Goal: Task Accomplishment & Management: Complete application form

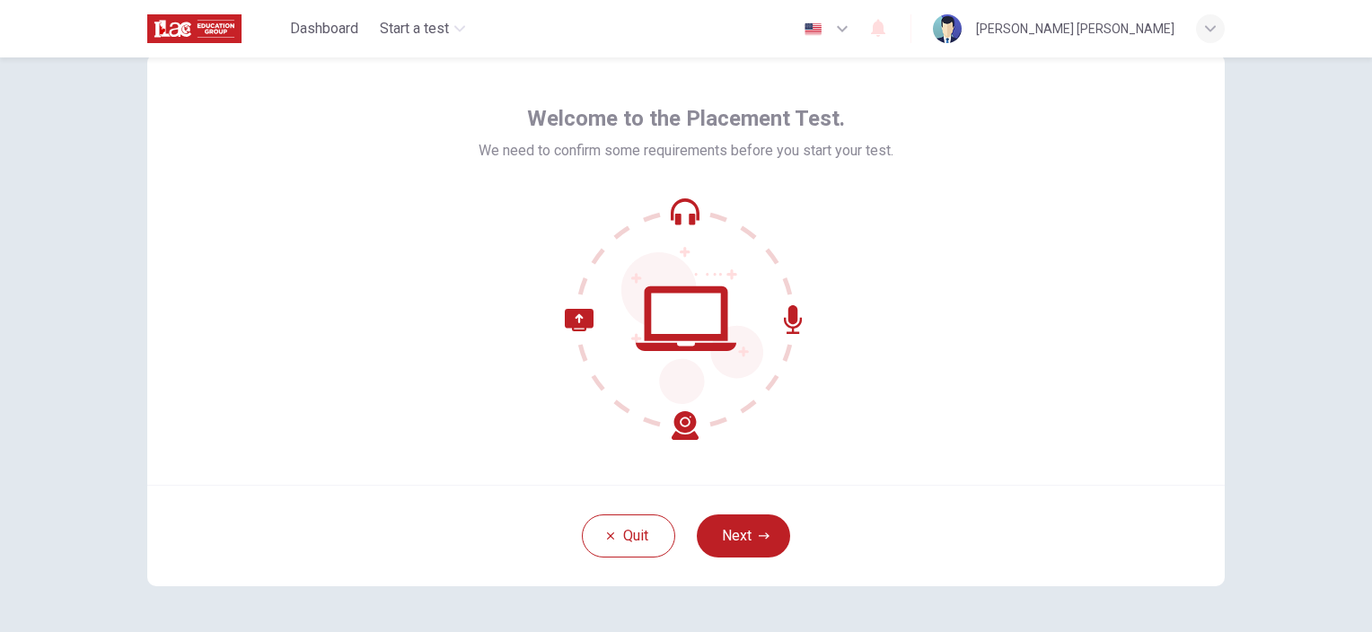
scroll to position [90, 0]
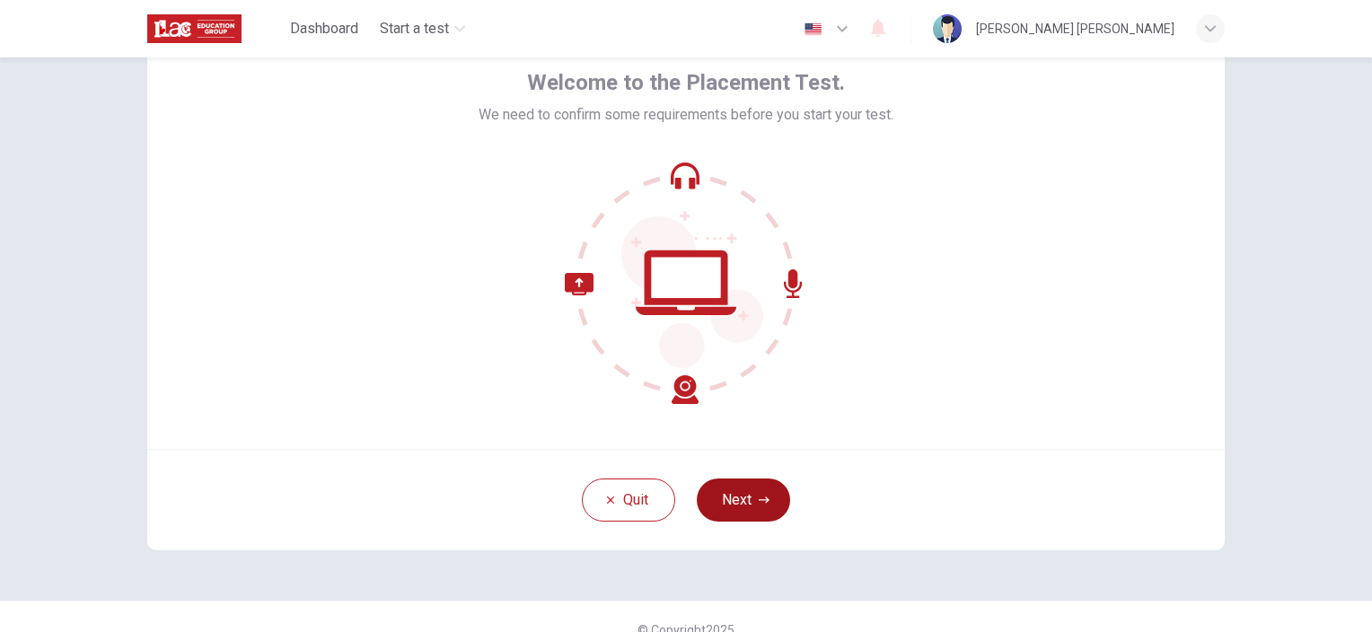
click at [744, 496] on button "Next" at bounding box center [743, 500] width 93 height 43
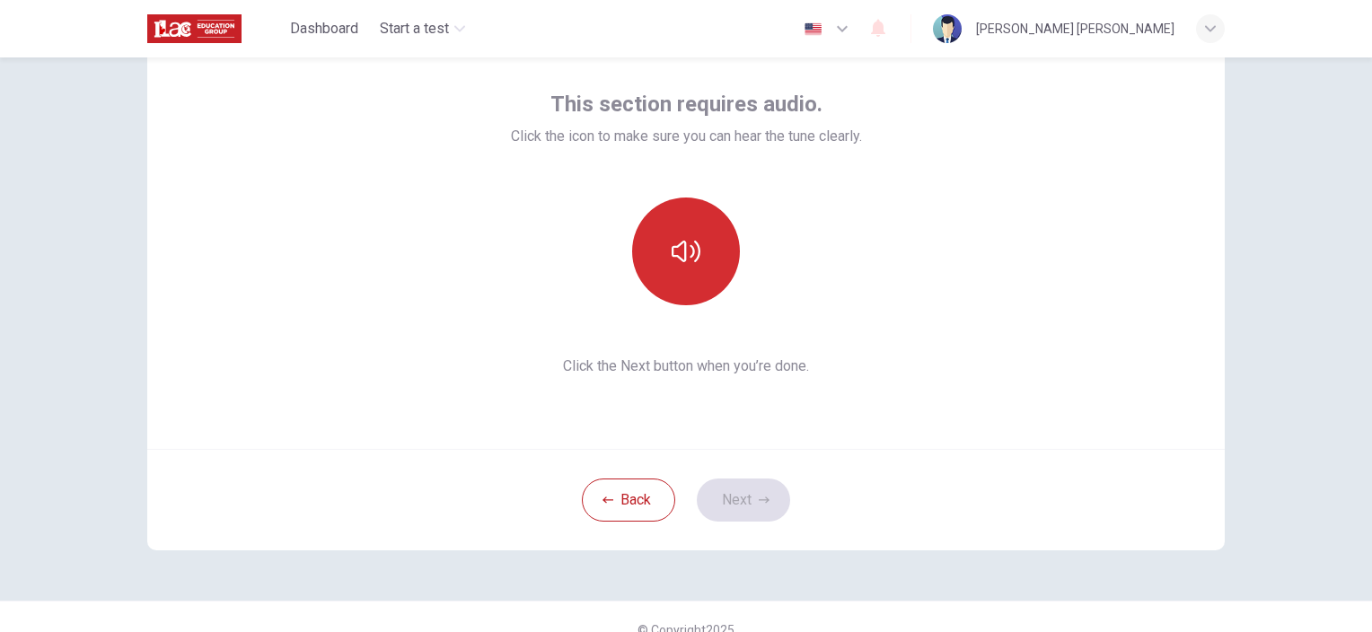
click at [706, 235] on button "button" at bounding box center [686, 252] width 108 height 108
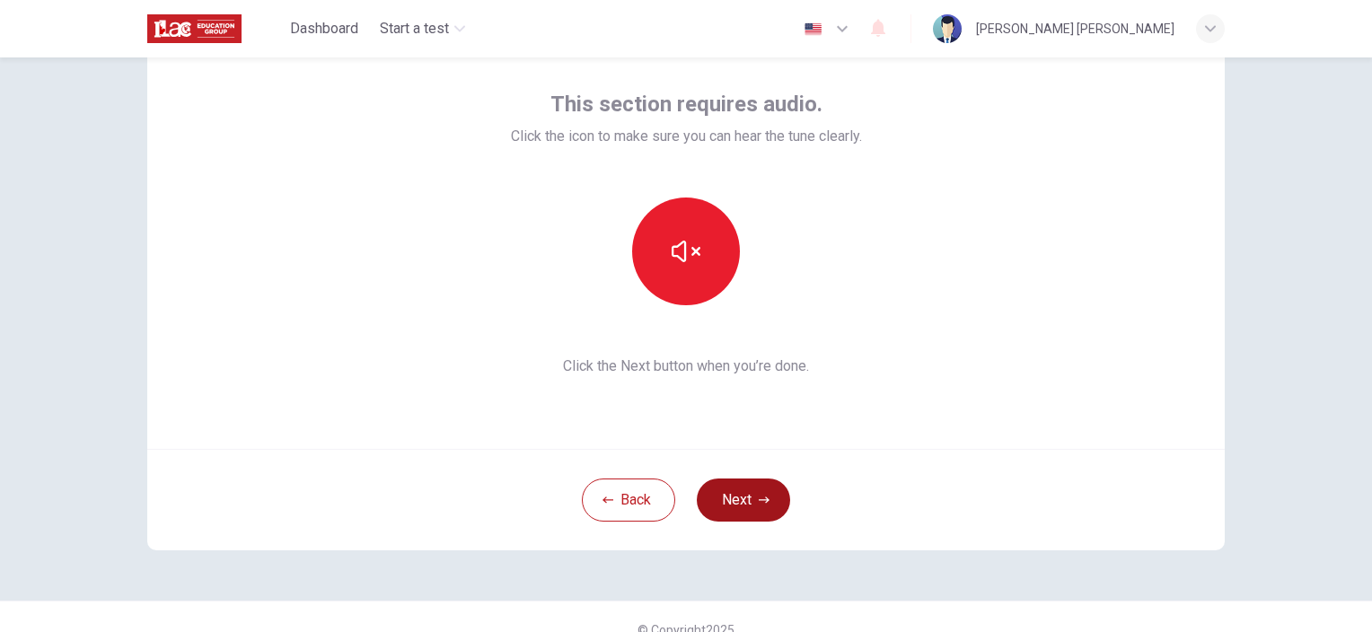
click at [750, 488] on button "Next" at bounding box center [743, 500] width 93 height 43
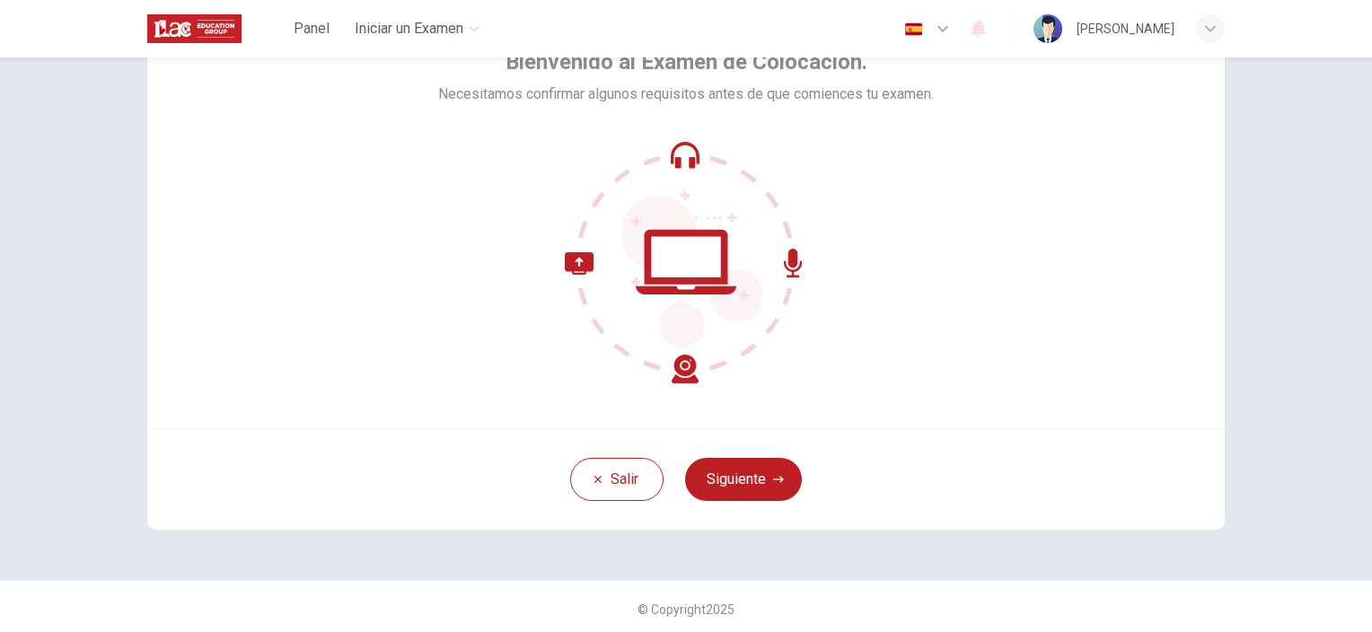
scroll to position [115, 0]
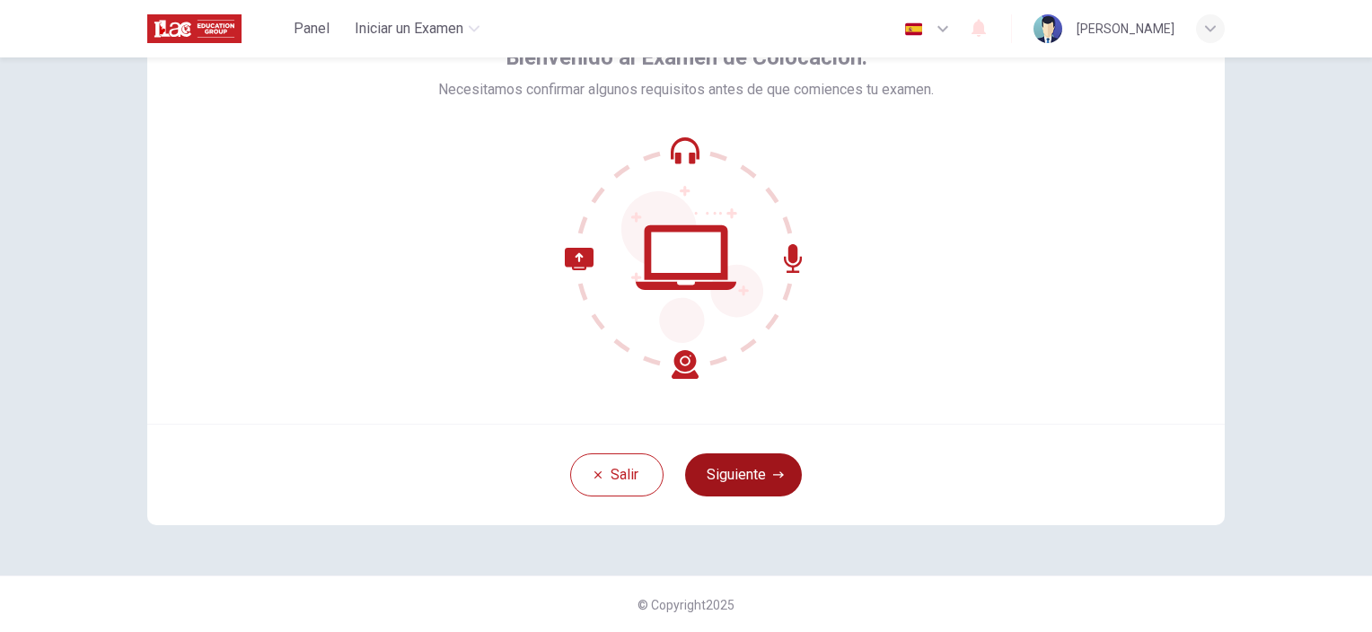
click at [730, 462] on button "Siguiente" at bounding box center [743, 474] width 117 height 43
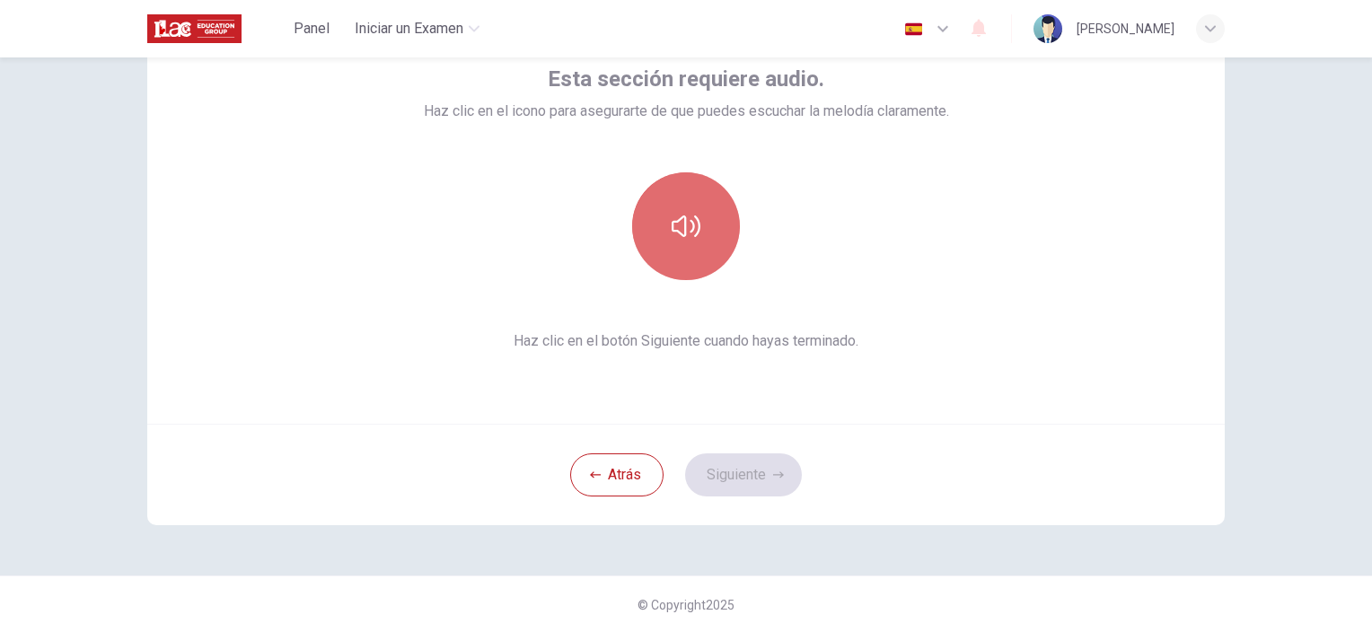
click at [679, 237] on icon "button" at bounding box center [686, 226] width 29 height 29
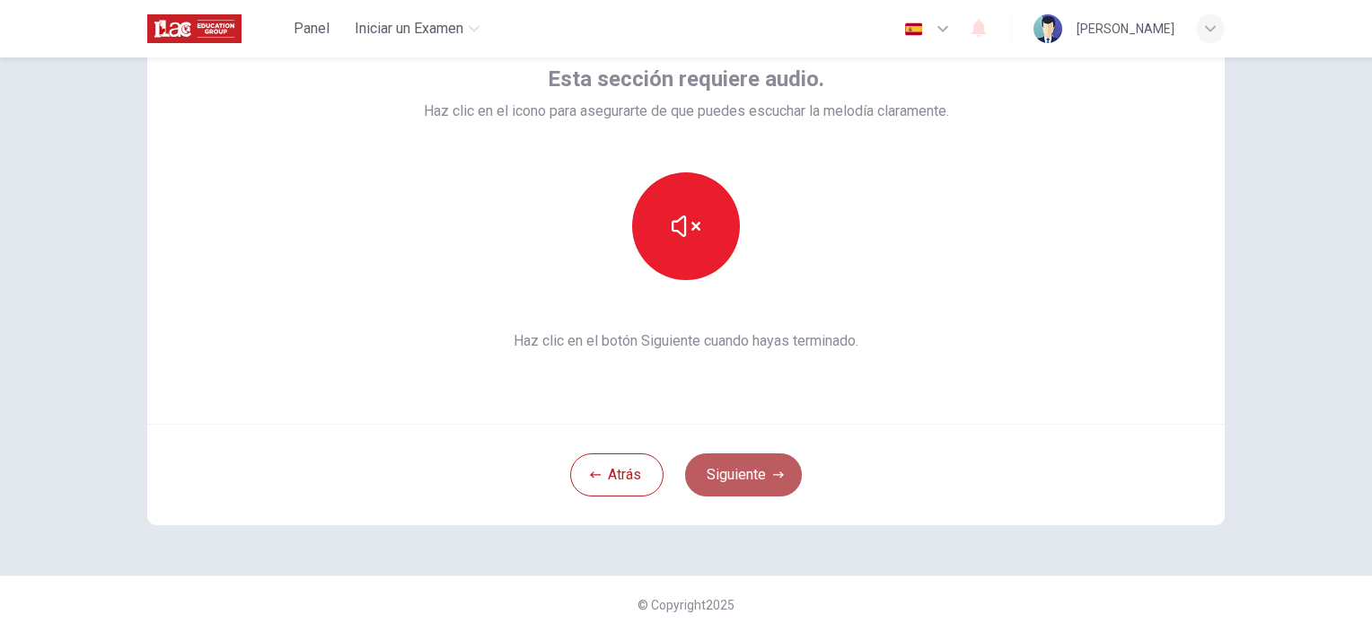
click at [751, 472] on button "Siguiente" at bounding box center [743, 474] width 117 height 43
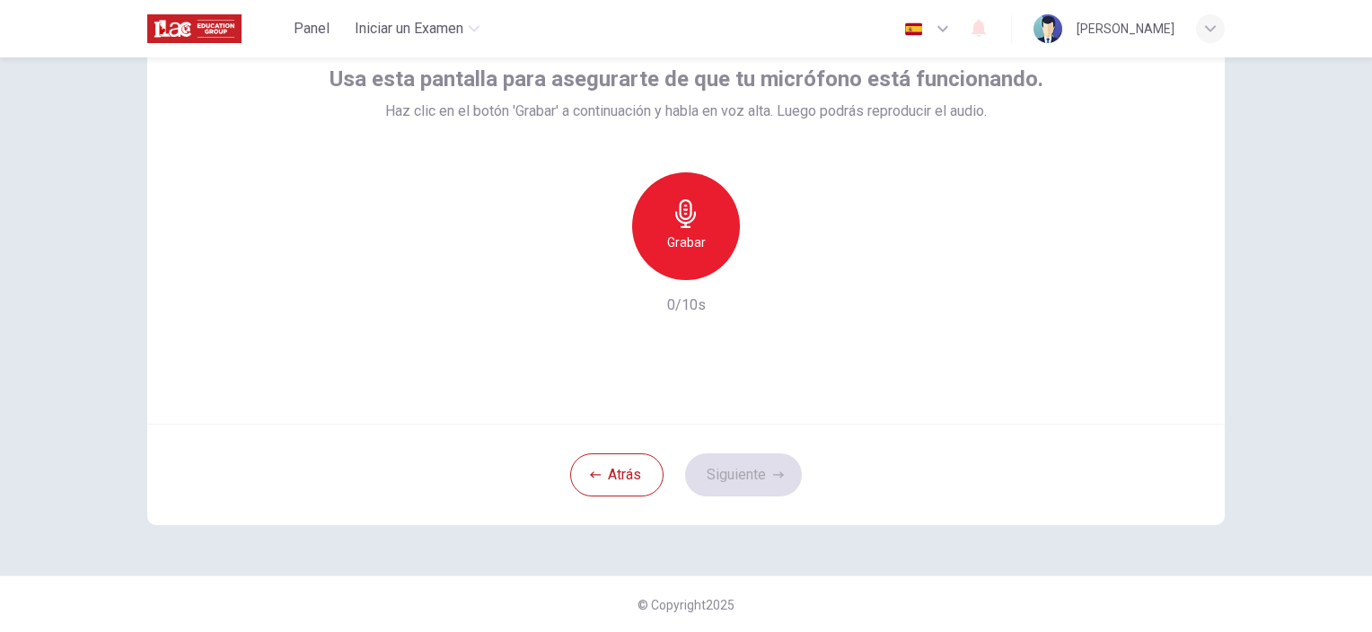
click at [689, 223] on icon "button" at bounding box center [686, 213] width 29 height 29
click at [681, 246] on h6 "Detener" at bounding box center [687, 243] width 46 height 22
click at [761, 468] on button "Siguiente" at bounding box center [743, 474] width 117 height 43
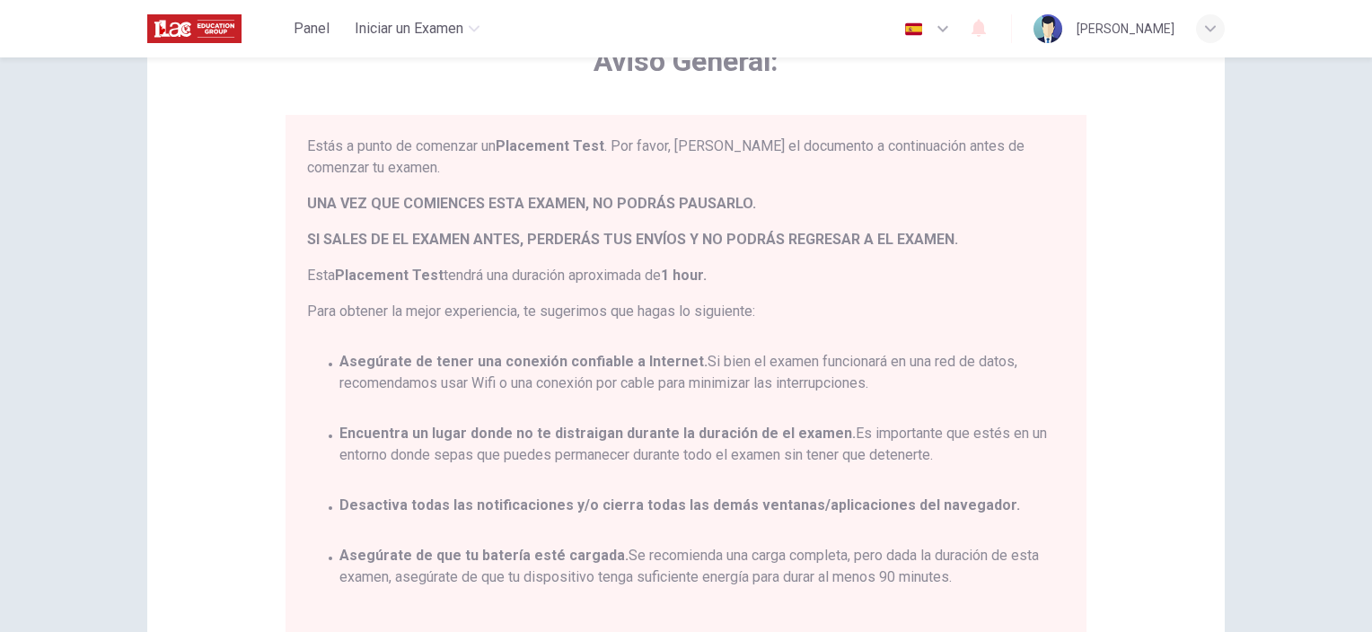
scroll to position [0, 0]
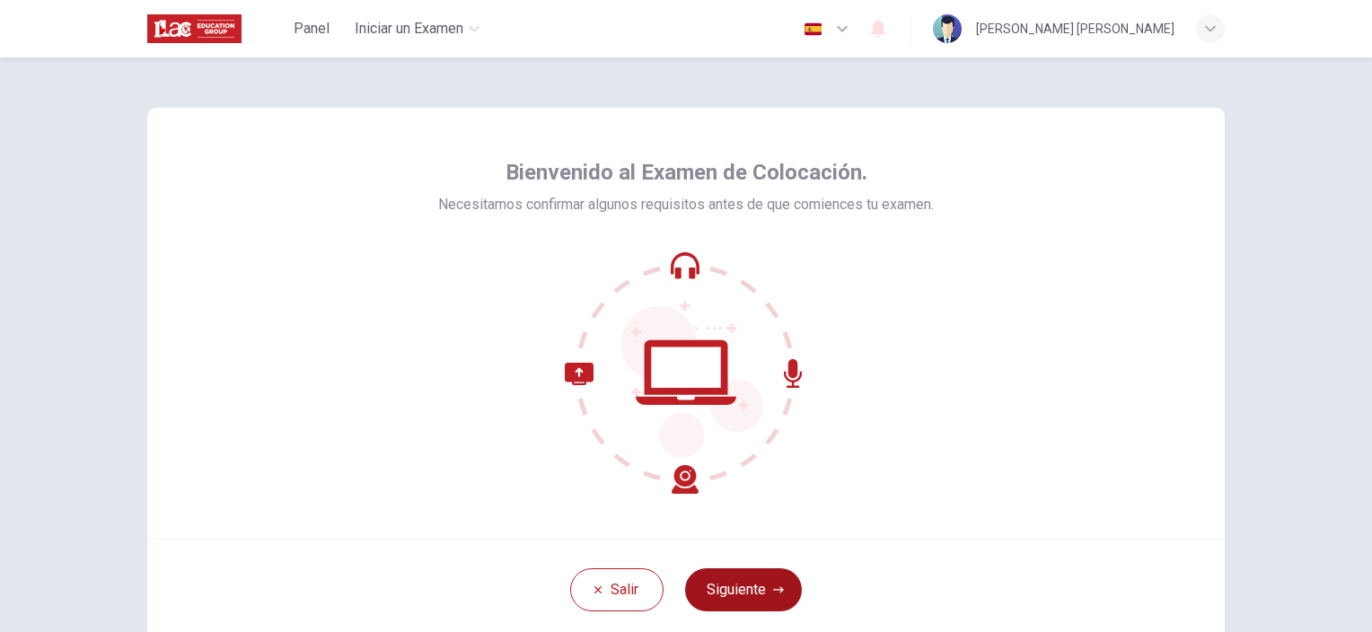
click at [733, 595] on button "Siguiente" at bounding box center [743, 589] width 117 height 43
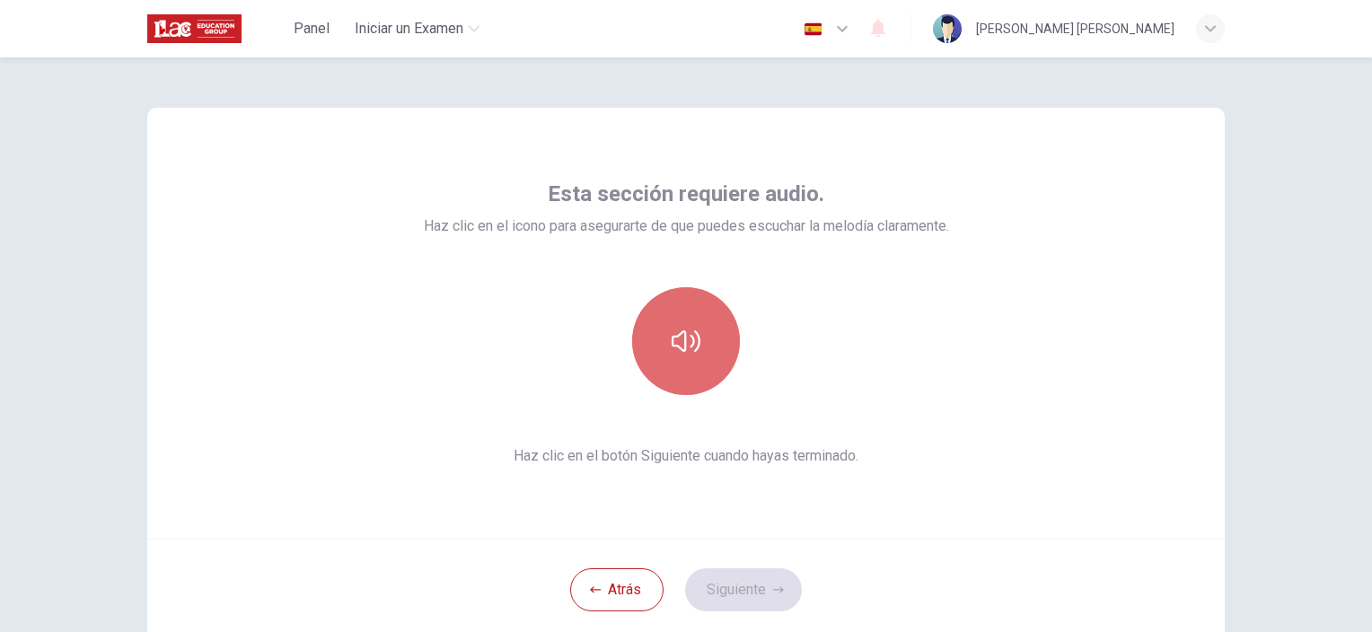
click at [664, 365] on button "button" at bounding box center [686, 341] width 108 height 108
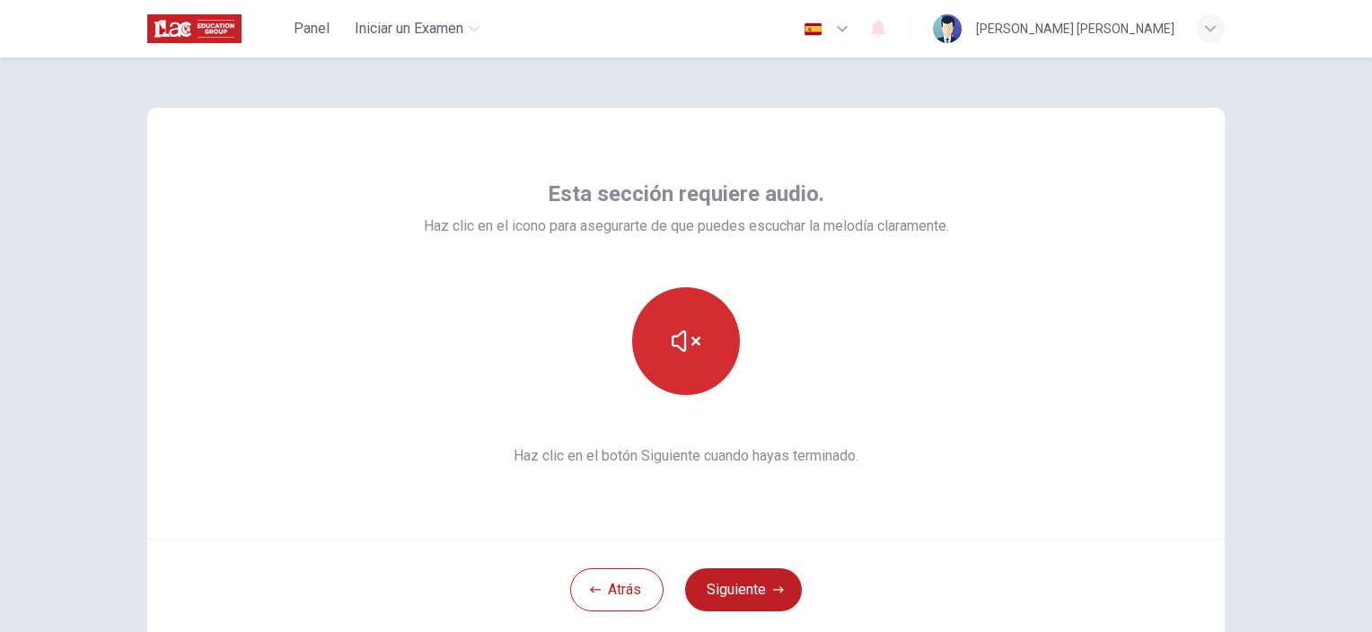
click at [686, 350] on icon "button" at bounding box center [686, 341] width 29 height 29
click at [694, 322] on button "button" at bounding box center [686, 341] width 108 height 108
click at [697, 312] on button "button" at bounding box center [686, 341] width 108 height 108
click at [694, 338] on icon "button" at bounding box center [686, 341] width 29 height 22
click at [717, 580] on button "Siguiente" at bounding box center [743, 589] width 117 height 43
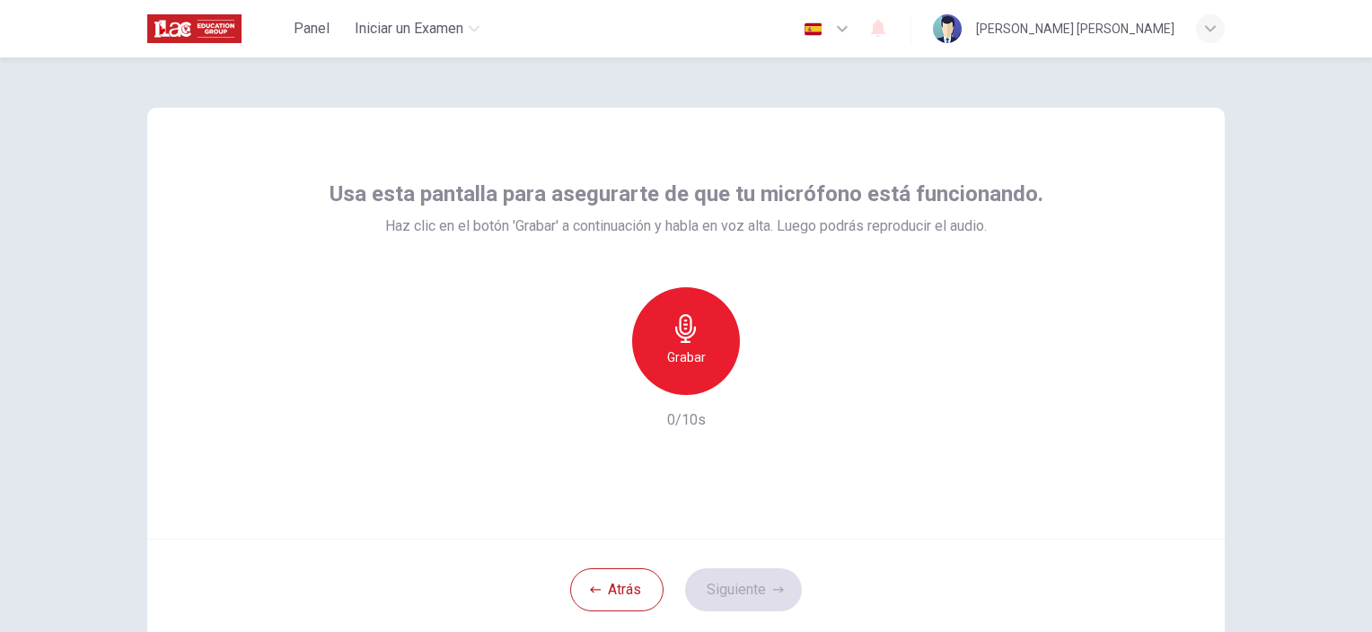
click at [685, 331] on icon "button" at bounding box center [685, 328] width 21 height 29
click at [694, 349] on h6 "Detener" at bounding box center [687, 358] width 46 height 22
click at [772, 375] on div "button" at bounding box center [768, 380] width 29 height 29
click at [736, 591] on button "Siguiente" at bounding box center [743, 589] width 117 height 43
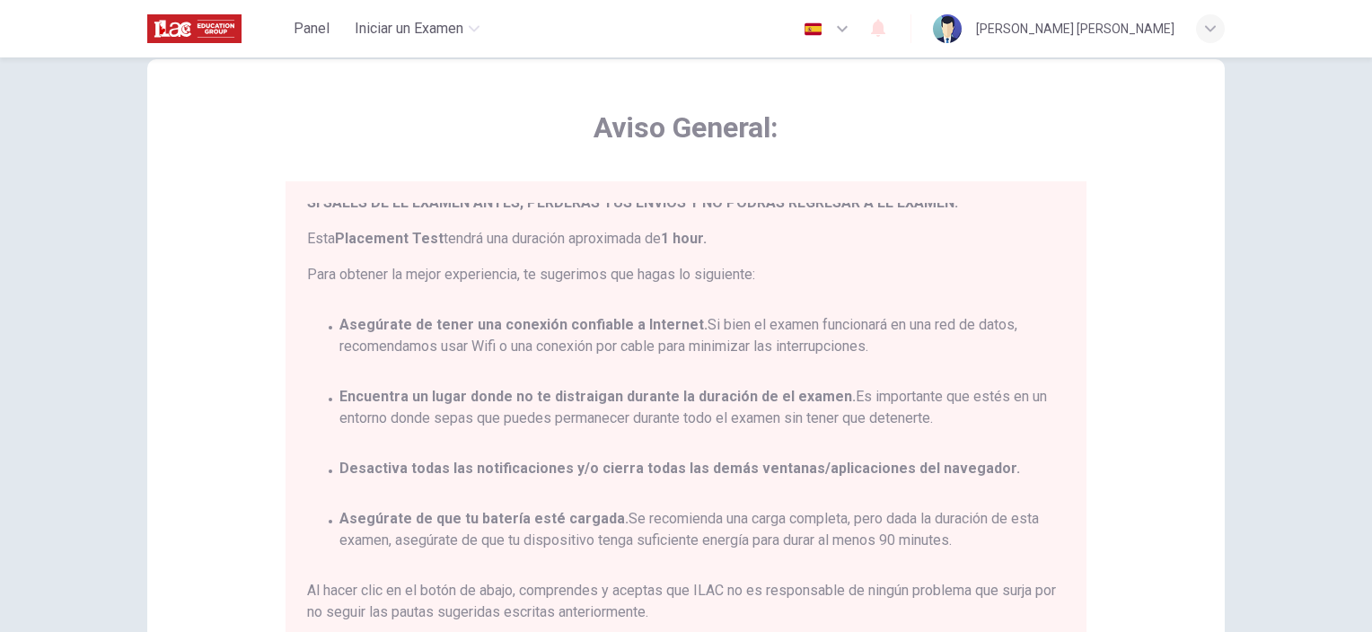
scroll to position [90, 0]
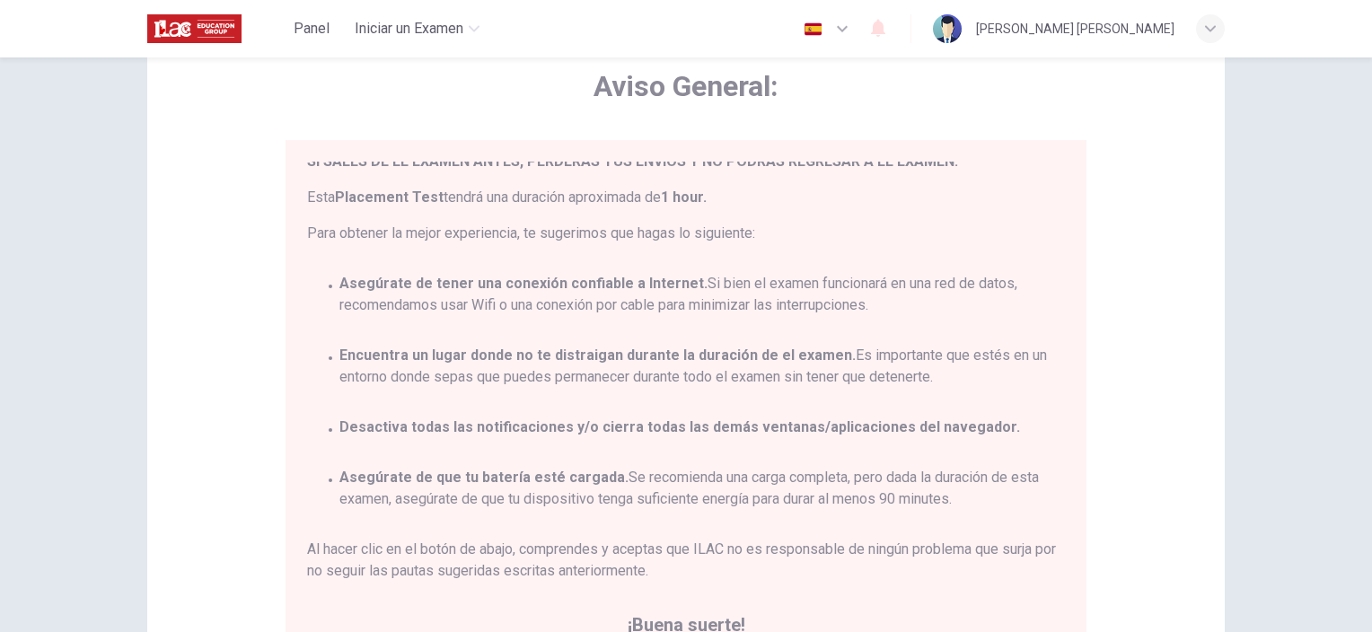
drag, startPoint x: 152, startPoint y: 0, endPoint x: 91, endPoint y: 223, distance: 230.9
click at [91, 229] on div "Aviso General: Estás a punto de comenzar un Placement Test . Por favor, lee el …" at bounding box center [686, 344] width 1372 height 575
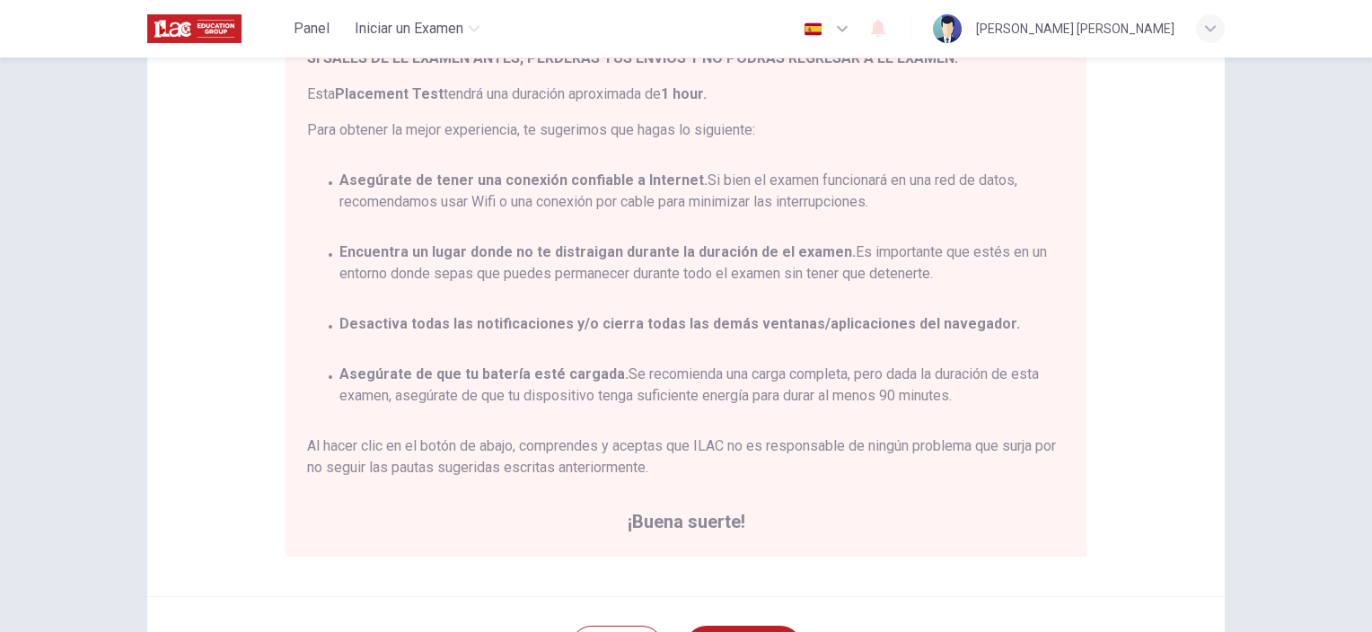
scroll to position [269, 0]
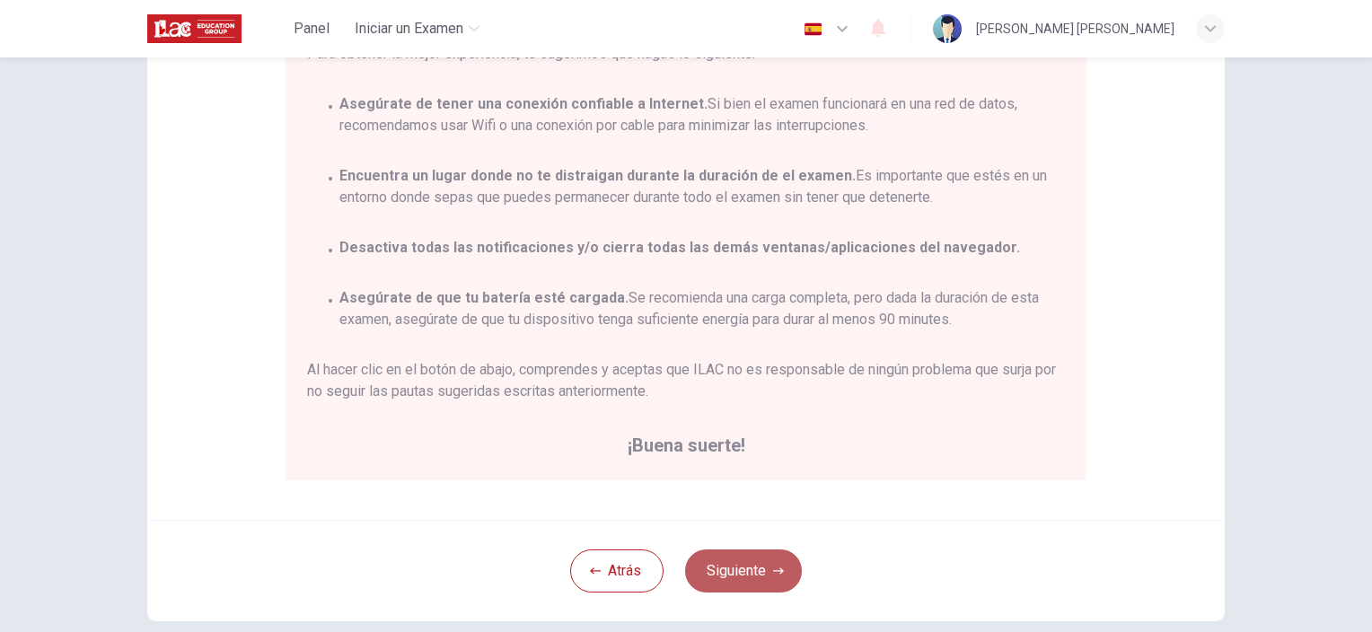
click at [739, 573] on button "Siguiente" at bounding box center [743, 571] width 117 height 43
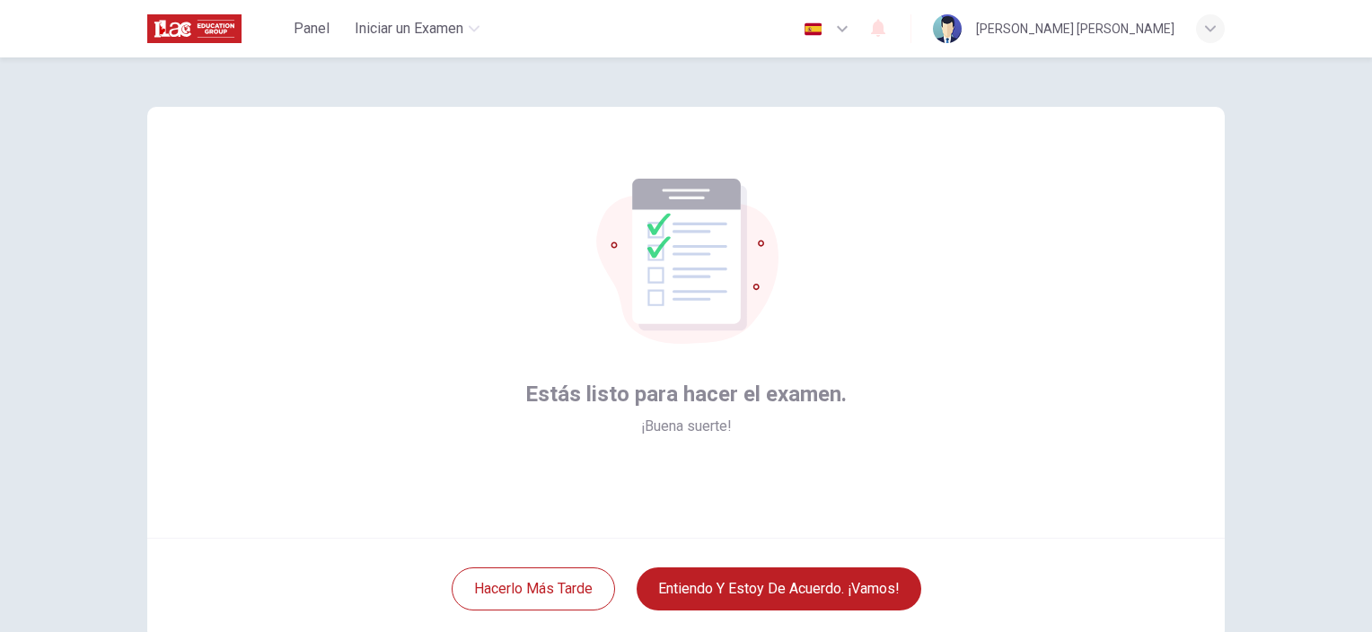
scroll to position [0, 0]
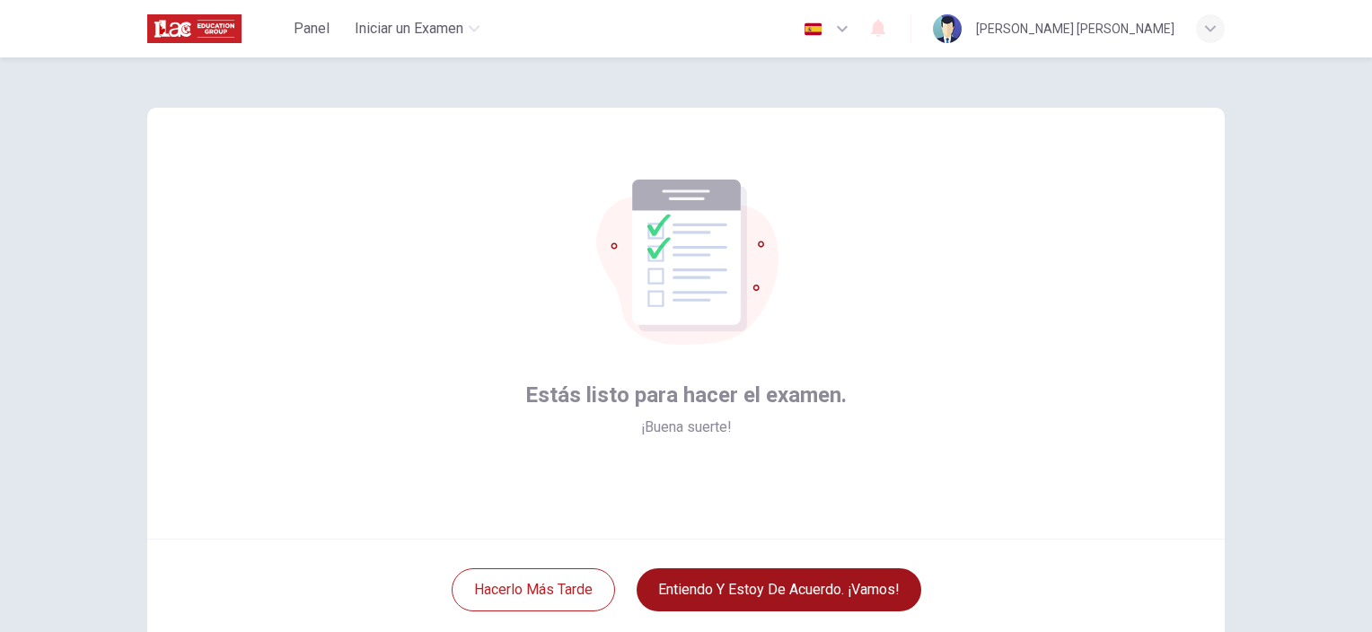
click at [763, 596] on button "Entiendo y estoy de acuerdo. ¡Vamos!" at bounding box center [779, 589] width 285 height 43
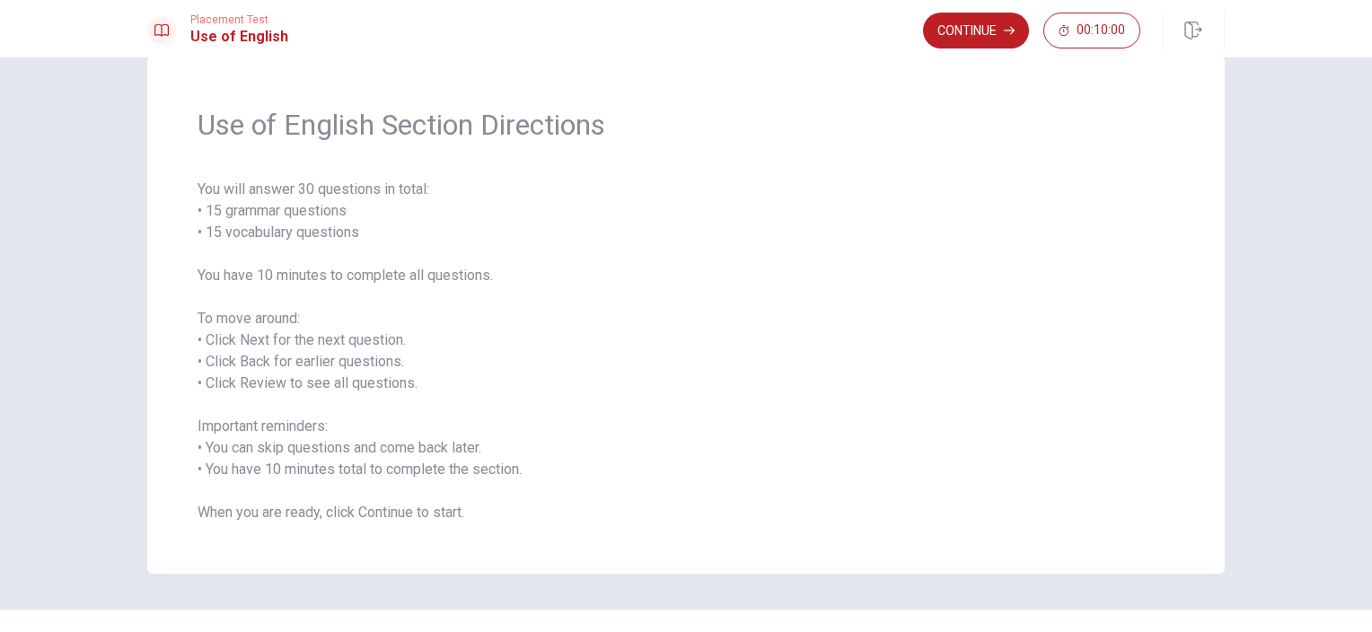
scroll to position [72, 0]
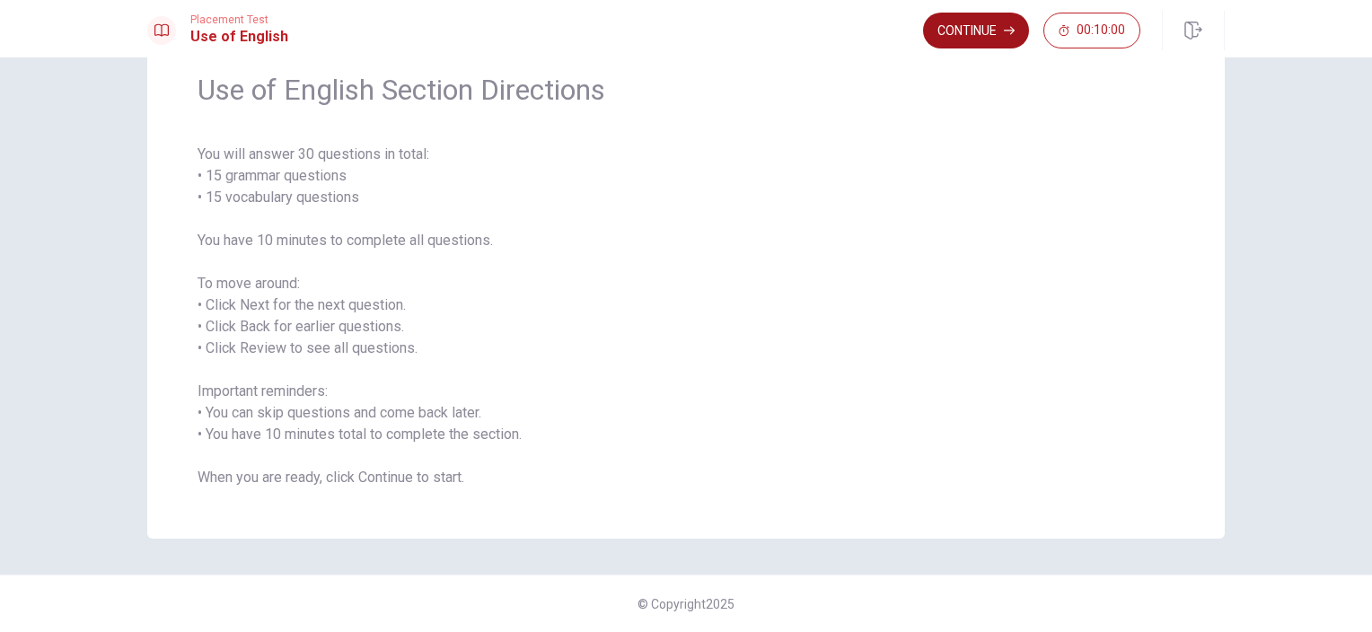
click at [1001, 31] on button "Continue" at bounding box center [976, 31] width 106 height 36
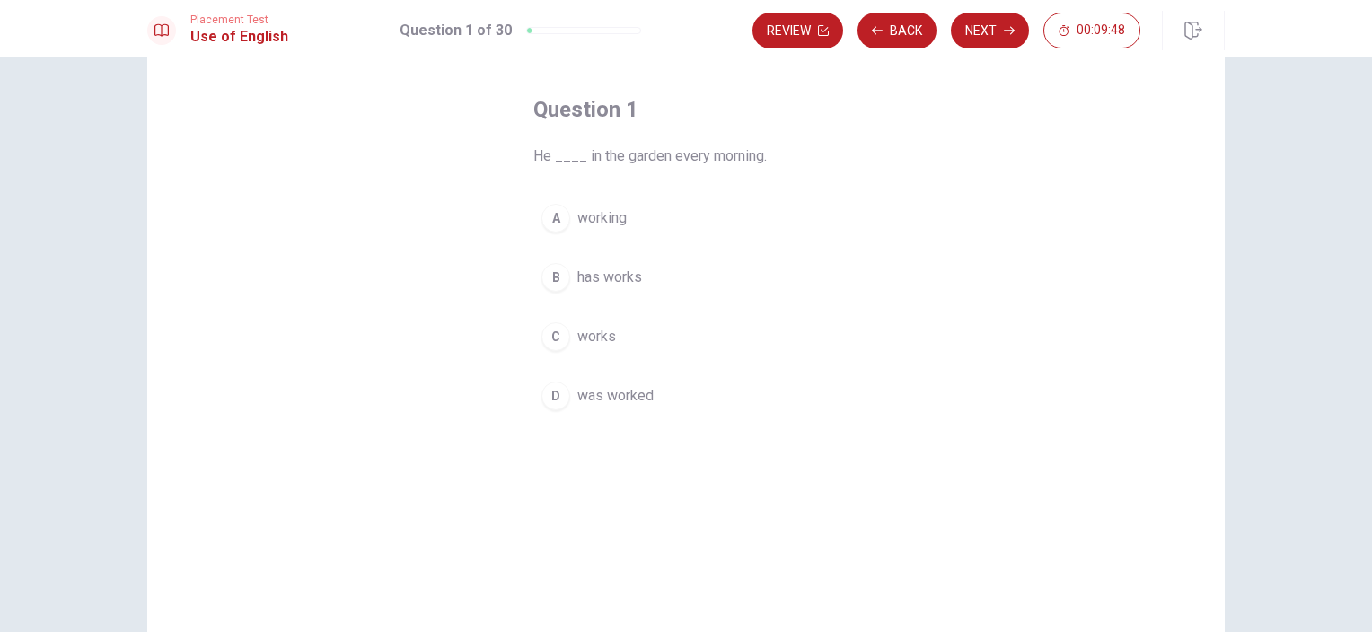
click at [596, 210] on span "working" at bounding box center [601, 218] width 49 height 22
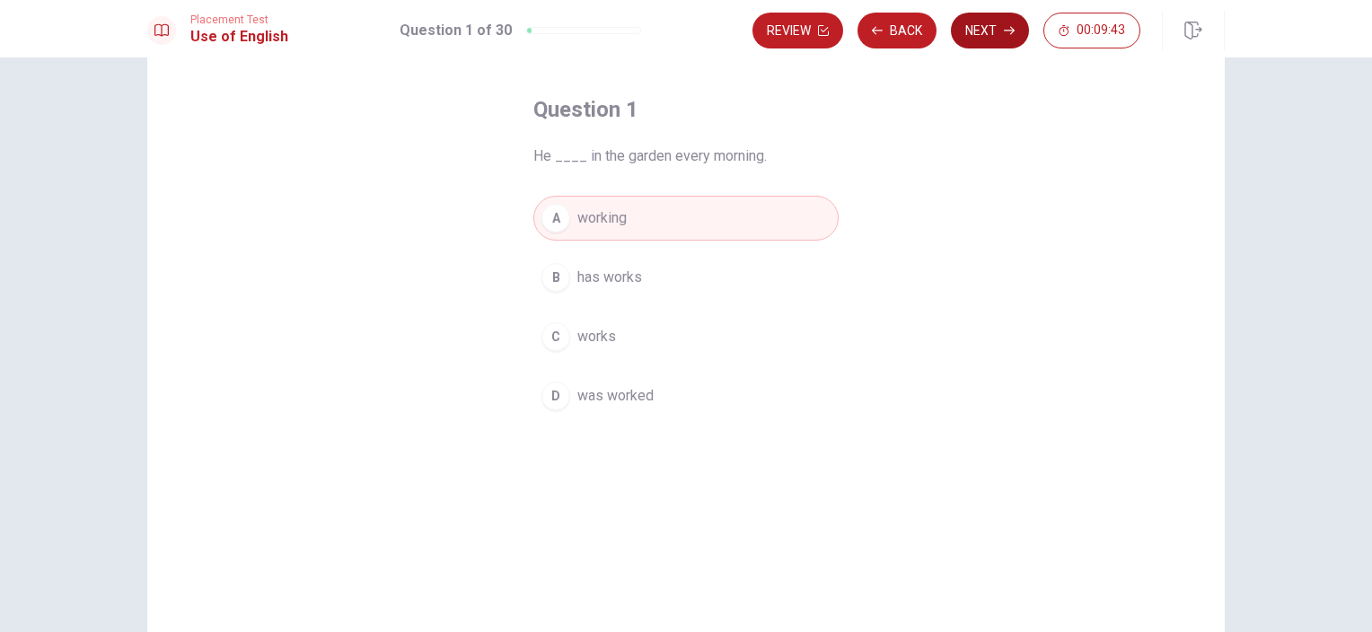
click at [1013, 26] on icon "button" at bounding box center [1009, 30] width 11 height 11
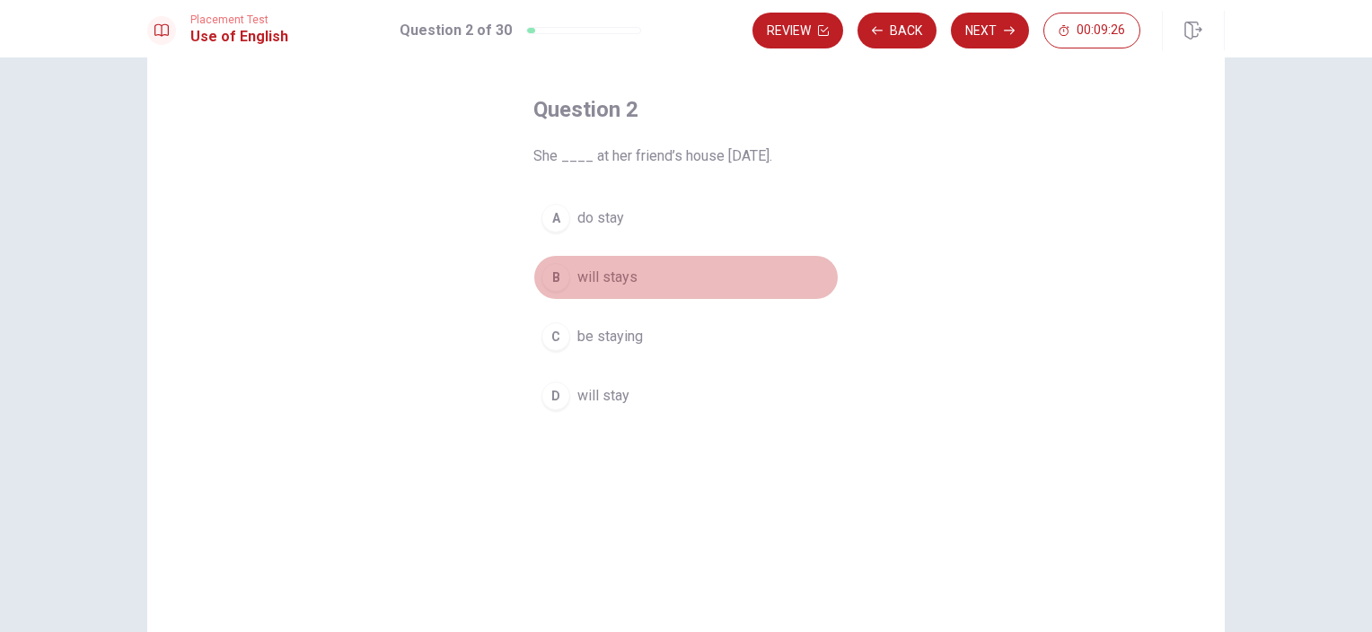
click at [614, 275] on span "will stays" at bounding box center [607, 278] width 60 height 22
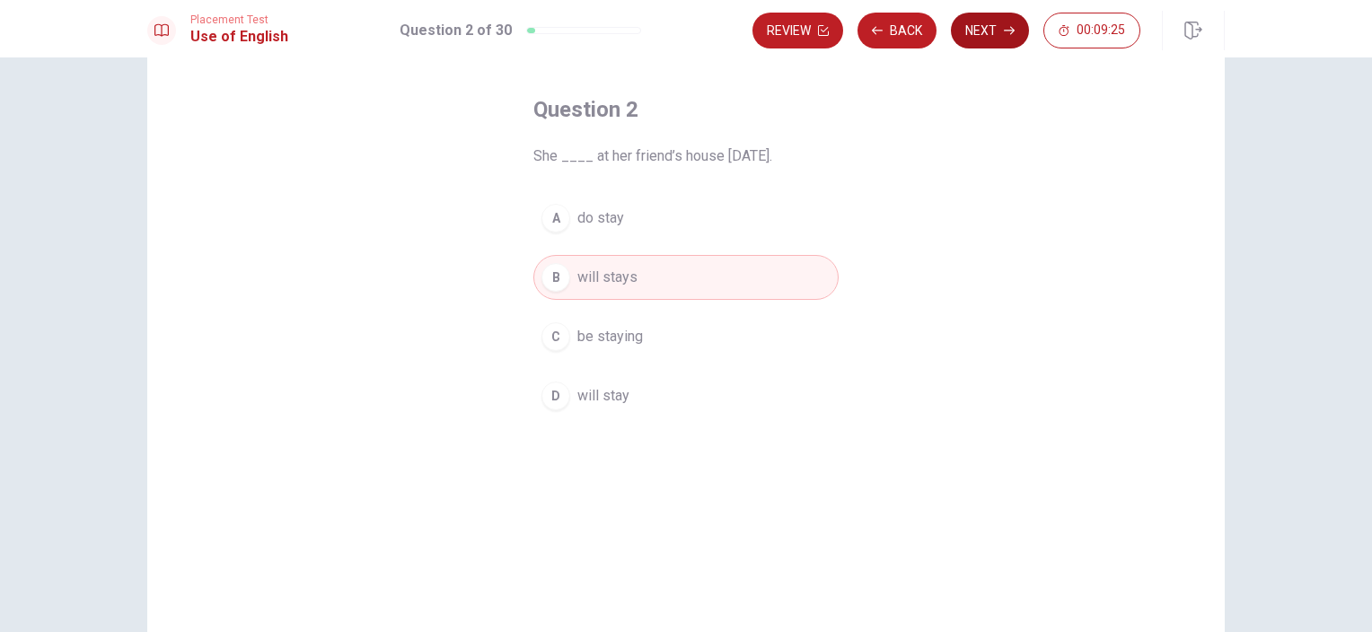
click at [979, 36] on button "Next" at bounding box center [990, 31] width 78 height 36
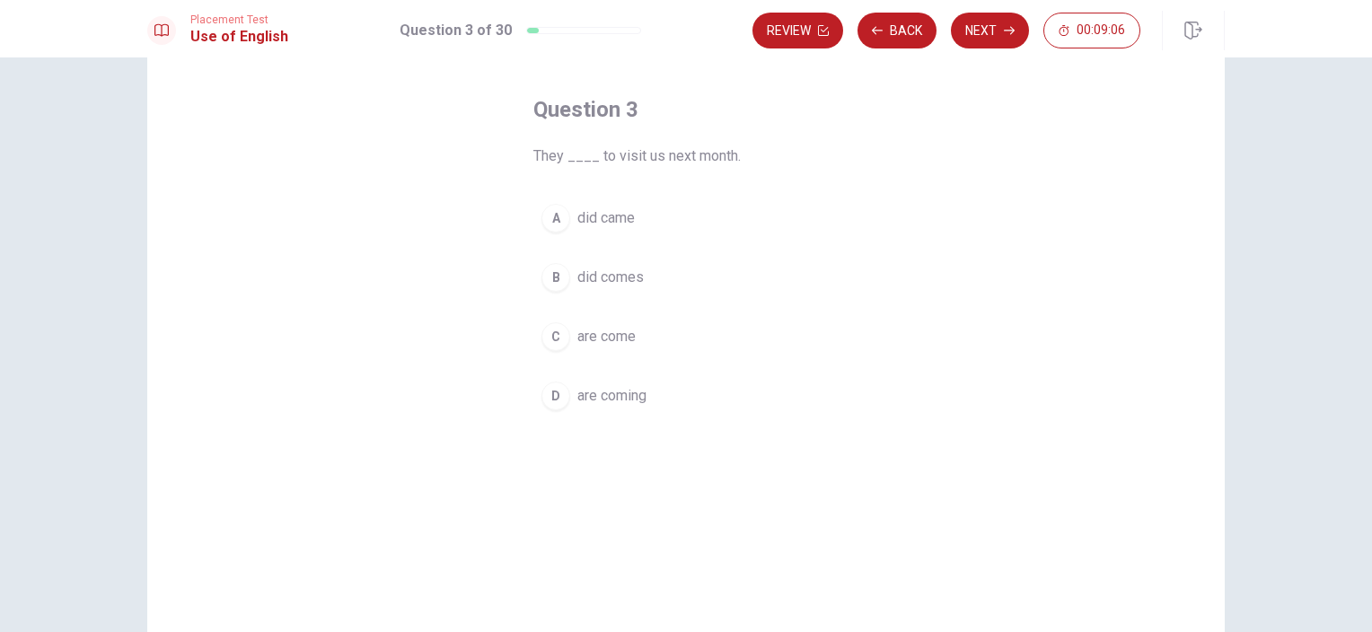
click at [594, 395] on span "are coming" at bounding box center [611, 396] width 69 height 22
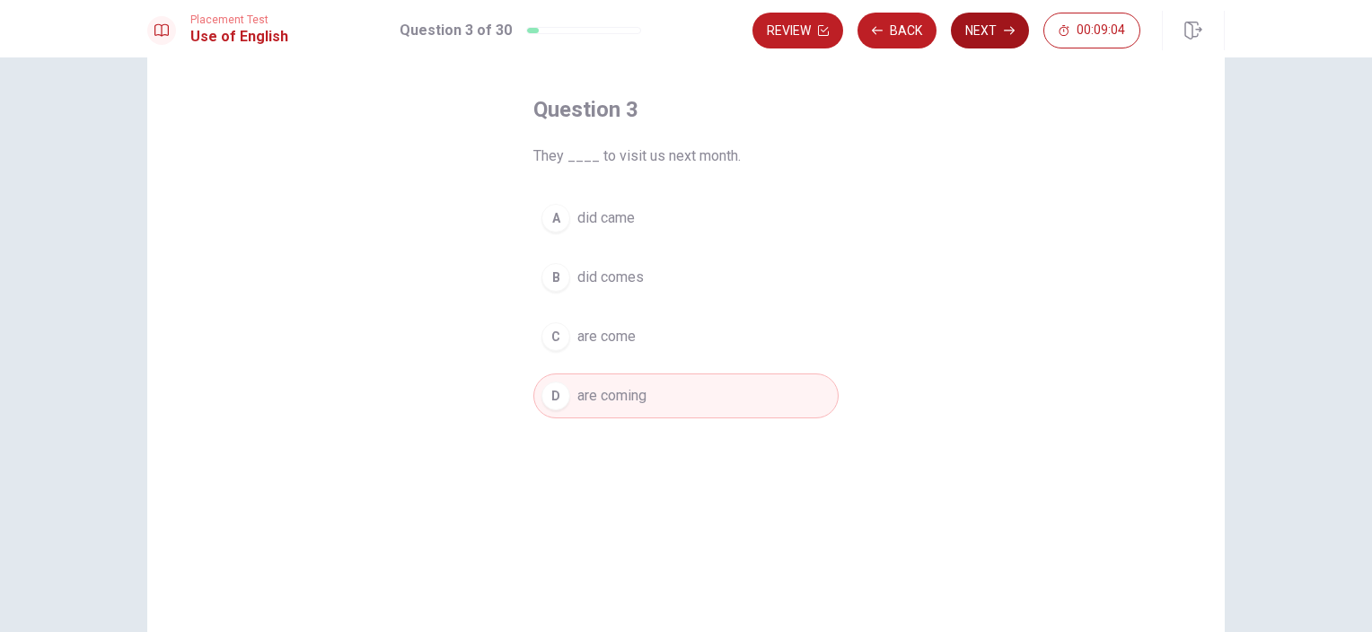
click at [984, 37] on button "Next" at bounding box center [990, 31] width 78 height 36
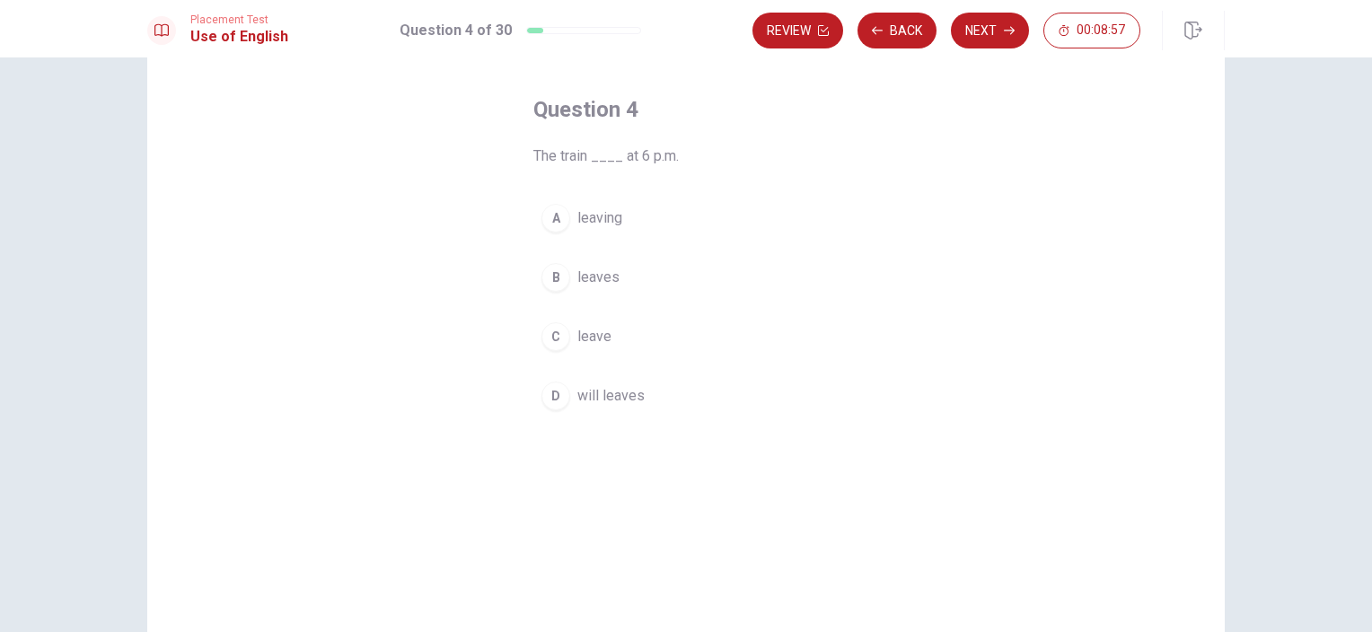
click at [593, 398] on span "will leaves" at bounding box center [610, 396] width 67 height 22
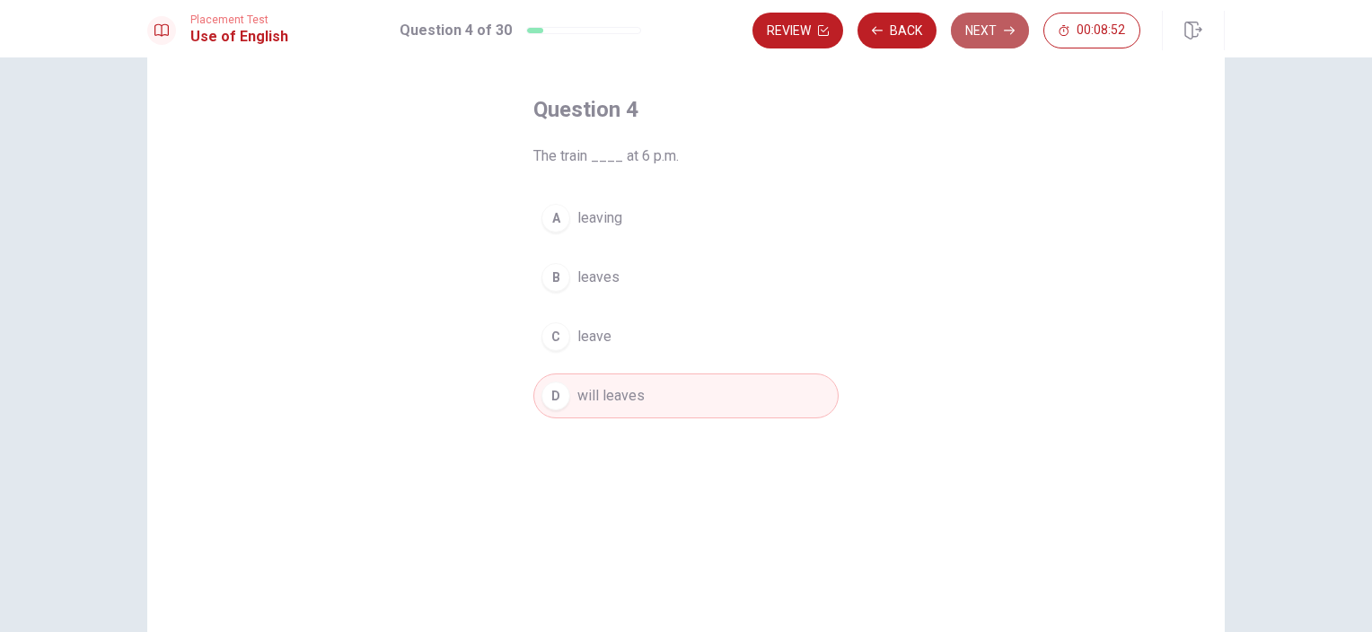
click at [991, 36] on button "Next" at bounding box center [990, 31] width 78 height 36
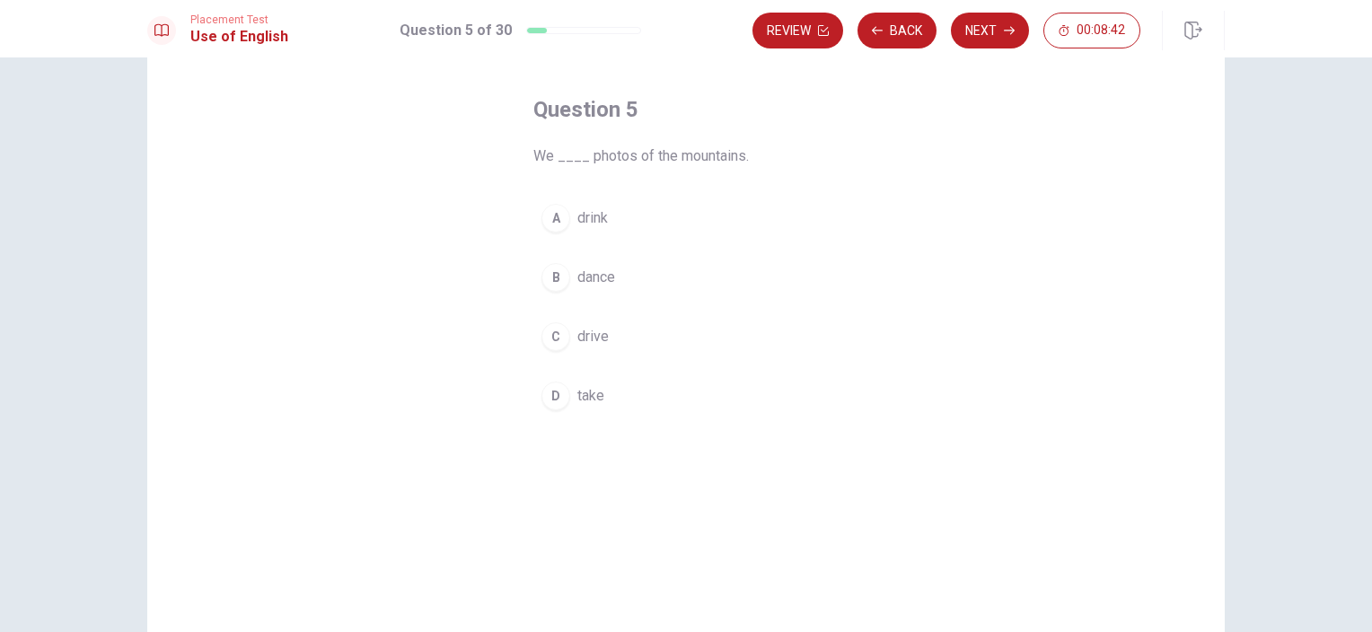
click at [585, 392] on span "take" at bounding box center [590, 396] width 27 height 22
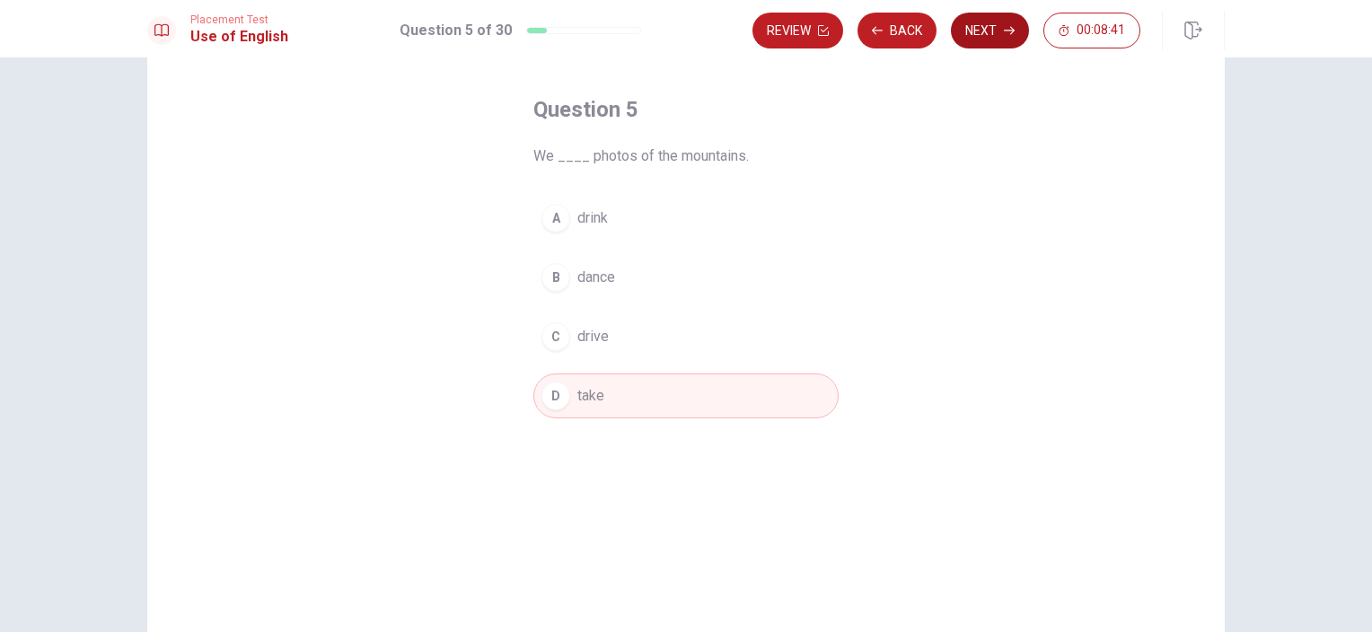
click at [971, 39] on button "Next" at bounding box center [990, 31] width 78 height 36
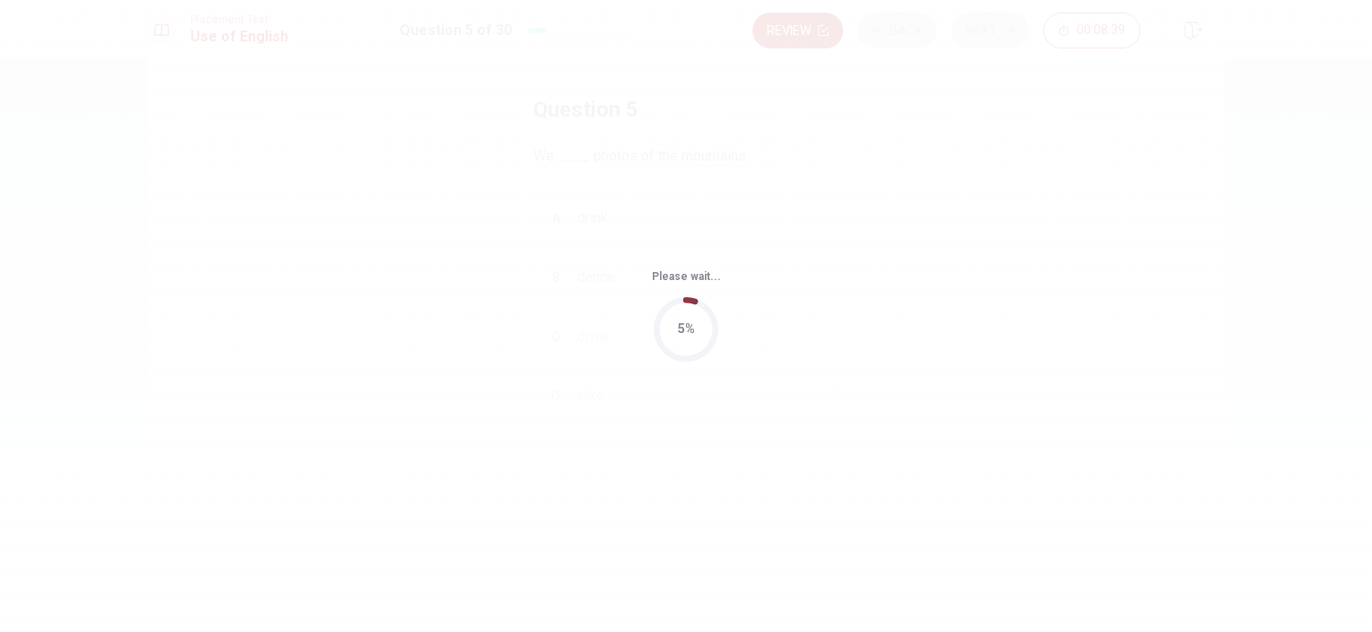
scroll to position [0, 0]
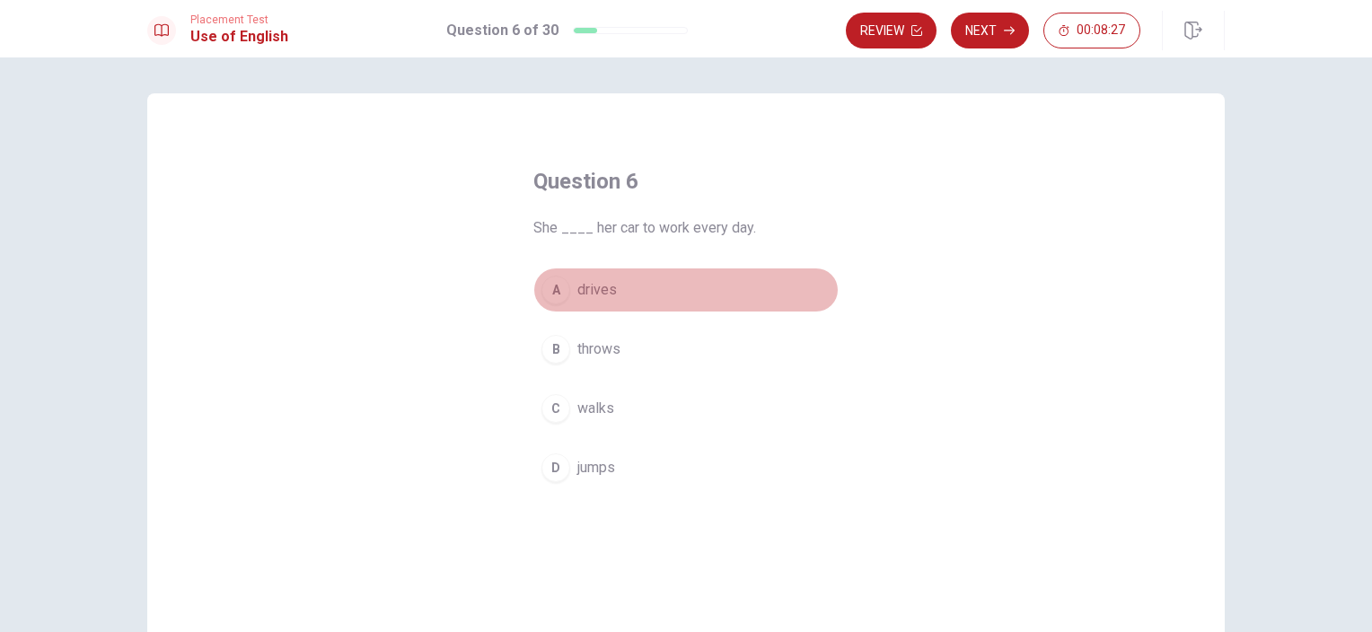
click at [598, 290] on span "drives" at bounding box center [597, 290] width 40 height 22
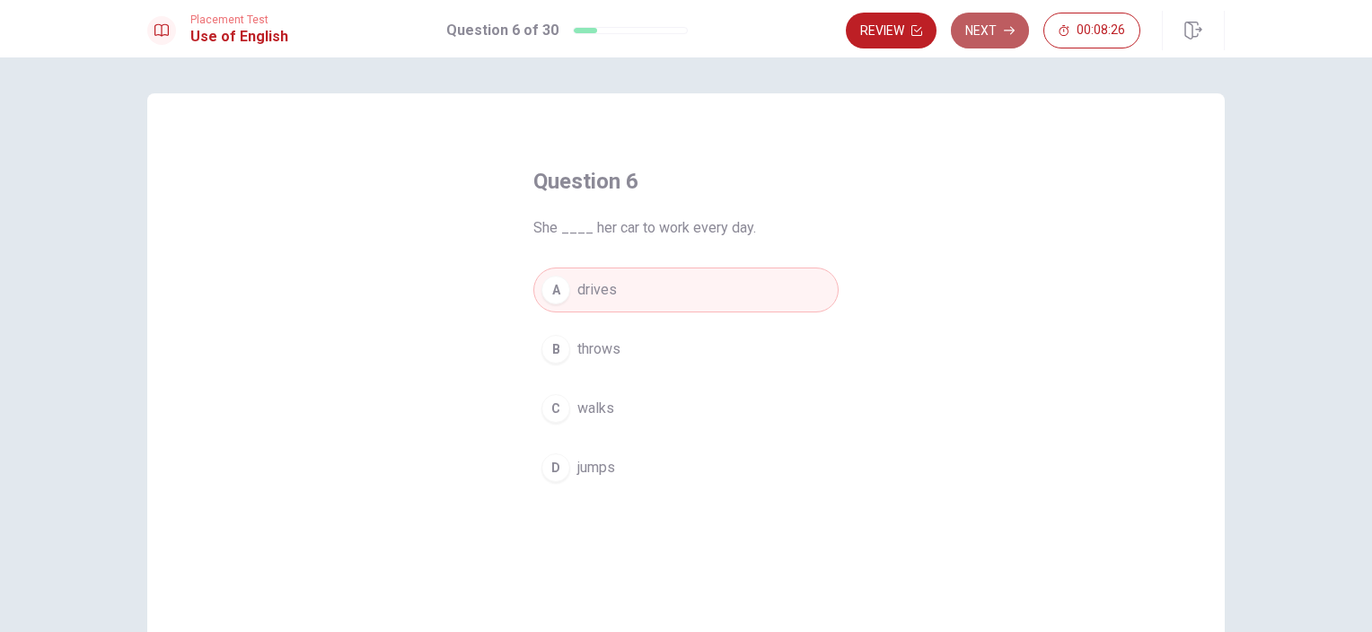
click at [982, 25] on button "Next" at bounding box center [990, 31] width 78 height 36
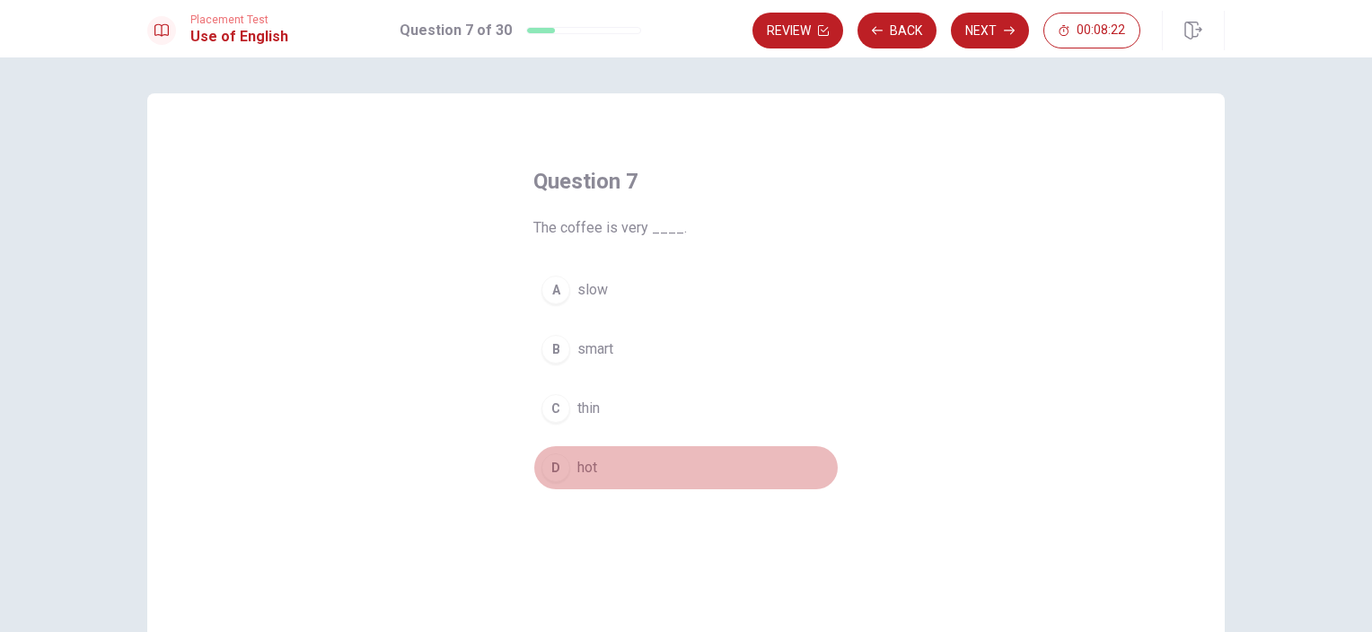
click at [577, 463] on span "hot" at bounding box center [587, 468] width 20 height 22
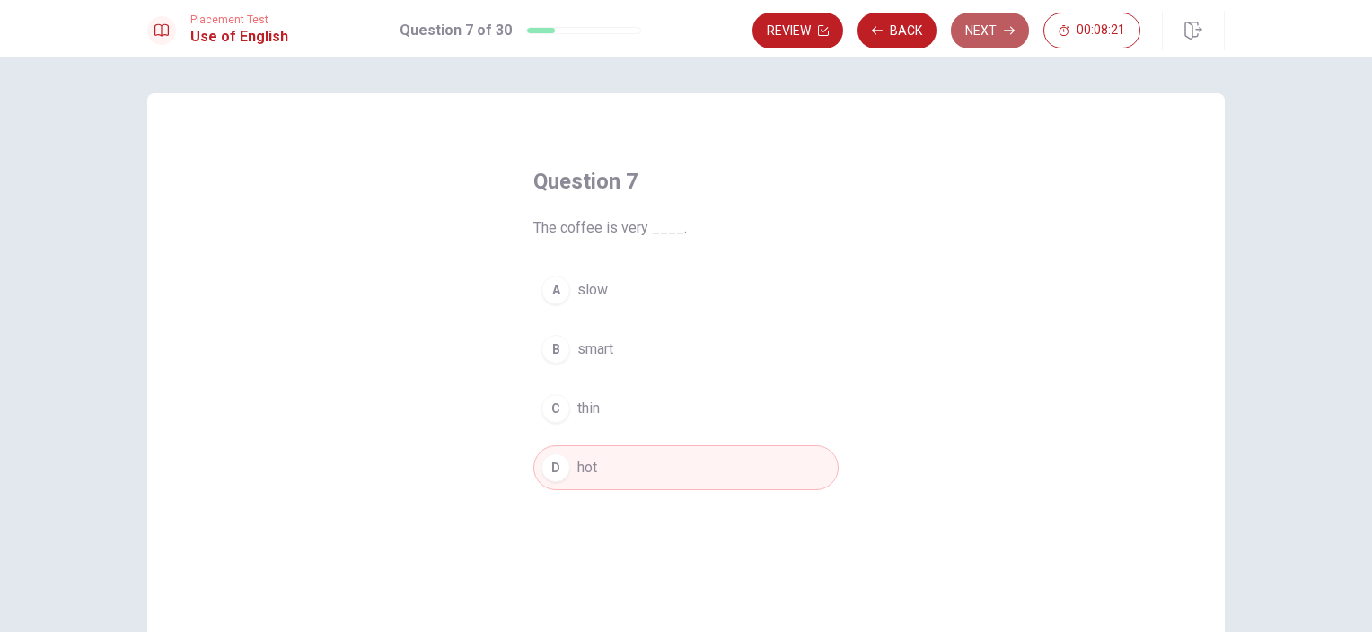
click at [978, 34] on button "Next" at bounding box center [990, 31] width 78 height 36
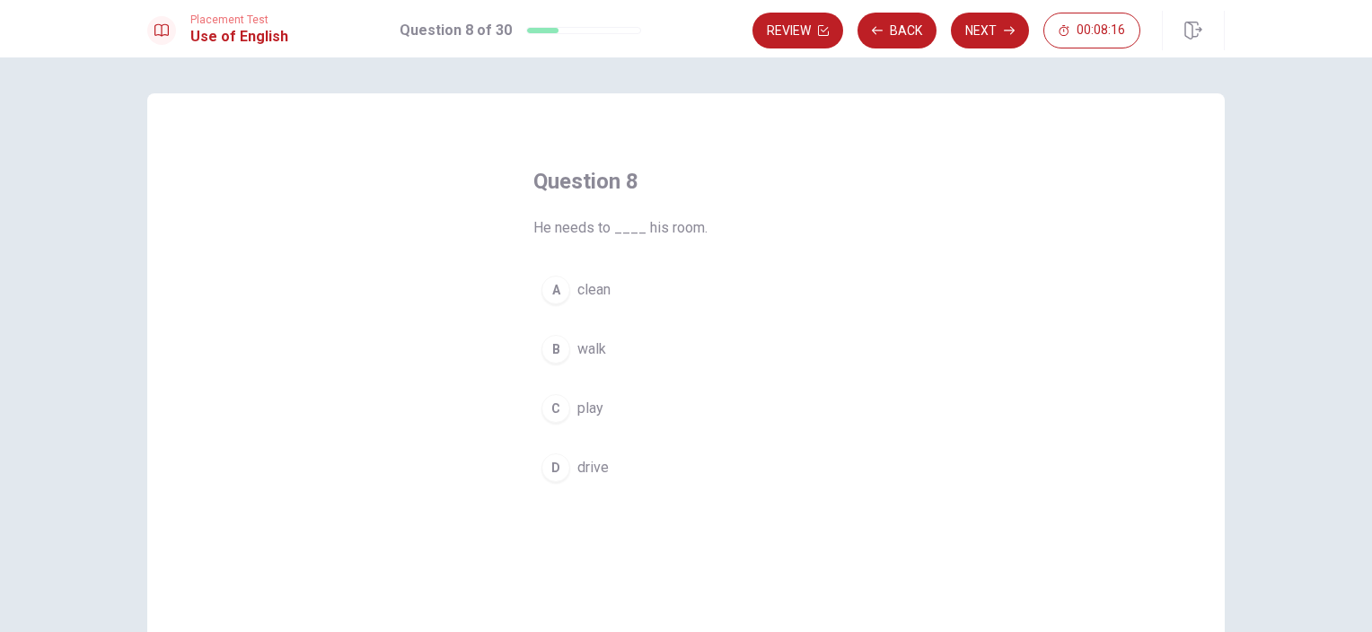
click at [590, 287] on span "clean" at bounding box center [593, 290] width 33 height 22
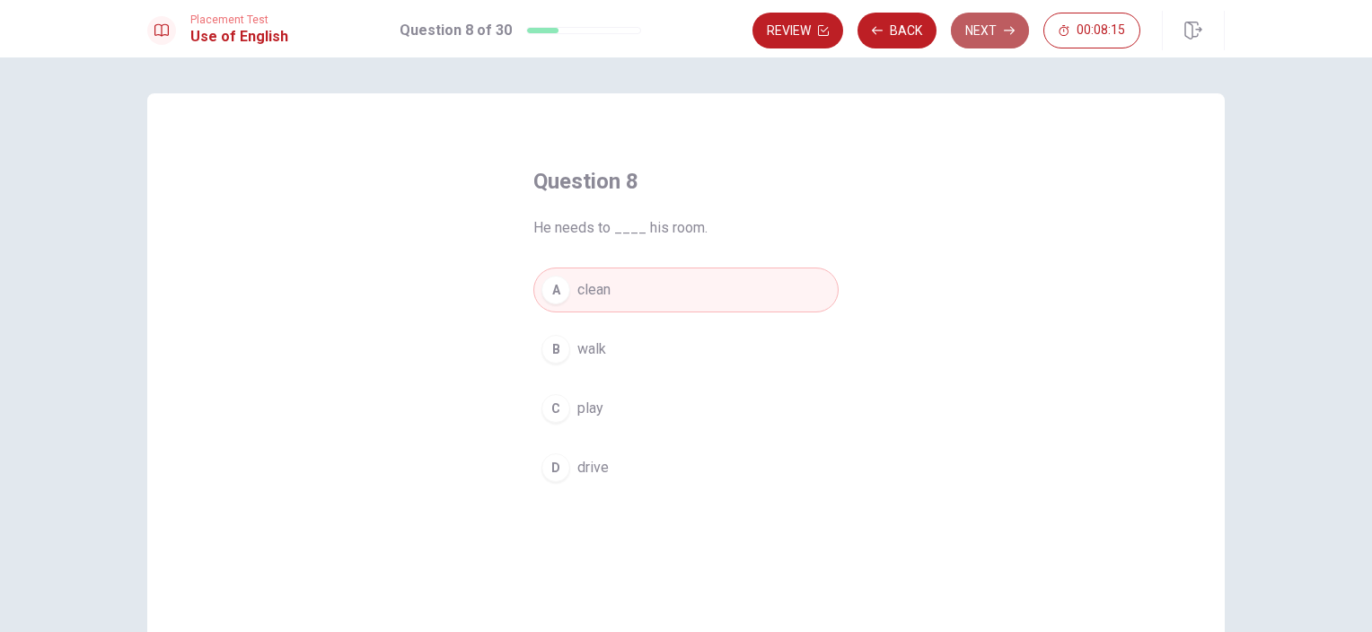
click at [984, 38] on button "Next" at bounding box center [990, 31] width 78 height 36
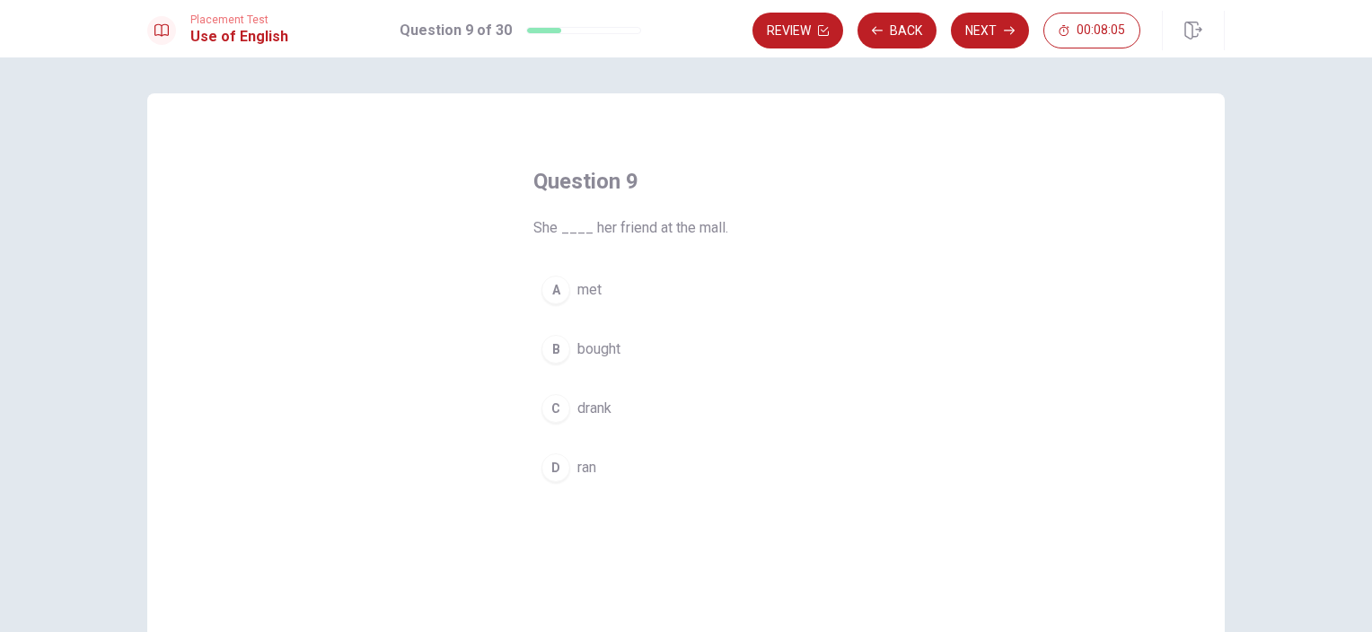
click at [591, 297] on span "met" at bounding box center [589, 290] width 24 height 22
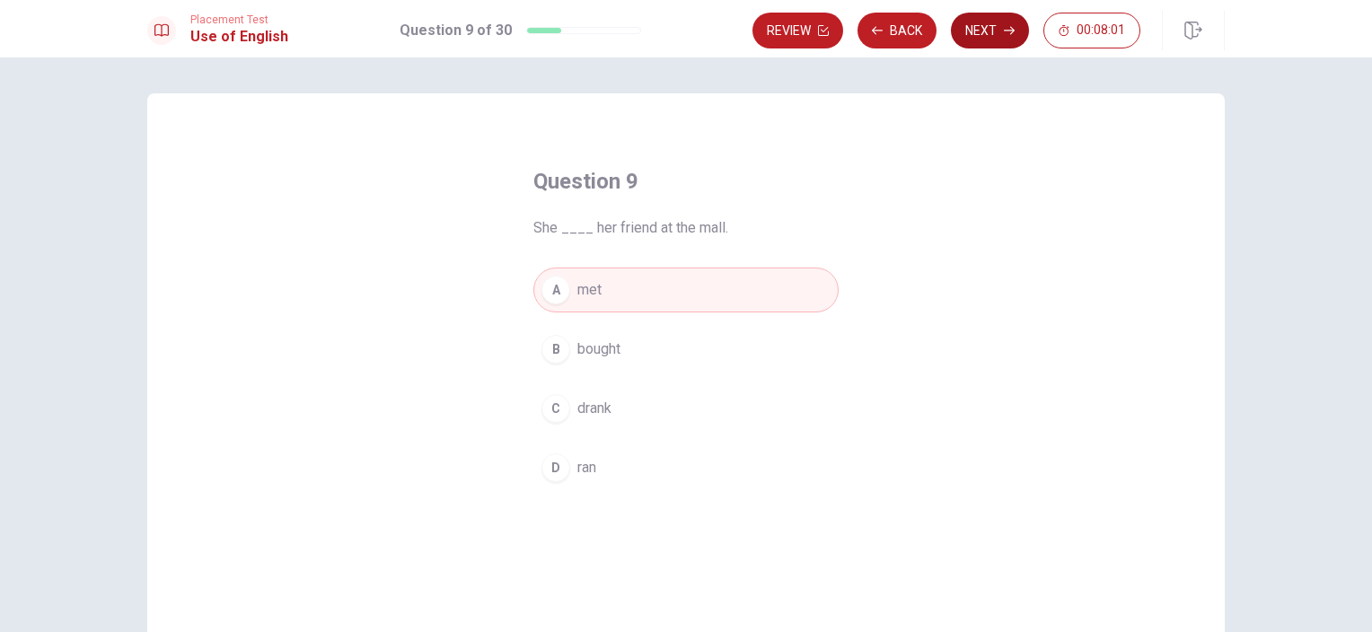
click at [997, 28] on button "Next" at bounding box center [990, 31] width 78 height 36
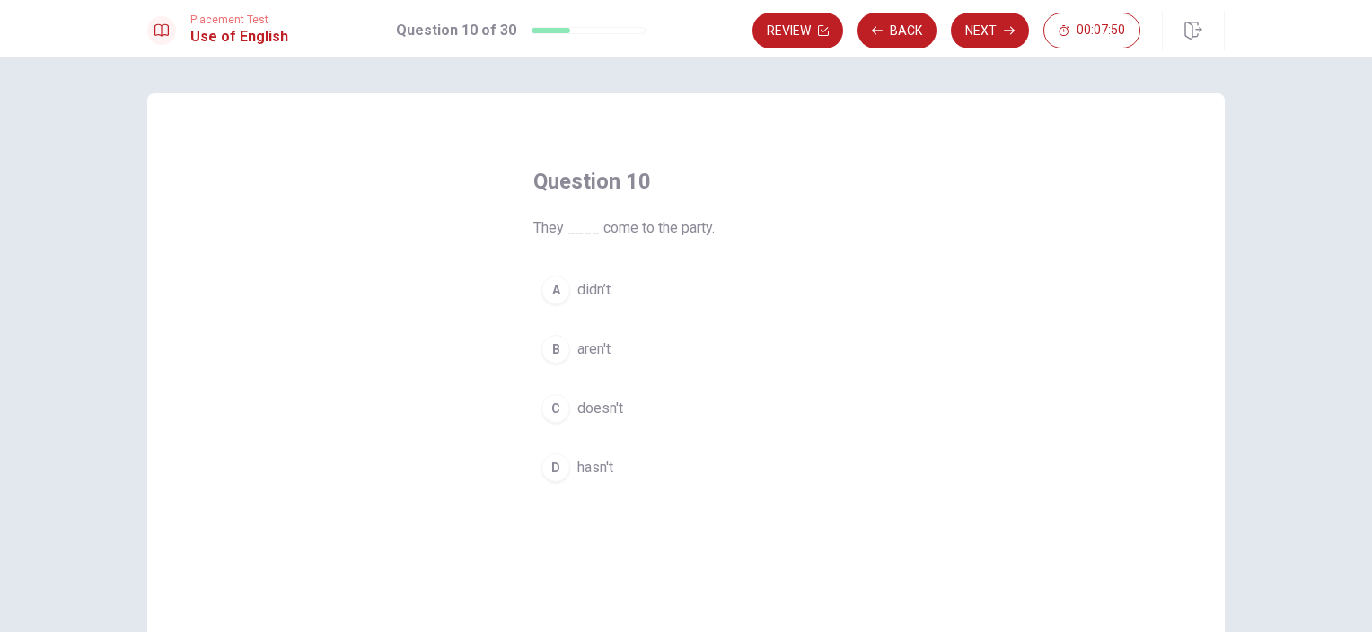
click at [597, 284] on span "didn’t" at bounding box center [593, 290] width 33 height 22
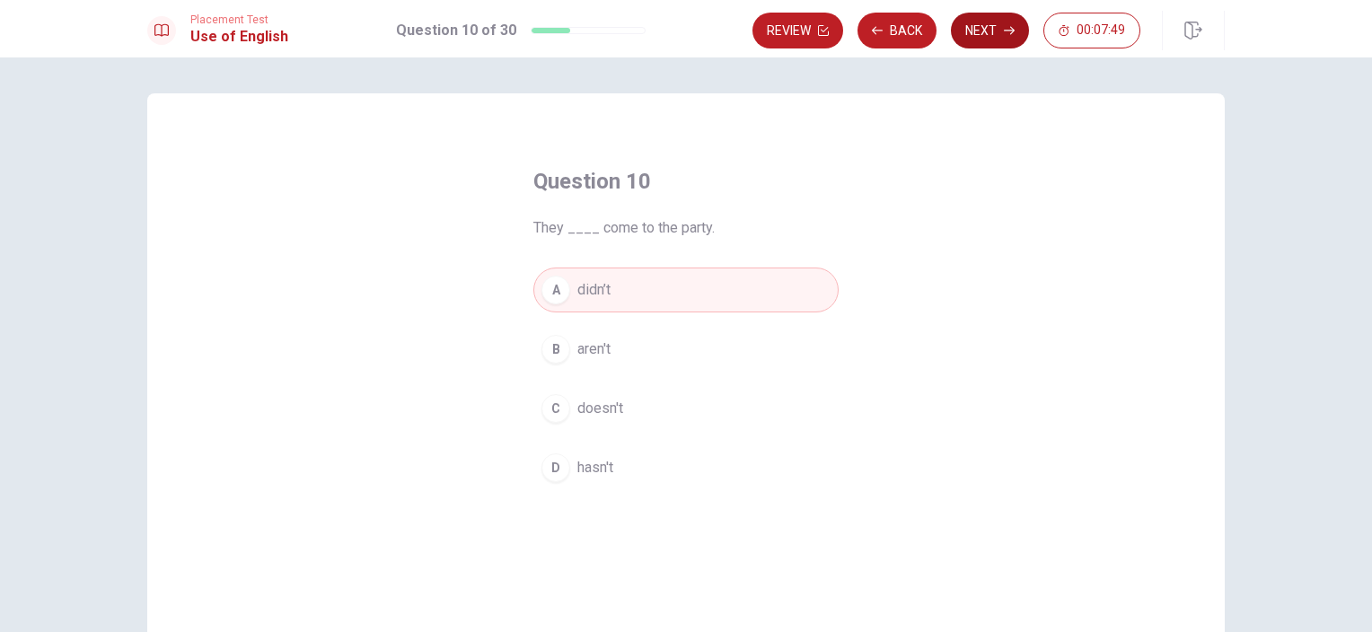
click at [973, 19] on button "Next" at bounding box center [990, 31] width 78 height 36
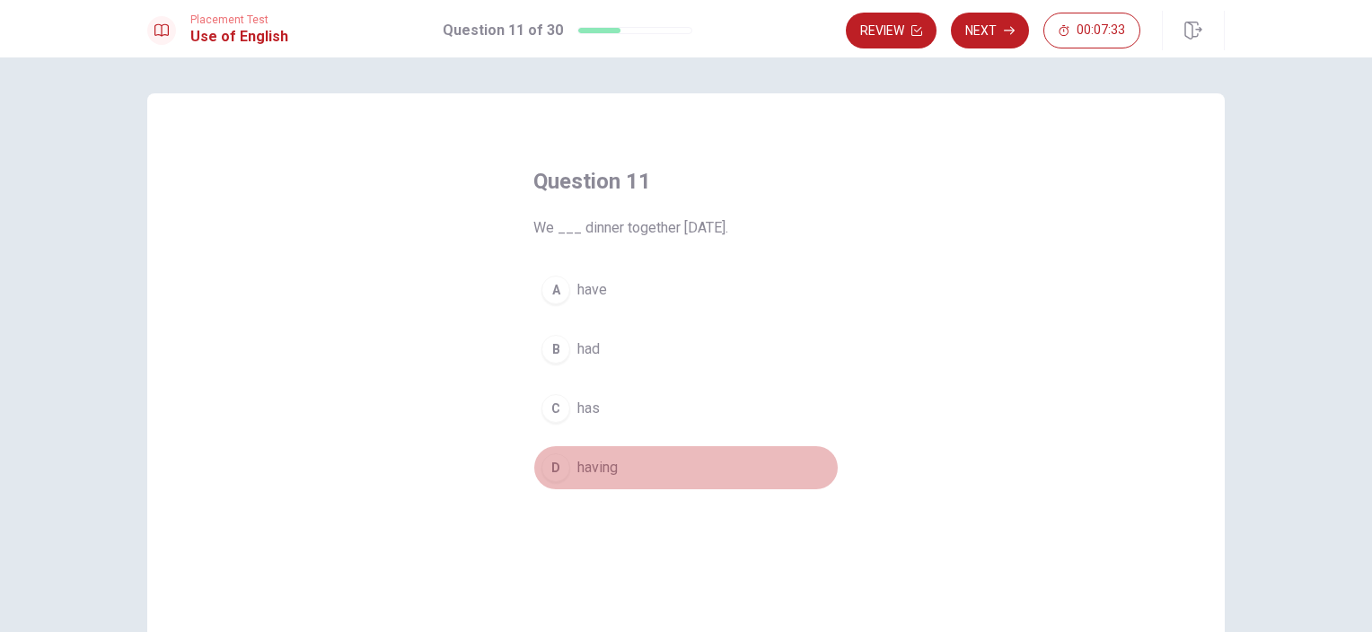
click at [578, 467] on span "having" at bounding box center [597, 468] width 40 height 22
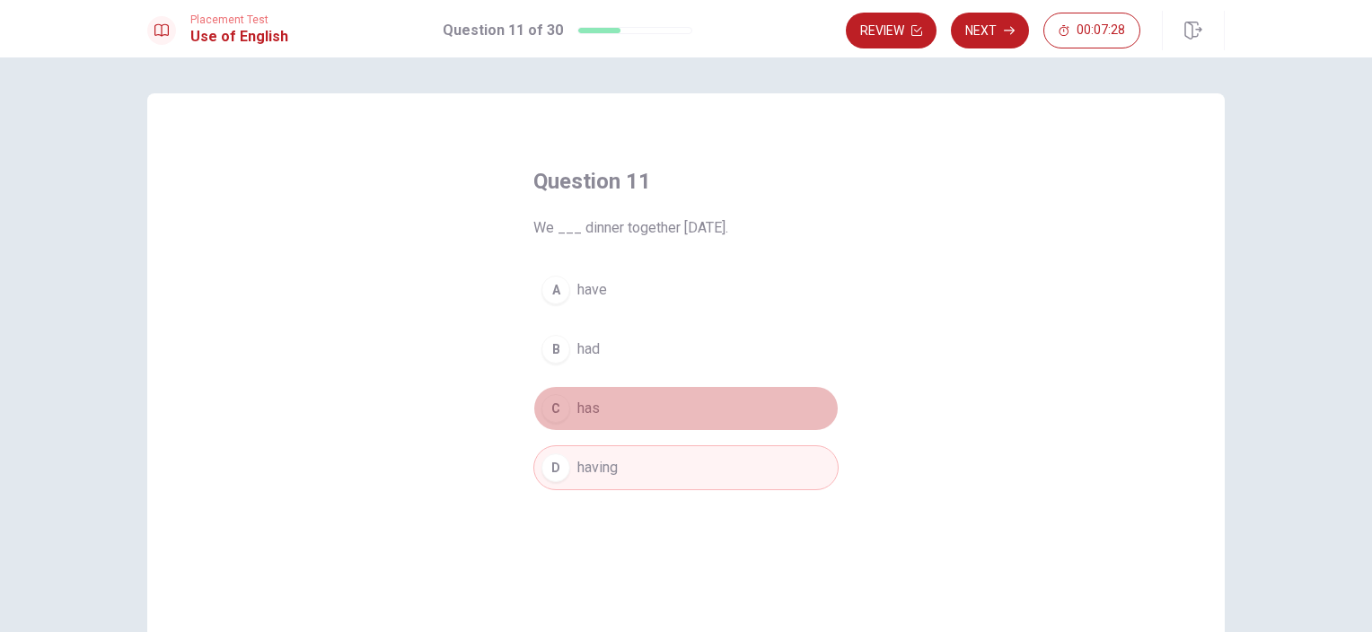
click at [592, 401] on span "has" at bounding box center [588, 409] width 22 height 22
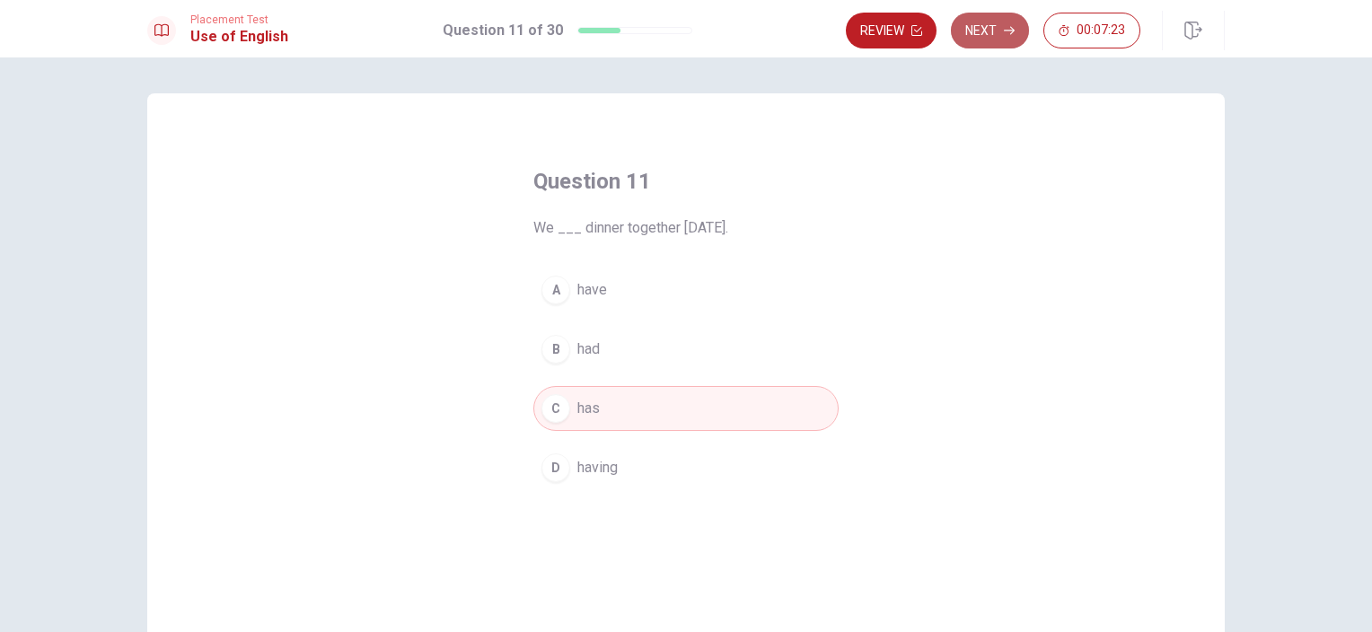
click at [999, 25] on button "Next" at bounding box center [990, 31] width 78 height 36
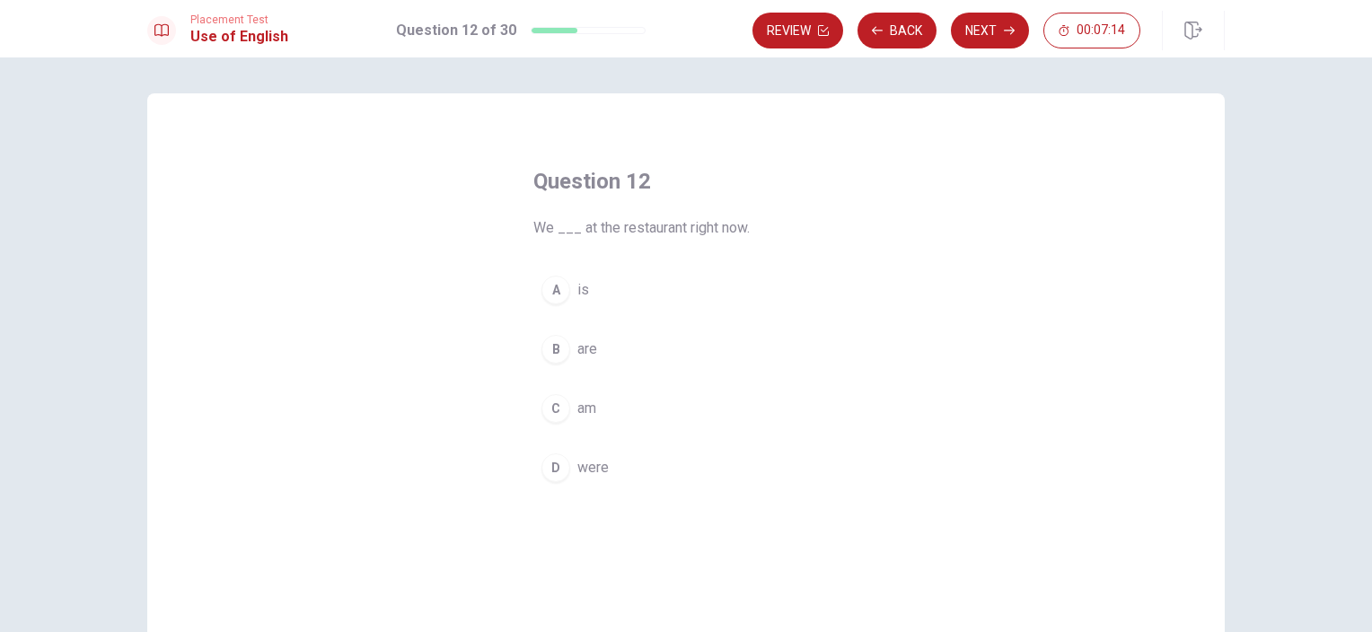
click at [591, 352] on span "are" at bounding box center [587, 350] width 20 height 22
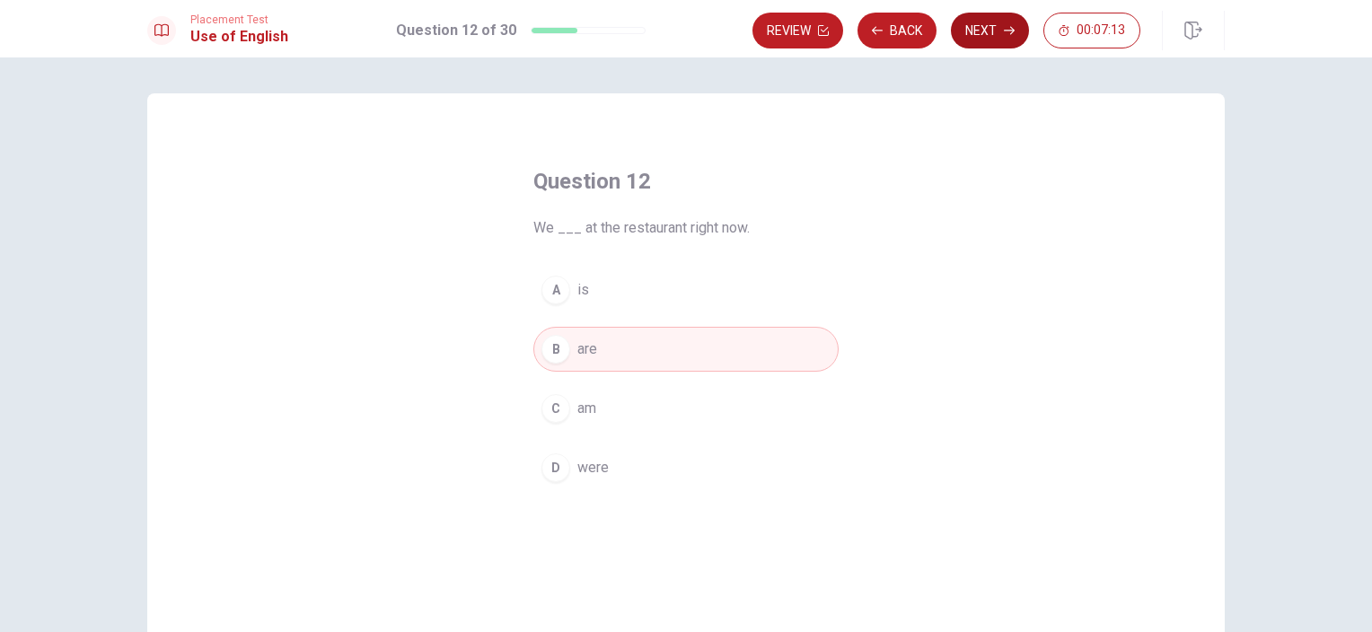
click at [983, 40] on button "Next" at bounding box center [990, 31] width 78 height 36
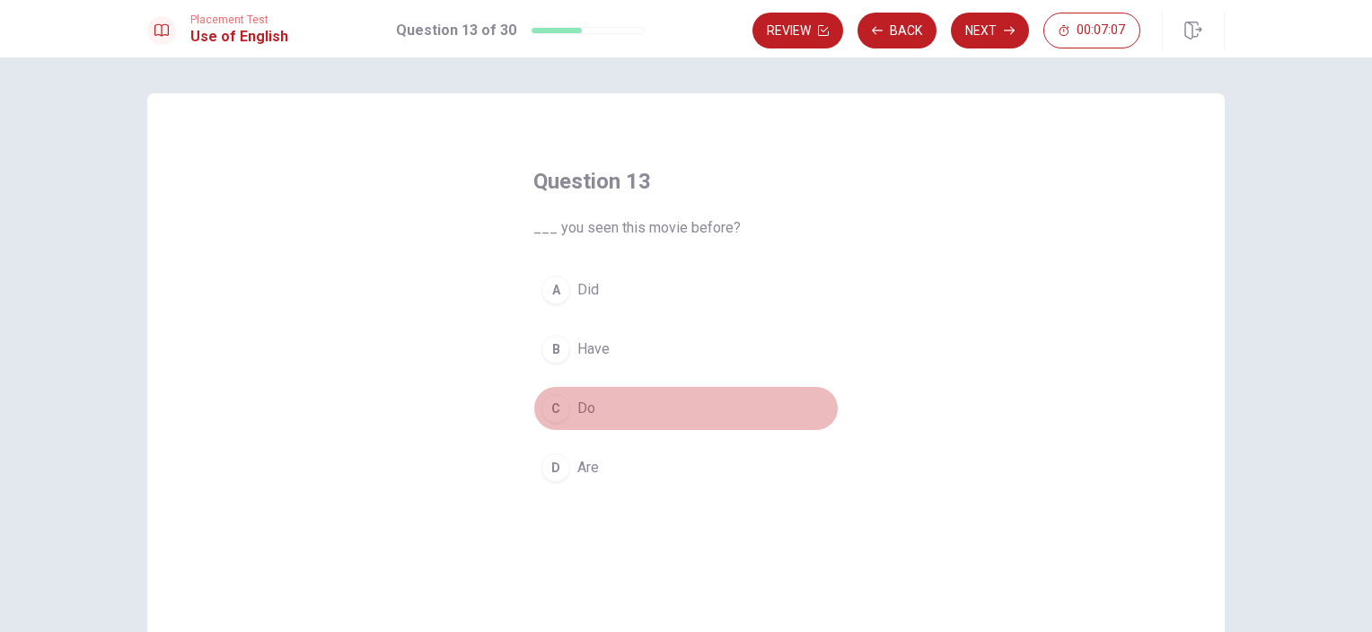
click at [582, 398] on span "Do" at bounding box center [586, 409] width 18 height 22
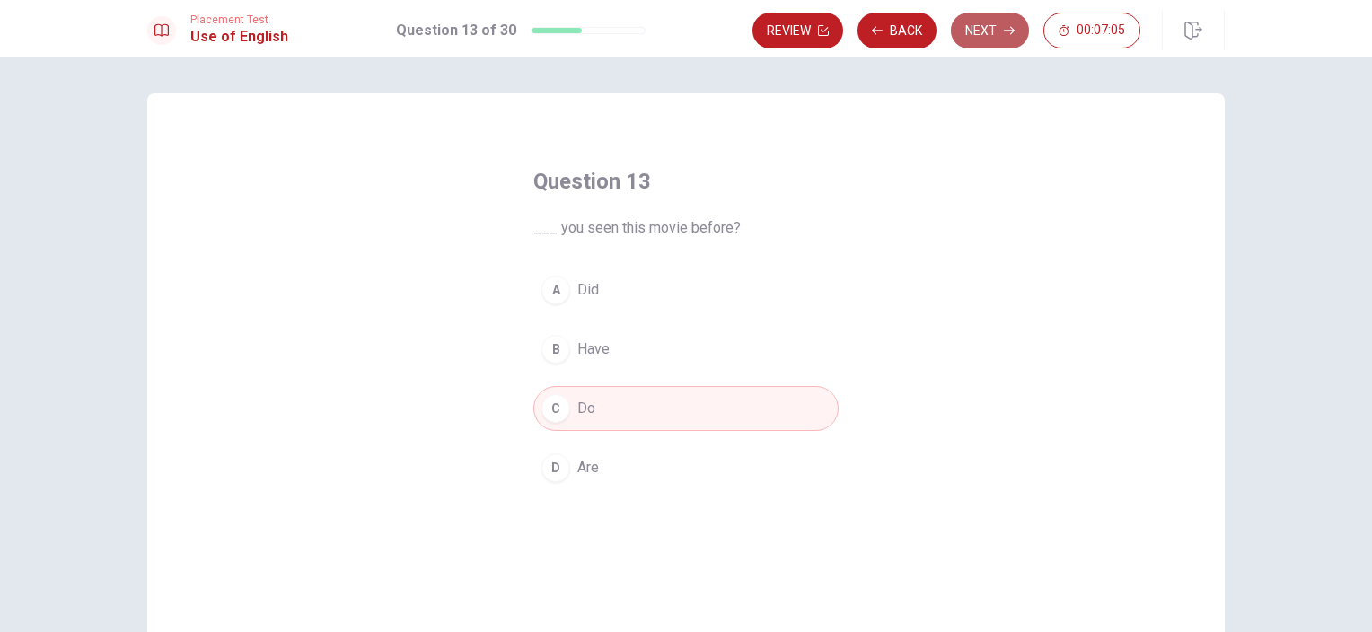
click at [992, 30] on button "Next" at bounding box center [990, 31] width 78 height 36
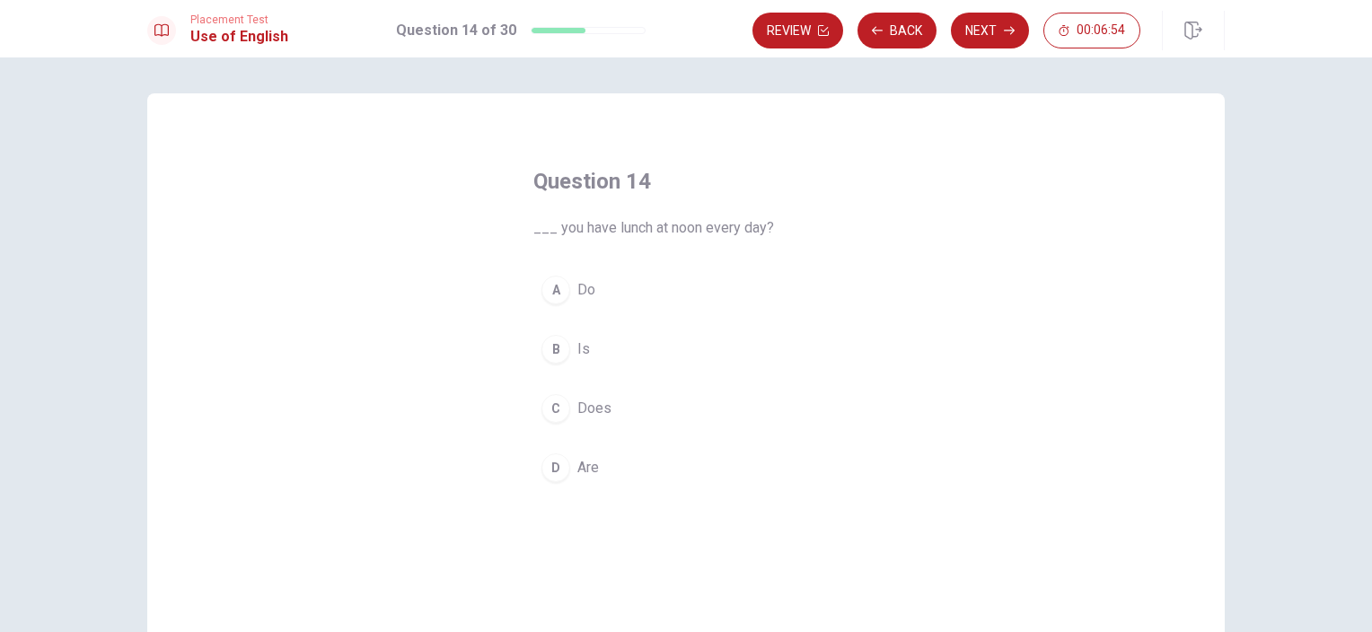
click at [590, 348] on button "B Is" at bounding box center [685, 349] width 305 height 45
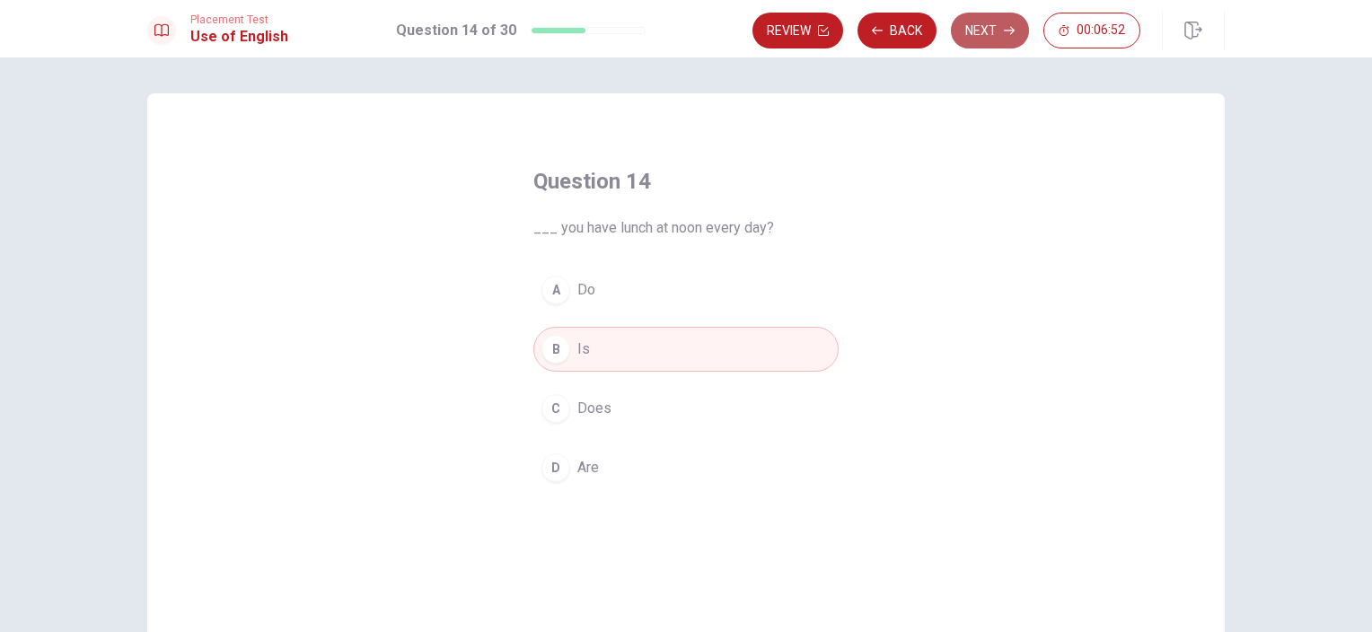
click at [982, 28] on button "Next" at bounding box center [990, 31] width 78 height 36
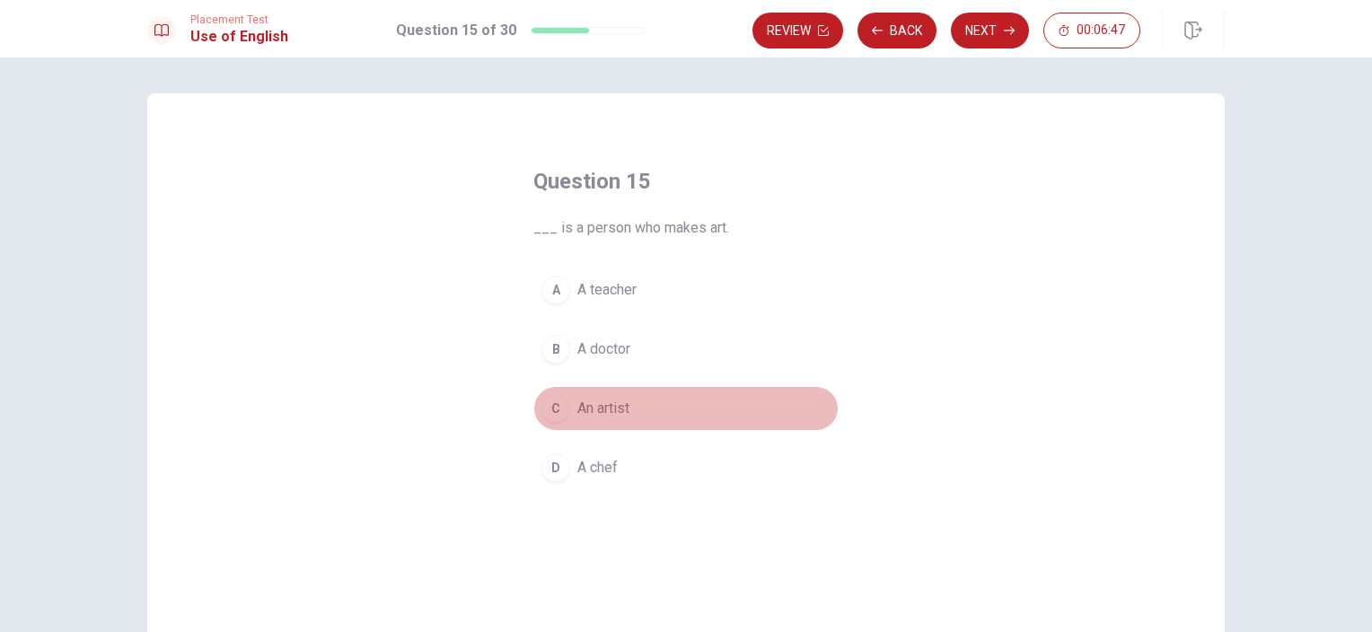
click at [607, 407] on span "An artist" at bounding box center [603, 409] width 52 height 22
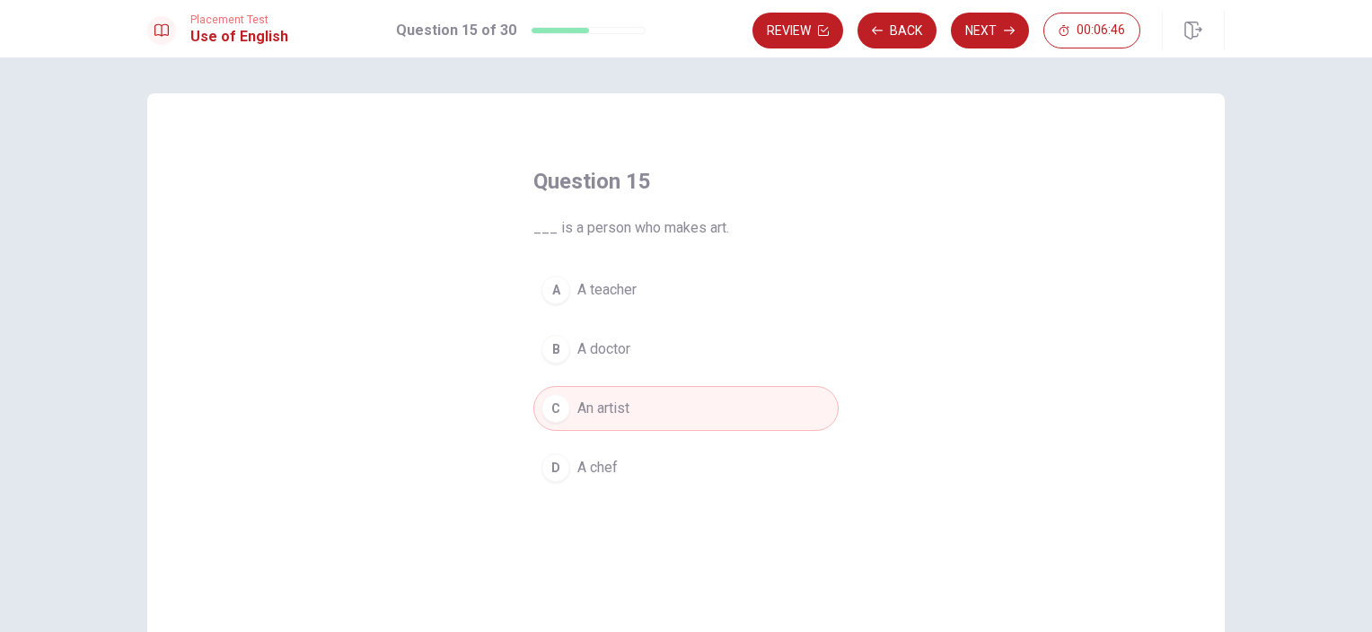
click at [988, 32] on button "Next" at bounding box center [990, 31] width 78 height 36
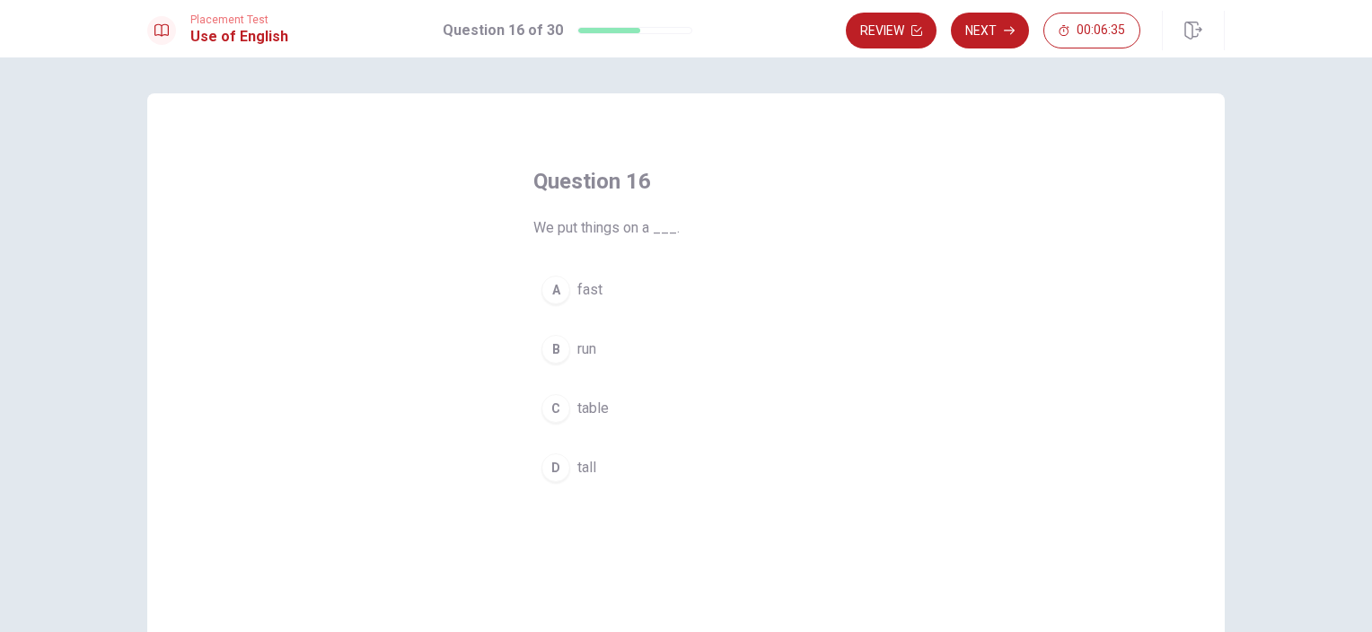
click at [587, 403] on span "table" at bounding box center [592, 409] width 31 height 22
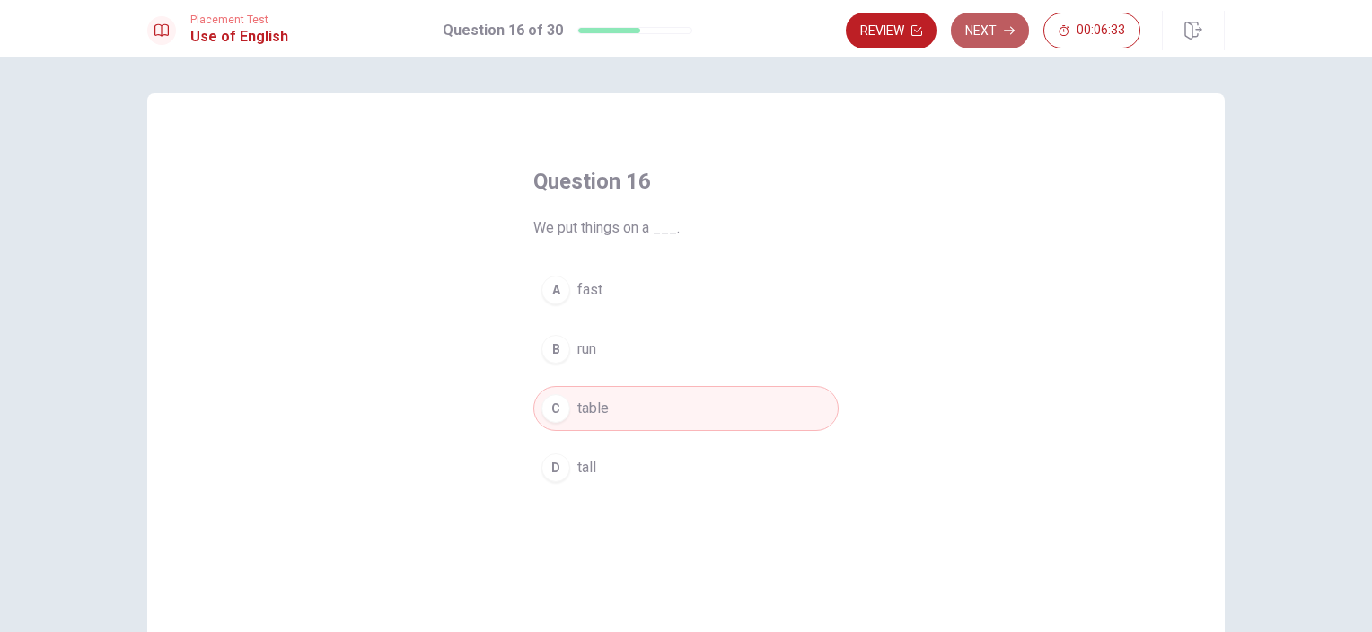
click at [998, 43] on button "Next" at bounding box center [990, 31] width 78 height 36
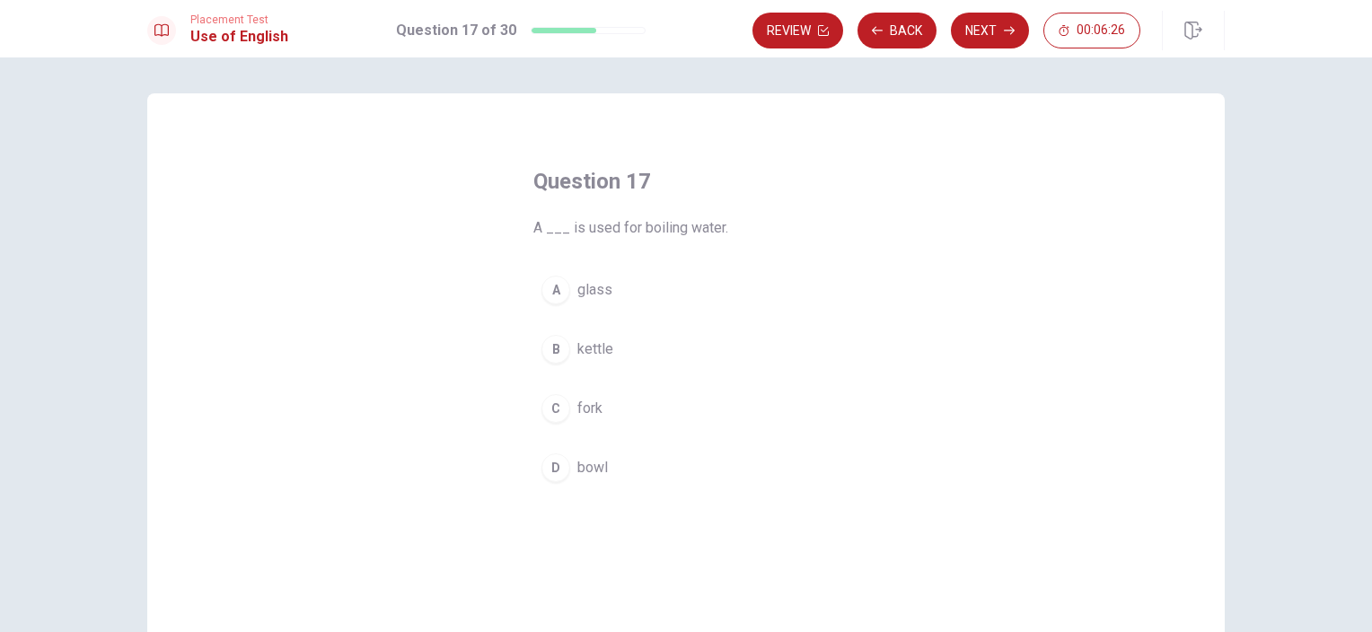
click at [567, 460] on button "D bowl" at bounding box center [685, 467] width 305 height 45
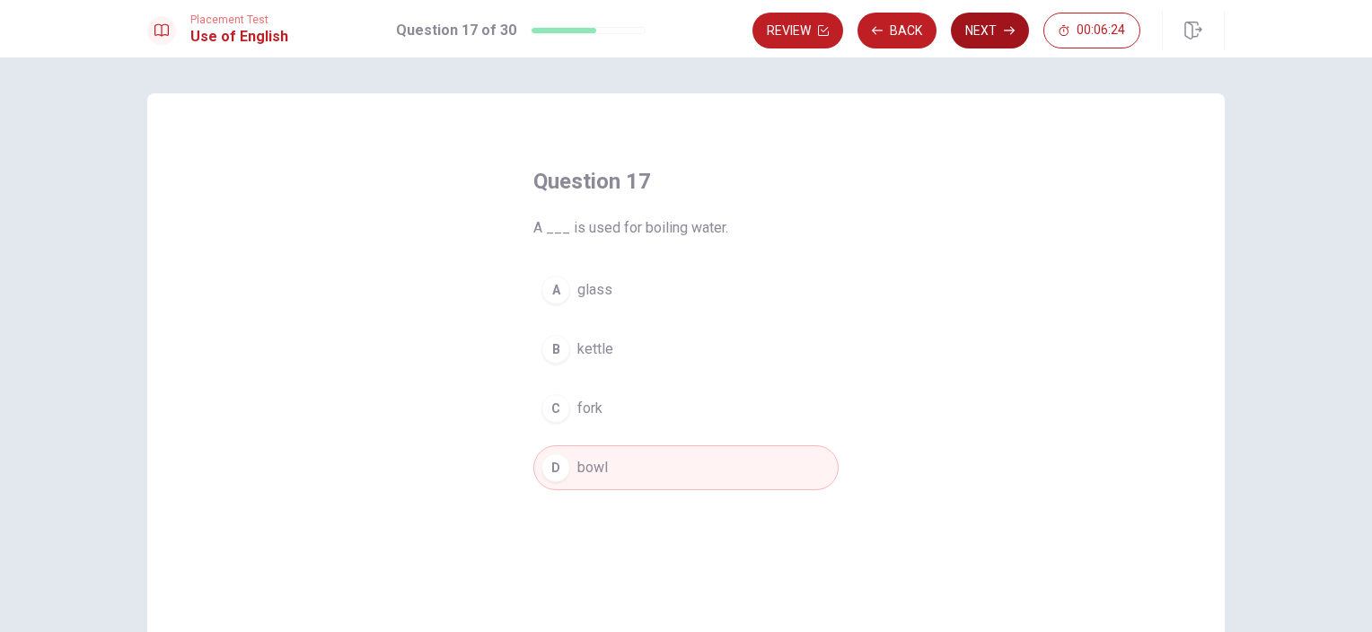
click at [1003, 34] on button "Next" at bounding box center [990, 31] width 78 height 36
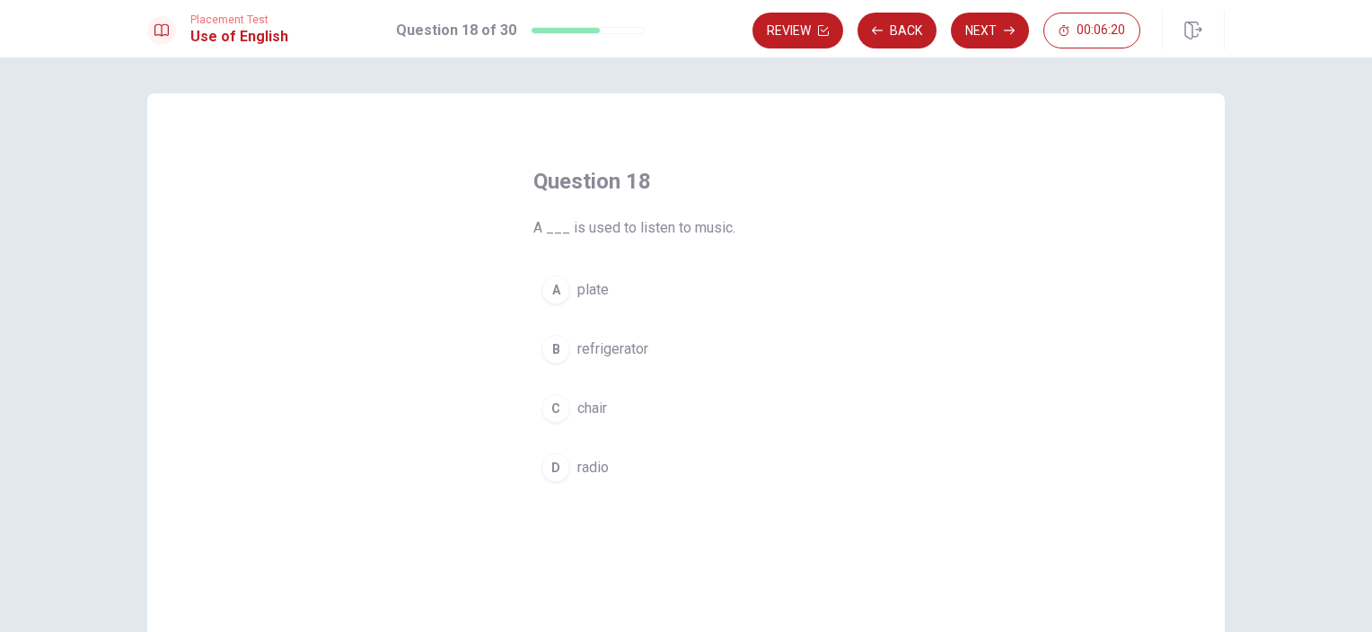
click at [599, 469] on span "radio" at bounding box center [592, 468] width 31 height 22
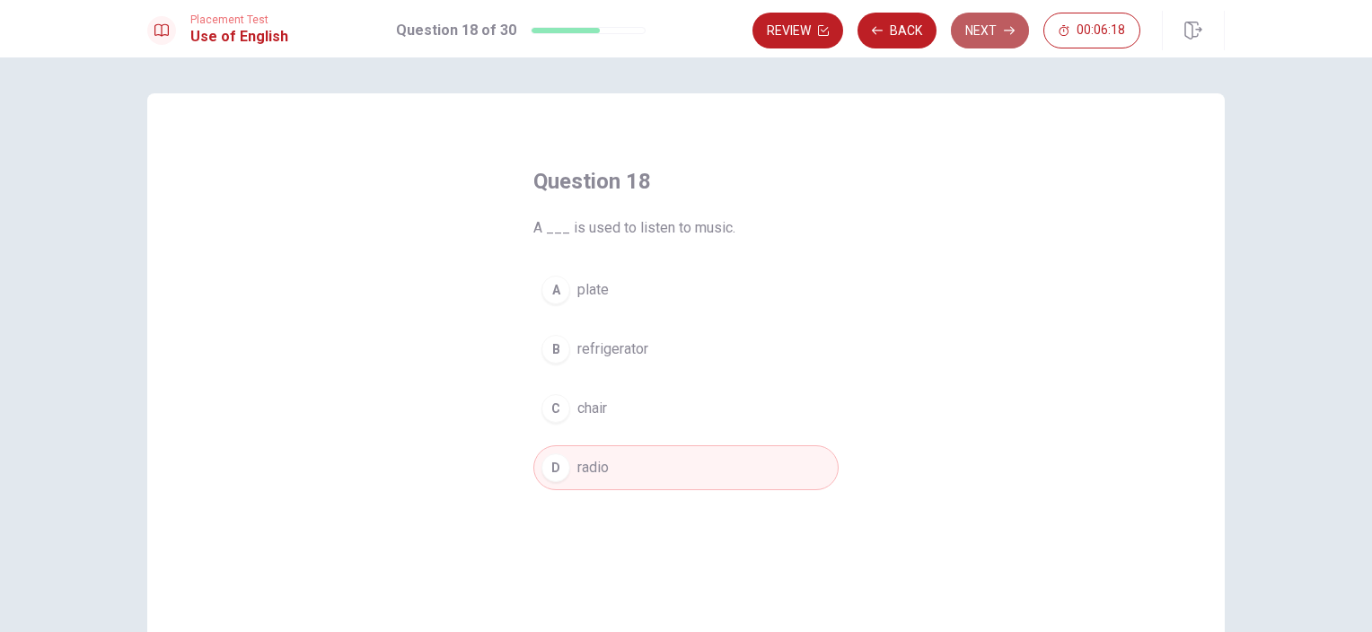
click at [1001, 29] on button "Next" at bounding box center [990, 31] width 78 height 36
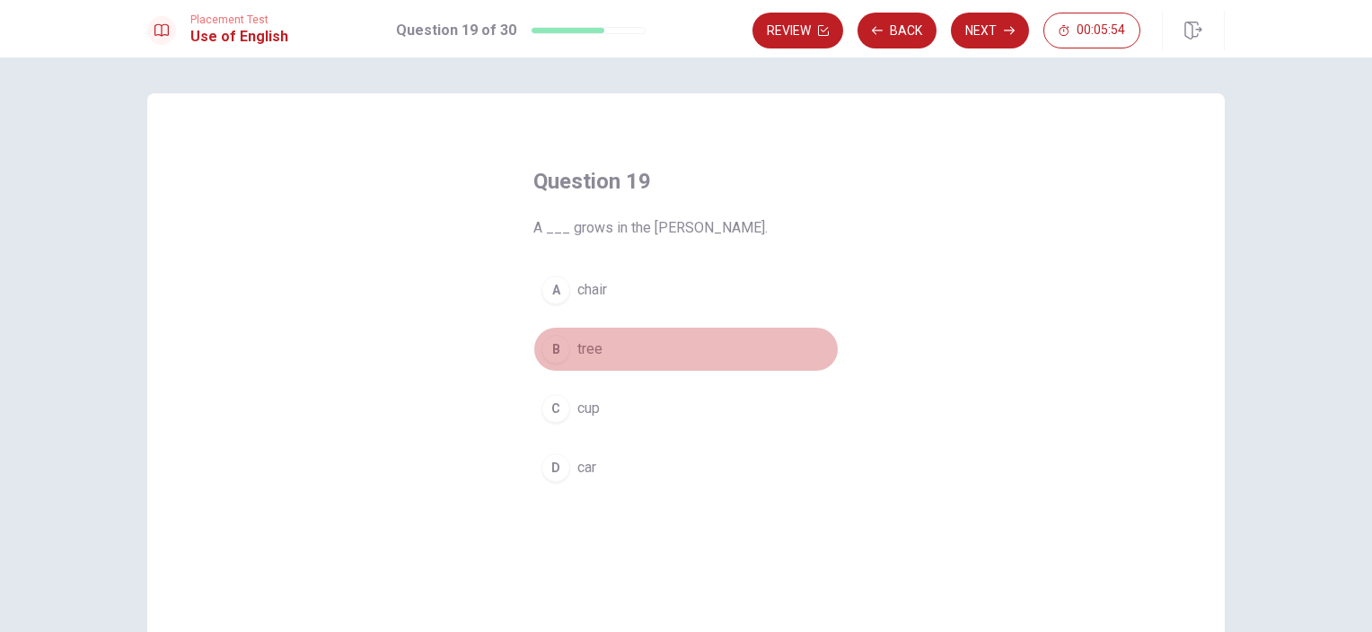
click at [590, 350] on span "tree" at bounding box center [589, 350] width 25 height 22
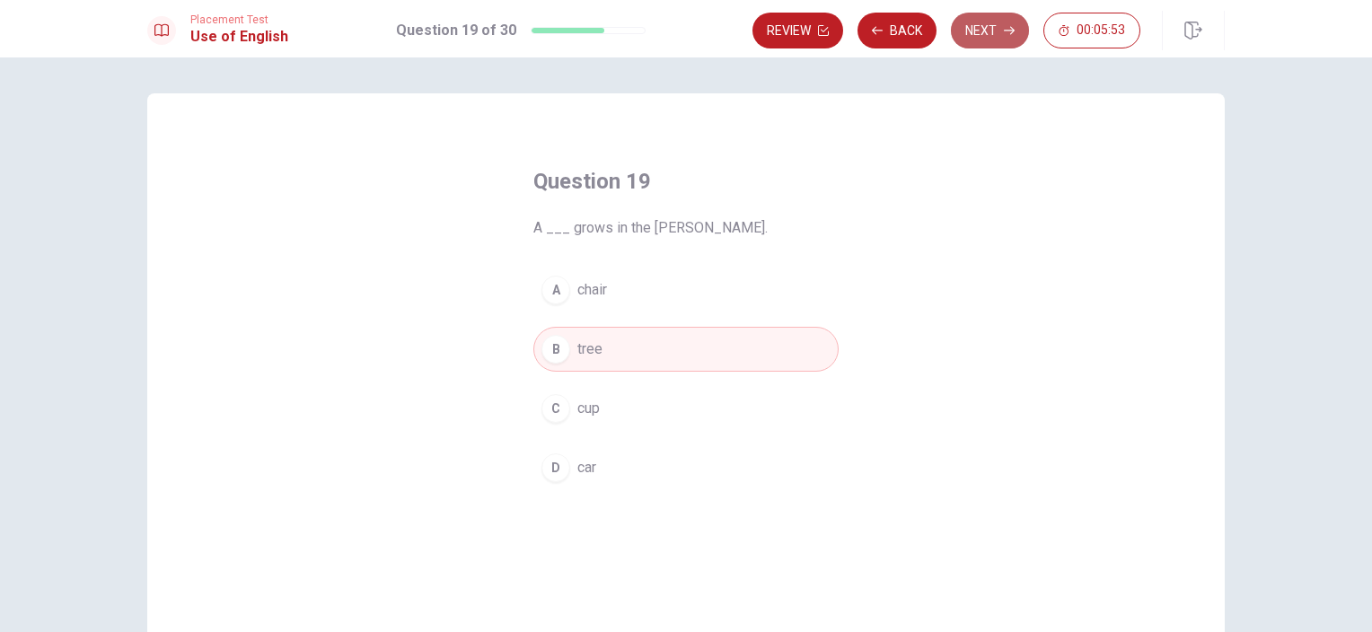
click at [1009, 26] on icon "button" at bounding box center [1009, 30] width 11 height 11
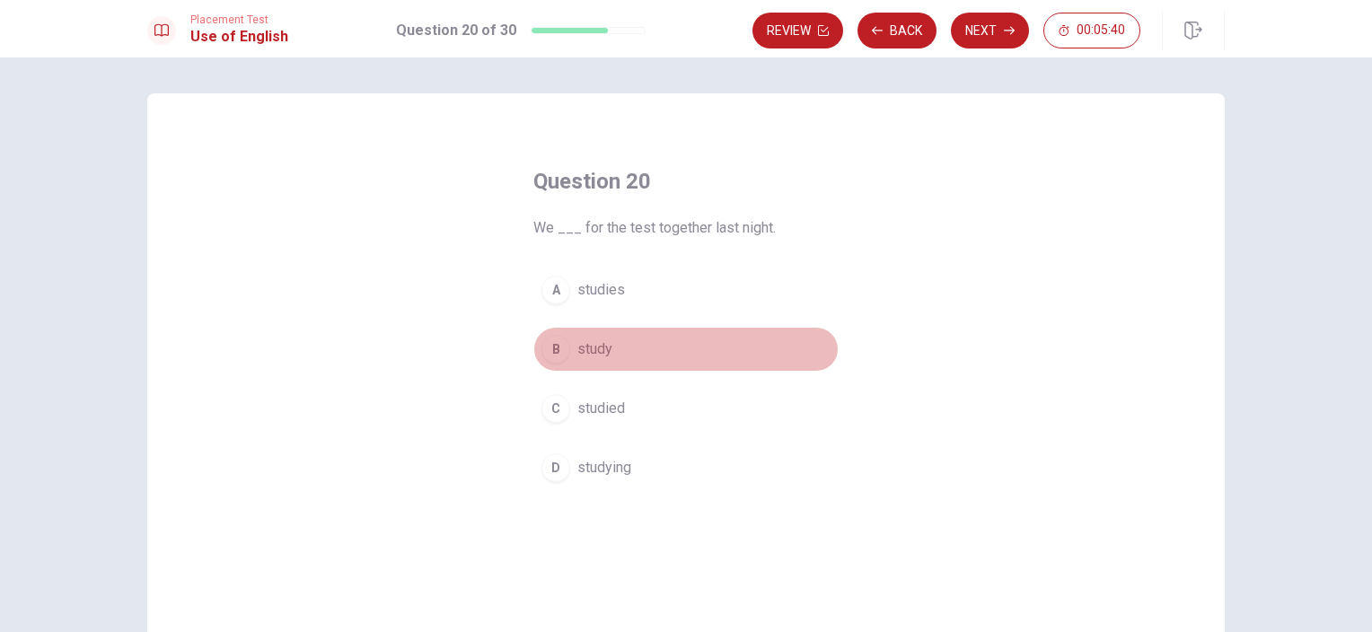
click at [593, 350] on span "study" at bounding box center [594, 350] width 35 height 22
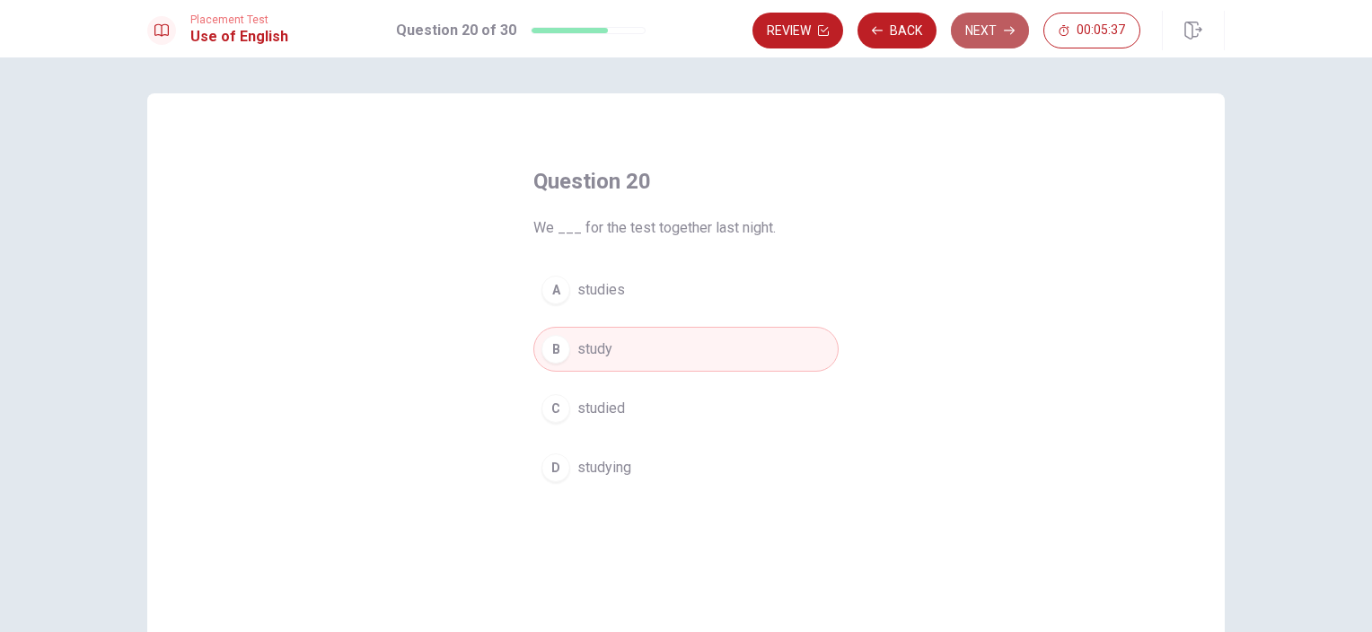
click at [988, 23] on button "Next" at bounding box center [990, 31] width 78 height 36
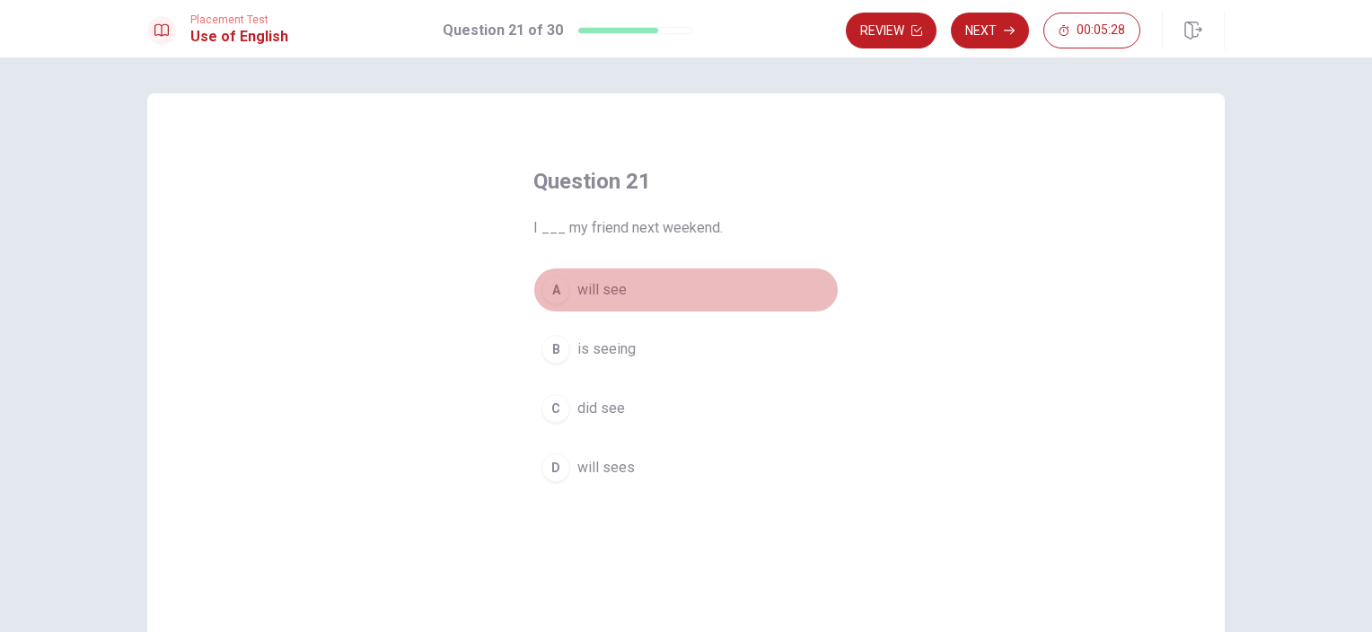
click at [621, 284] on button "A will see" at bounding box center [685, 290] width 305 height 45
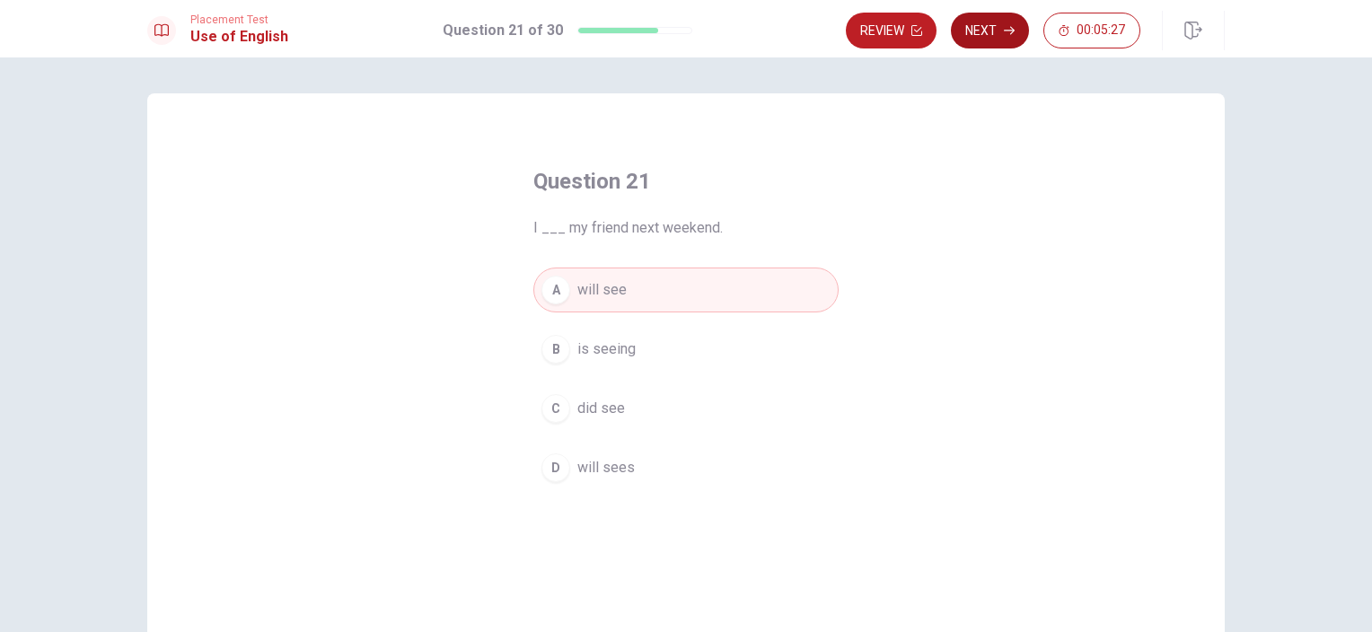
click at [982, 32] on button "Next" at bounding box center [990, 31] width 78 height 36
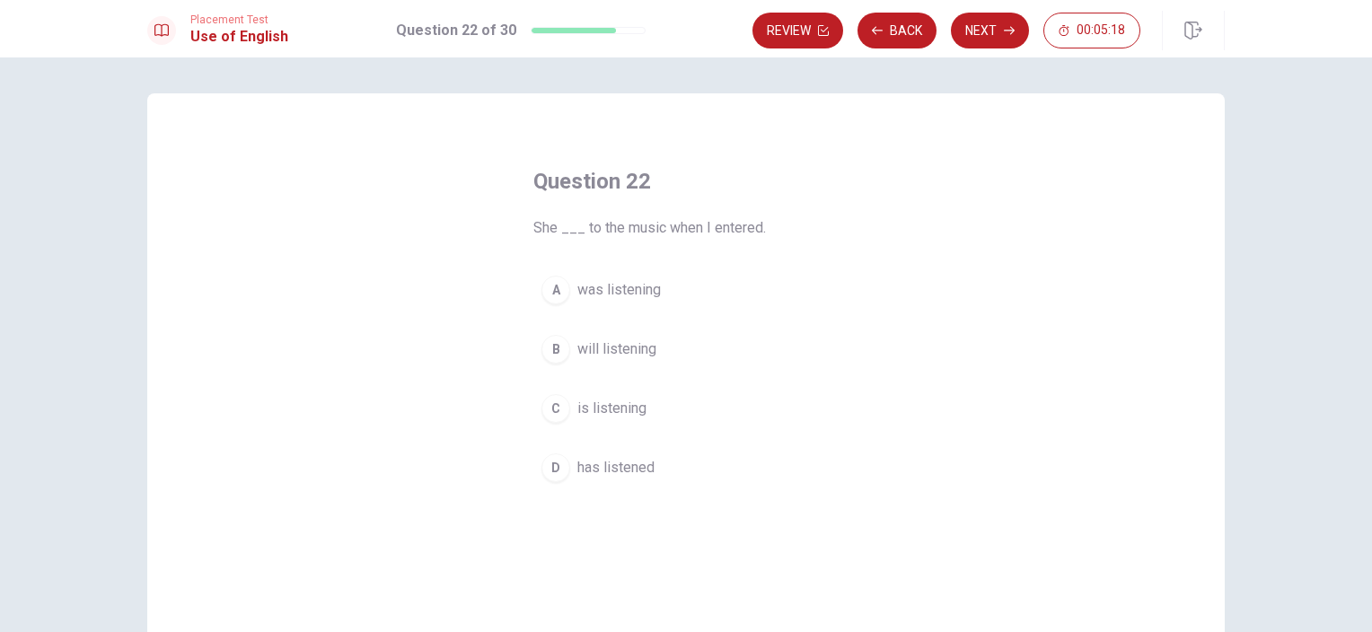
click at [645, 287] on span "was listening" at bounding box center [619, 290] width 84 height 22
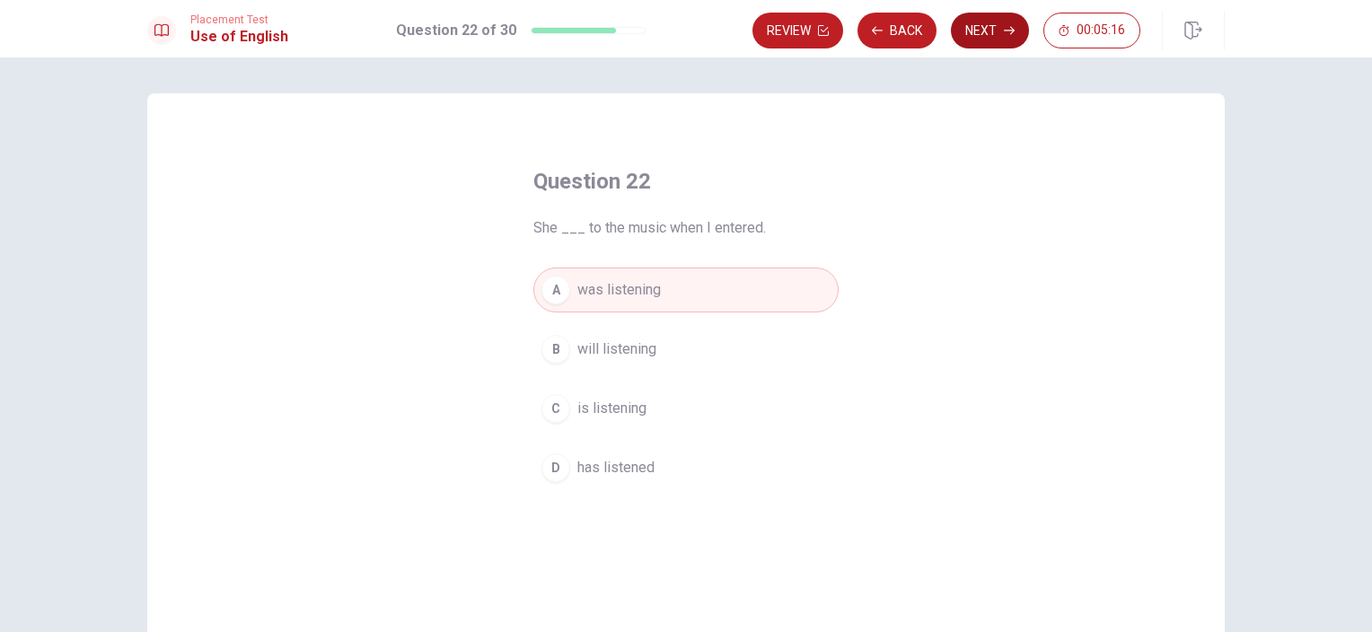
click at [1013, 31] on icon "button" at bounding box center [1009, 31] width 11 height 8
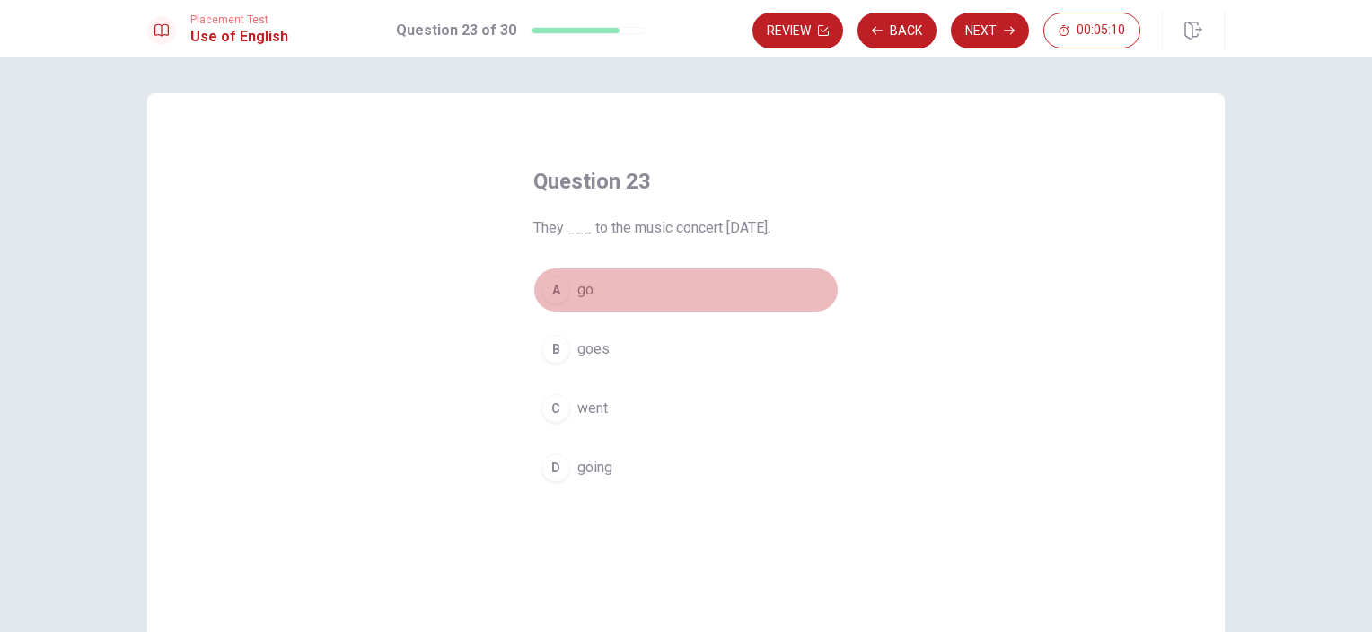
click at [589, 284] on button "A go" at bounding box center [685, 290] width 305 height 45
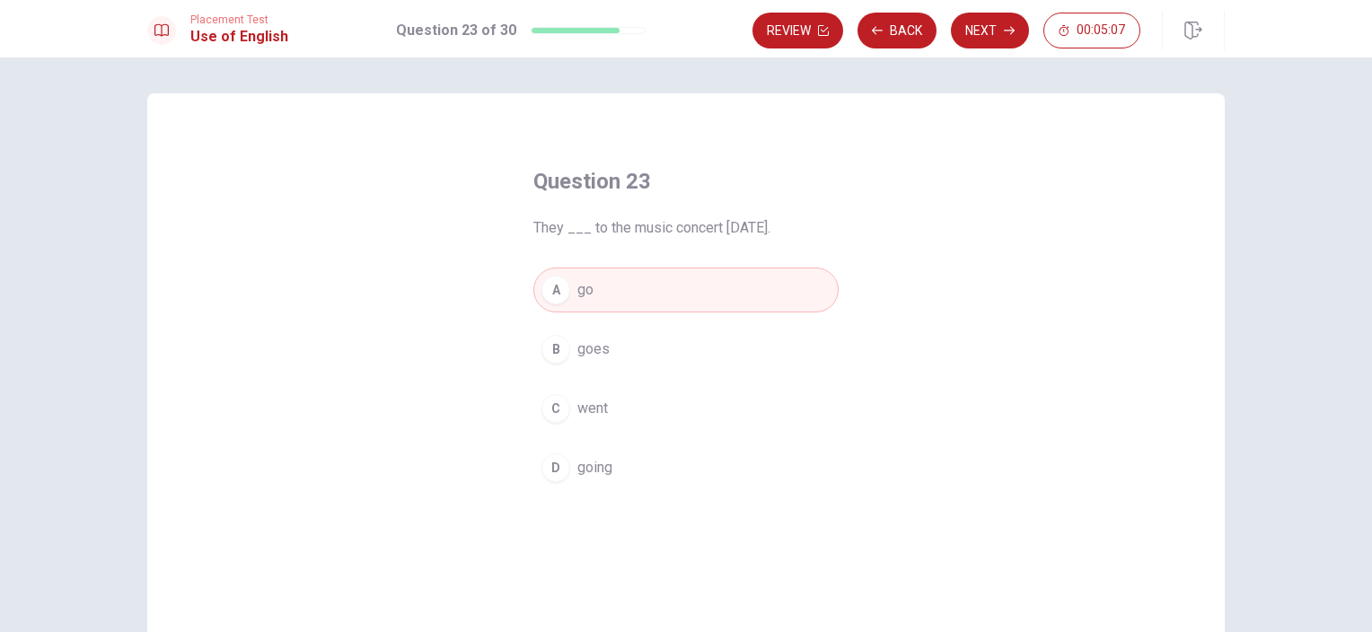
click at [619, 348] on button "B goes" at bounding box center [685, 349] width 305 height 45
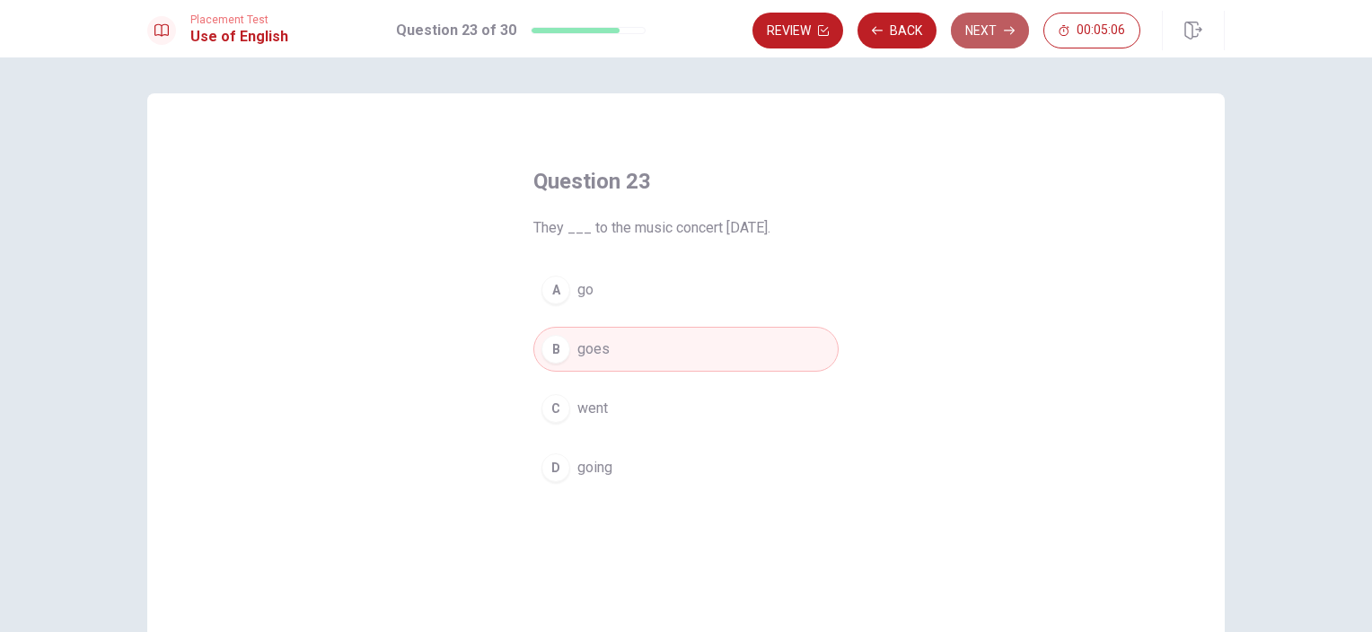
click at [1016, 41] on button "Next" at bounding box center [990, 31] width 78 height 36
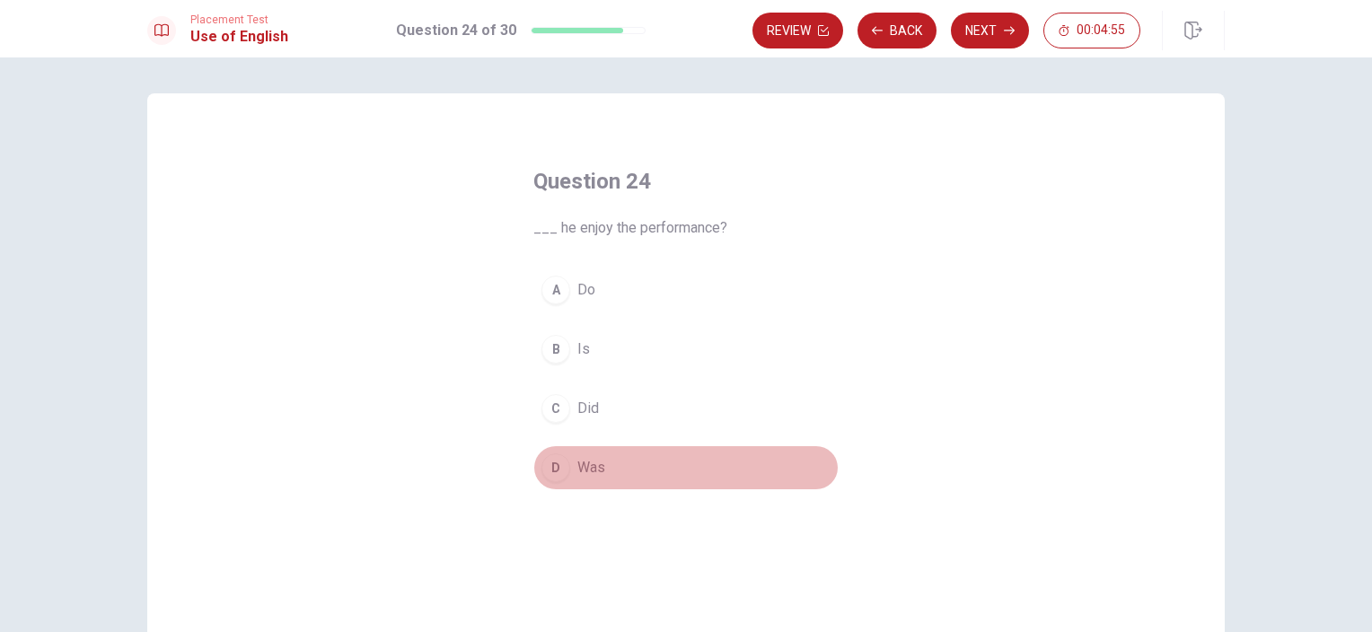
click at [589, 471] on span "Was" at bounding box center [591, 468] width 28 height 22
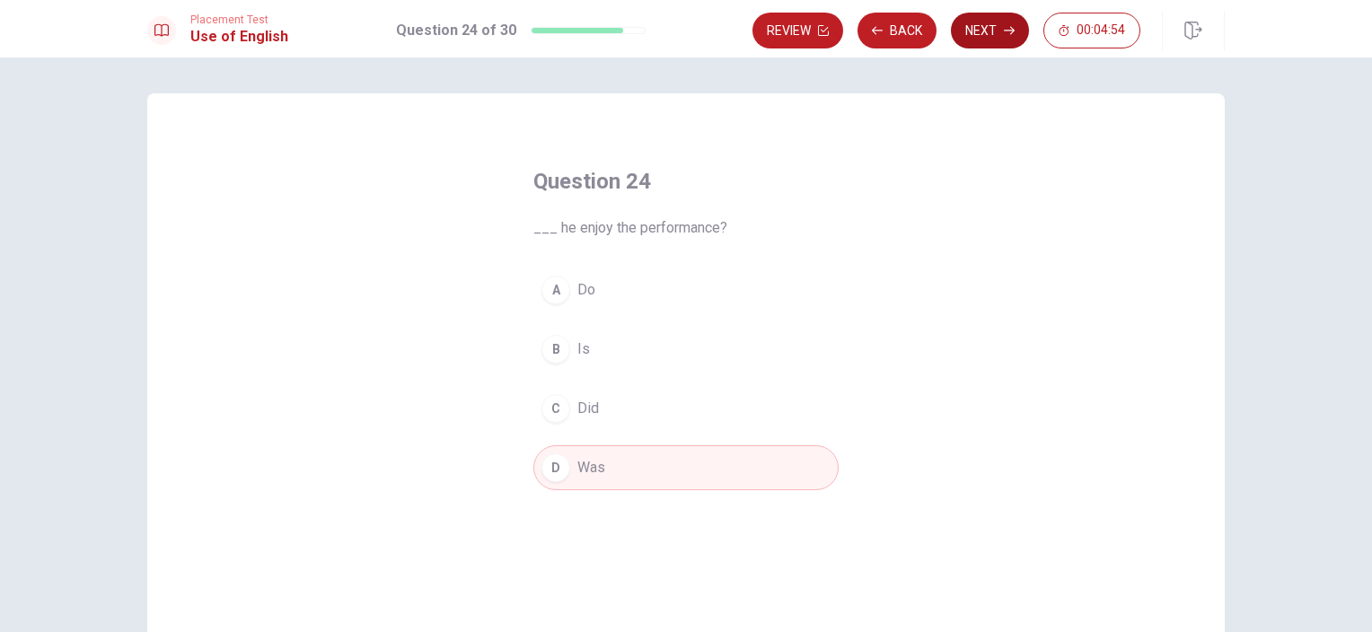
click at [990, 33] on button "Next" at bounding box center [990, 31] width 78 height 36
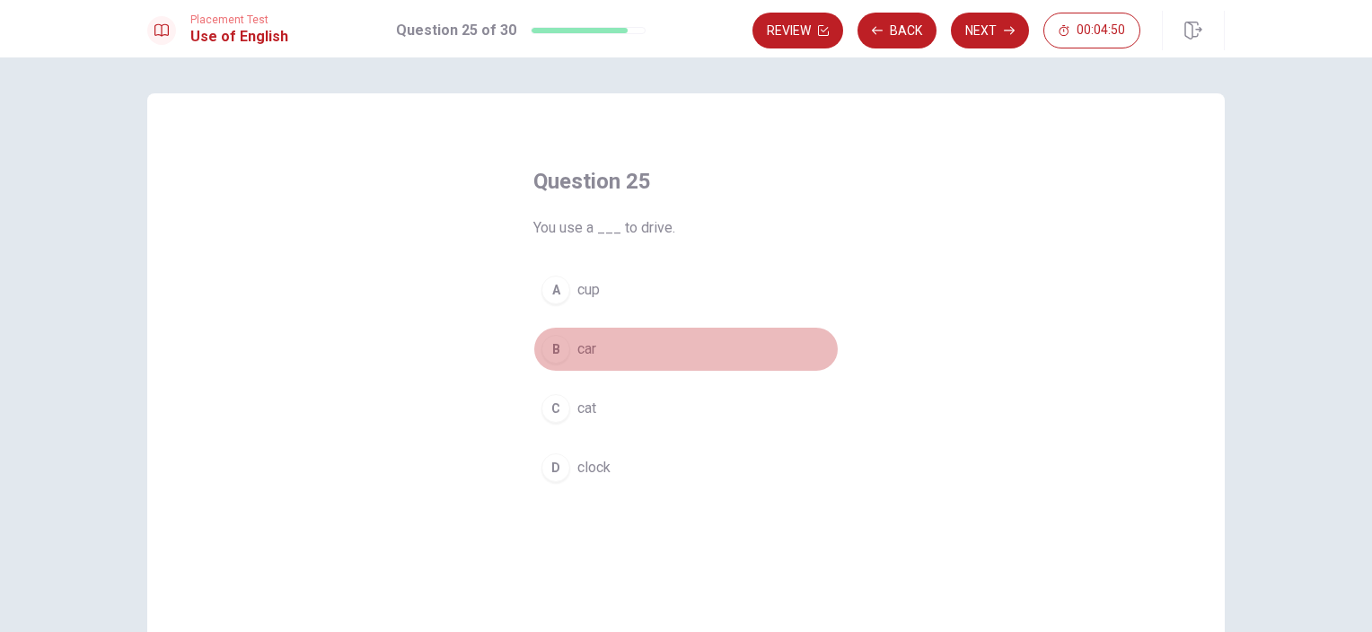
click at [582, 356] on span "car" at bounding box center [586, 350] width 19 height 22
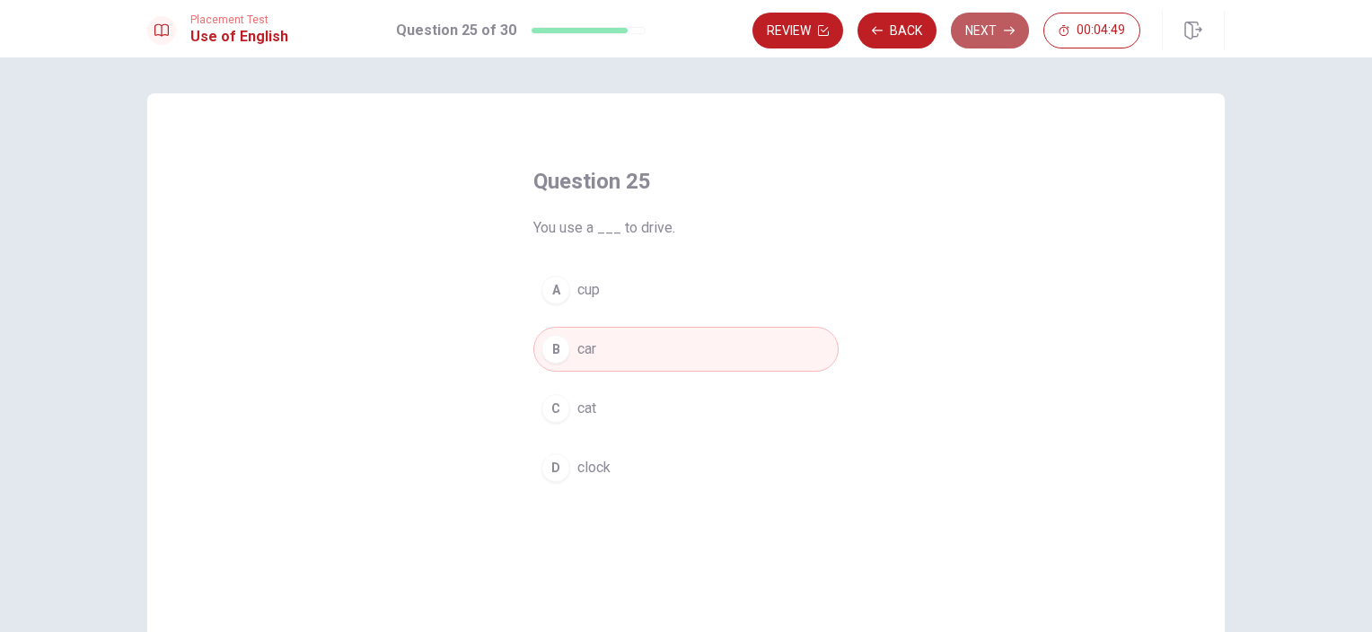
click at [993, 22] on button "Next" at bounding box center [990, 31] width 78 height 36
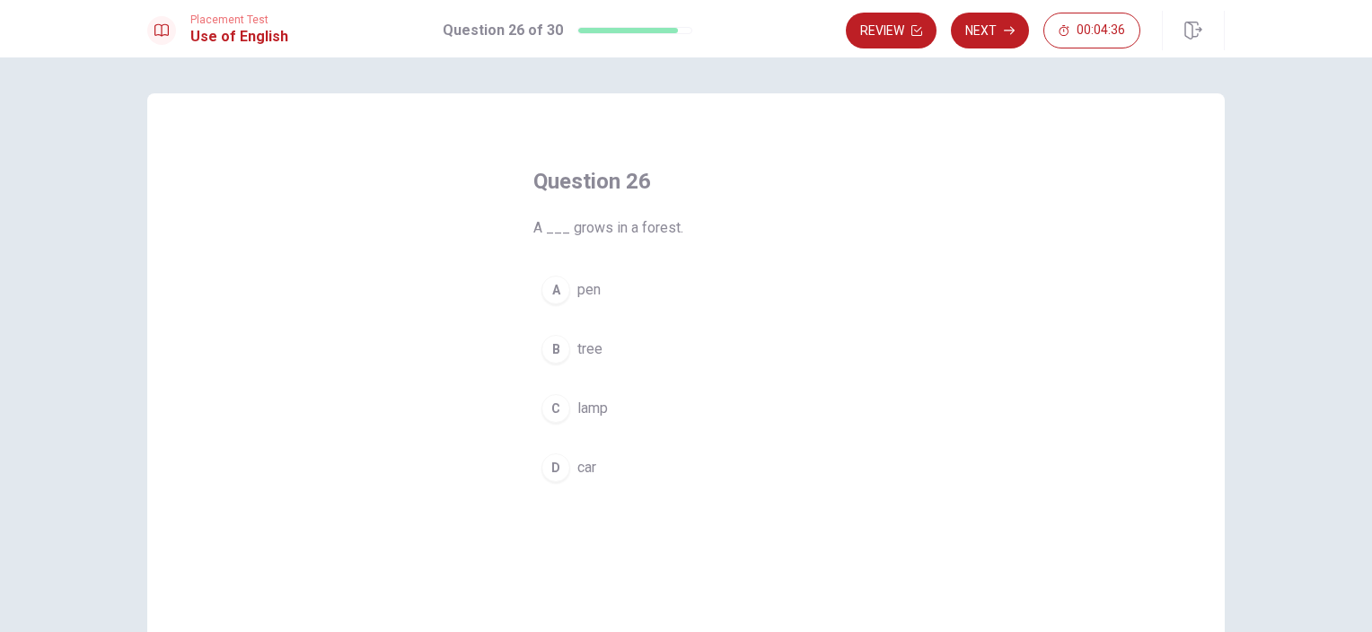
click at [559, 351] on div "B" at bounding box center [555, 349] width 29 height 29
click at [983, 40] on button "Next" at bounding box center [990, 31] width 78 height 36
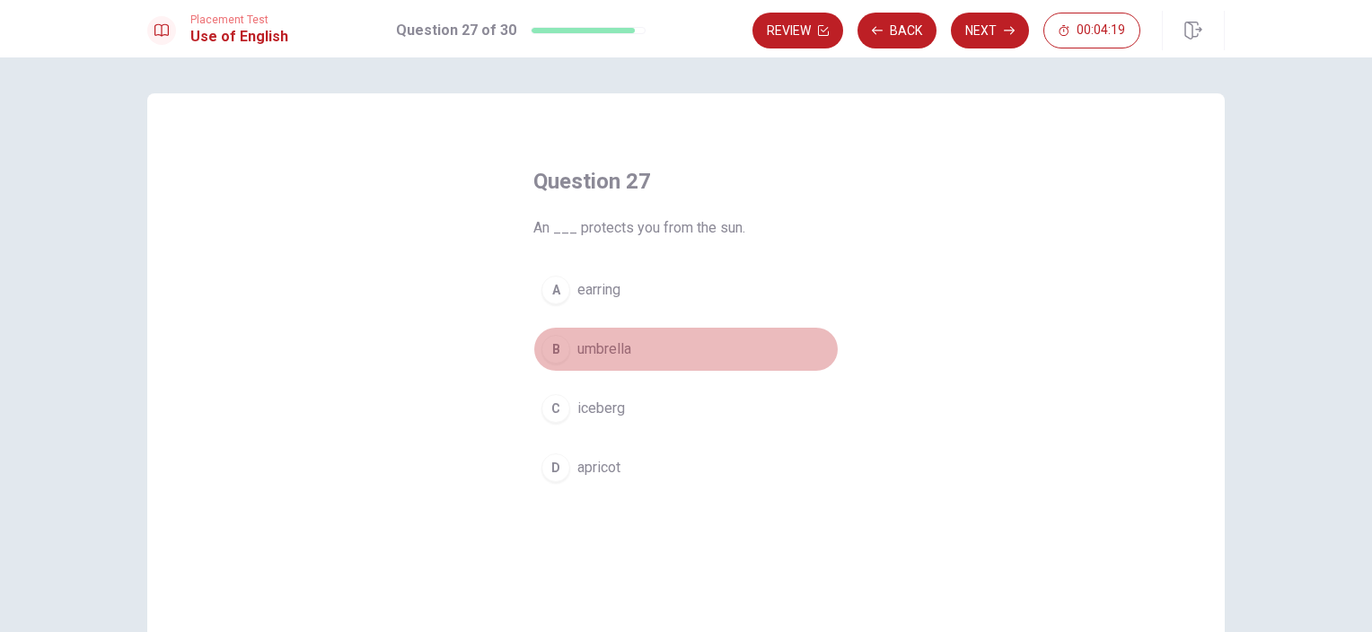
click at [620, 349] on span "umbrella" at bounding box center [604, 350] width 54 height 22
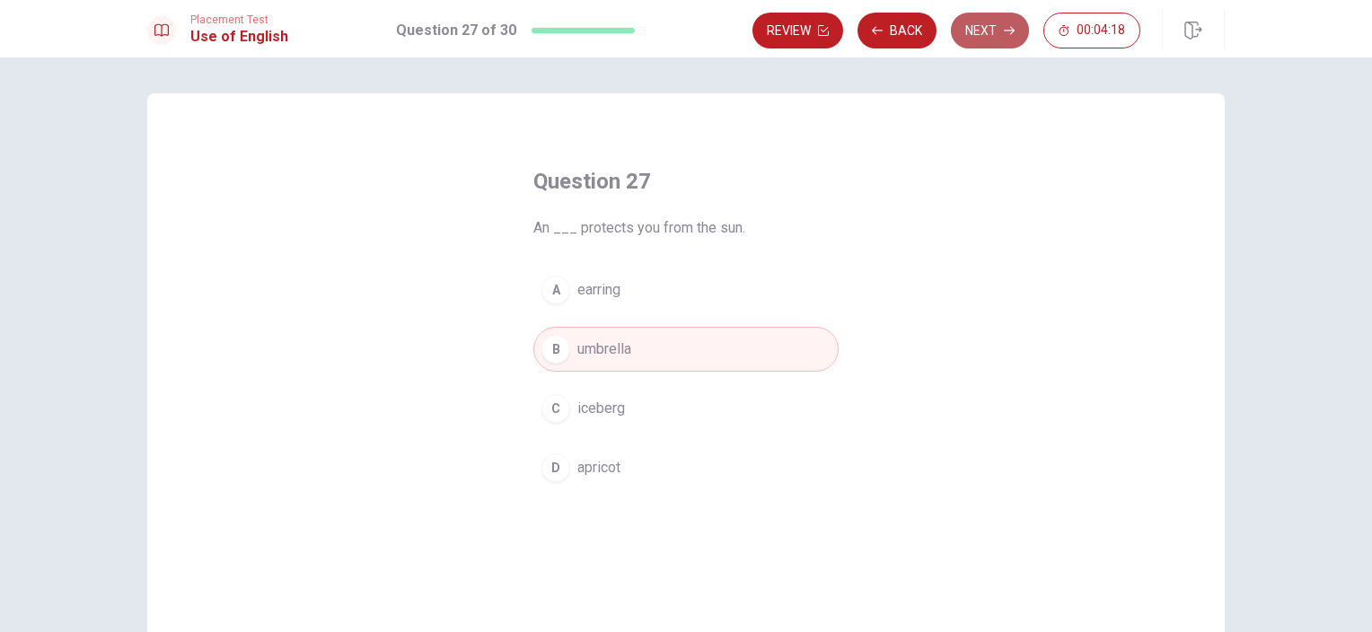
click at [981, 26] on button "Next" at bounding box center [990, 31] width 78 height 36
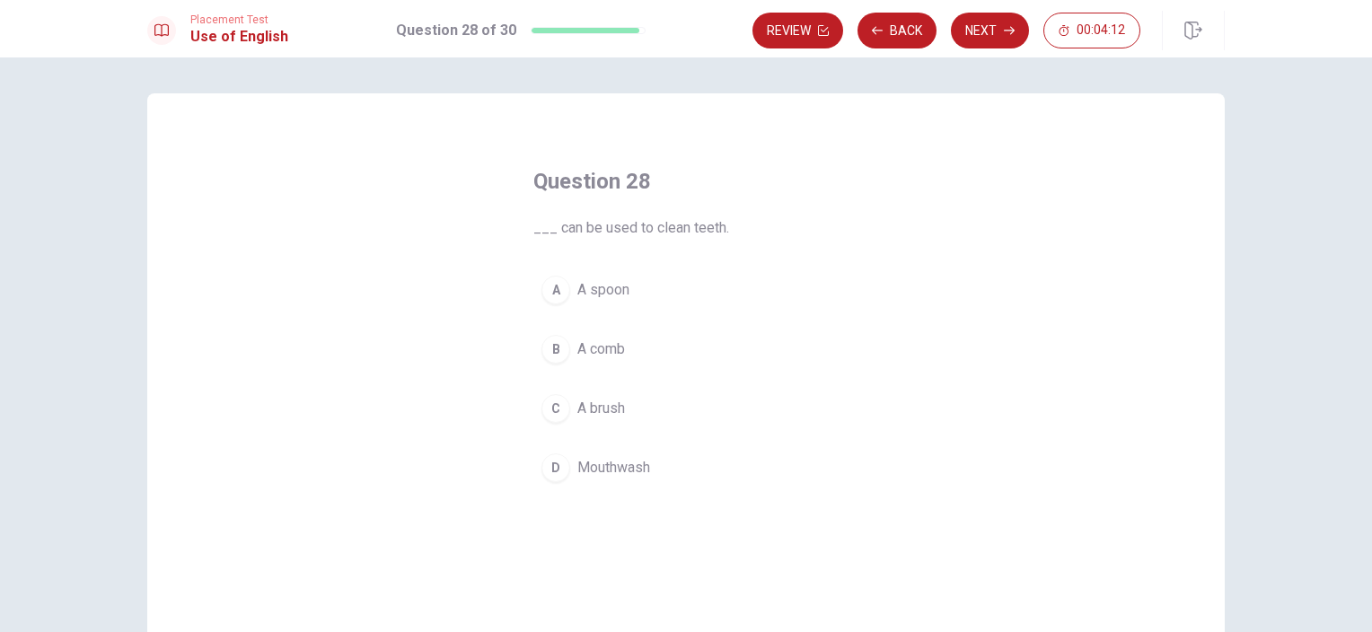
click at [611, 409] on span "A brush" at bounding box center [601, 409] width 48 height 22
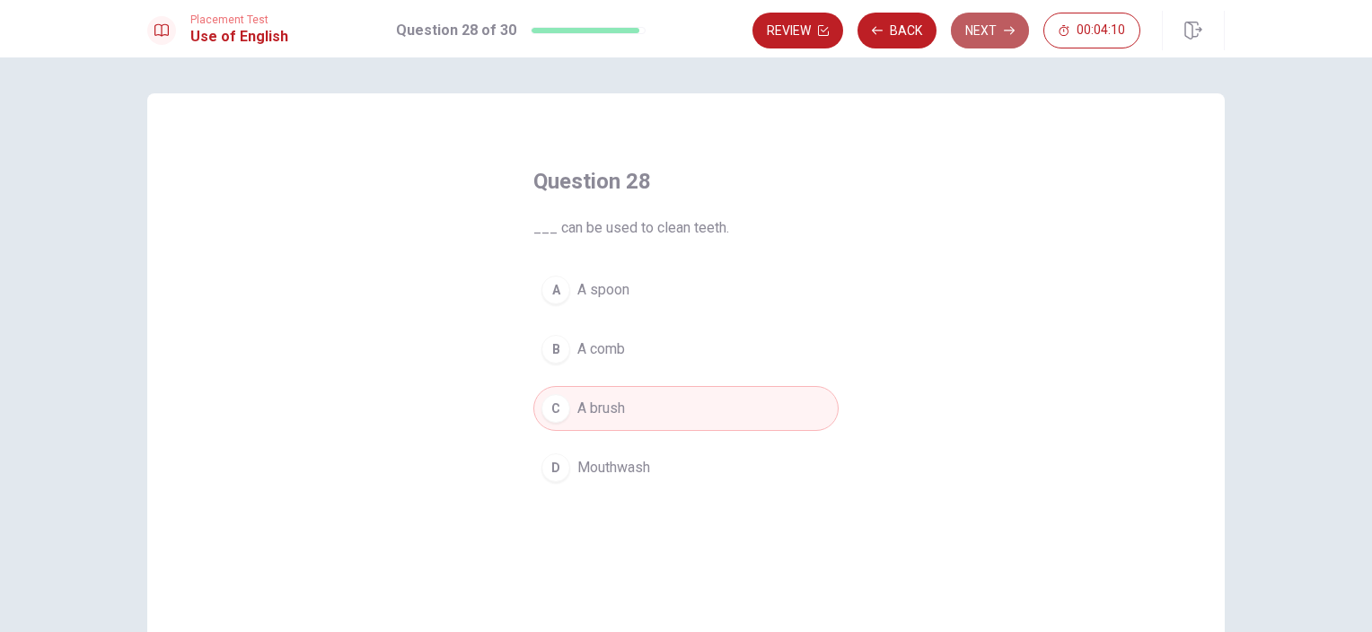
click at [974, 27] on button "Next" at bounding box center [990, 31] width 78 height 36
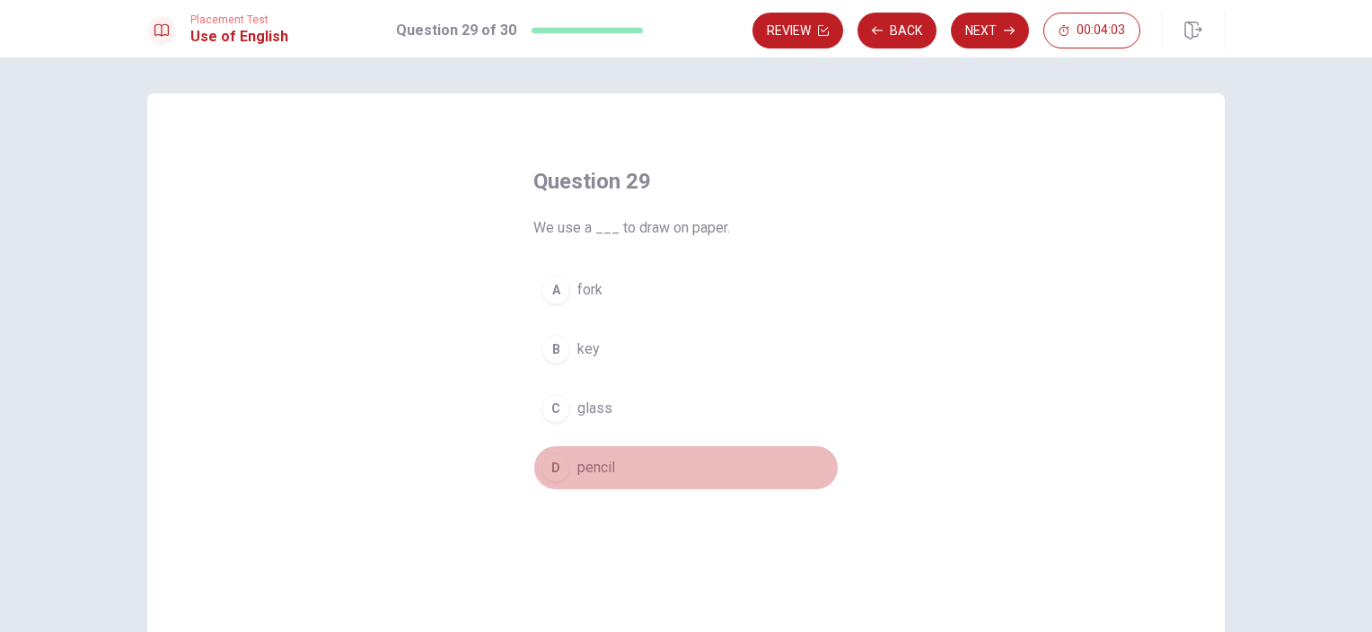
click at [568, 475] on button "D pencil" at bounding box center [685, 467] width 305 height 45
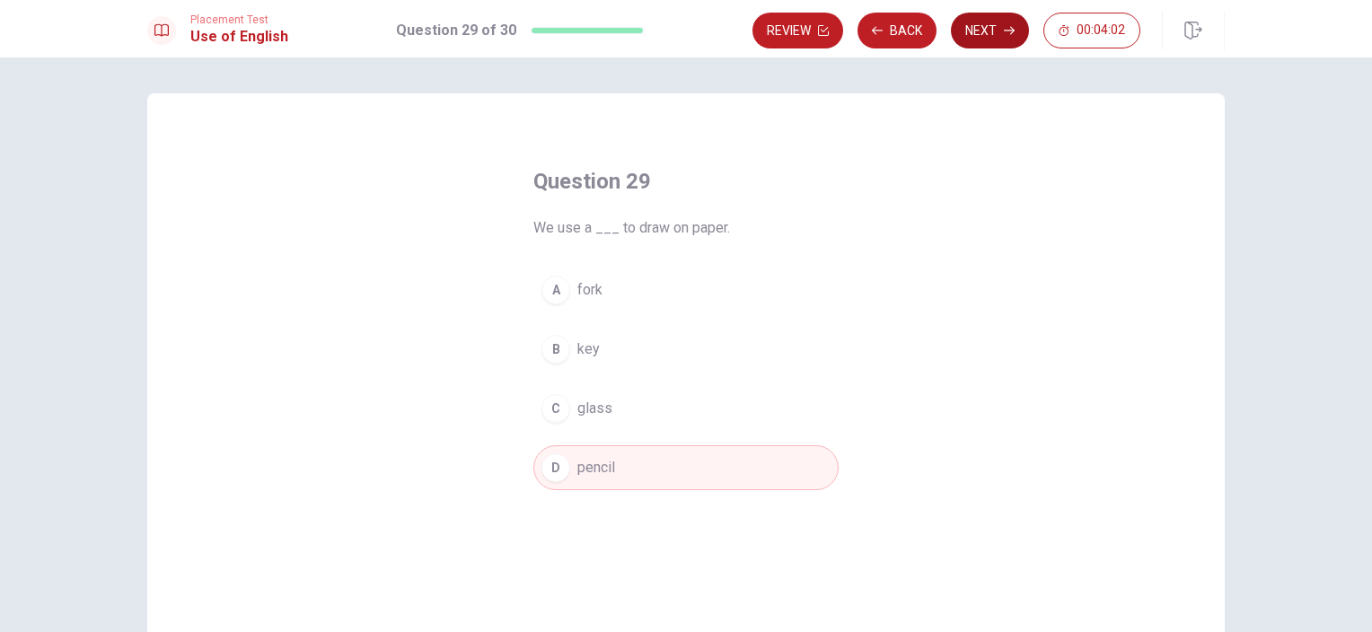
click at [994, 21] on button "Next" at bounding box center [990, 31] width 78 height 36
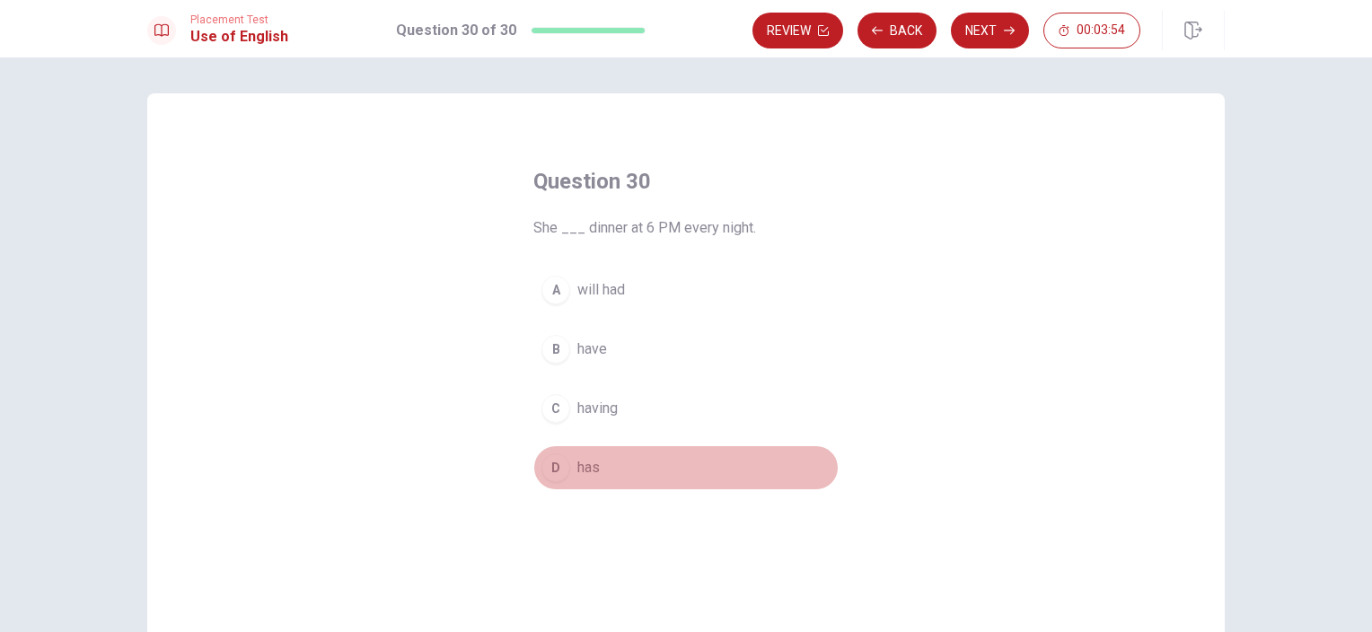
click at [576, 453] on button "D has" at bounding box center [685, 467] width 305 height 45
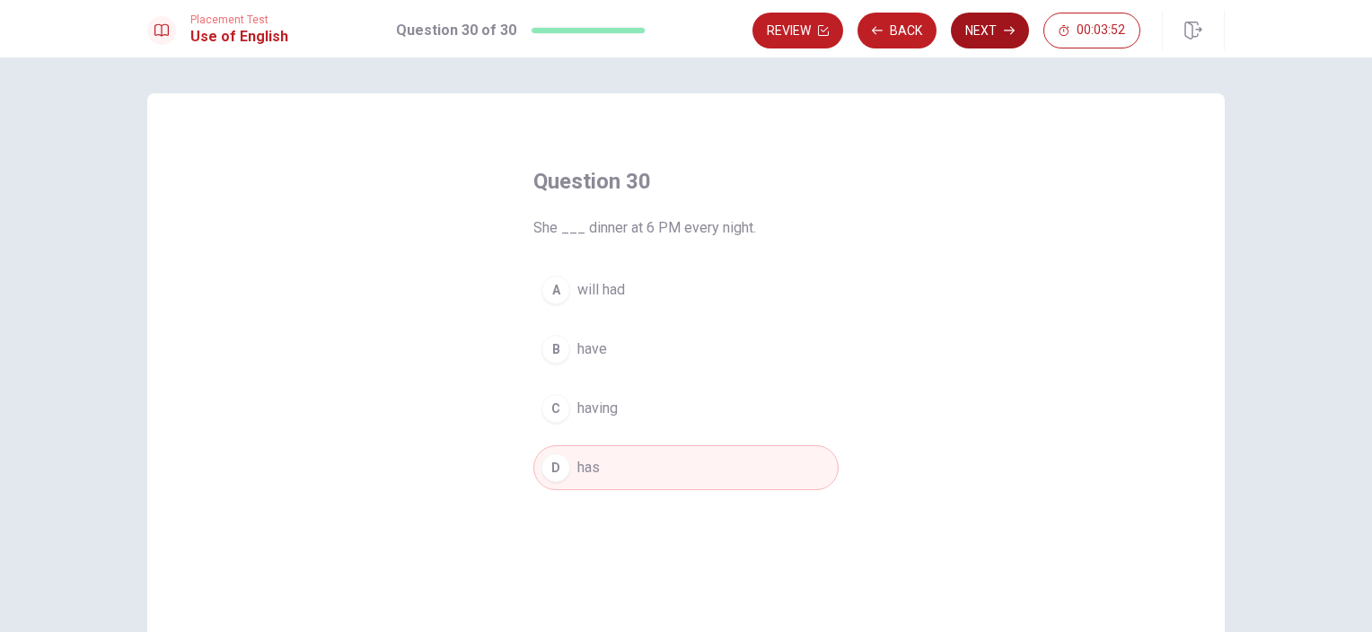
click at [981, 32] on button "Next" at bounding box center [990, 31] width 78 height 36
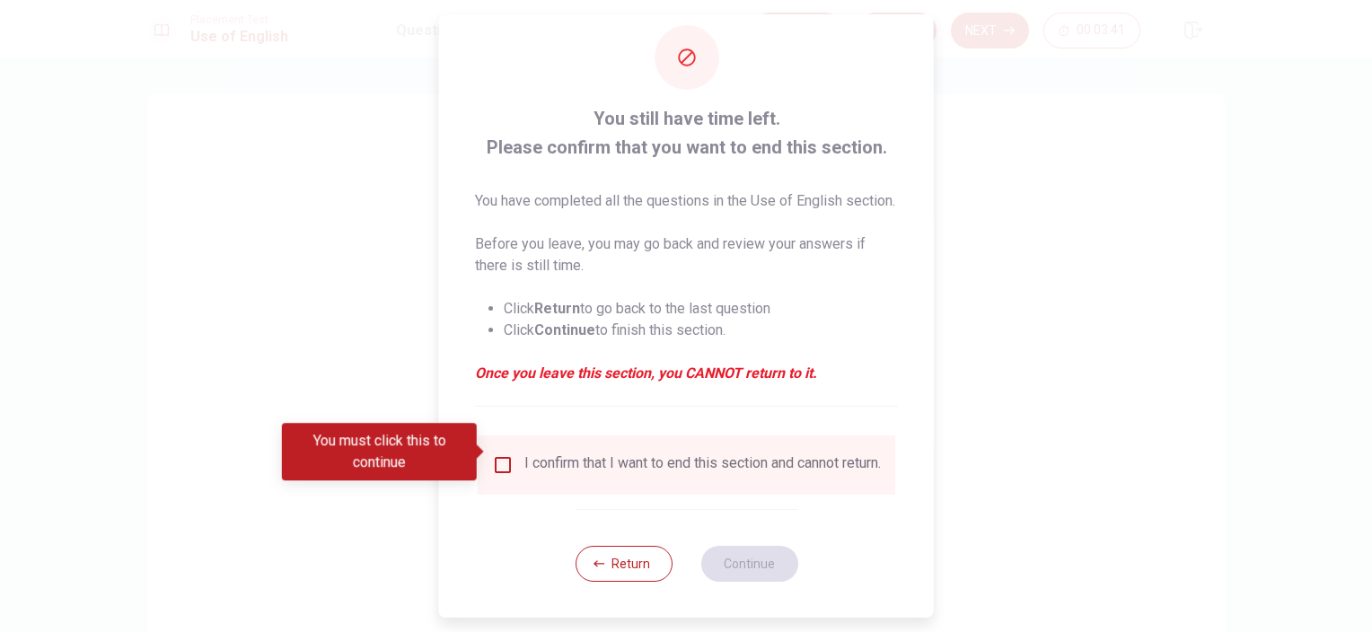
scroll to position [59, 0]
click at [496, 455] on input "You must click this to continue" at bounding box center [503, 465] width 22 height 22
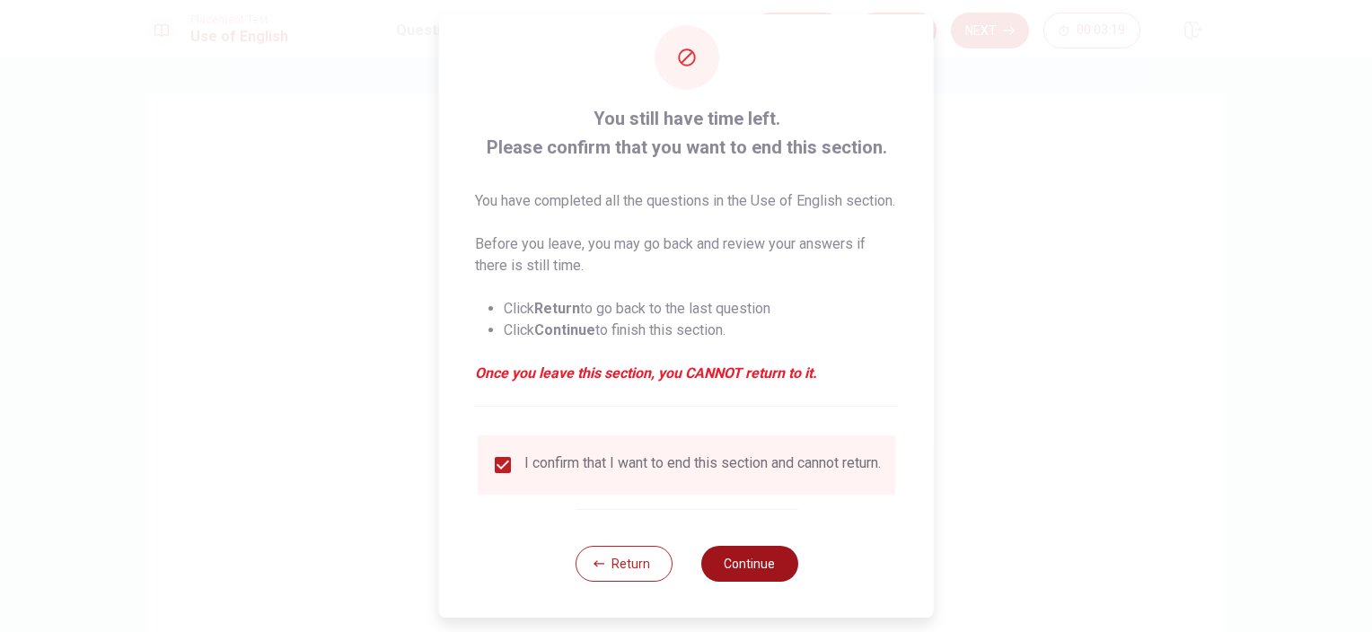
click at [740, 555] on button "Continue" at bounding box center [748, 564] width 97 height 36
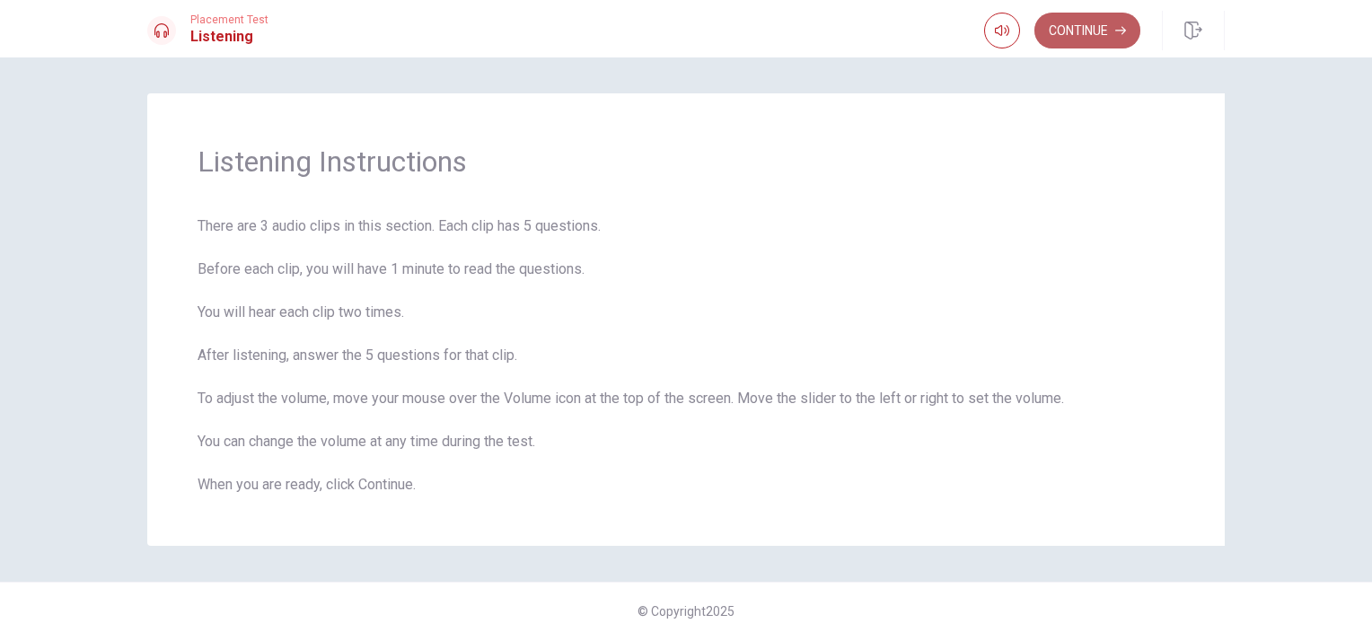
click at [1108, 33] on button "Continue" at bounding box center [1087, 31] width 106 height 36
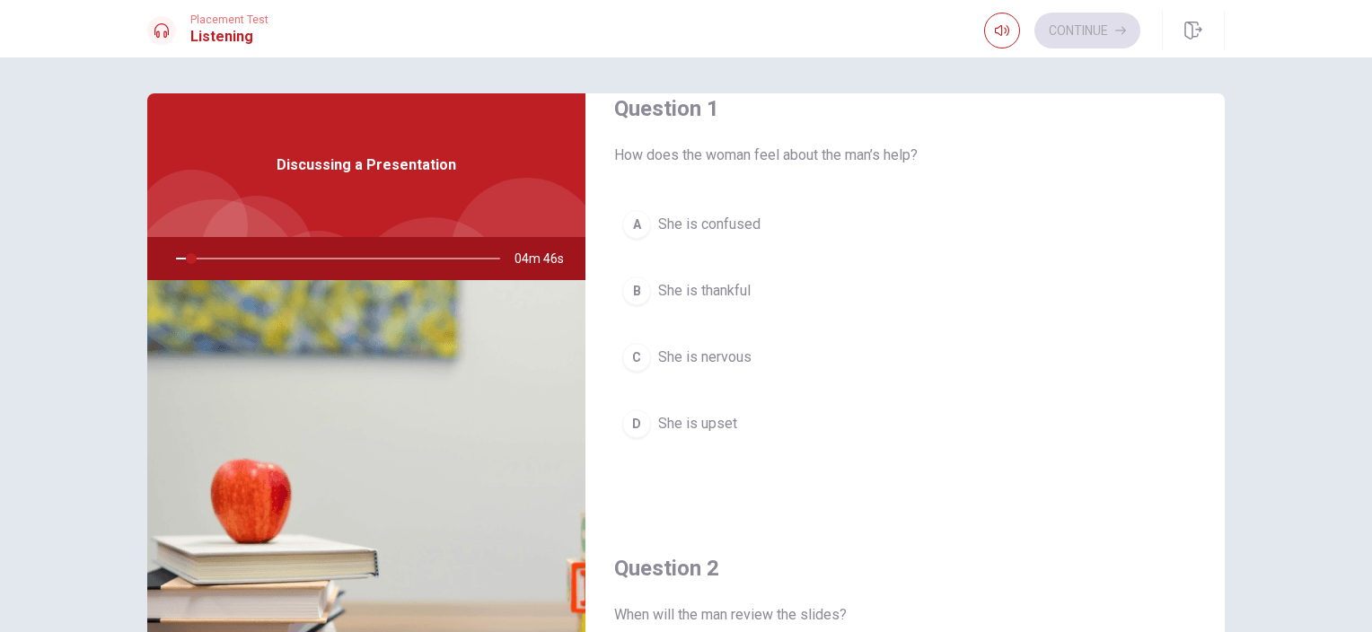
scroll to position [0, 0]
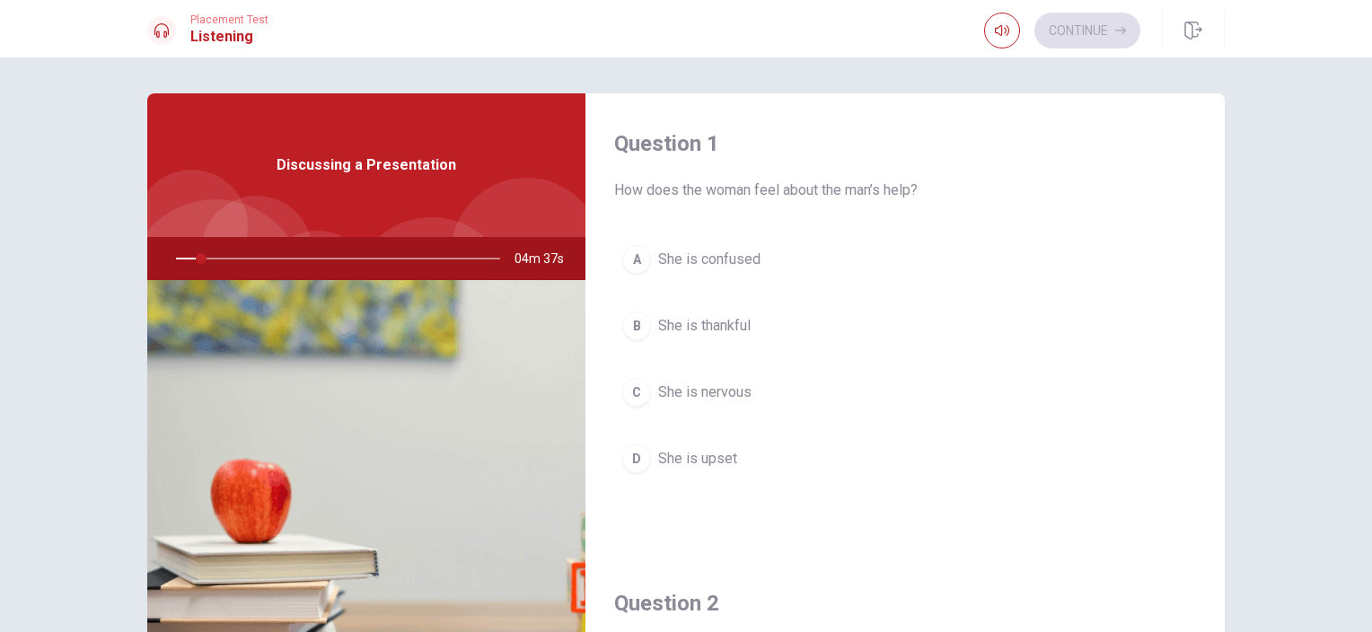
drag, startPoint x: 198, startPoint y: 259, endPoint x: 146, endPoint y: 267, distance: 51.8
click at [147, 267] on div "04m 37s" at bounding box center [366, 258] width 438 height 43
drag, startPoint x: 194, startPoint y: 256, endPoint x: 147, endPoint y: 255, distance: 46.7
click at [147, 254] on div "04m 36s" at bounding box center [366, 258] width 438 height 43
click at [176, 255] on div at bounding box center [334, 258] width 360 height 43
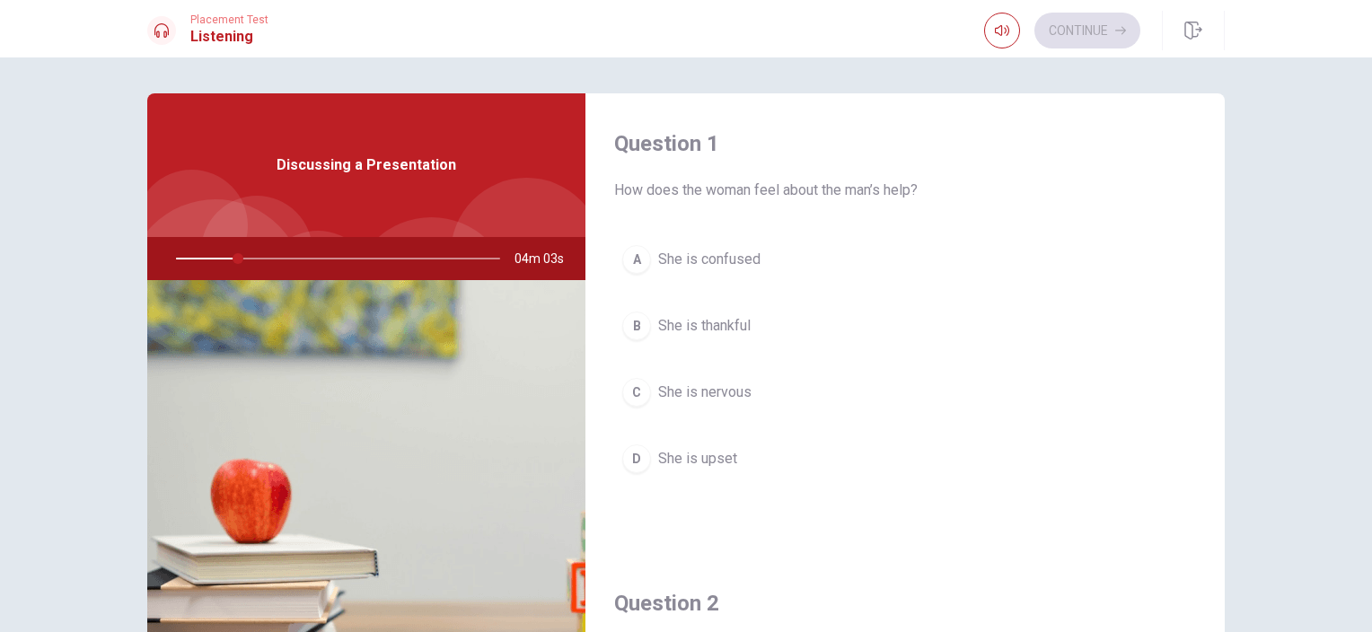
click at [722, 260] on span "She is confused" at bounding box center [709, 260] width 102 height 22
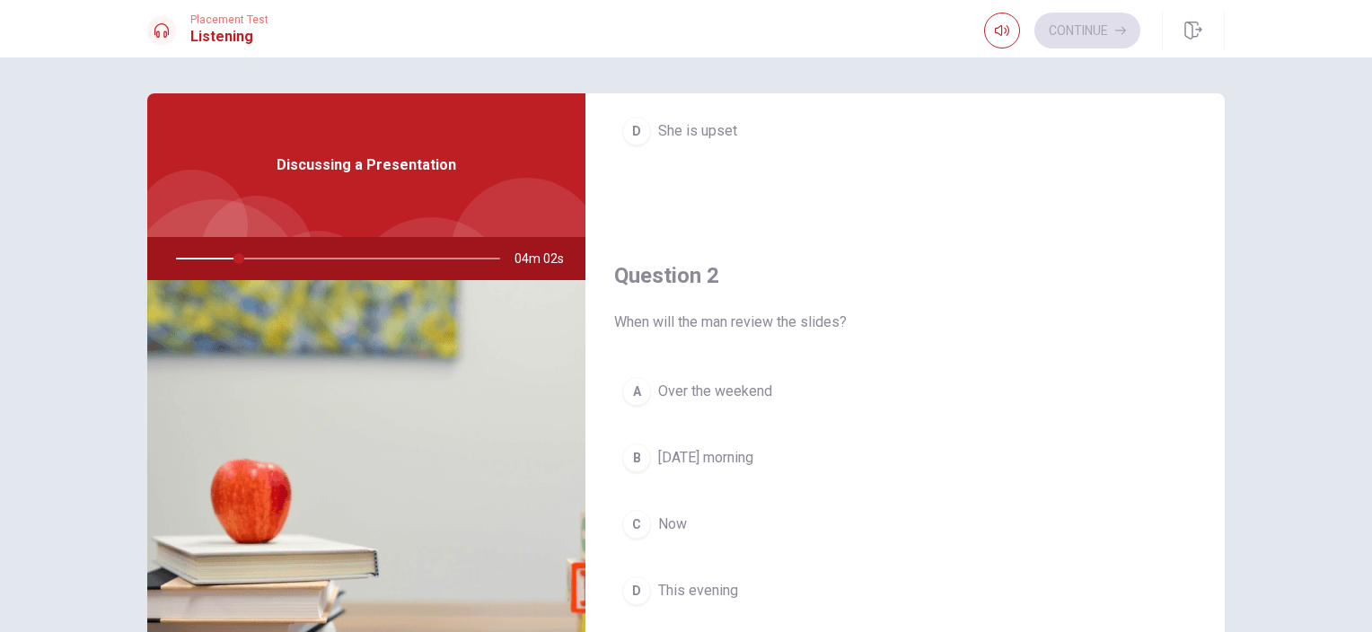
scroll to position [359, 0]
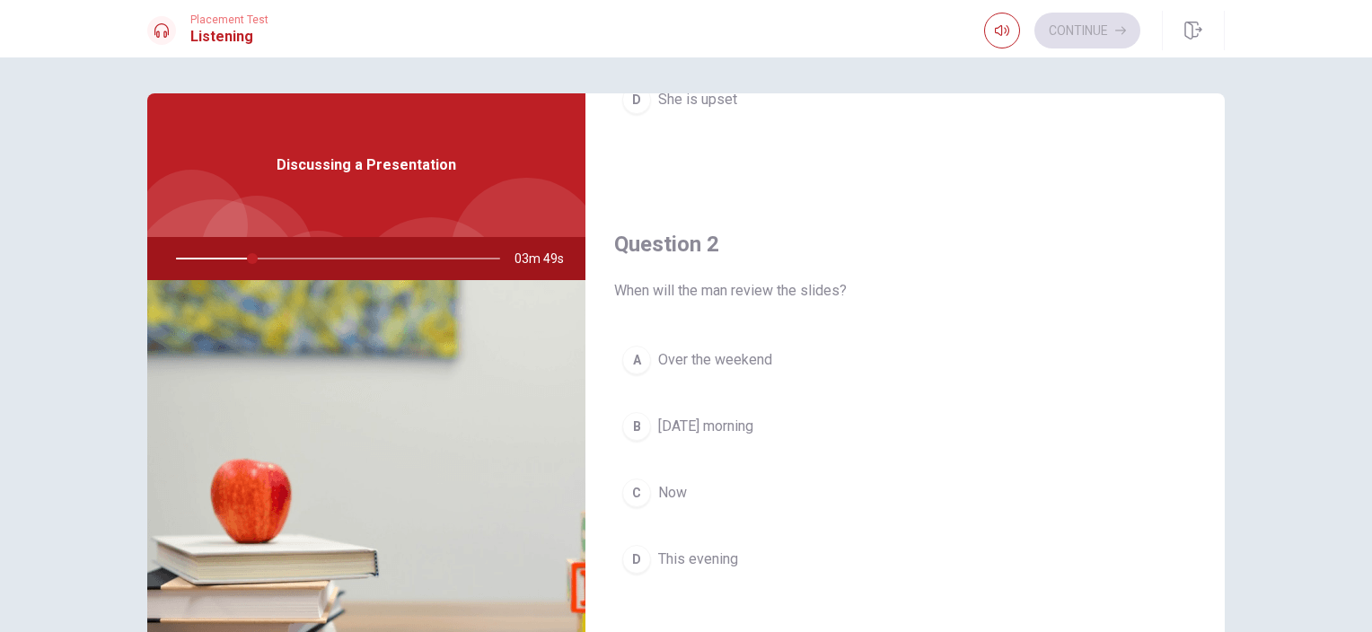
drag, startPoint x: 248, startPoint y: 258, endPoint x: 225, endPoint y: 256, distance: 22.5
click at [225, 256] on div at bounding box center [334, 258] width 360 height 43
click at [224, 256] on div at bounding box center [334, 258] width 360 height 43
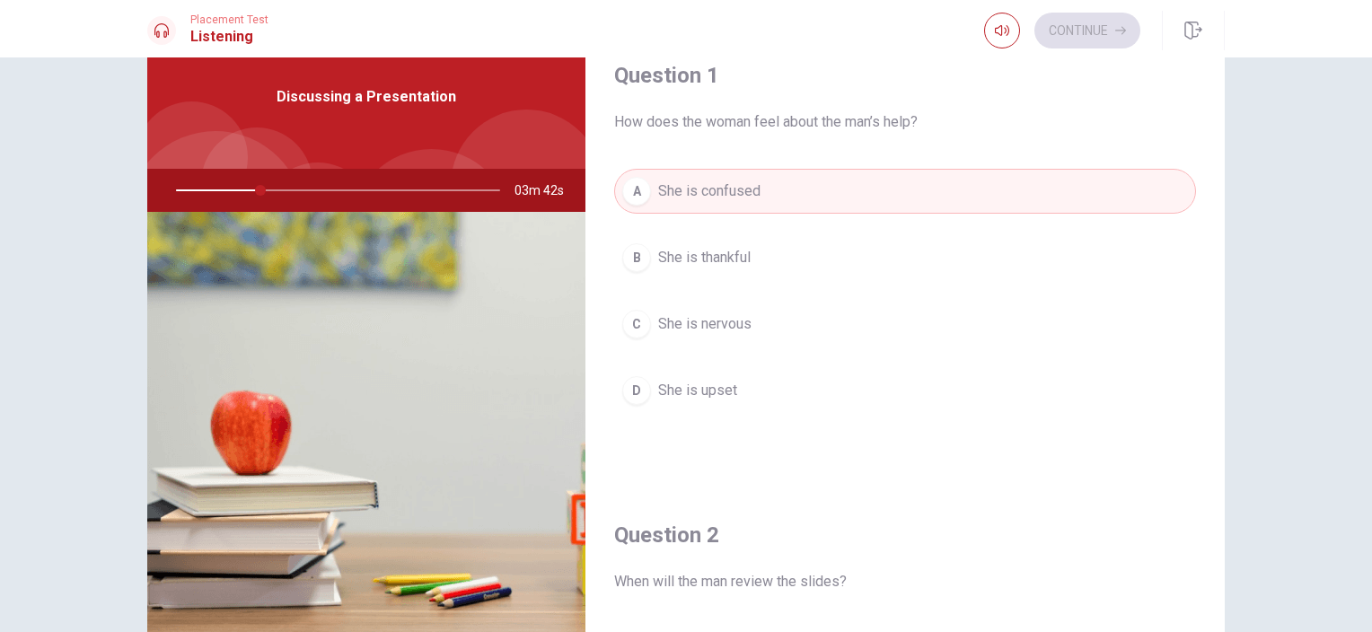
scroll to position [0, 0]
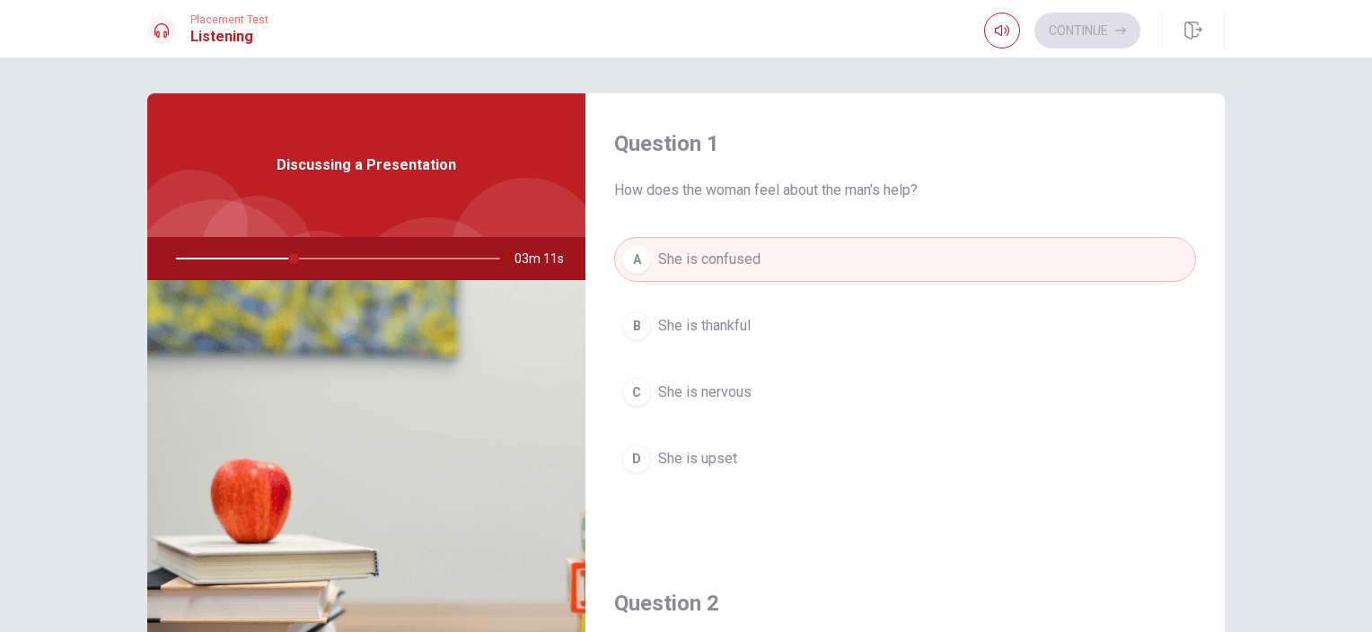
click at [714, 330] on span "She is thankful" at bounding box center [704, 326] width 92 height 22
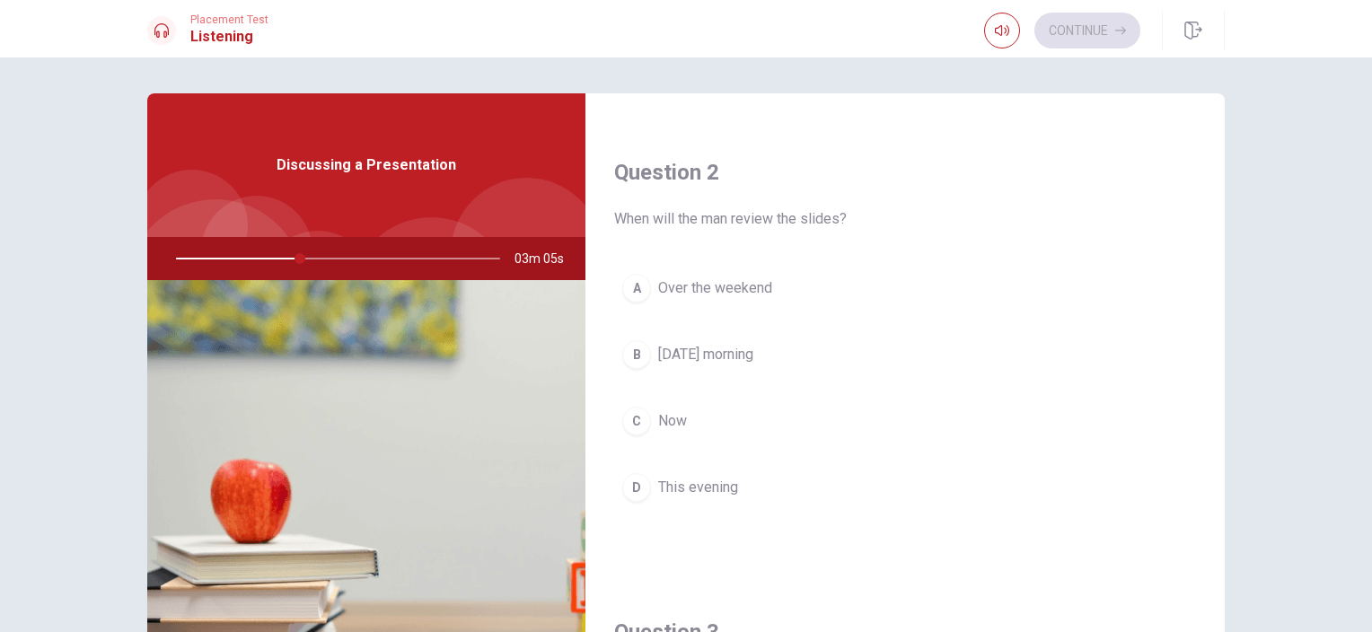
scroll to position [449, 0]
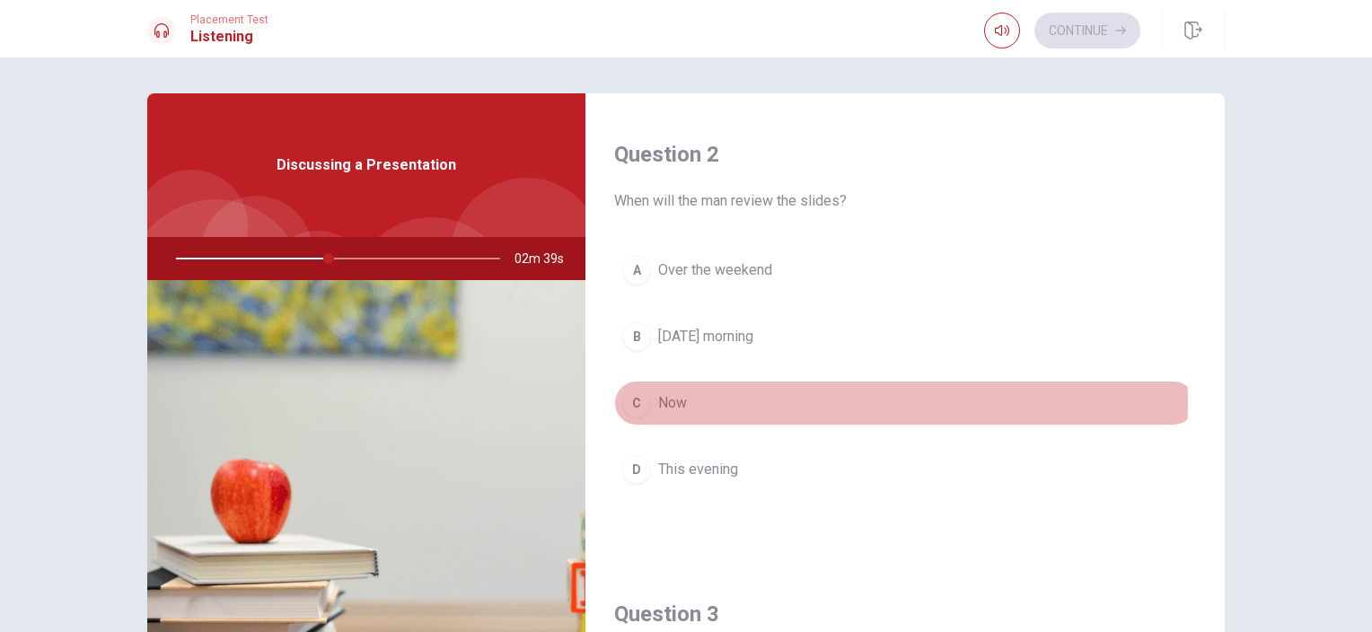
click at [675, 399] on span "Now" at bounding box center [672, 403] width 29 height 22
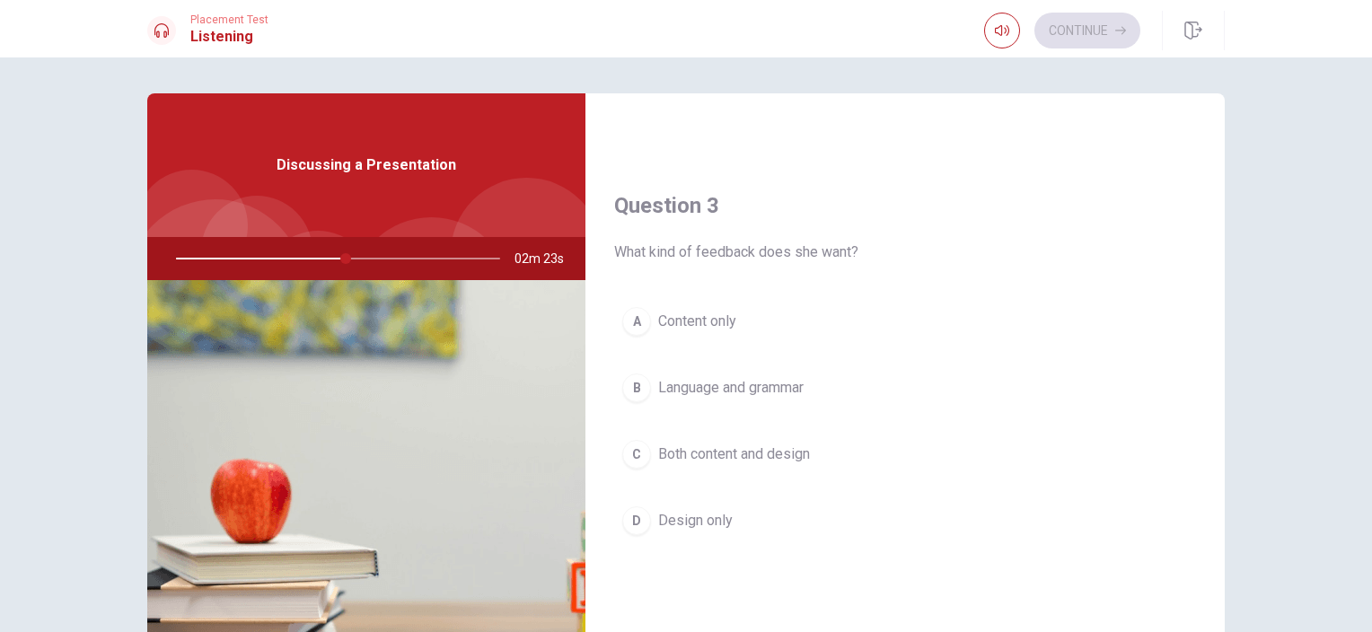
scroll to position [898, 0]
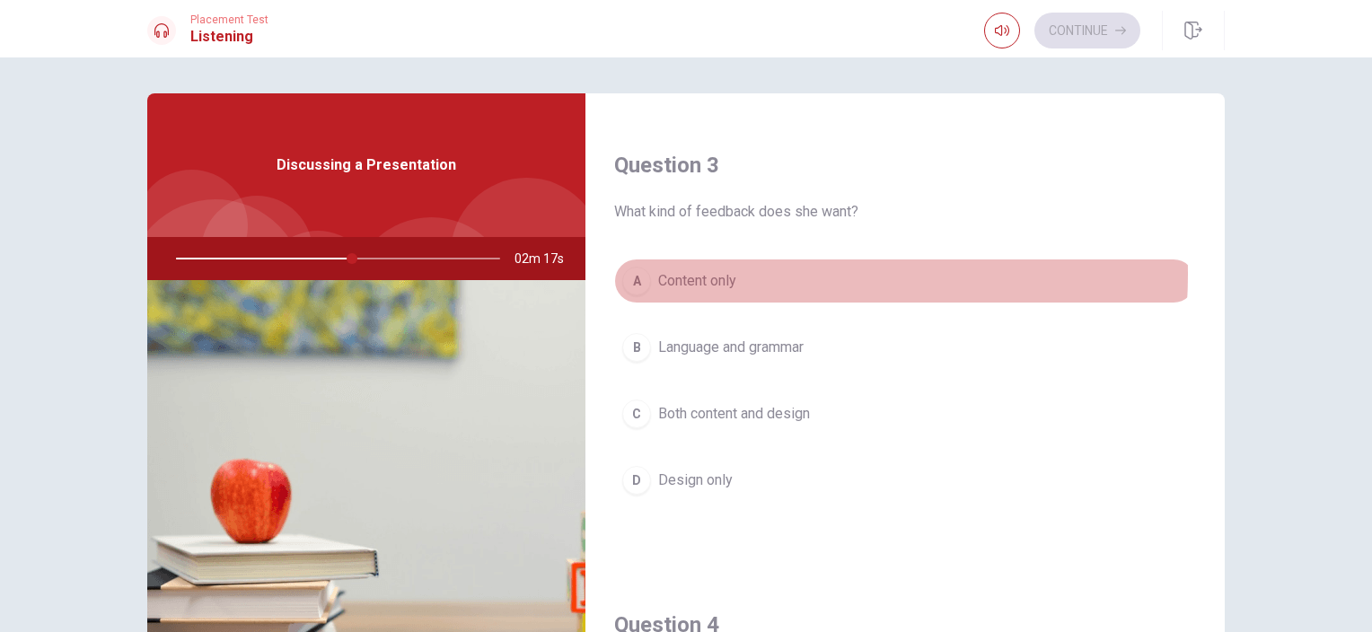
click at [720, 271] on span "Content only" at bounding box center [697, 281] width 78 height 22
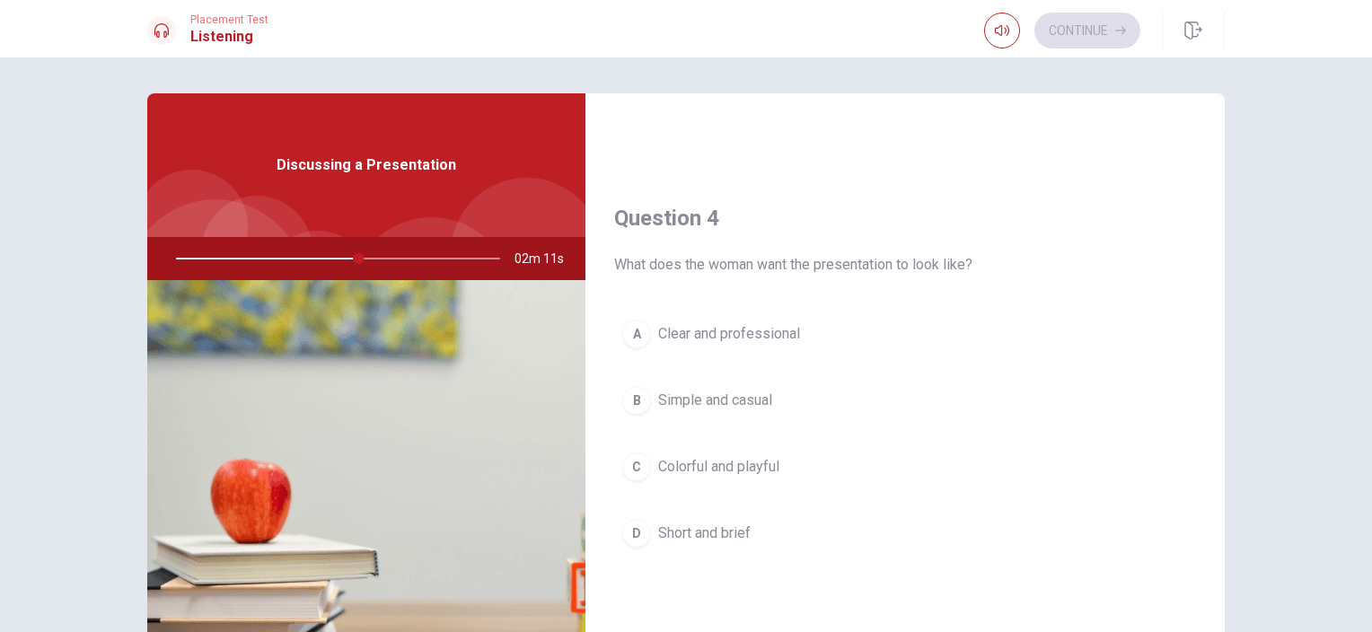
scroll to position [1347, 0]
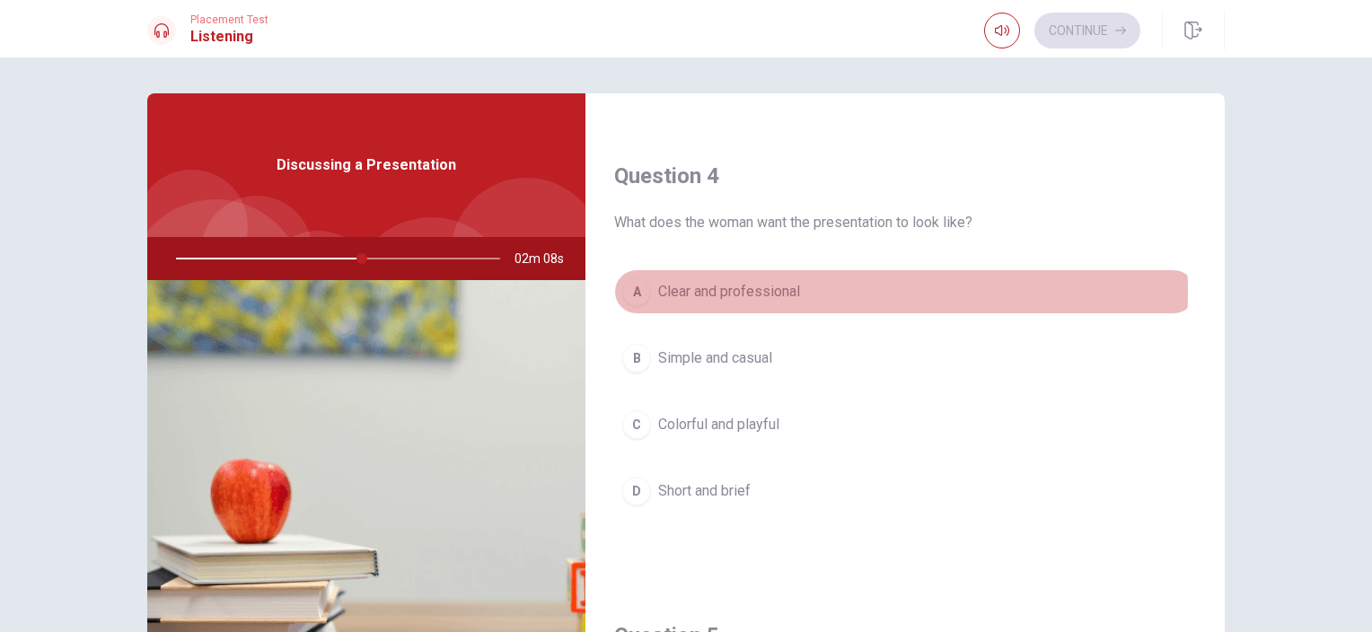
click at [758, 287] on span "Clear and professional" at bounding box center [729, 292] width 142 height 22
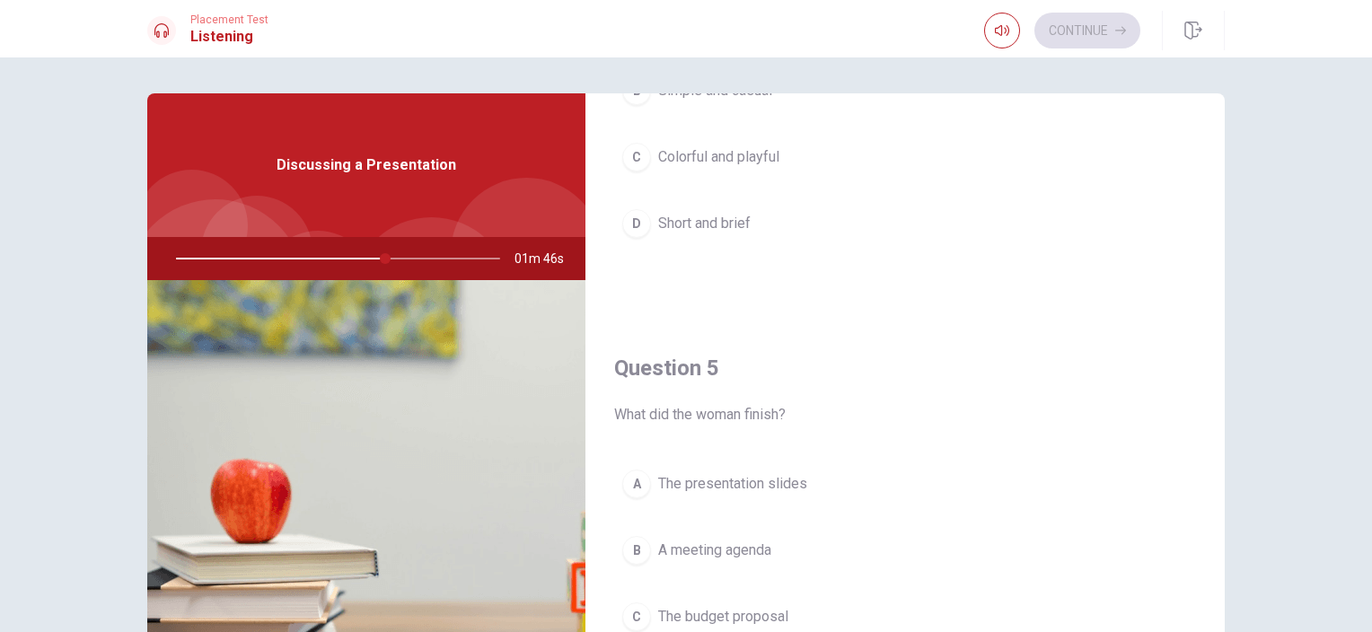
scroll to position [1577, 0]
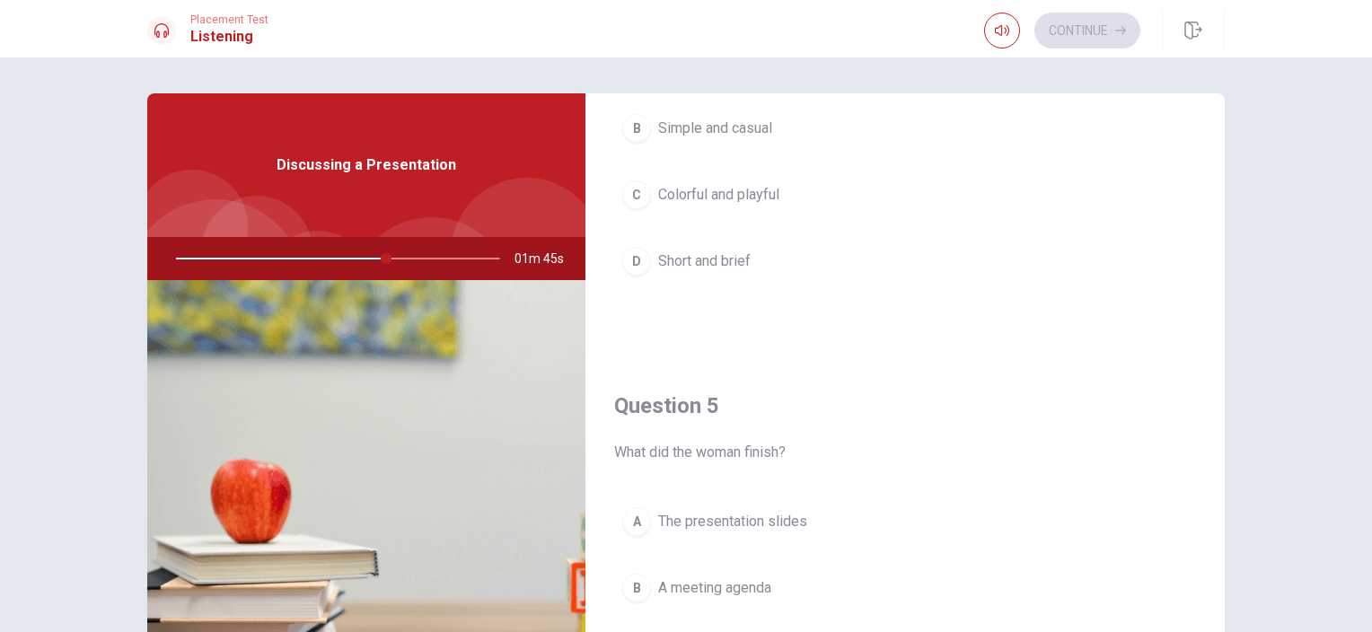
click at [356, 255] on div at bounding box center [334, 258] width 360 height 43
drag, startPoint x: 382, startPoint y: 255, endPoint x: 367, endPoint y: 259, distance: 14.8
click at [367, 259] on div at bounding box center [334, 258] width 360 height 43
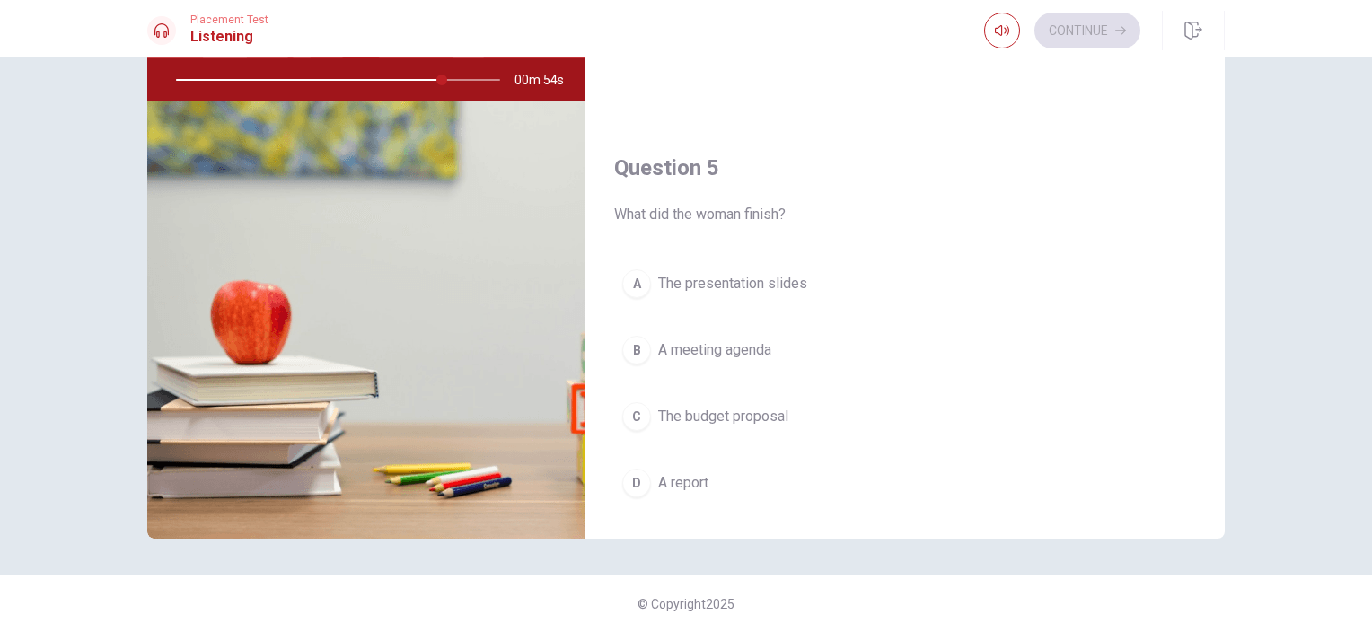
scroll to position [1667, 0]
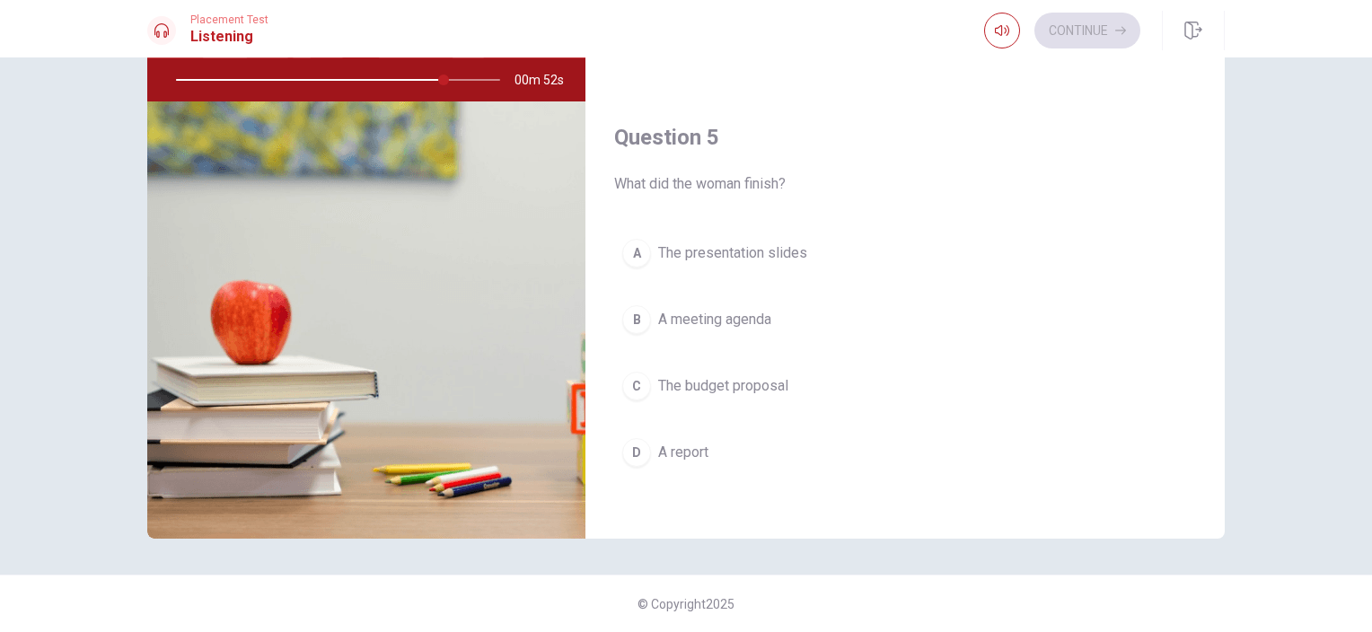
click at [719, 252] on span "The presentation slides" at bounding box center [732, 253] width 149 height 22
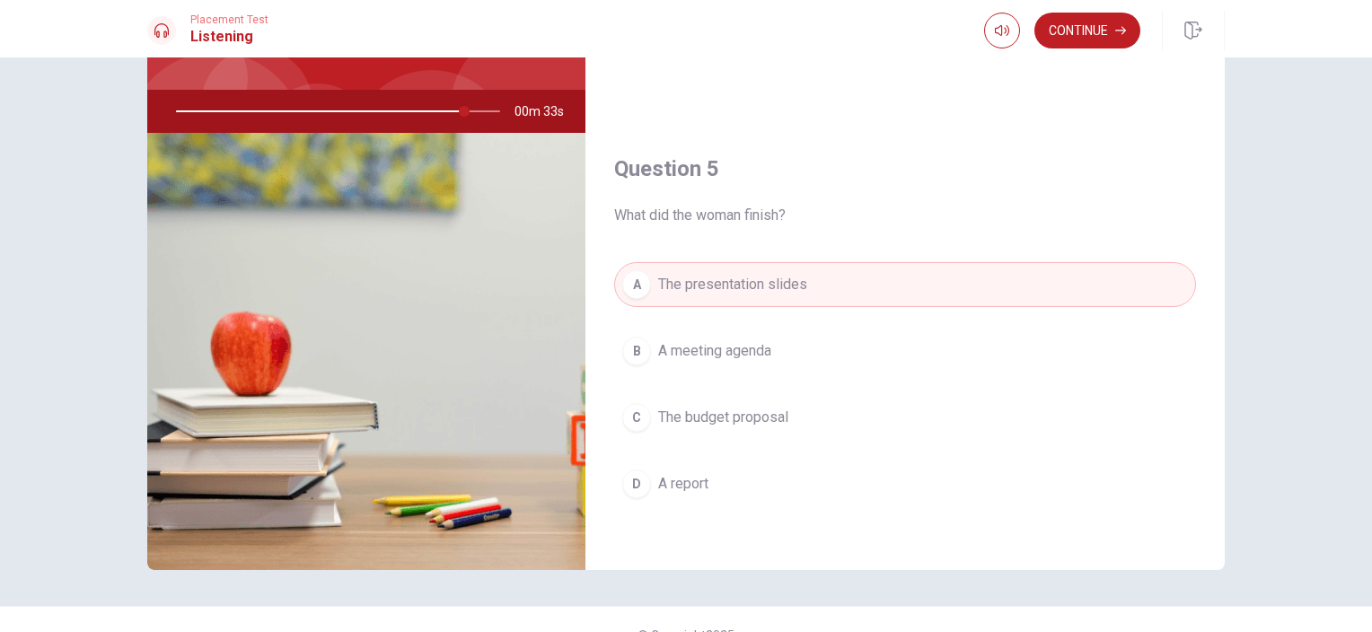
scroll to position [179, 0]
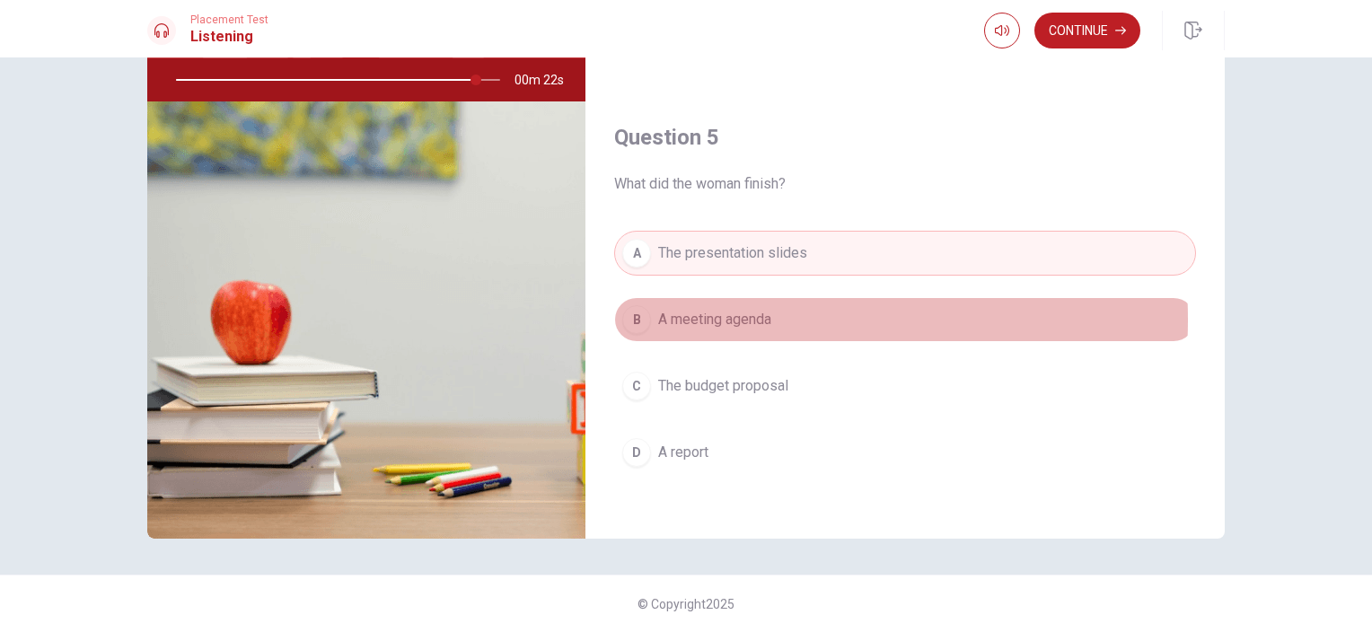
click at [727, 312] on span "A meeting agenda" at bounding box center [714, 320] width 113 height 22
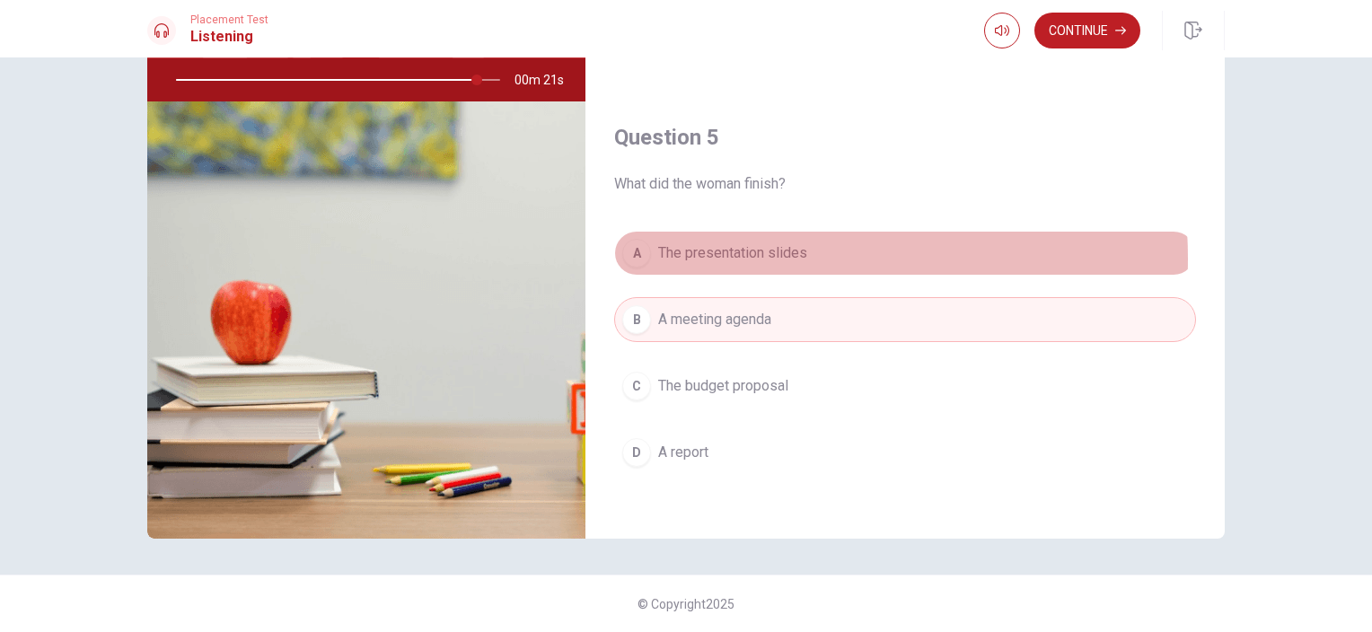
click at [741, 251] on span "The presentation slides" at bounding box center [732, 253] width 149 height 22
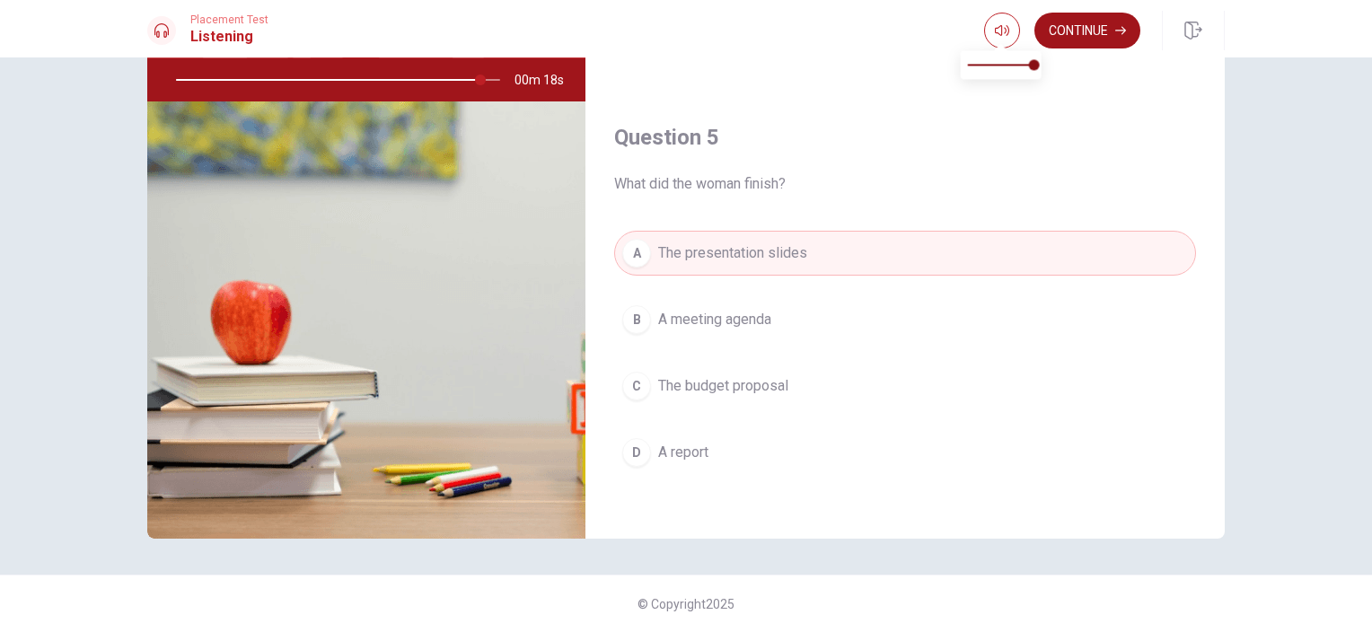
click at [1076, 22] on button "Continue" at bounding box center [1087, 31] width 106 height 36
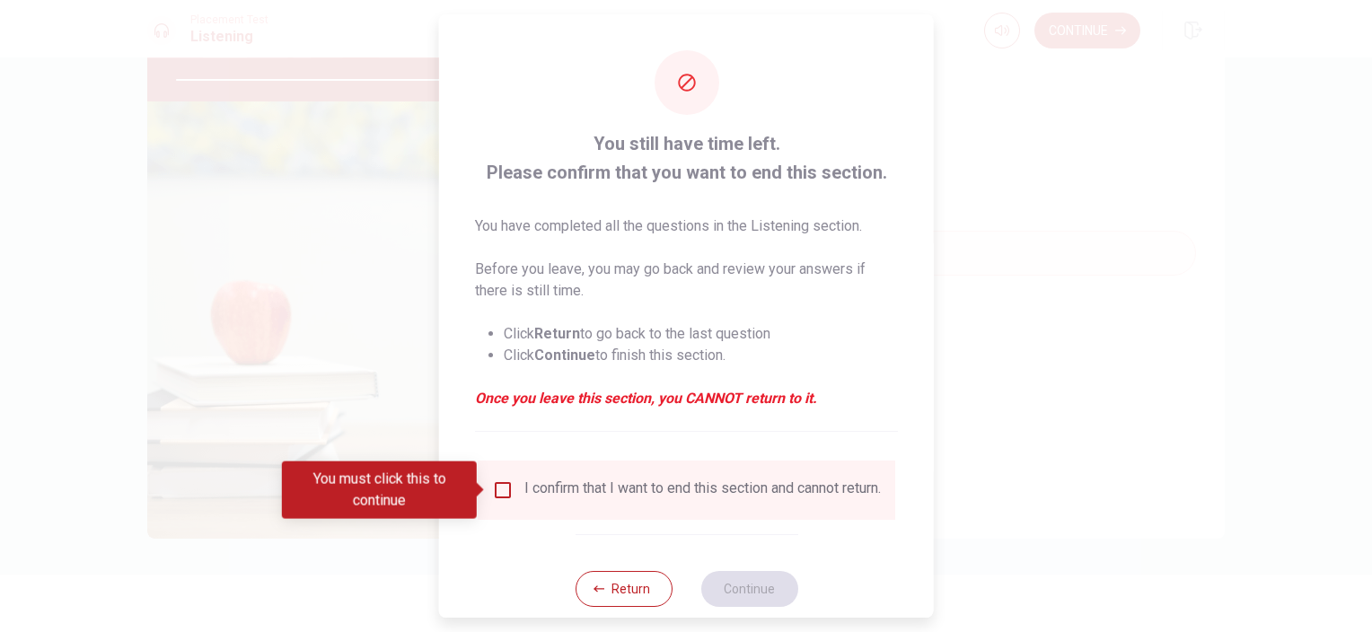
click at [536, 501] on div "I confirm that I want to end this section and cannot return." at bounding box center [702, 491] width 356 height 22
click at [506, 494] on input "You must click this to continue" at bounding box center [503, 491] width 22 height 22
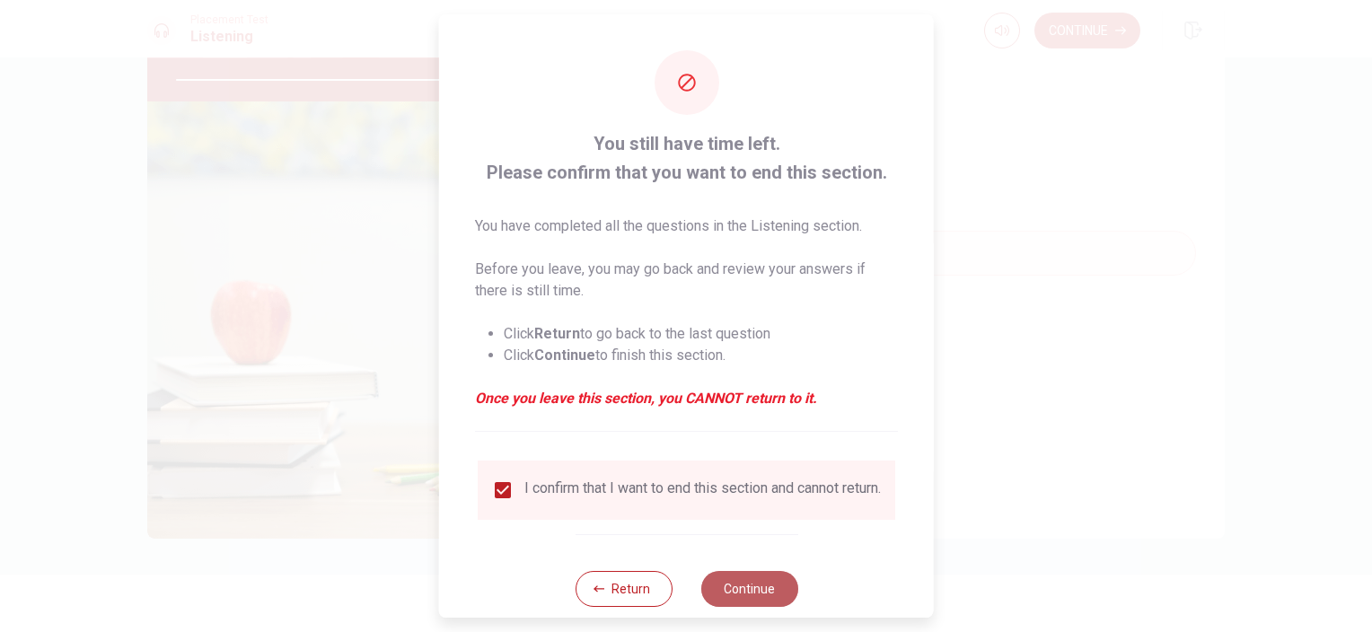
click at [737, 599] on button "Continue" at bounding box center [748, 589] width 97 height 36
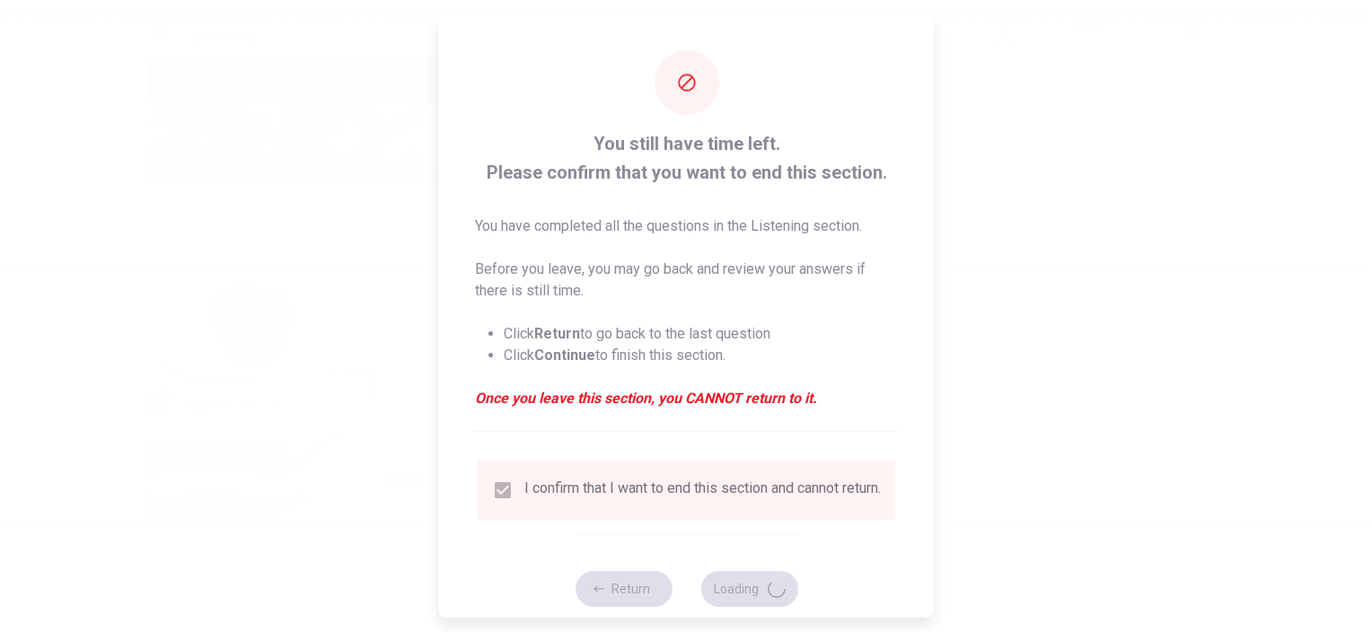
type input "96"
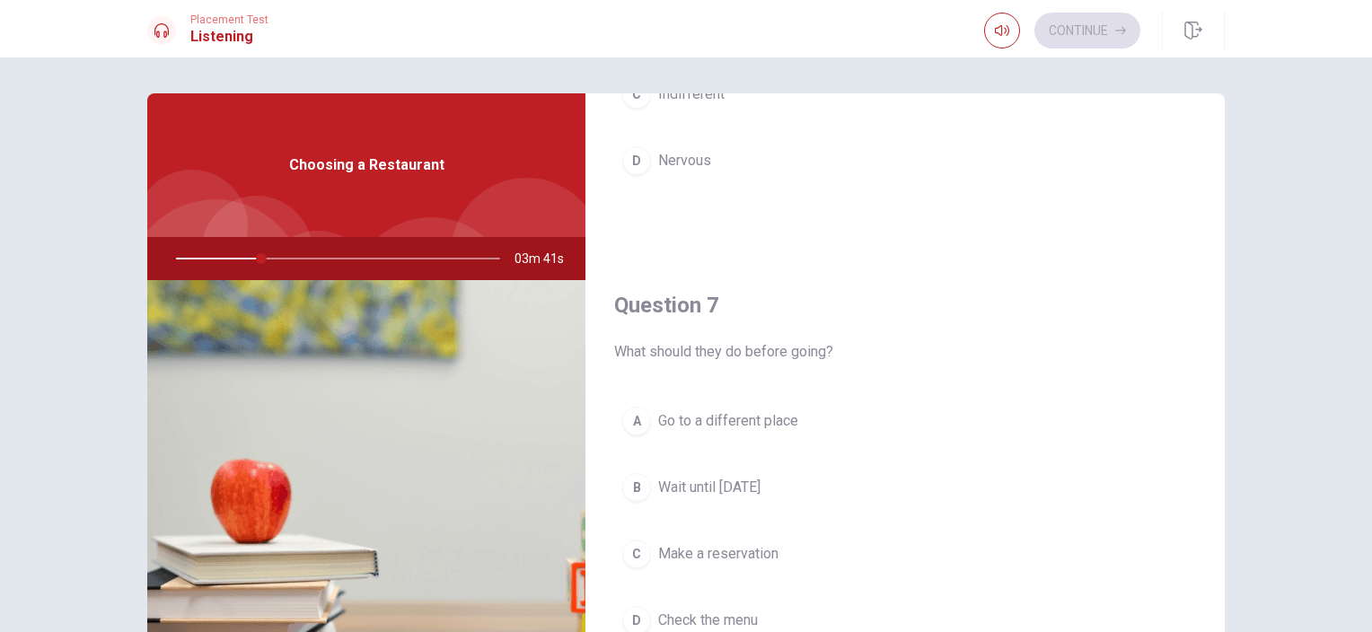
scroll to position [0, 0]
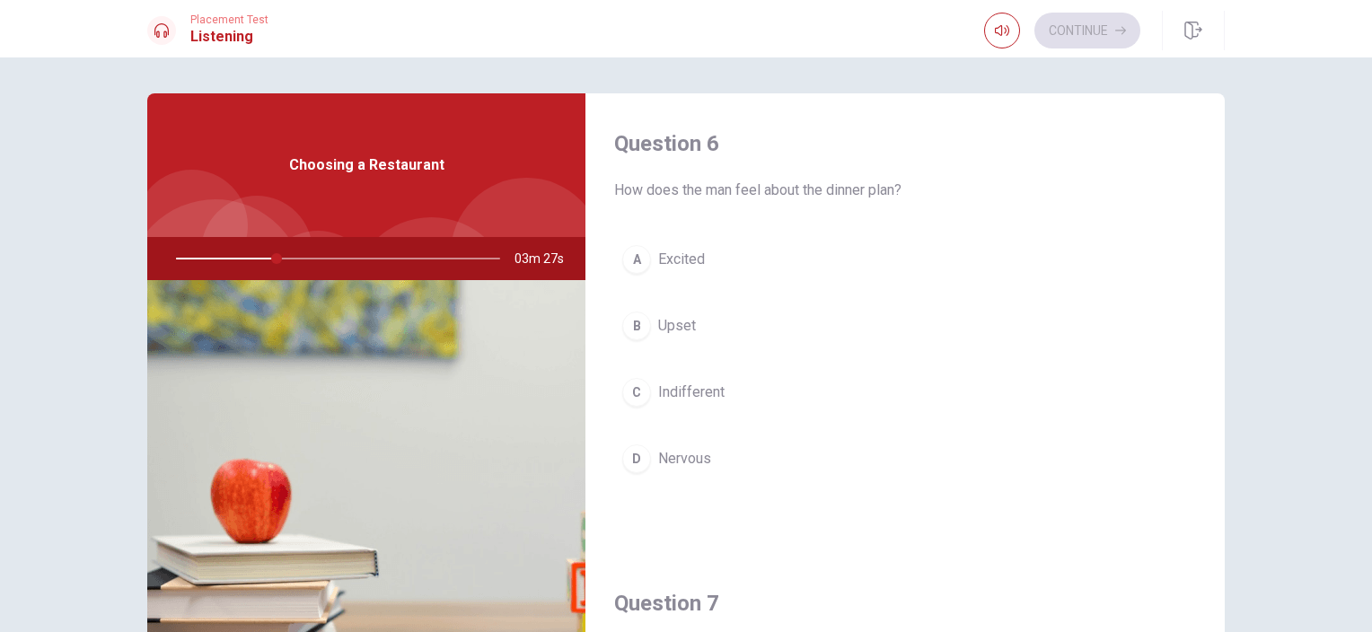
click at [682, 253] on span "Excited" at bounding box center [681, 260] width 47 height 22
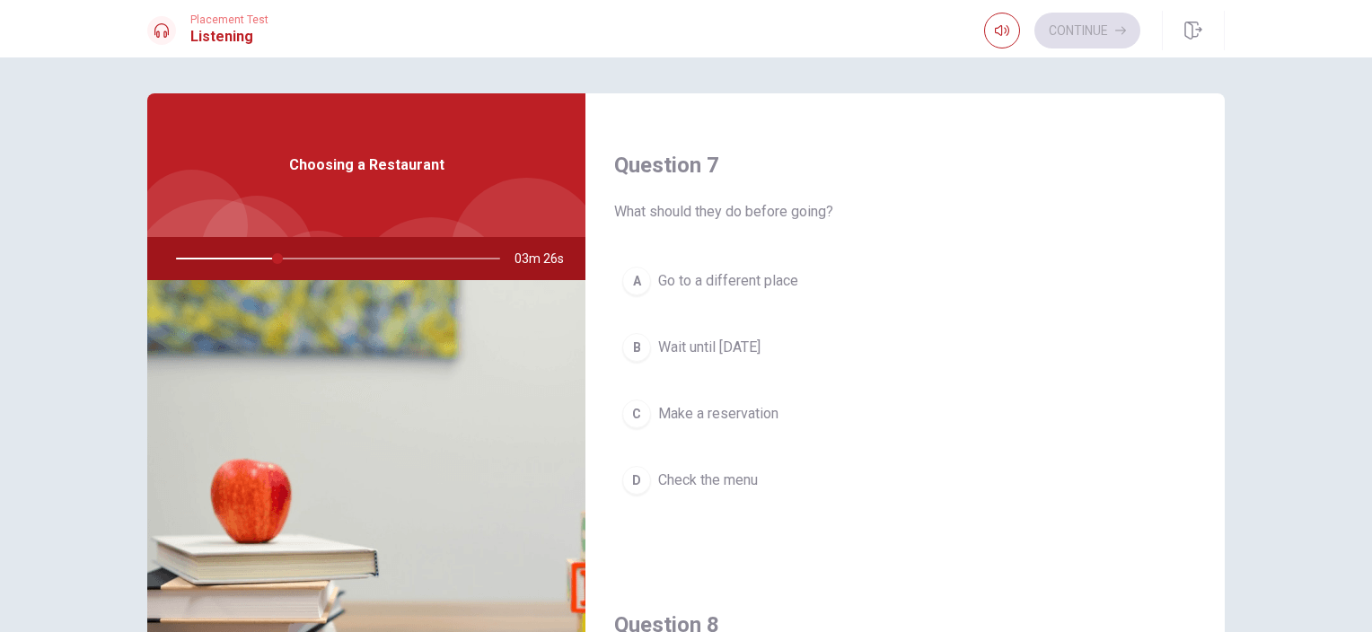
scroll to position [449, 0]
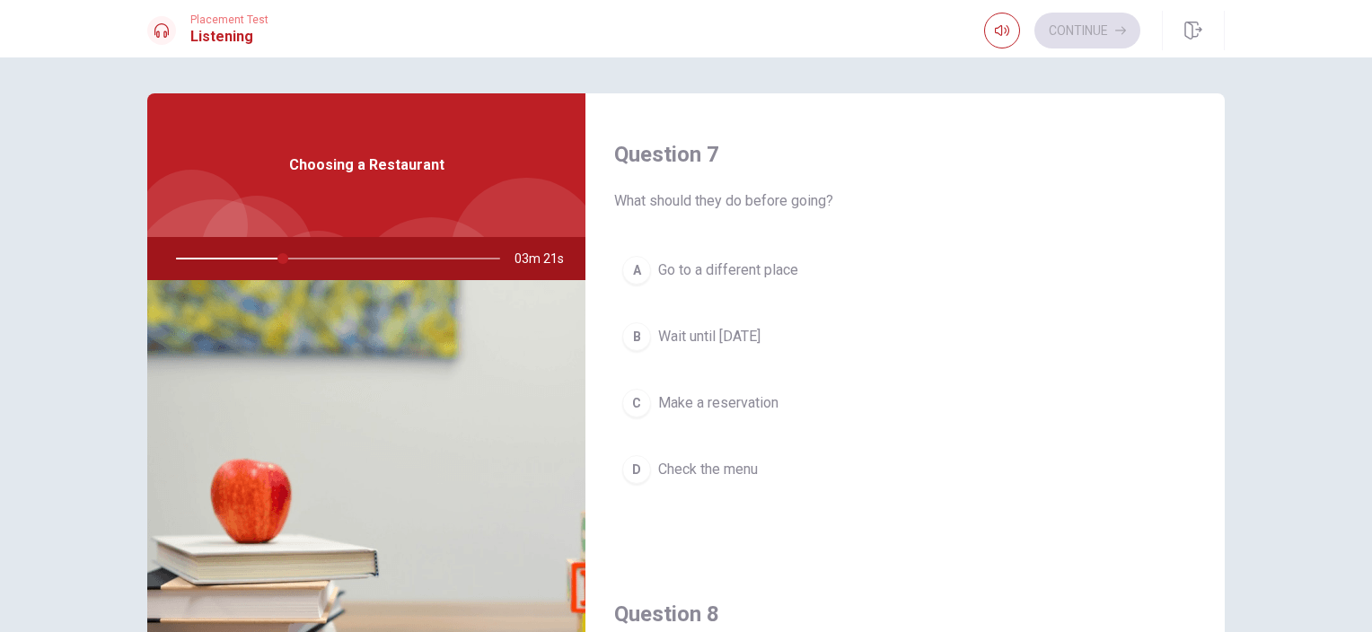
click at [758, 400] on span "Make a reservation" at bounding box center [718, 403] width 120 height 22
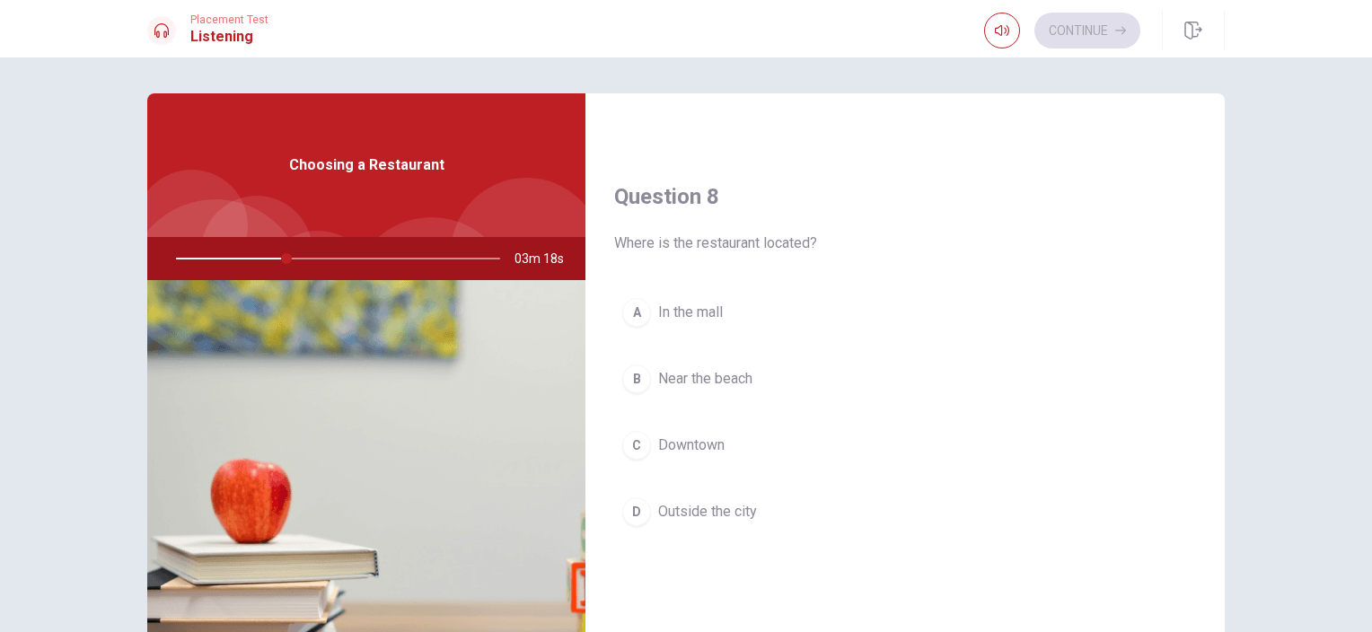
scroll to position [898, 0]
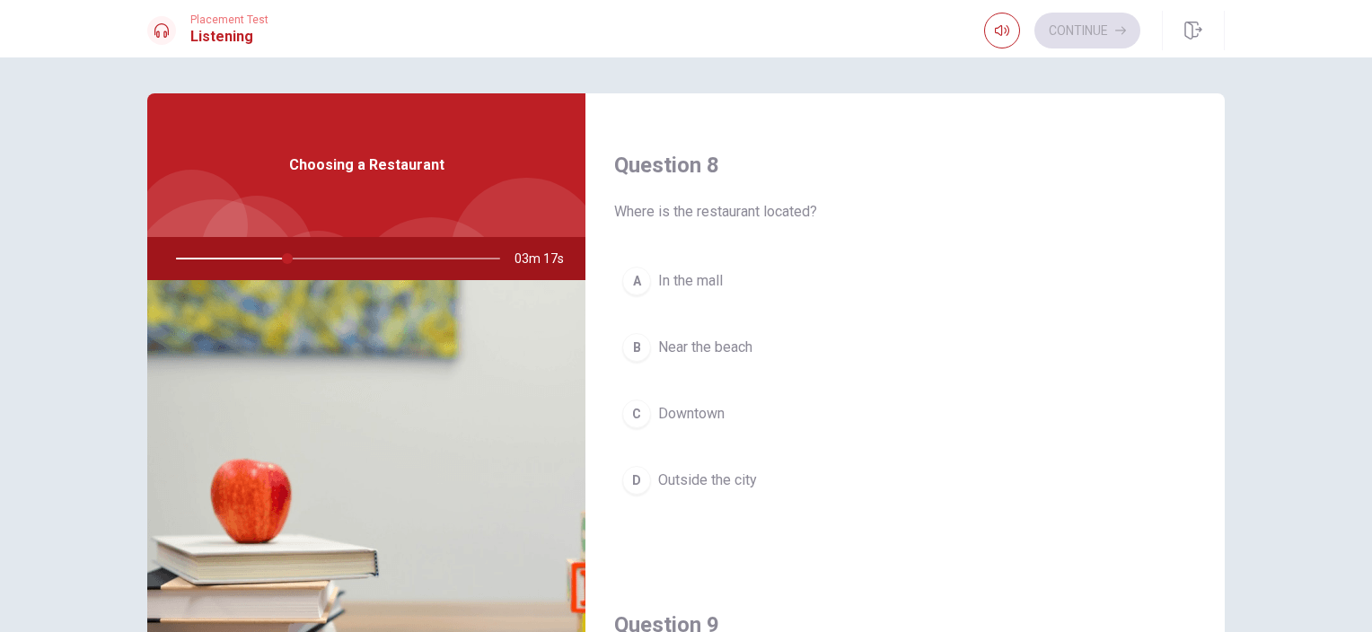
click at [684, 413] on span "Downtown" at bounding box center [691, 414] width 66 height 22
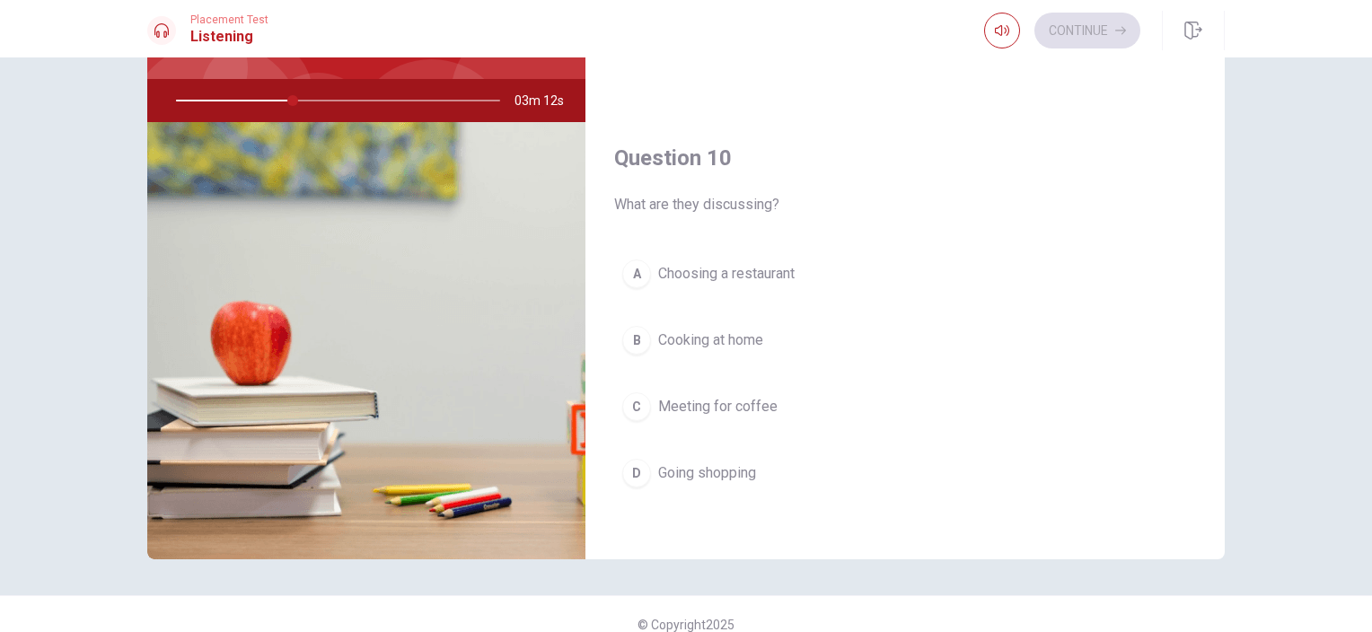
scroll to position [179, 0]
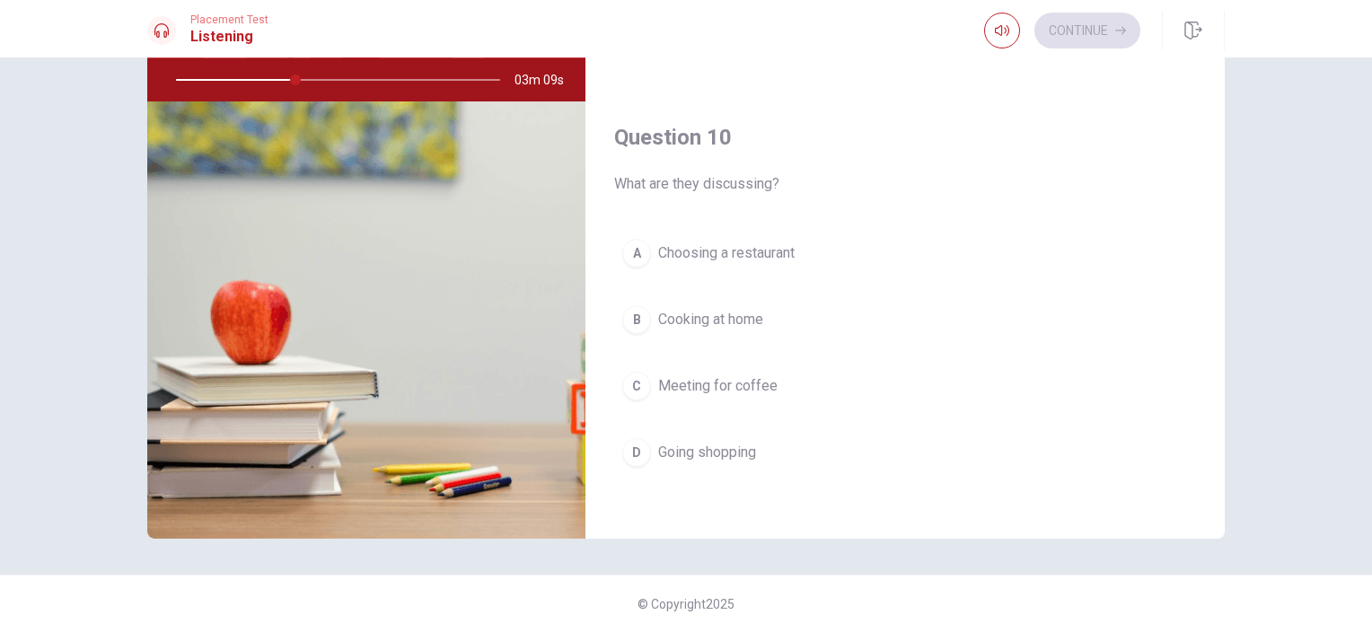
click at [754, 242] on span "Choosing a restaurant" at bounding box center [726, 253] width 136 height 22
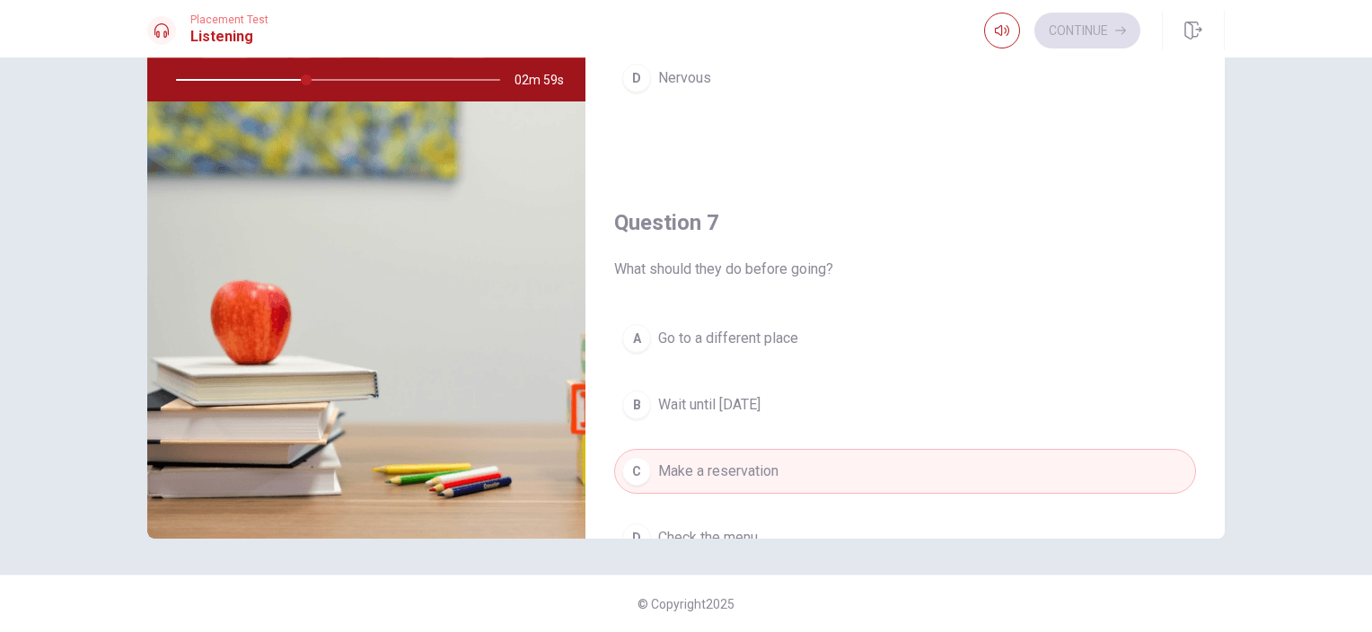
scroll to position [269, 0]
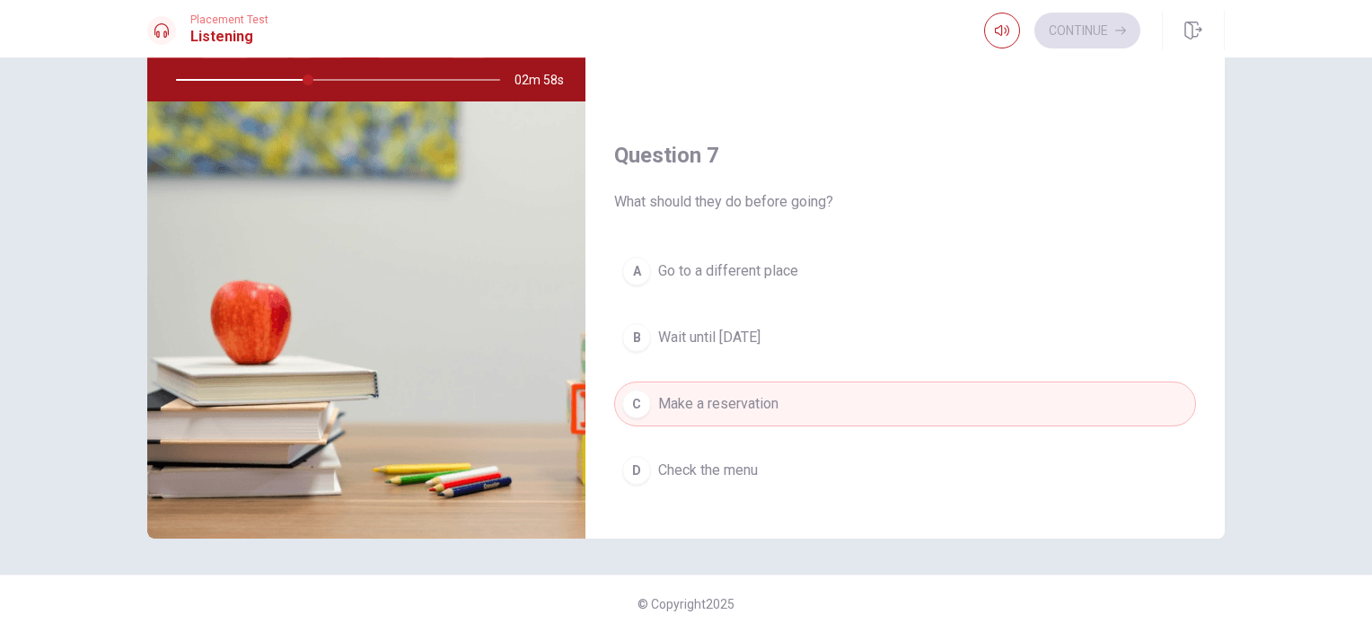
click at [759, 262] on span "Go to a different place" at bounding box center [728, 271] width 140 height 22
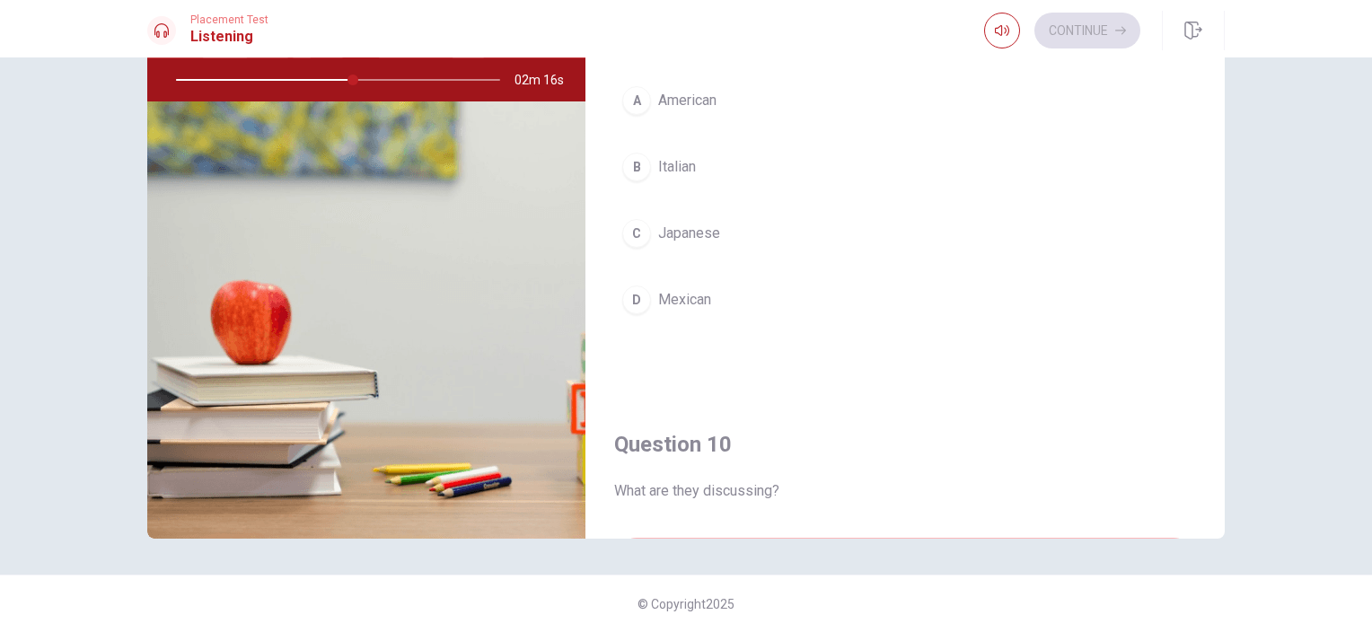
scroll to position [1307, 0]
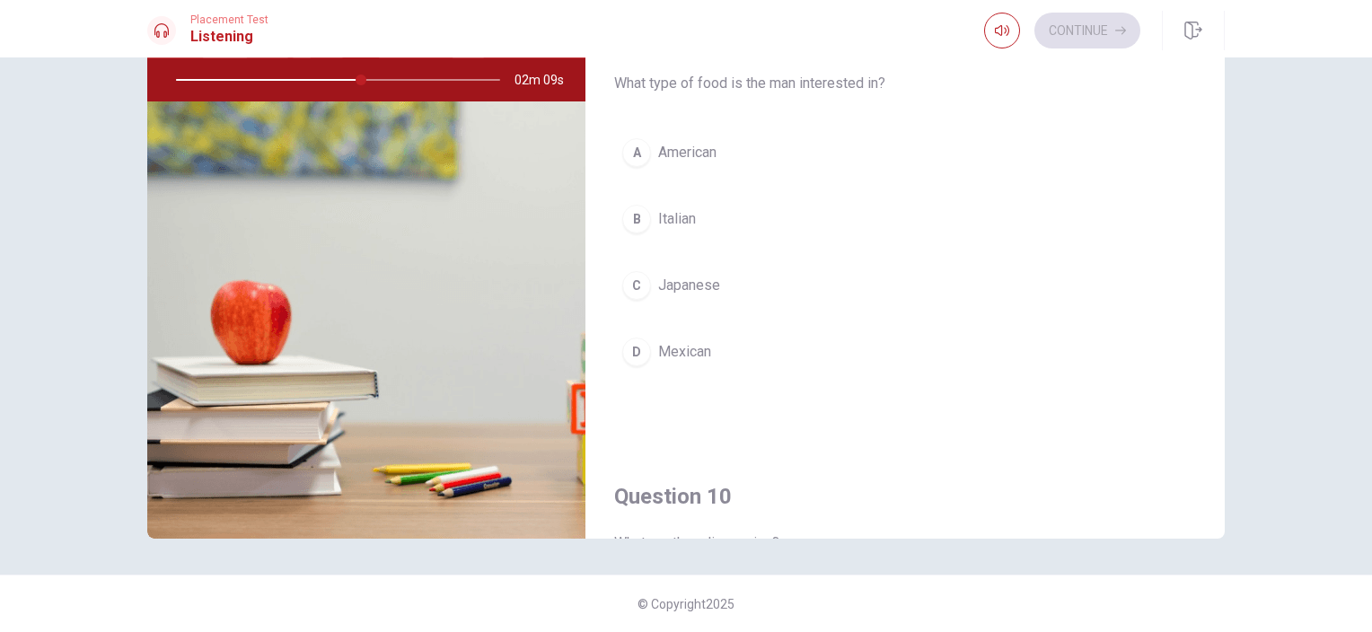
click at [675, 267] on button "C Japanese" at bounding box center [905, 285] width 582 height 45
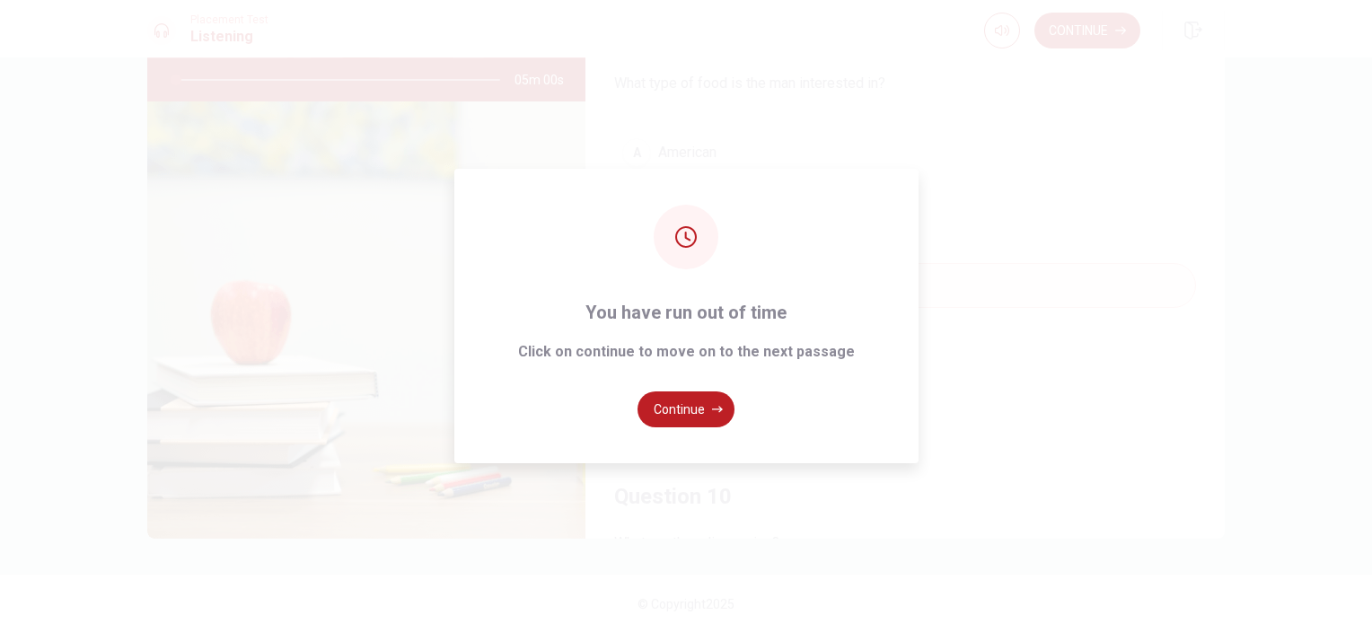
type input "0"
click at [674, 415] on button "Continue" at bounding box center [686, 410] width 97 height 36
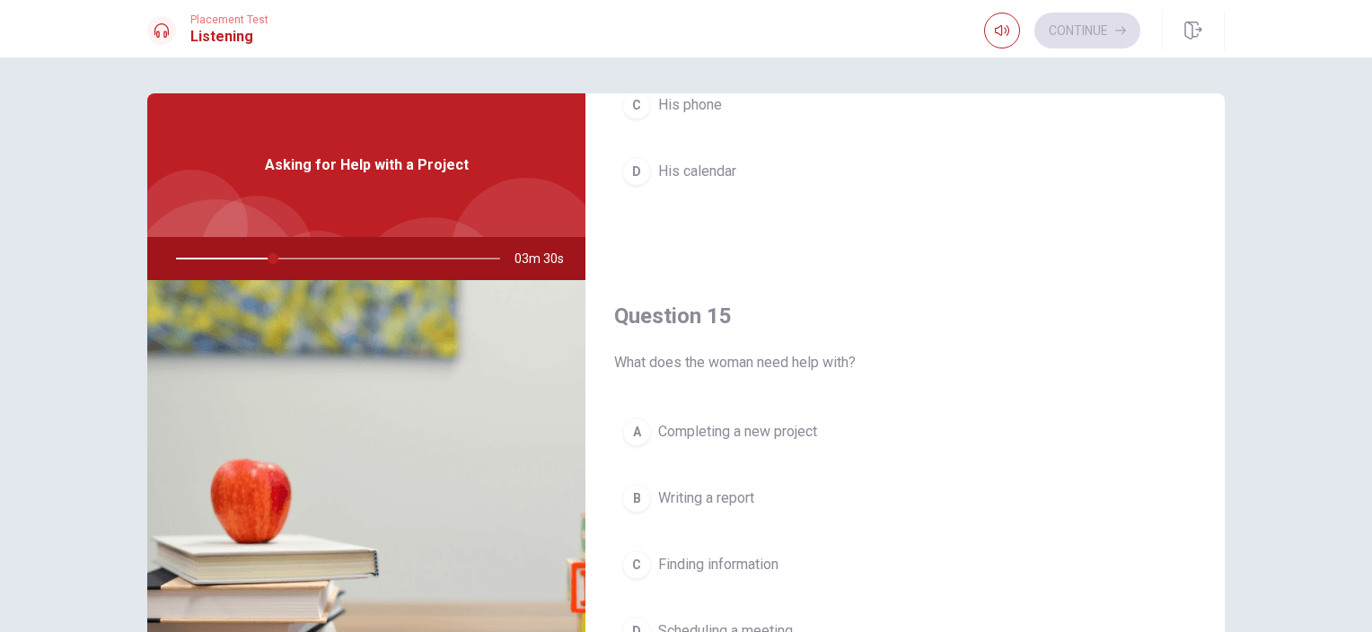
scroll to position [90, 0]
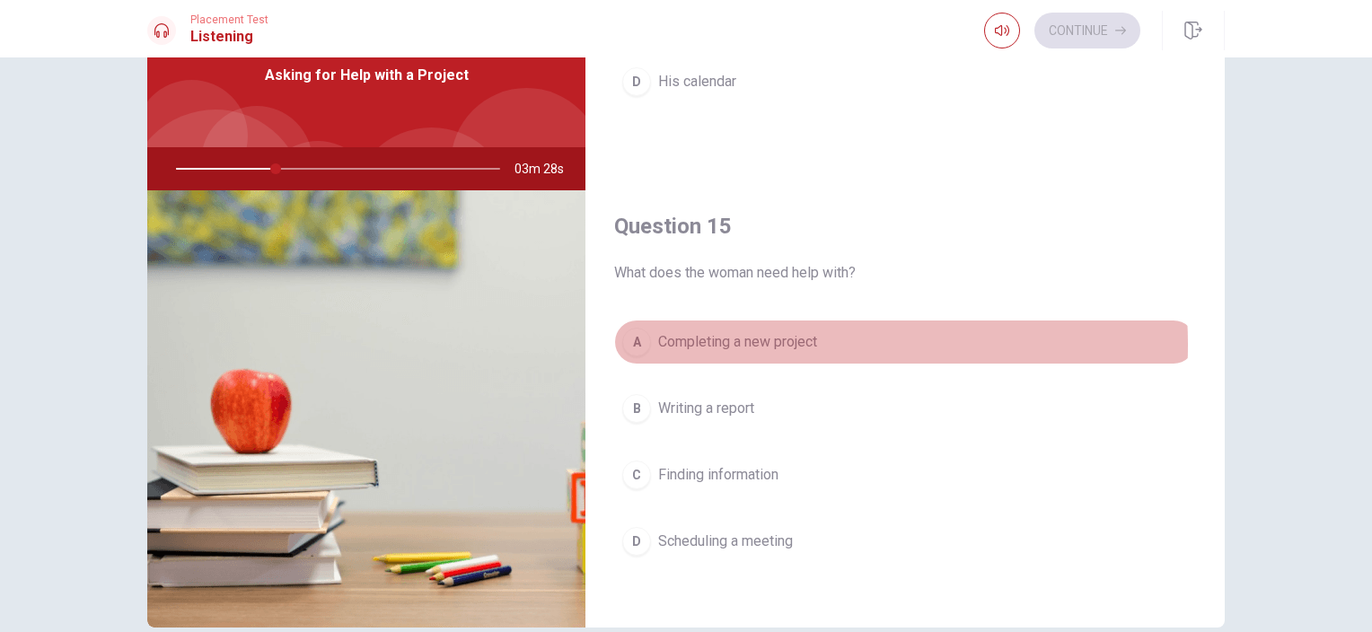
click at [759, 339] on span "Completing a new project" at bounding box center [737, 342] width 159 height 22
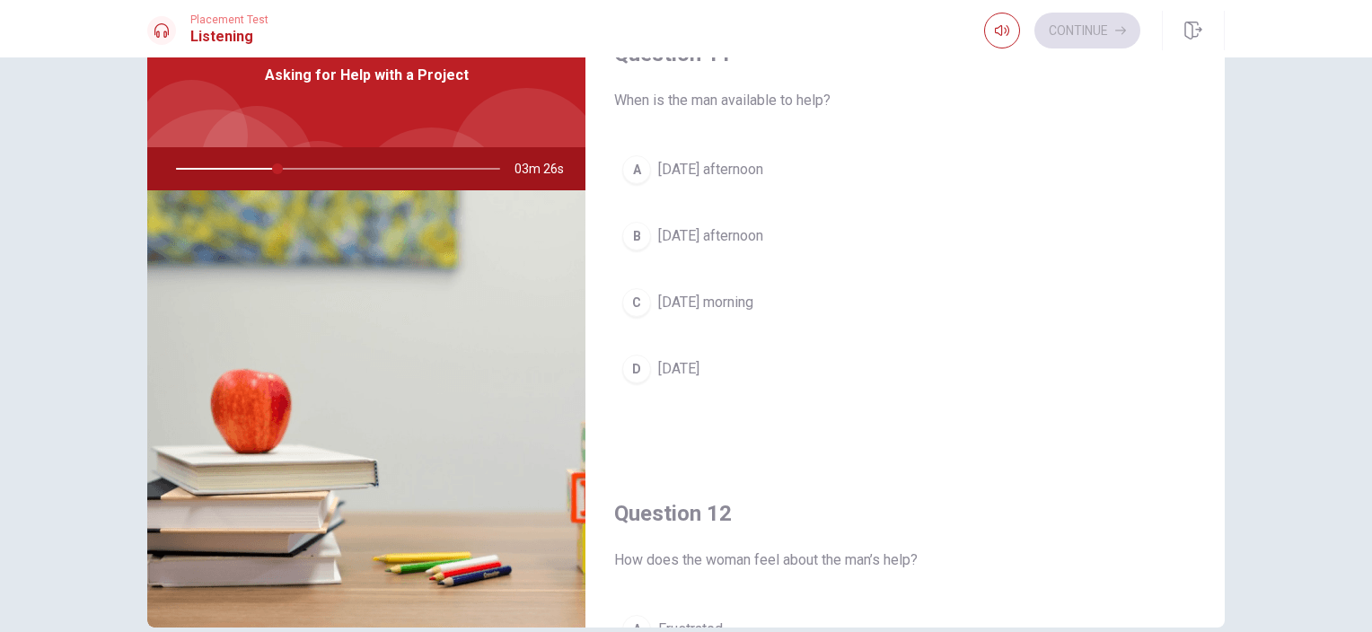
scroll to position [0, 0]
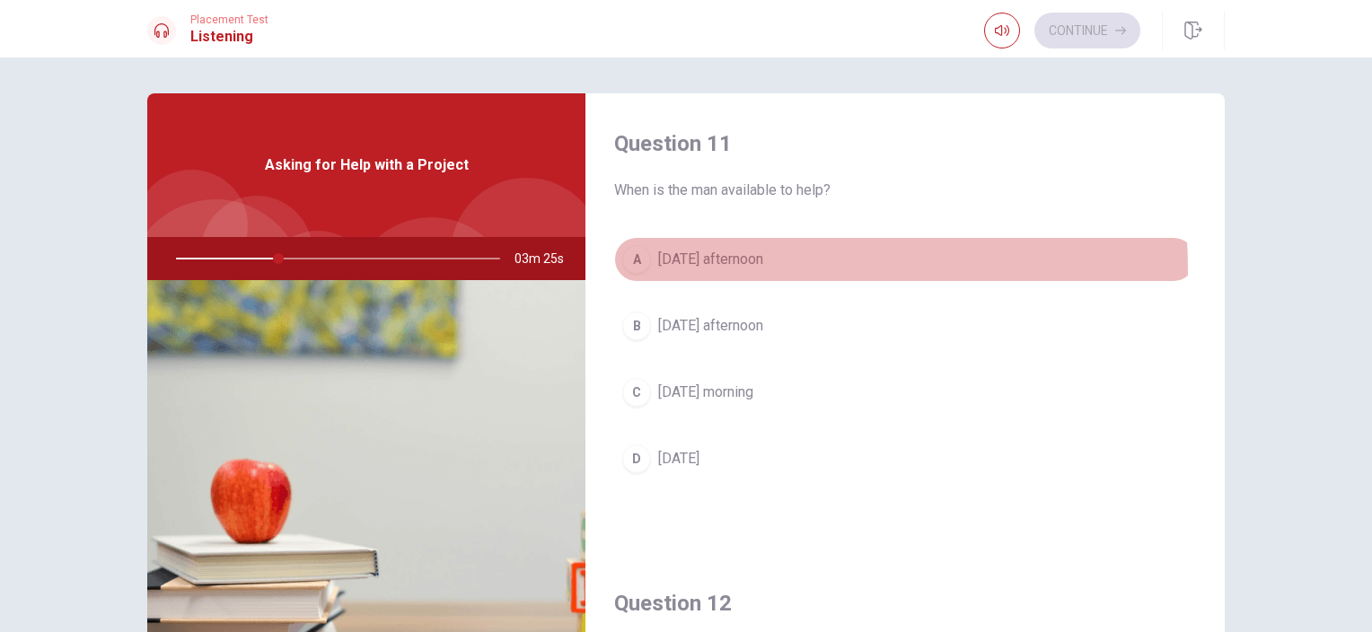
click at [717, 269] on button "A Thursday afternoon" at bounding box center [905, 259] width 582 height 45
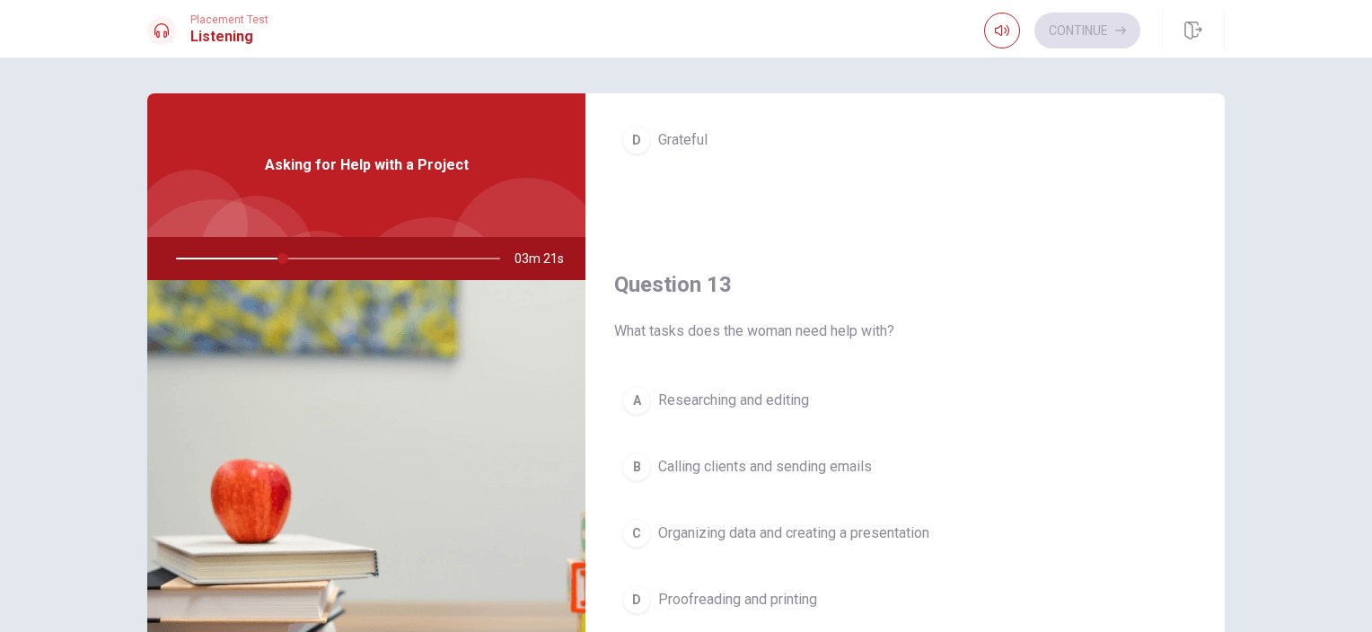
scroll to position [898, 0]
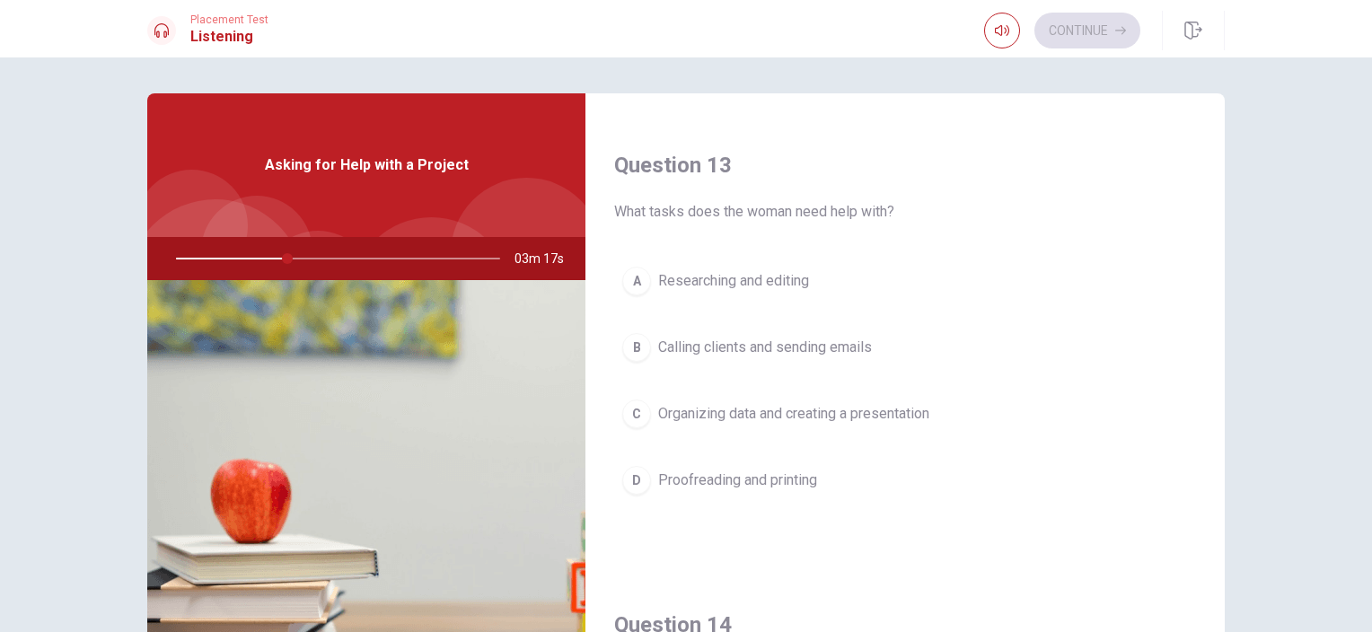
click at [862, 408] on span "Organizing data and creating a presentation" at bounding box center [793, 414] width 271 height 22
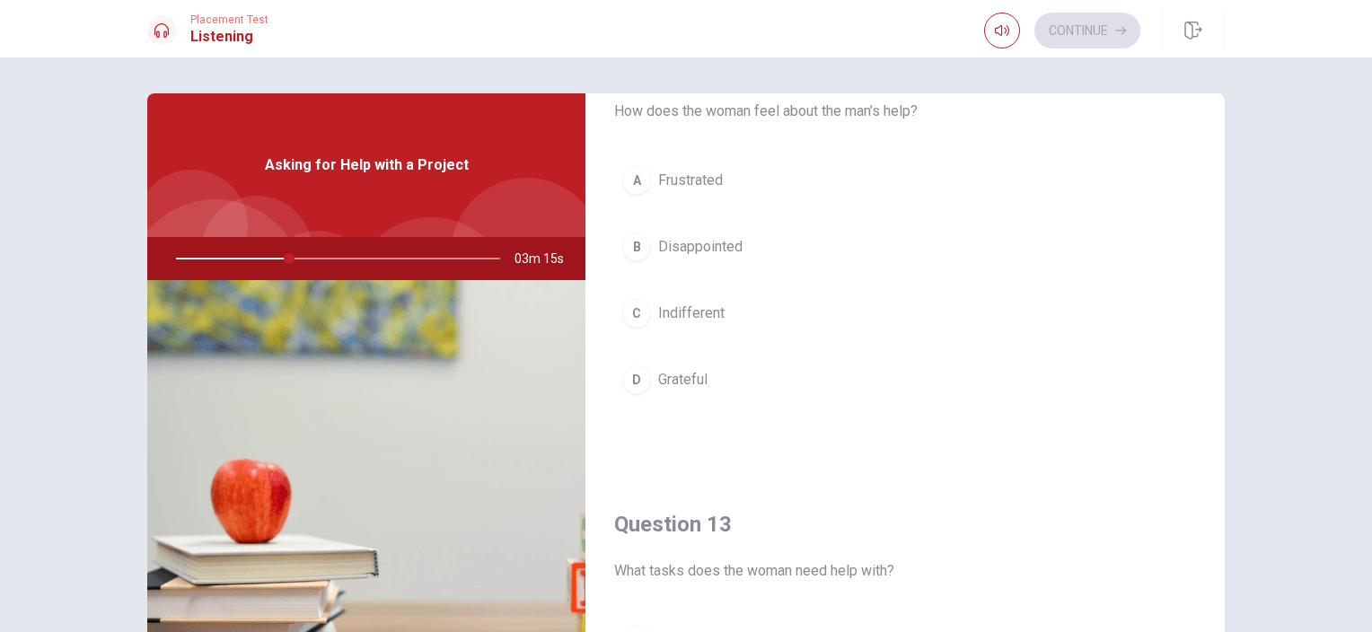
scroll to position [539, 0]
click at [682, 369] on span "Grateful" at bounding box center [682, 380] width 49 height 22
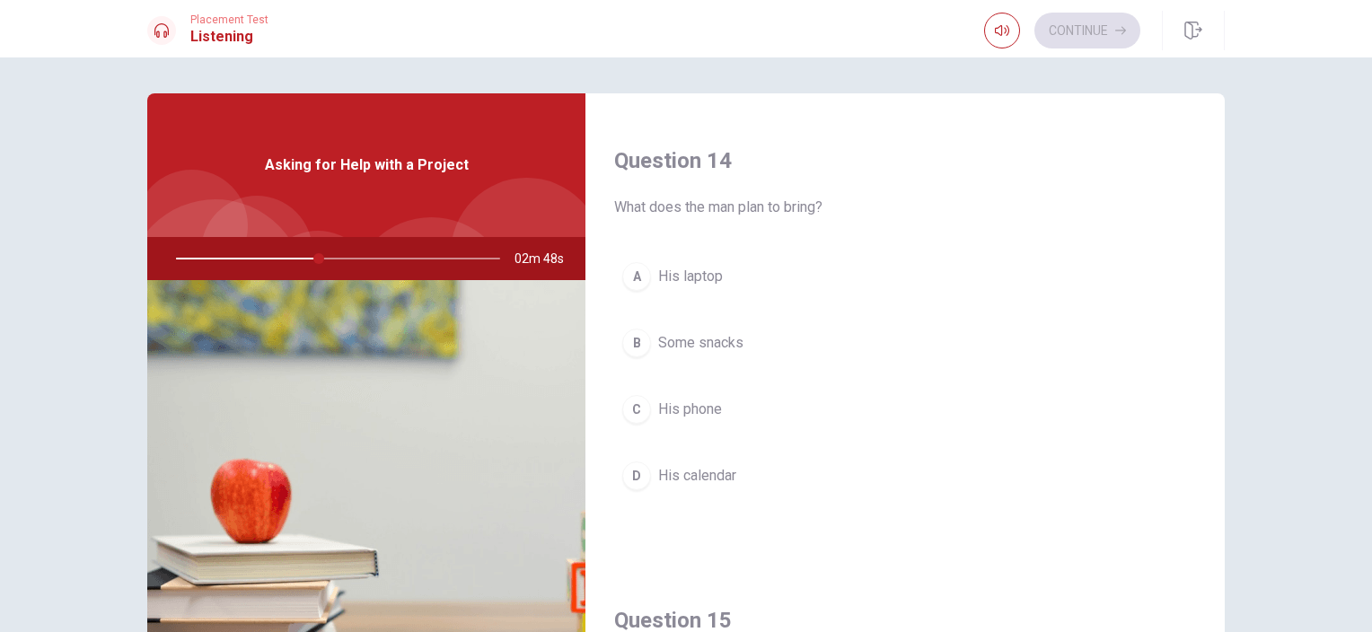
scroll to position [1307, 0]
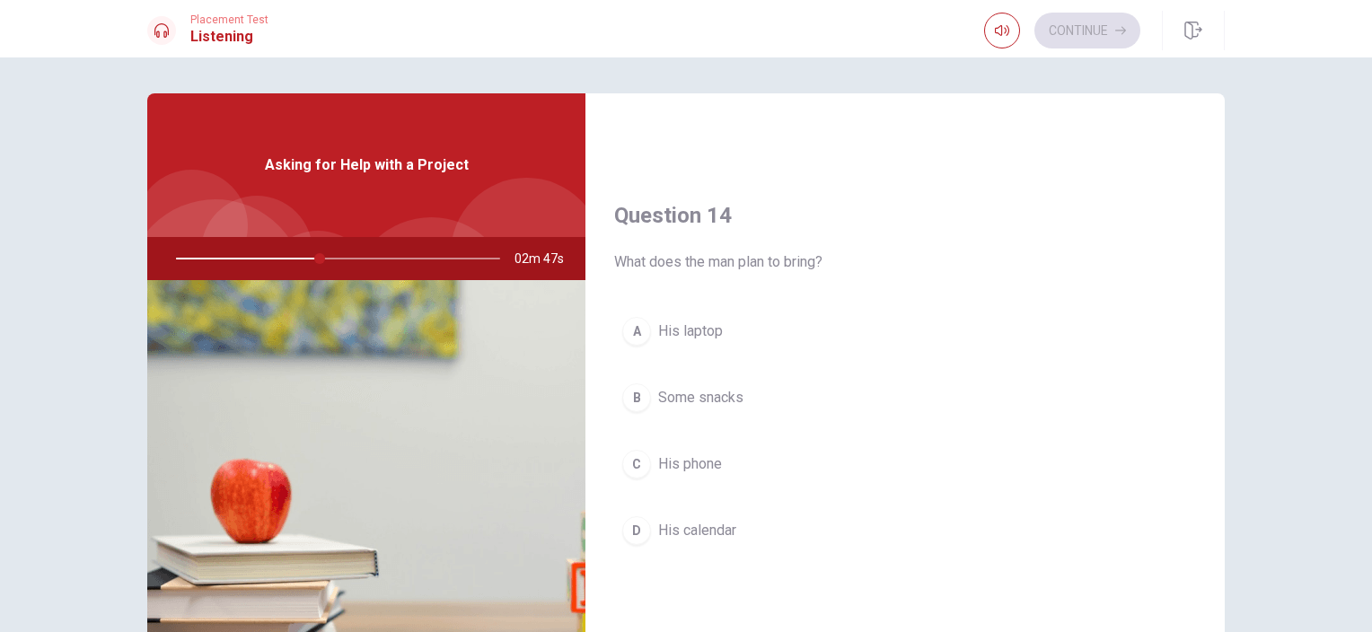
click at [699, 321] on span "His laptop" at bounding box center [690, 332] width 65 height 22
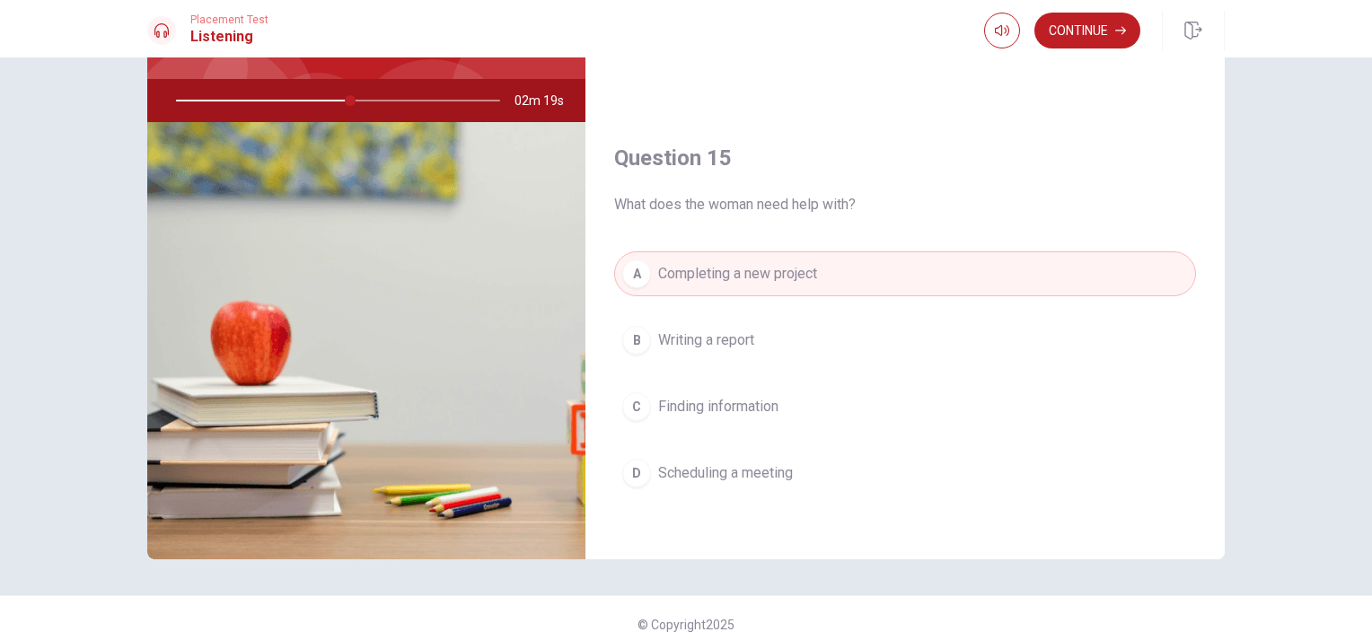
scroll to position [179, 0]
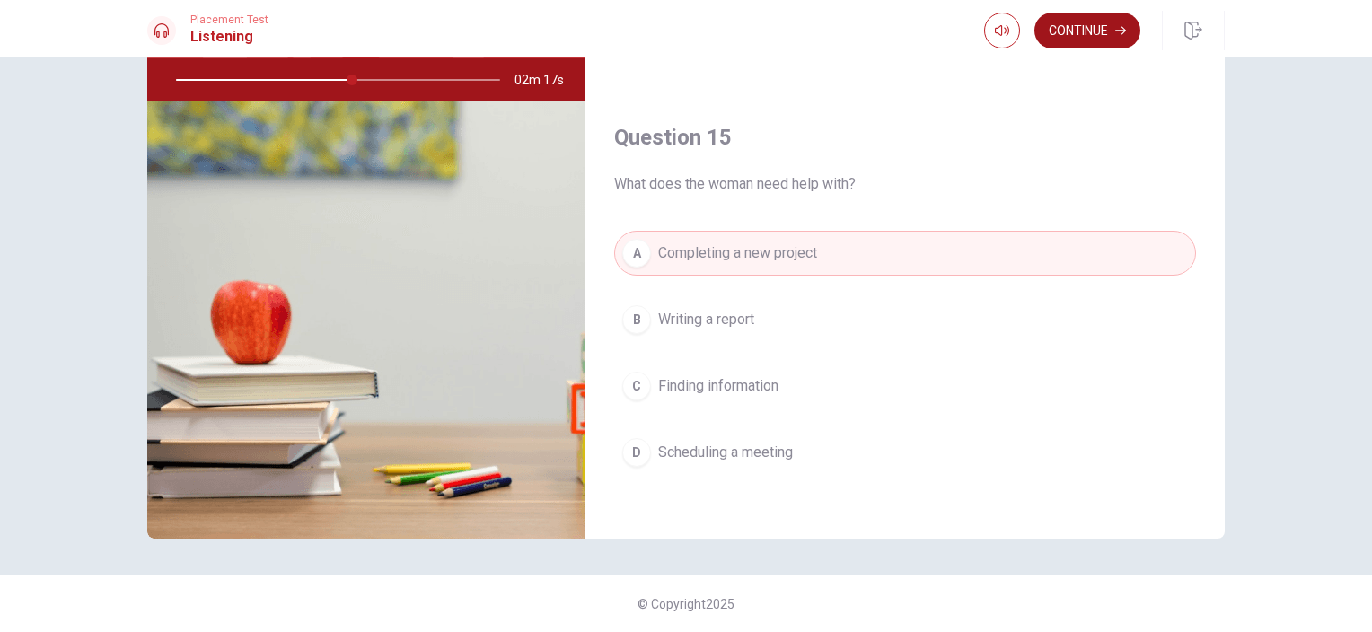
click at [1091, 29] on button "Continue" at bounding box center [1087, 31] width 106 height 36
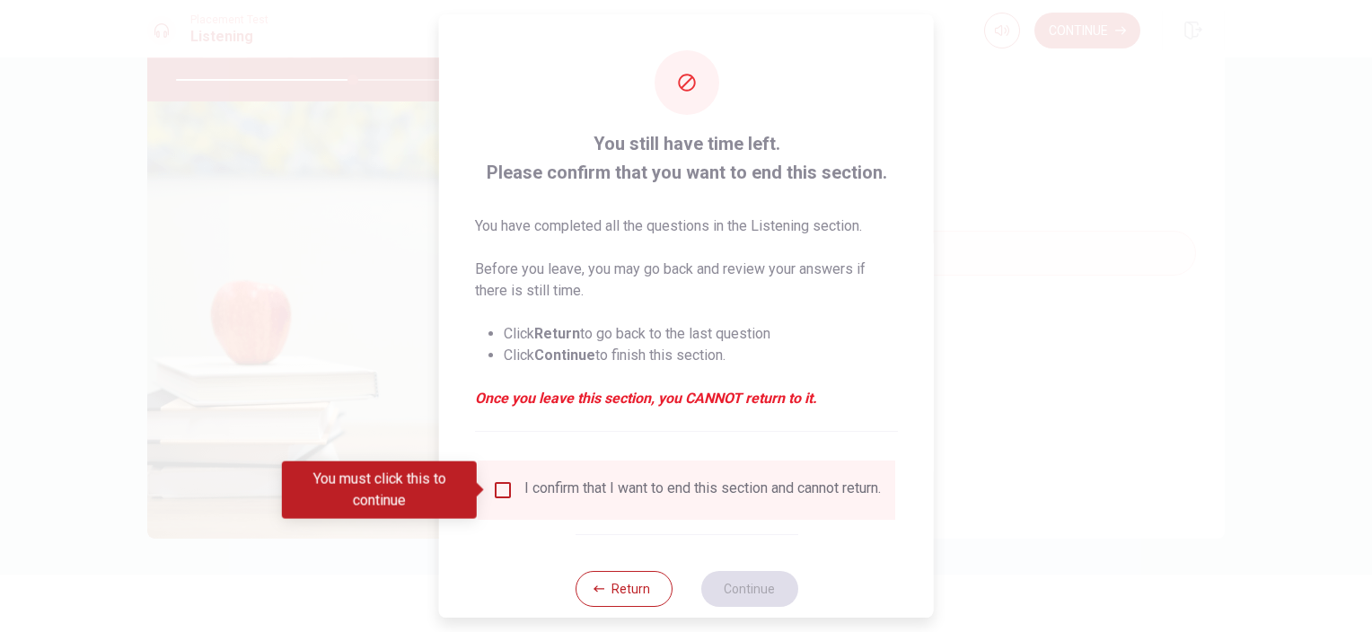
click at [494, 488] on input "You must click this to continue" at bounding box center [503, 491] width 22 height 22
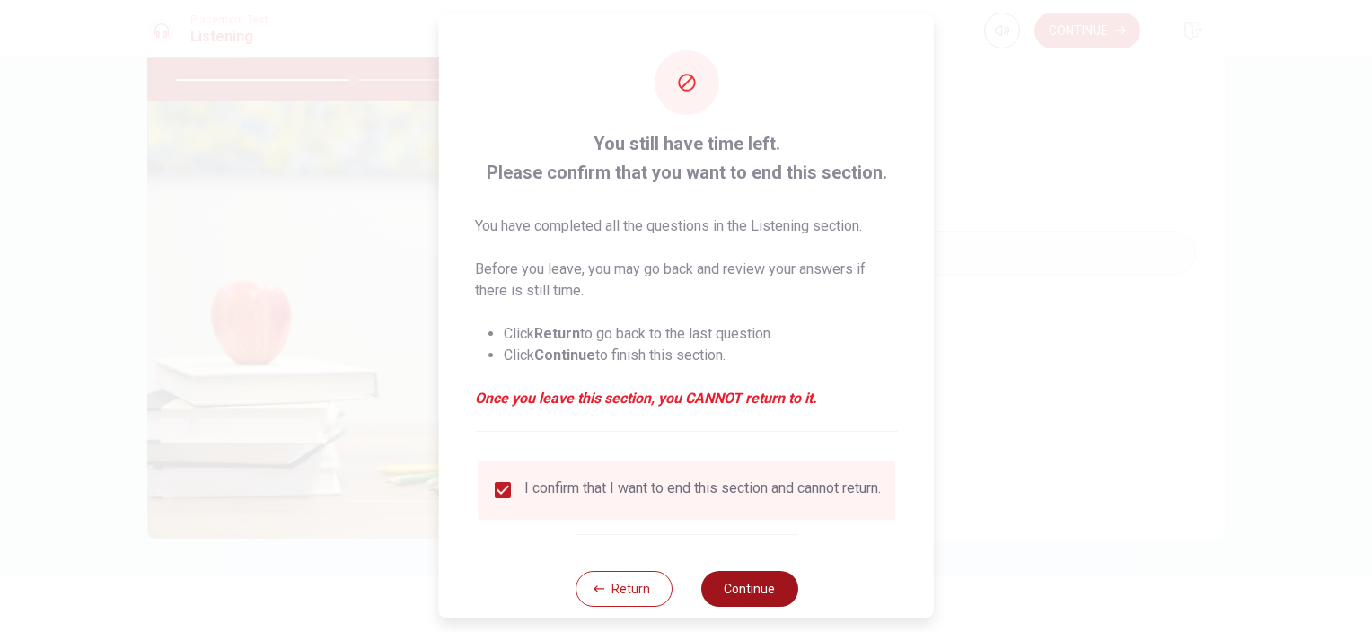
click at [740, 601] on button "Continue" at bounding box center [748, 589] width 97 height 36
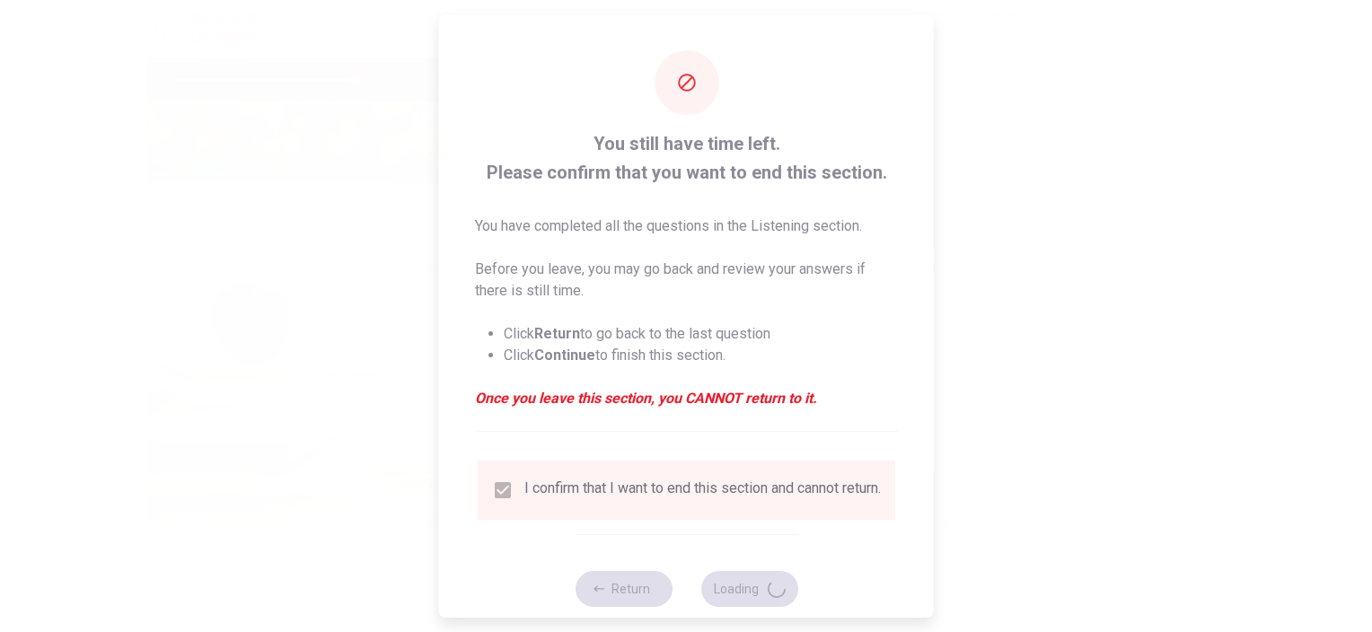
type input "56"
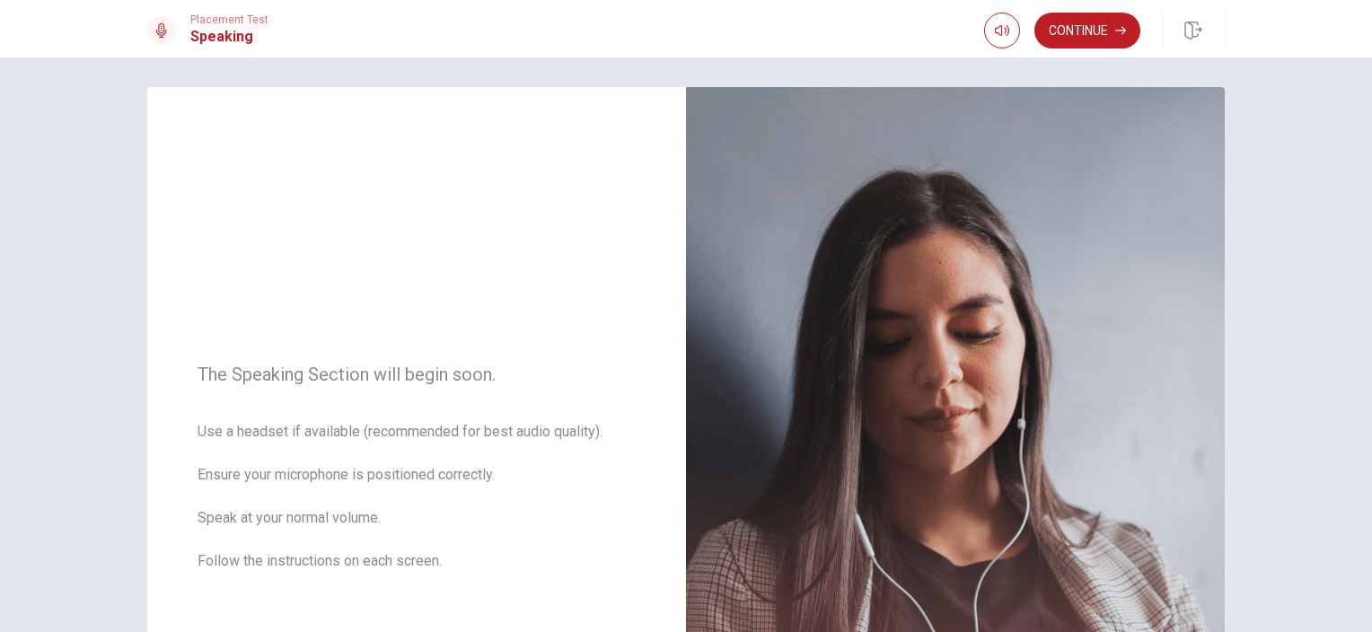
scroll to position [0, 0]
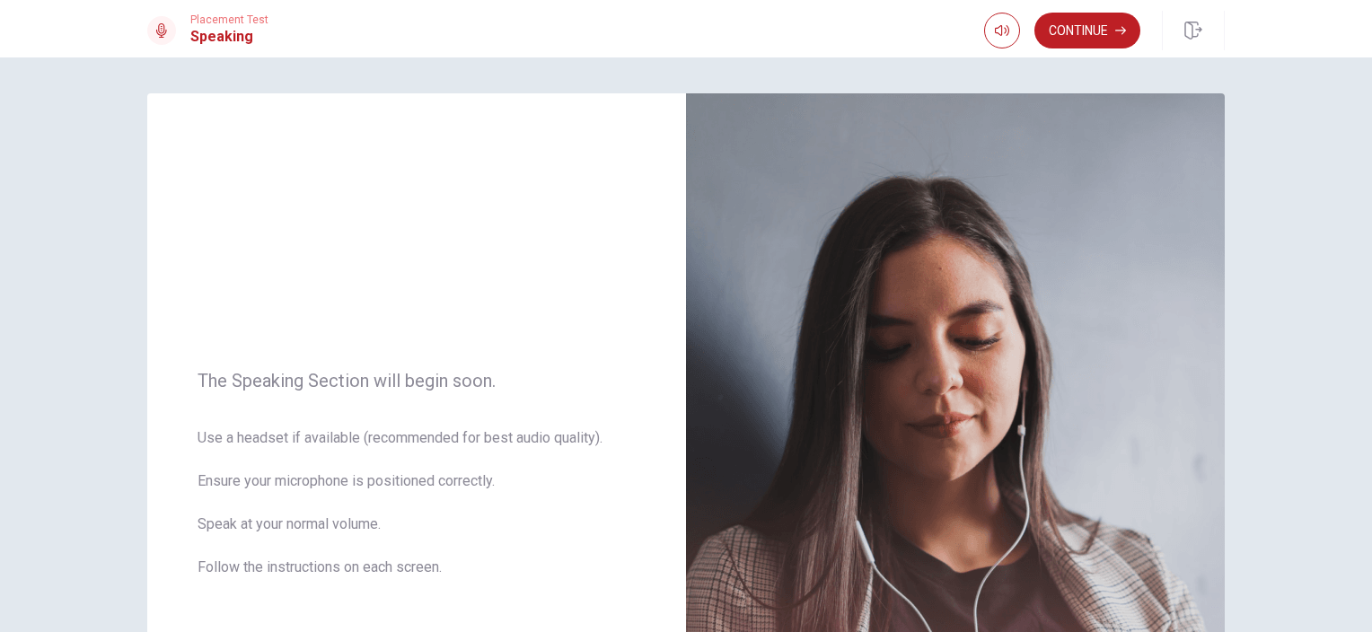
click at [1088, 24] on button "Continue" at bounding box center [1087, 31] width 106 height 36
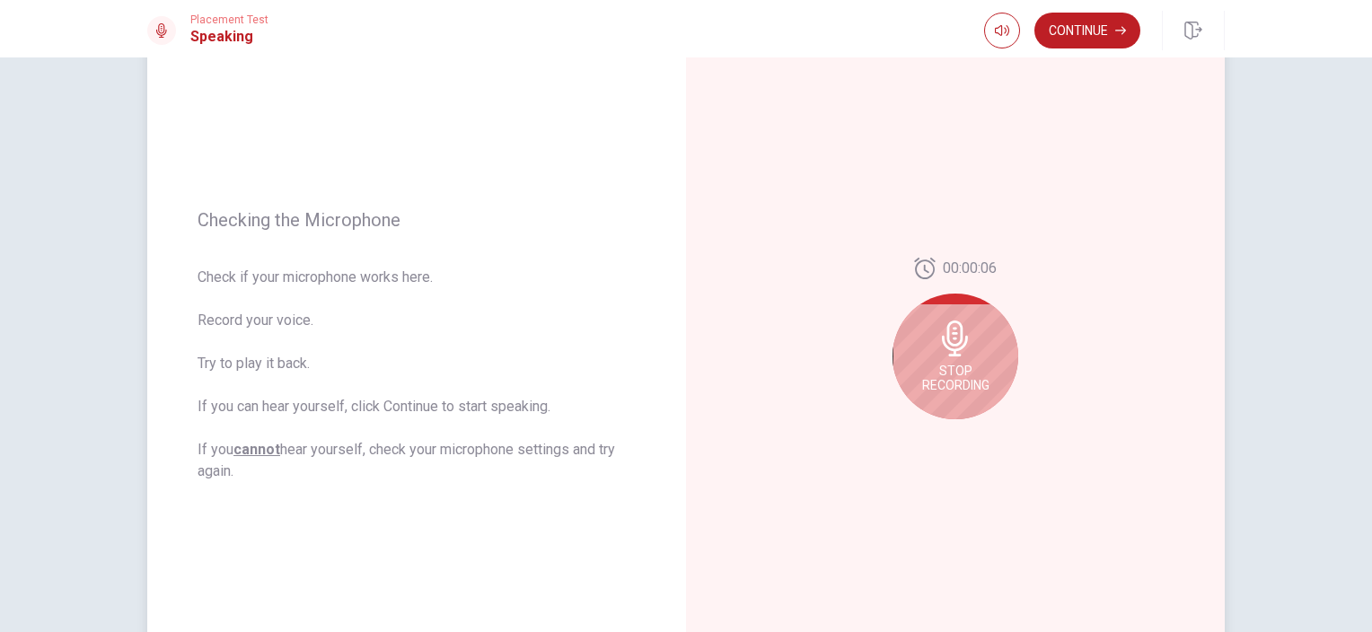
scroll to position [180, 0]
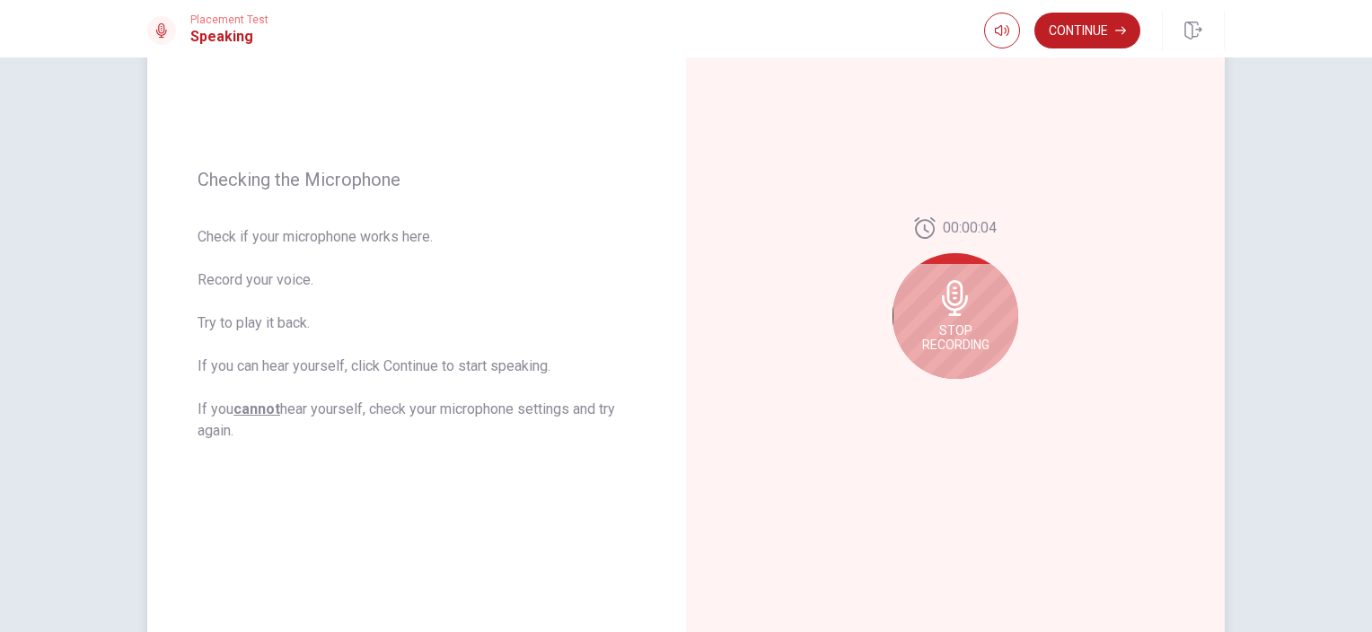
click at [972, 286] on div "Stop Recording" at bounding box center [956, 316] width 126 height 126
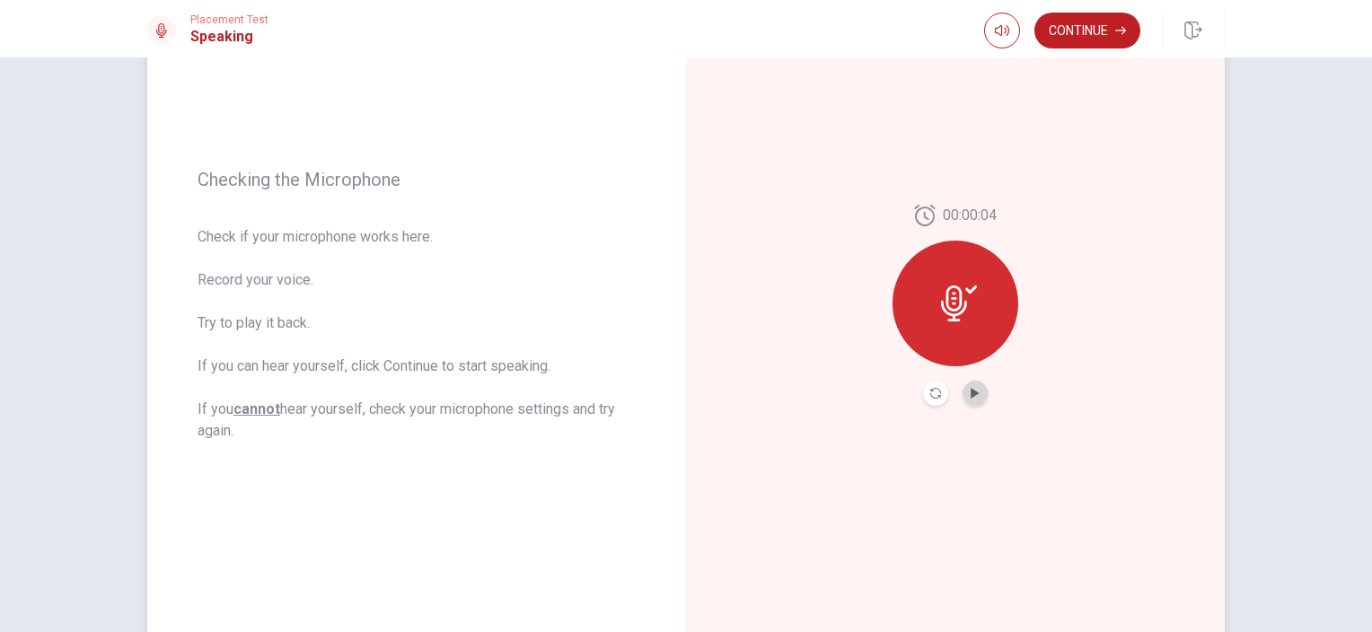
click at [963, 396] on button "Play Audio" at bounding box center [975, 393] width 25 height 25
click at [1078, 30] on button "Continue" at bounding box center [1087, 31] width 106 height 36
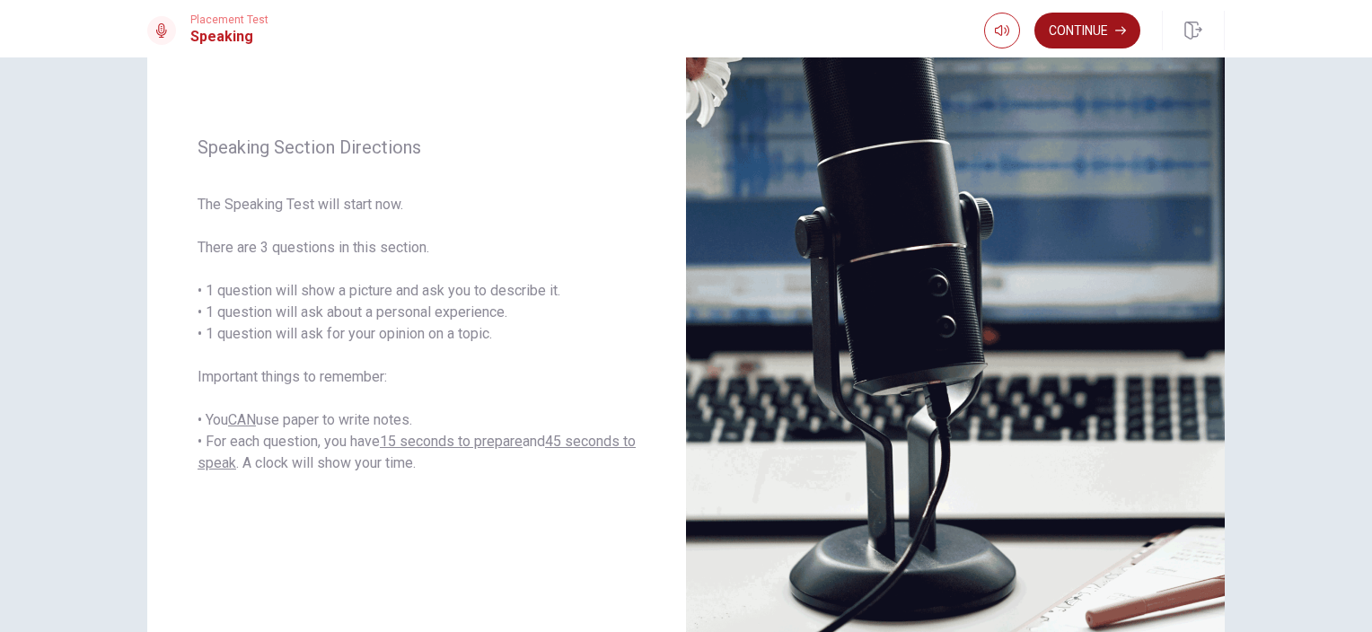
click at [1092, 25] on button "Continue" at bounding box center [1087, 31] width 106 height 36
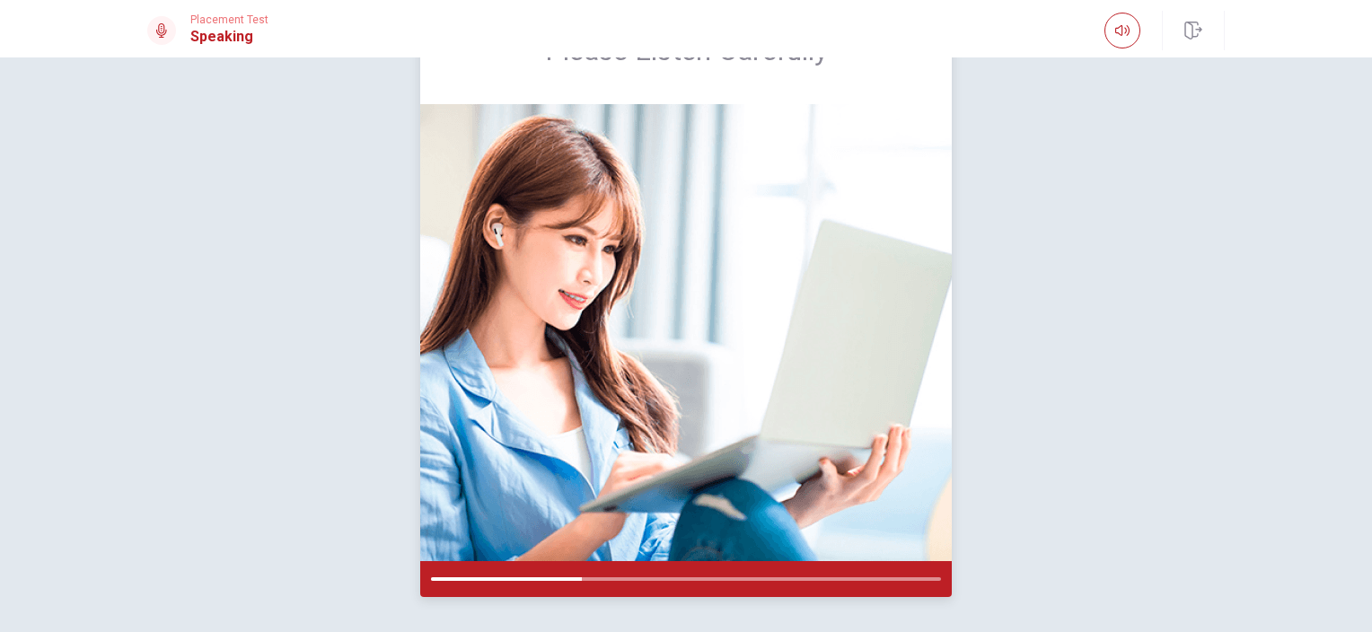
scroll to position [65, 0]
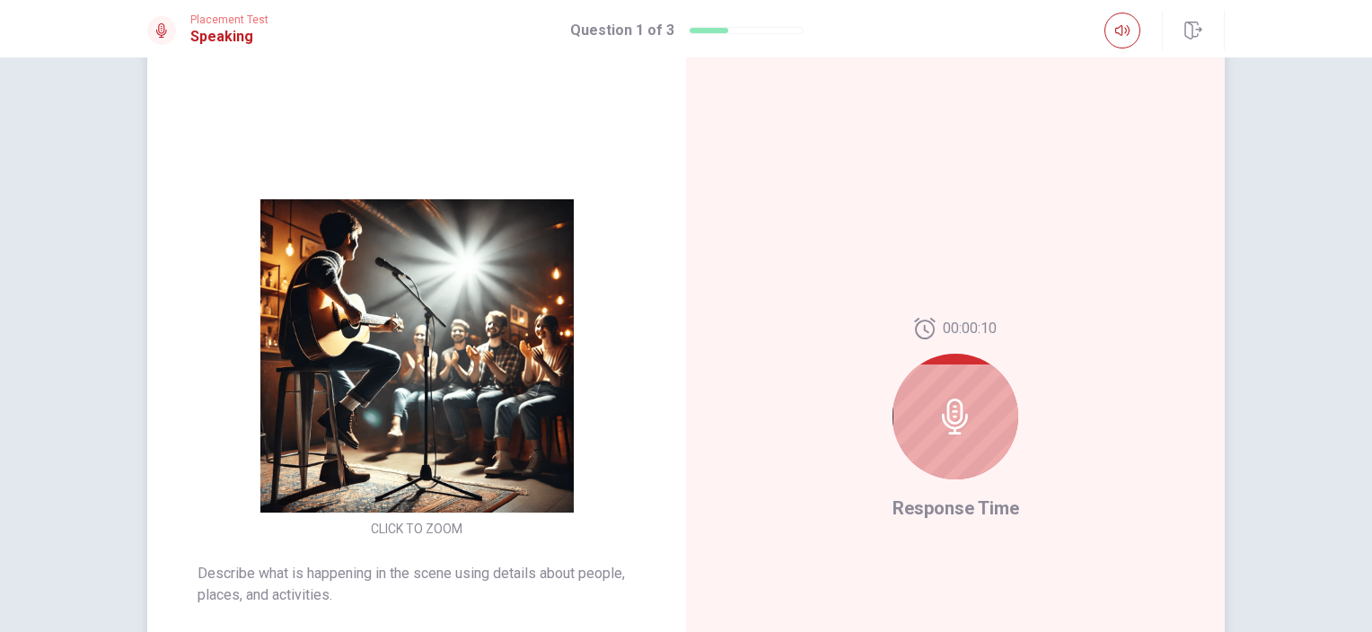
click at [959, 416] on icon at bounding box center [955, 417] width 36 height 36
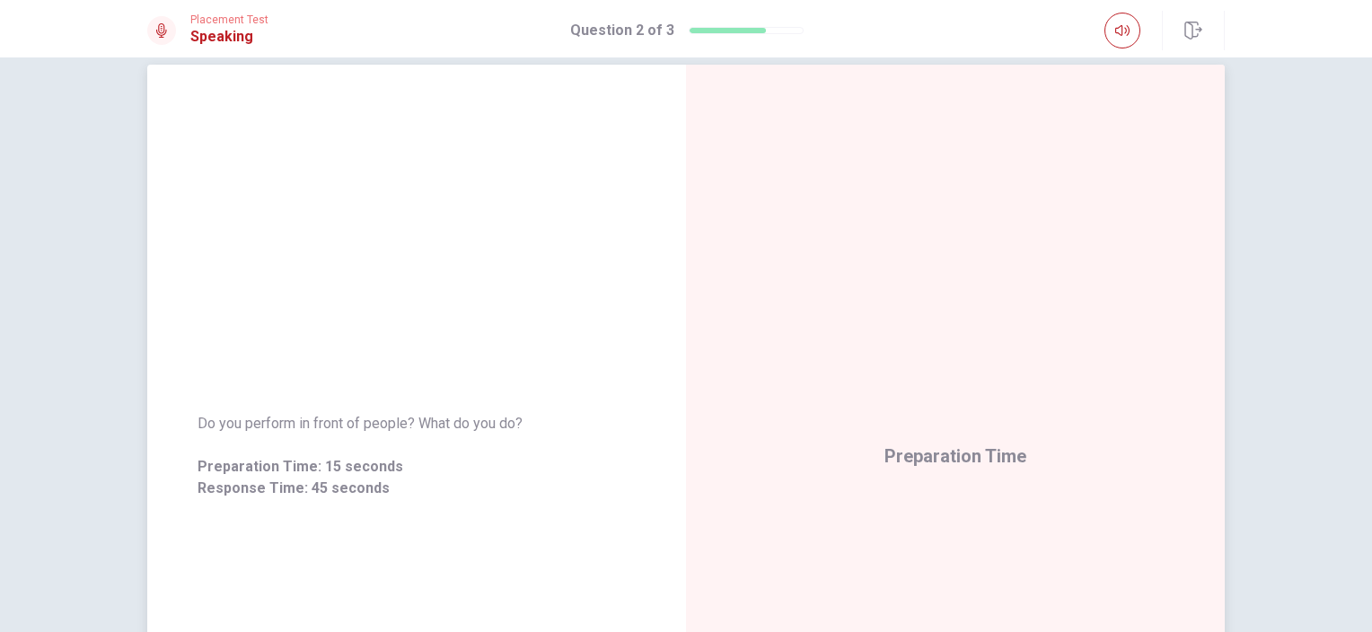
scroll to position [0, 0]
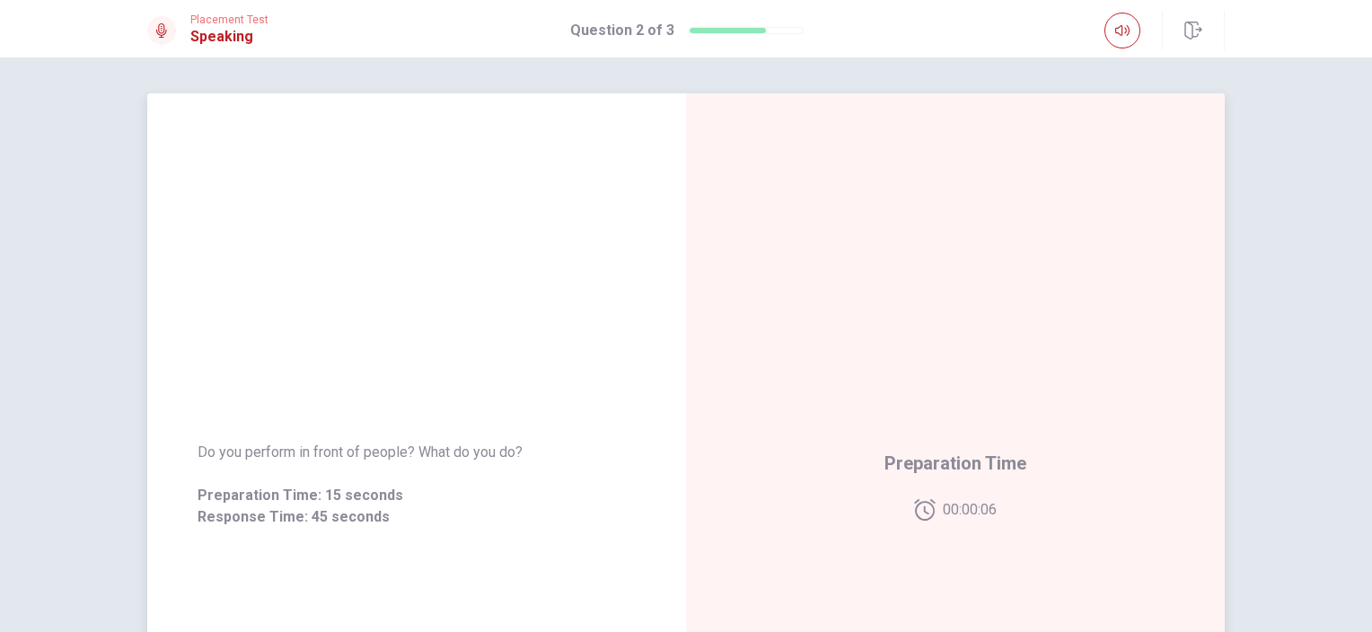
click at [380, 293] on div "Do you perform in front of people? What do you do? Preparation Time: 15 seconds…" at bounding box center [416, 484] width 539 height 783
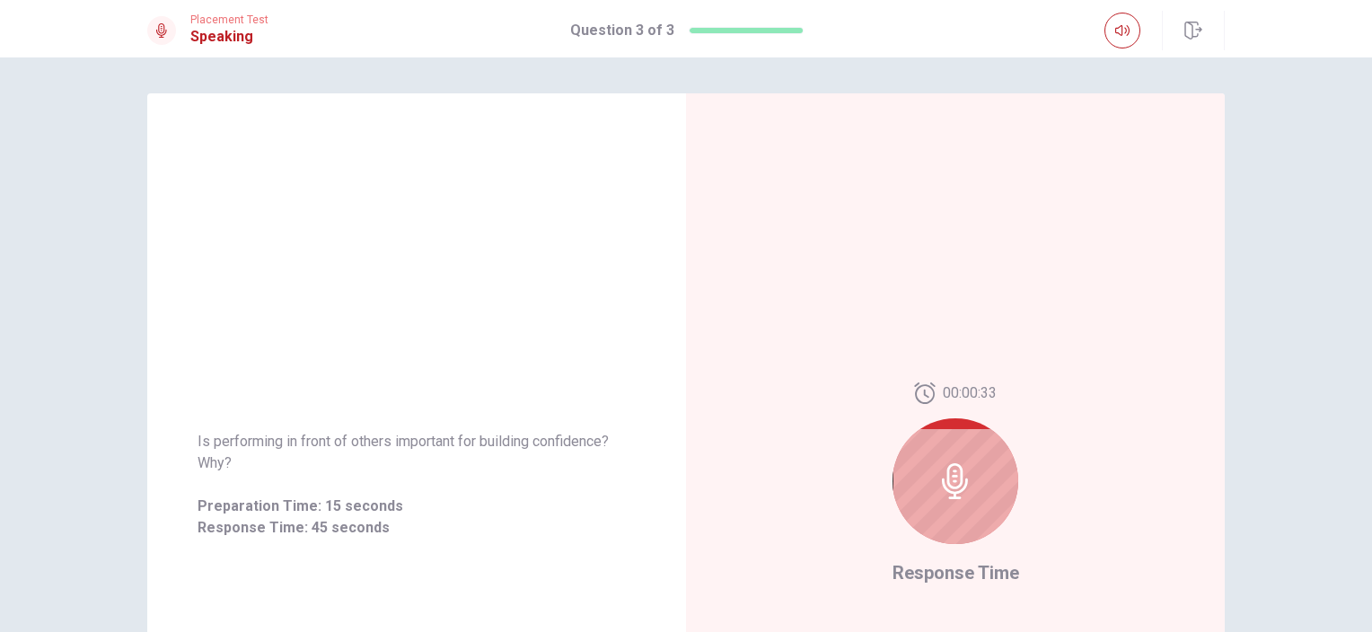
click at [963, 456] on div at bounding box center [956, 481] width 126 height 126
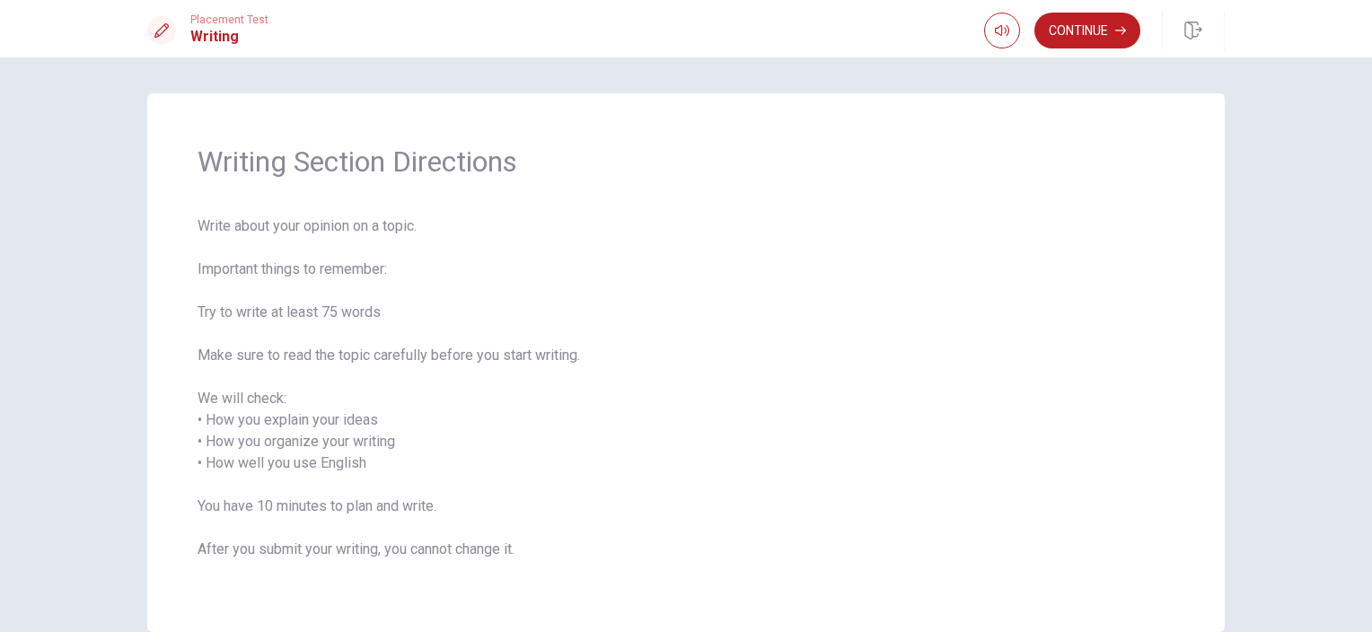
scroll to position [93, 0]
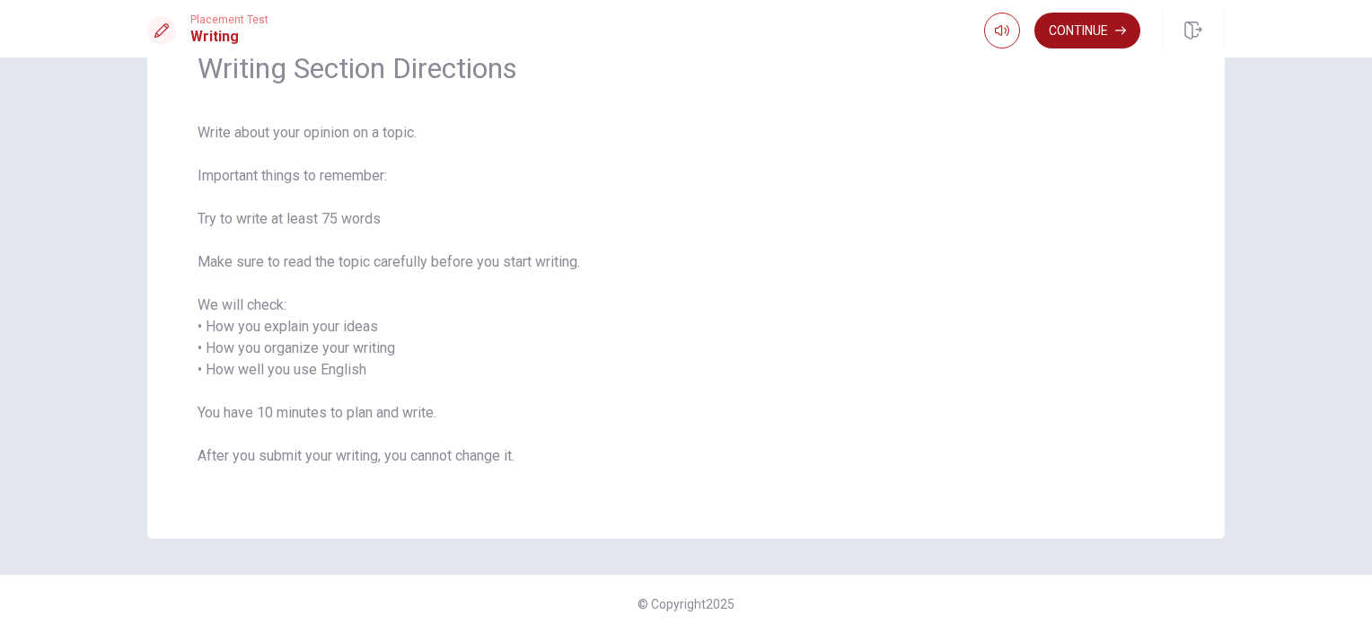
click at [1109, 28] on button "Continue" at bounding box center [1087, 31] width 106 height 36
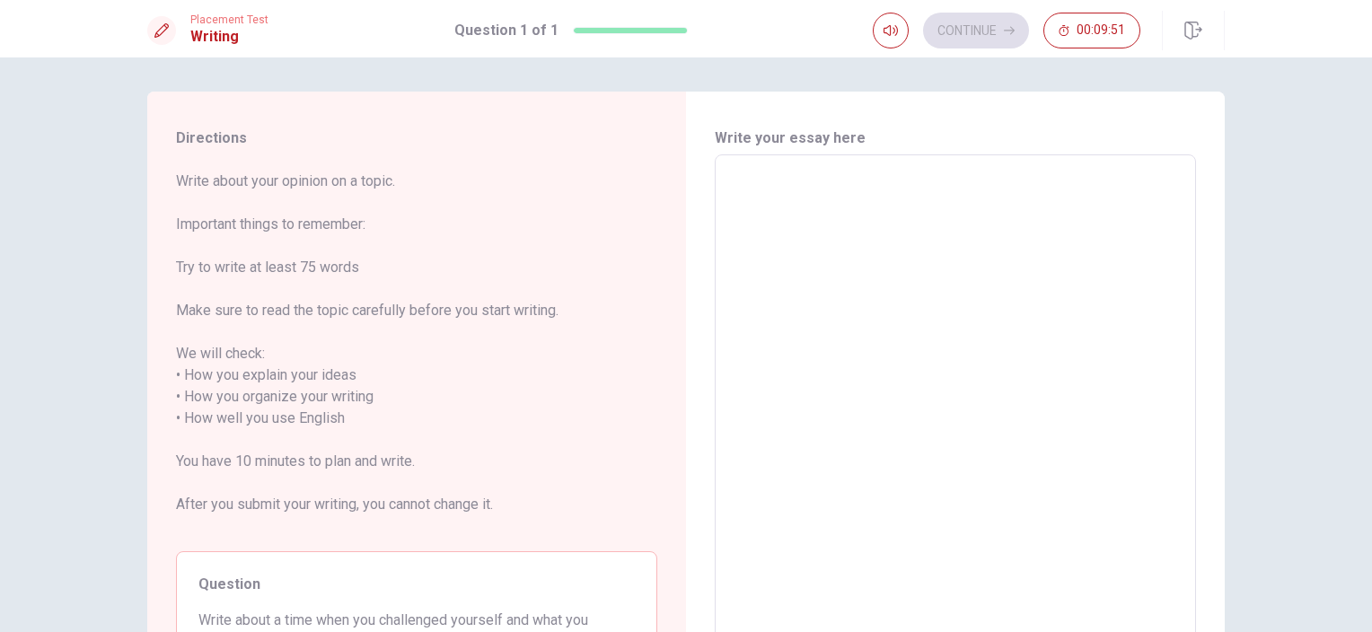
scroll to position [0, 0]
click at [742, 190] on textarea at bounding box center [955, 421] width 456 height 498
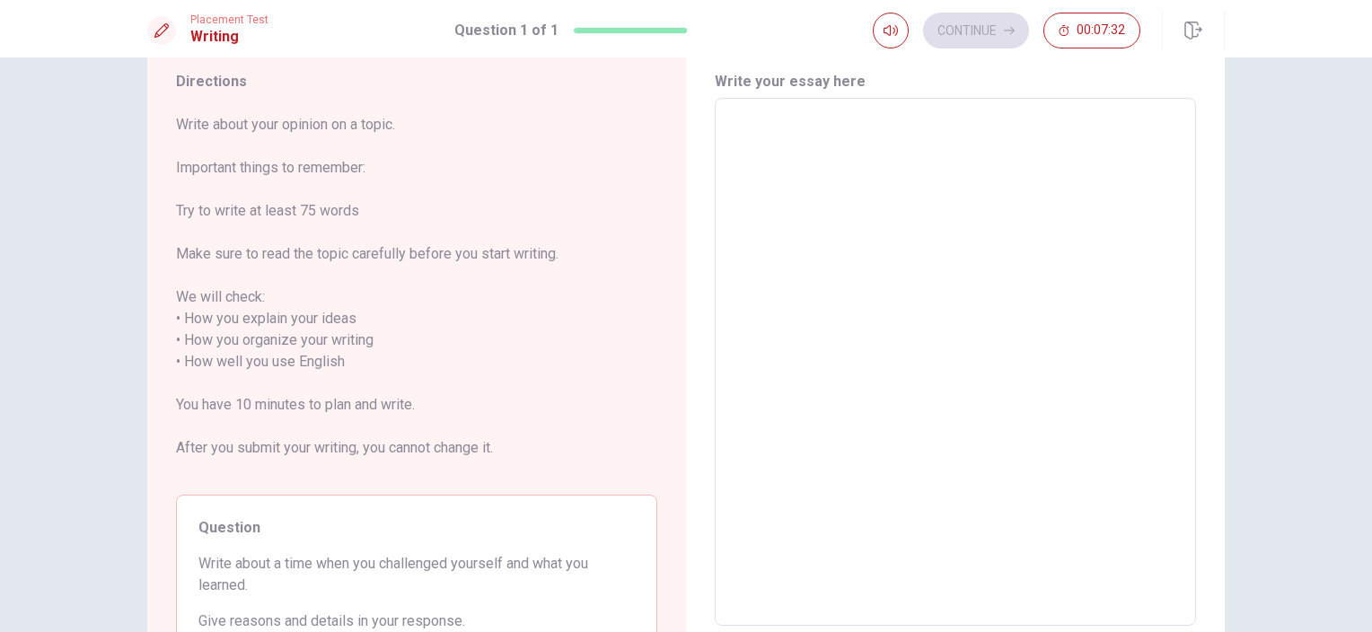
scroll to position [90, 0]
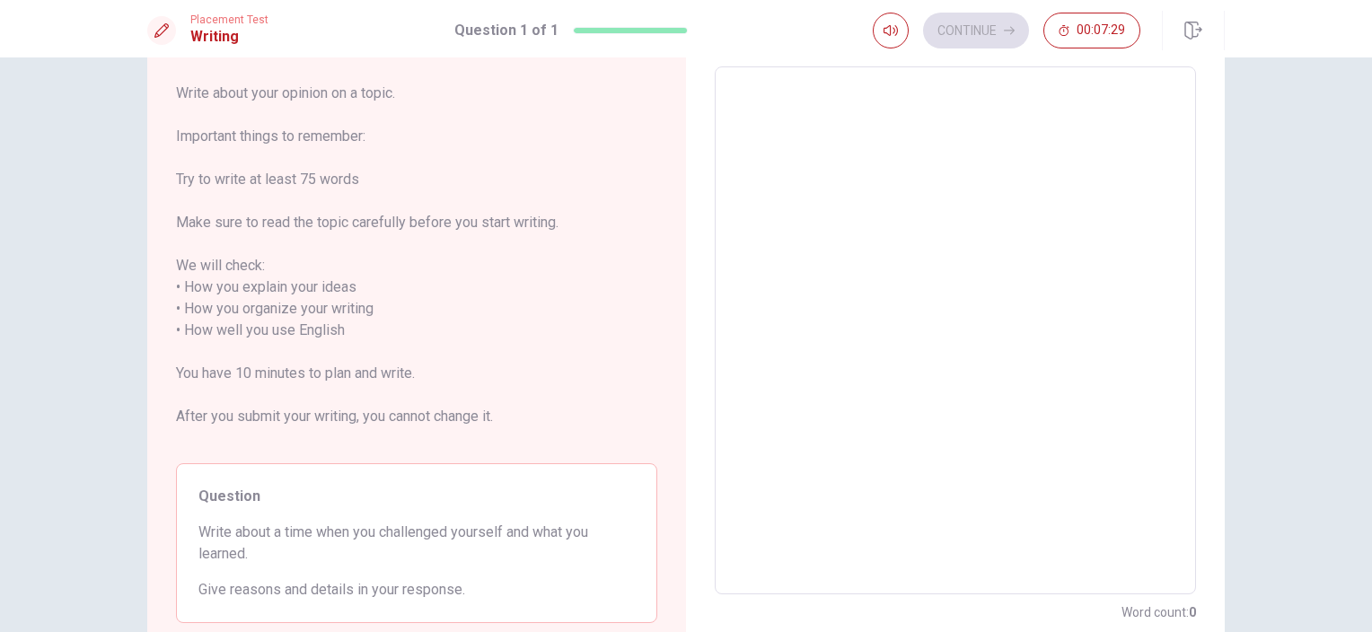
type textarea "I"
type textarea "x"
type textarea "I"
type textarea "x"
type textarea "I c"
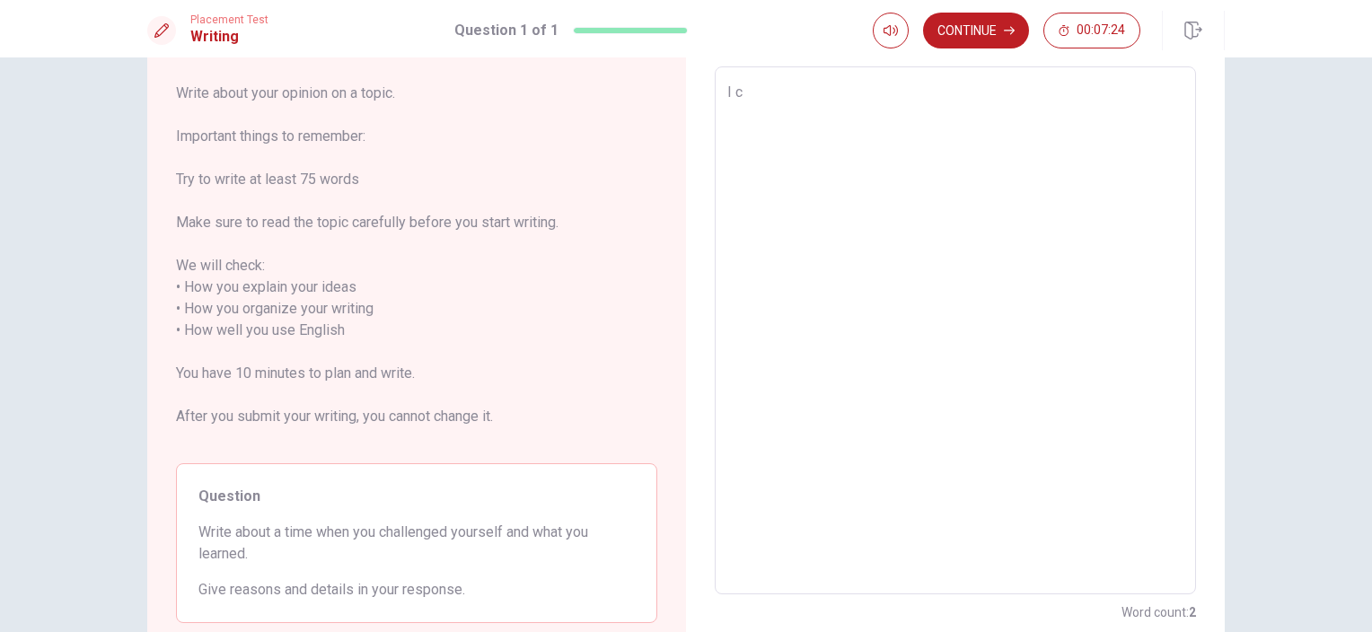
type textarea "x"
type textarea "I ch"
type textarea "x"
type textarea "I cha"
type textarea "x"
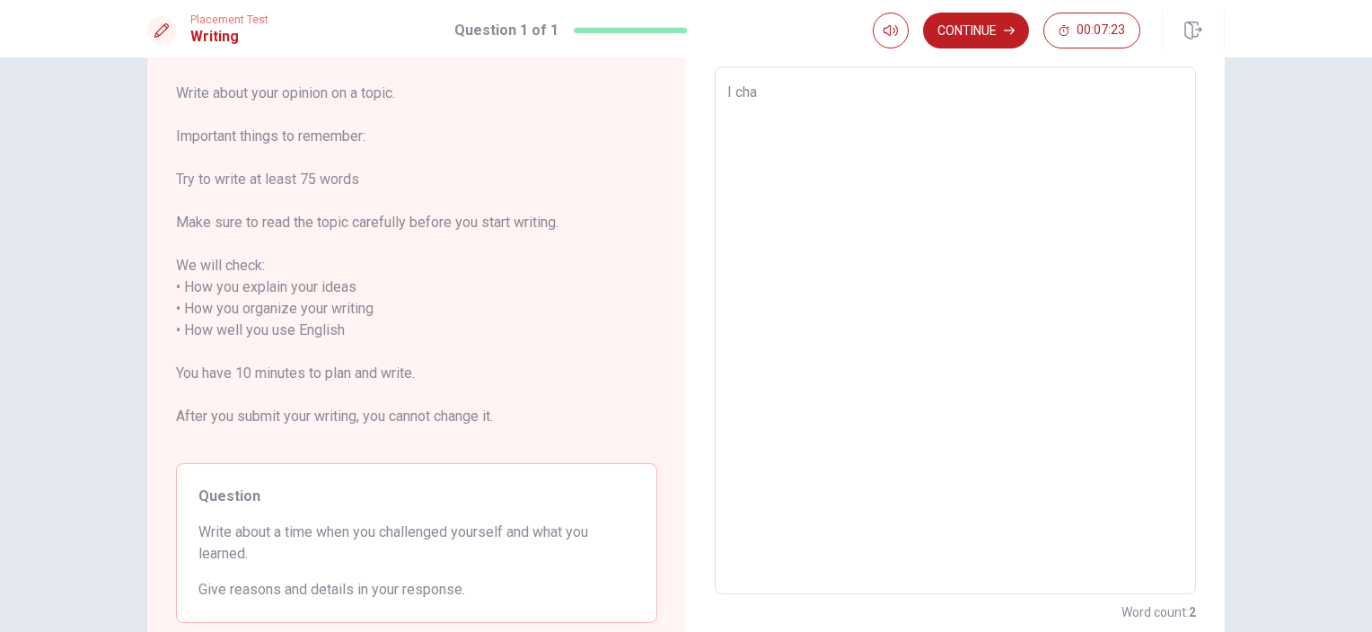
type textarea "I chal"
type textarea "x"
type textarea "I chall"
type textarea "x"
type textarea "I challe"
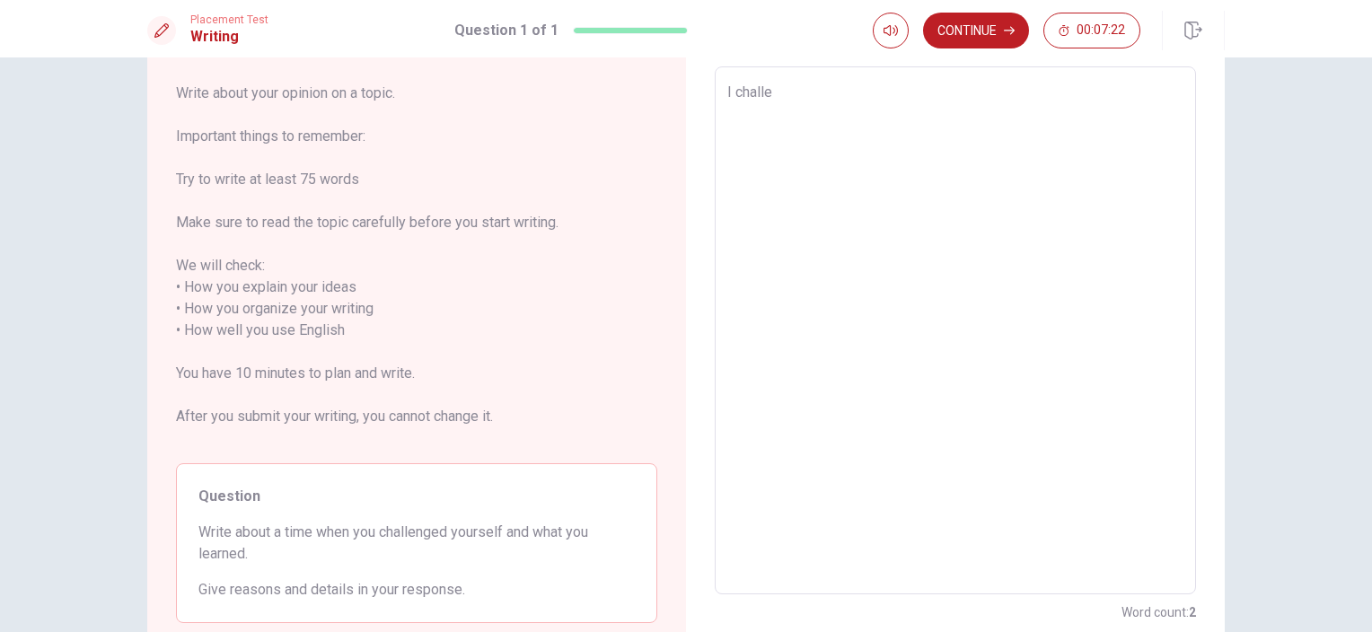
type textarea "x"
type textarea "I challen"
type textarea "x"
type textarea "I challeng"
type textarea "x"
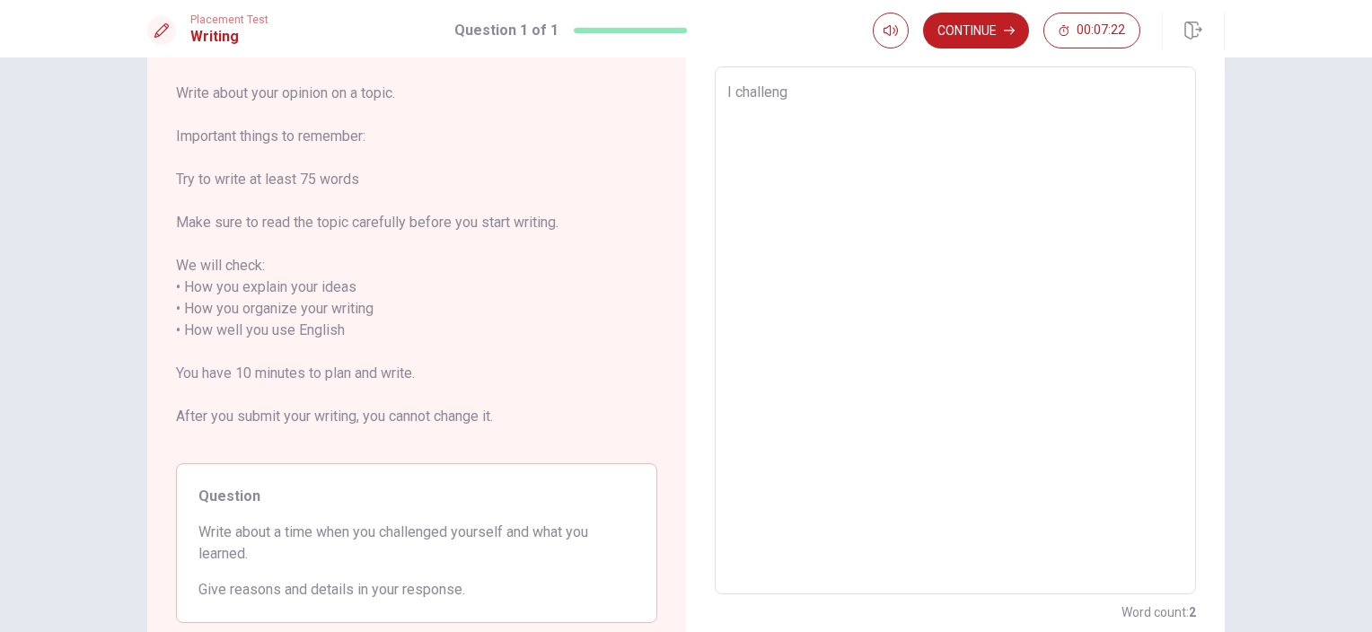
type textarea "I challenge"
type textarea "x"
type textarea "I challenged"
type textarea "x"
type textarea "I challenged"
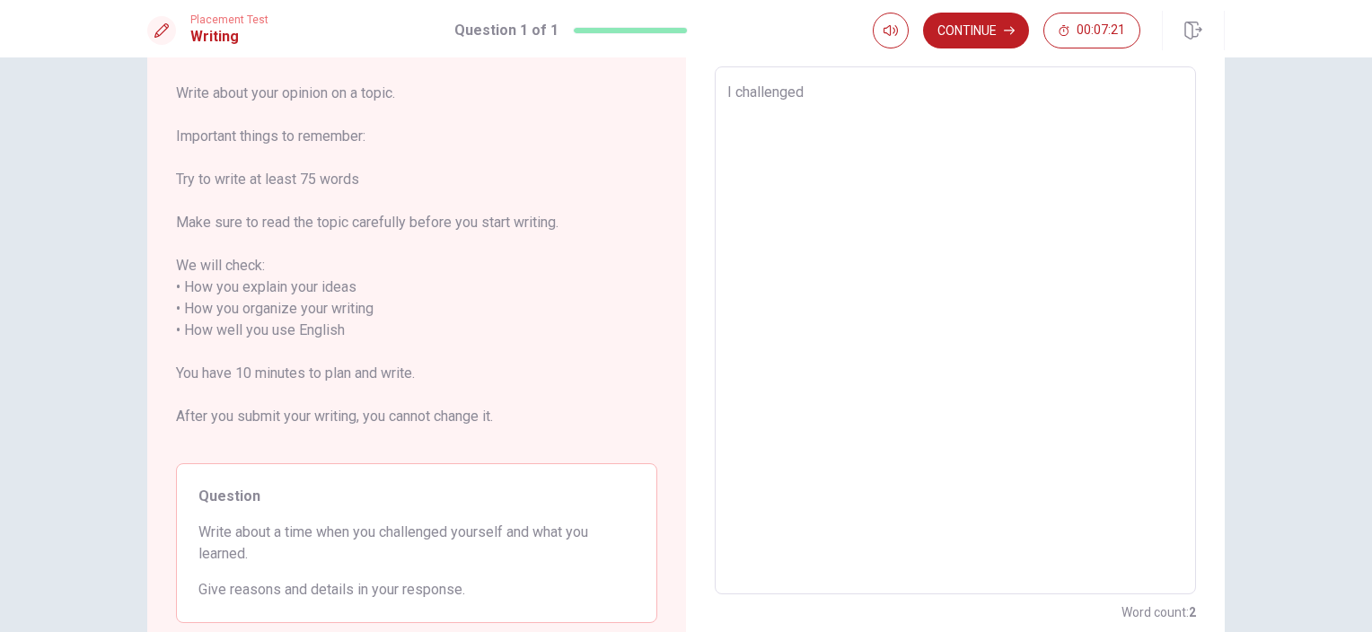
type textarea "x"
type textarea "I challenged m"
type textarea "x"
type textarea "I challenged my"
type textarea "x"
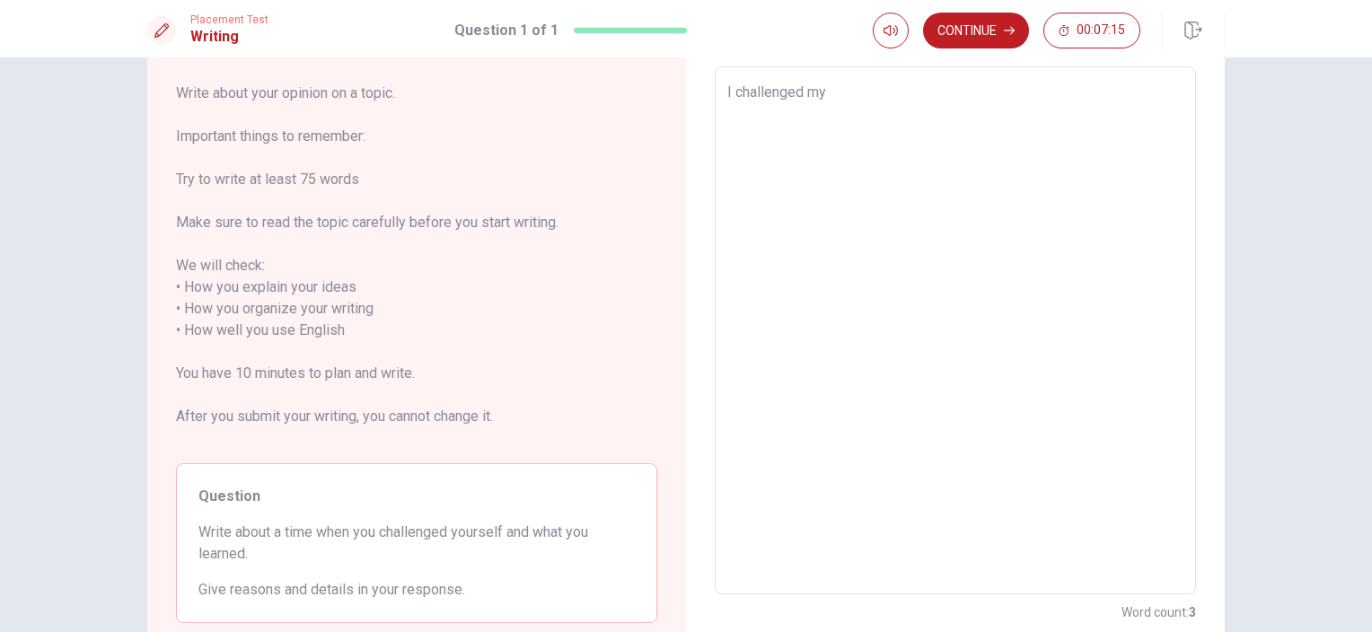
type textarea "I challenged mys"
type textarea "x"
type textarea "I challenged myse"
type textarea "x"
type textarea "I challenged mysel"
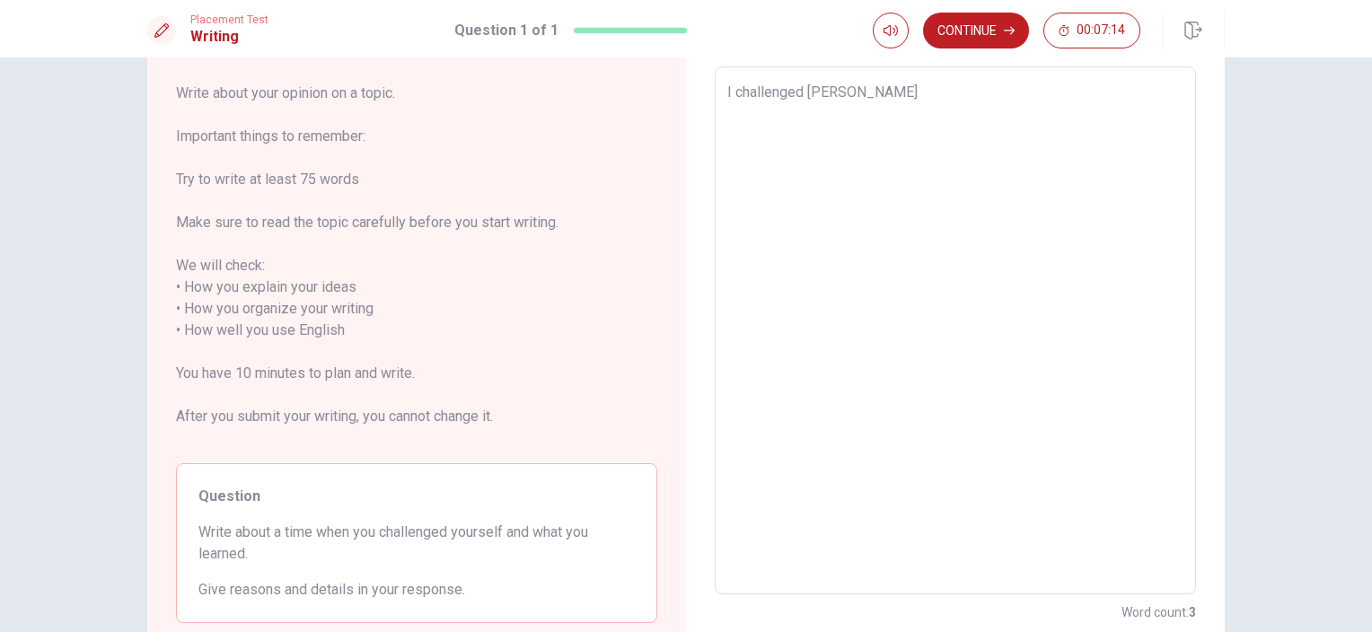
type textarea "x"
type textarea "I challenged myself"
type textarea "x"
type textarea "I challenged myself"
type textarea "x"
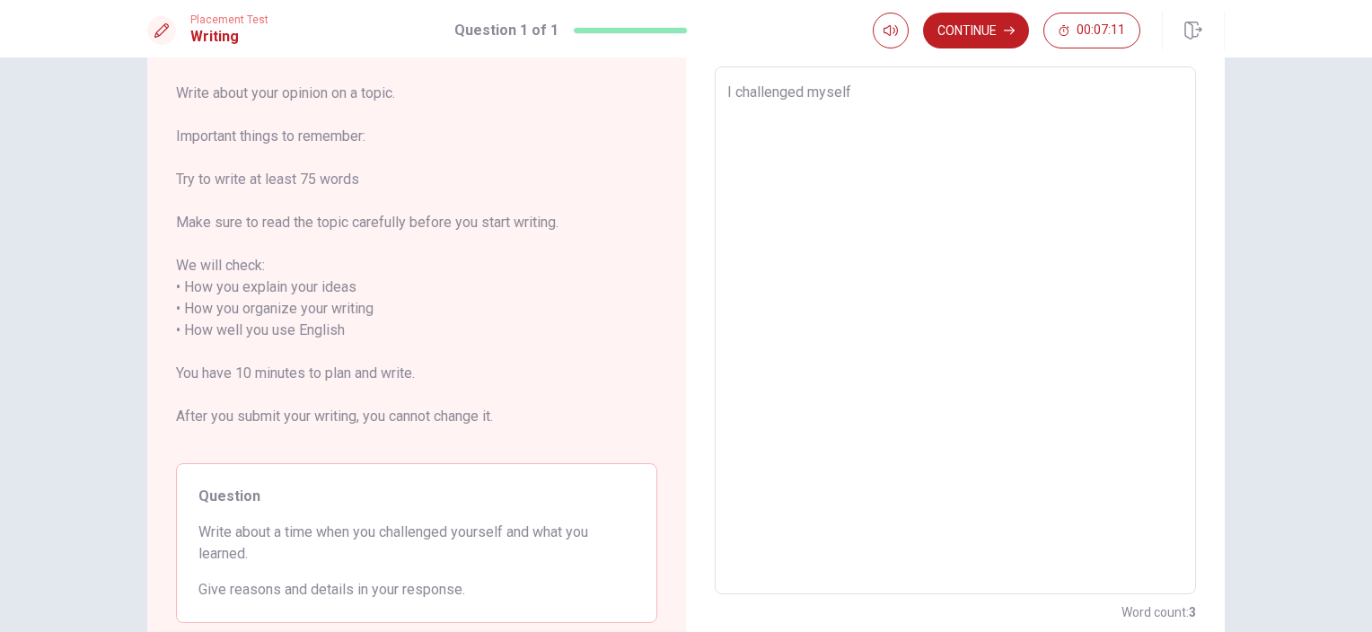
type textarea "I challenged myself w"
type textarea "x"
type textarea "I challenged myself wh"
type textarea "x"
type textarea "I challenged myself whe"
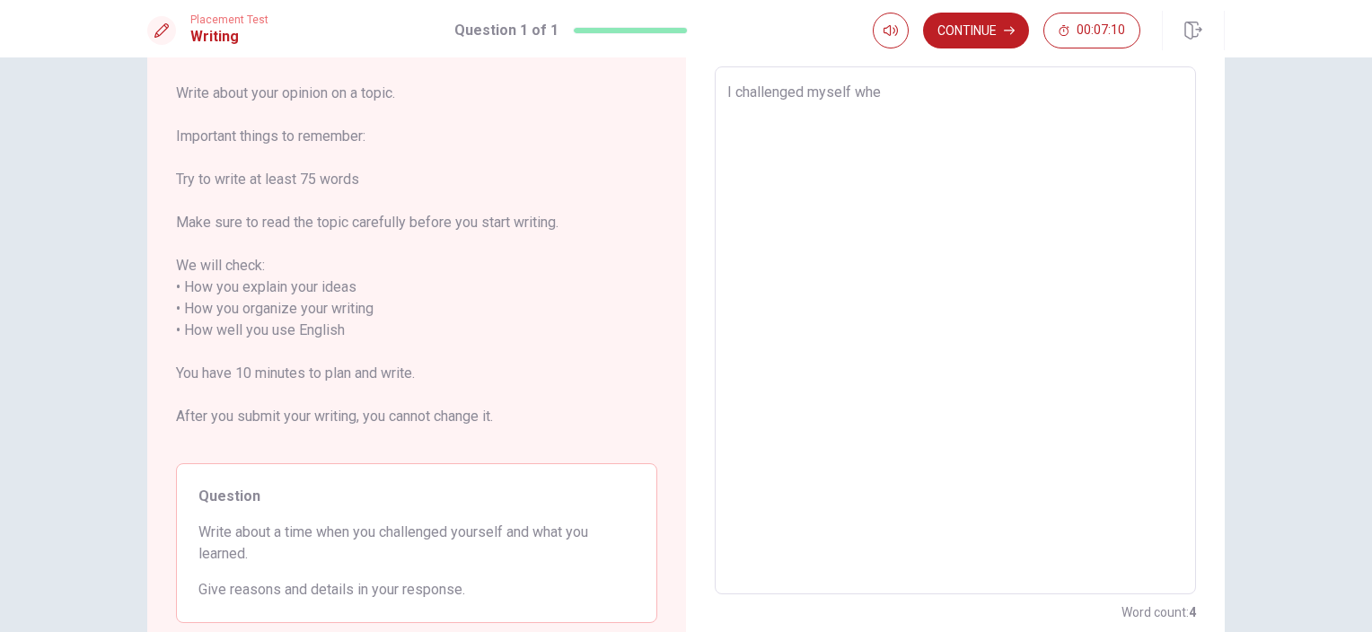
type textarea "x"
type textarea "I challenged myself when"
type textarea "x"
type textarea "I challenged myself when"
type textarea "x"
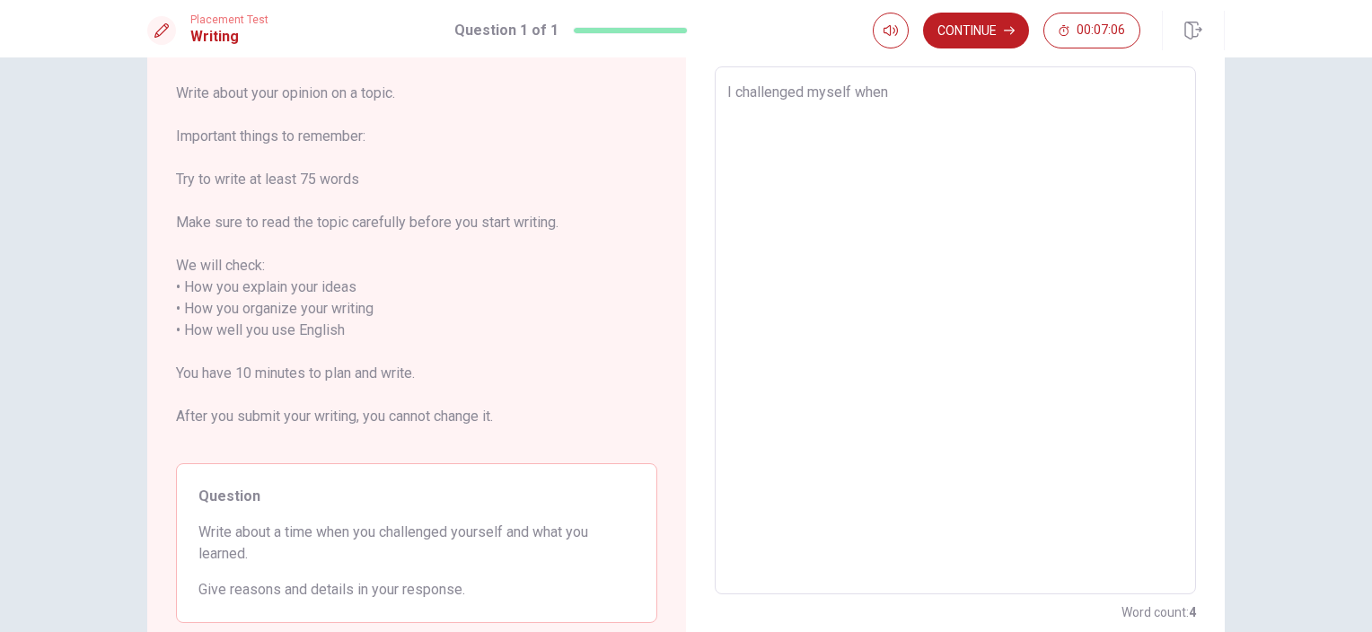
type textarea "I challenged myself when d"
type textarea "x"
type textarea "I challenged myself when de"
type textarea "x"
type textarea "I challenged myself when dec"
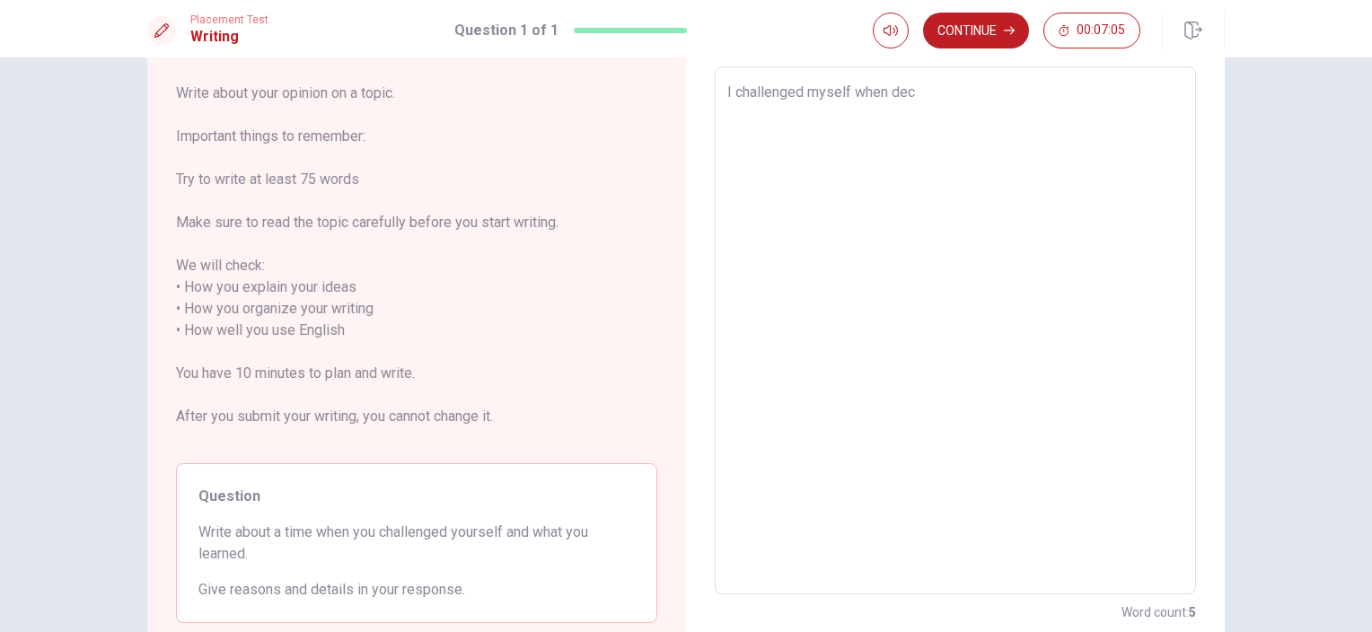
type textarea "x"
type textarea "I challenged myself when deci"
type textarea "x"
type textarea "I challenged myself when decid"
type textarea "x"
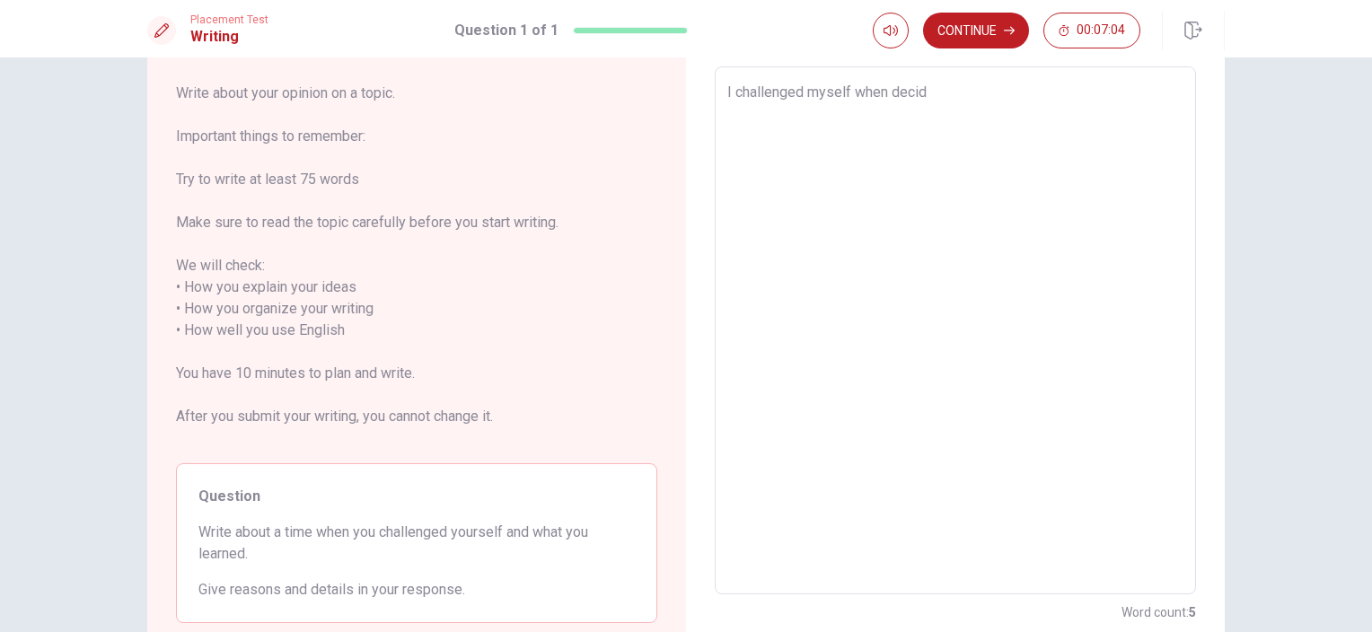
type textarea "I challenged myself when decide"
type textarea "x"
type textarea "I challenged myself when decide"
type textarea "x"
type textarea "I challenged myself when decide s"
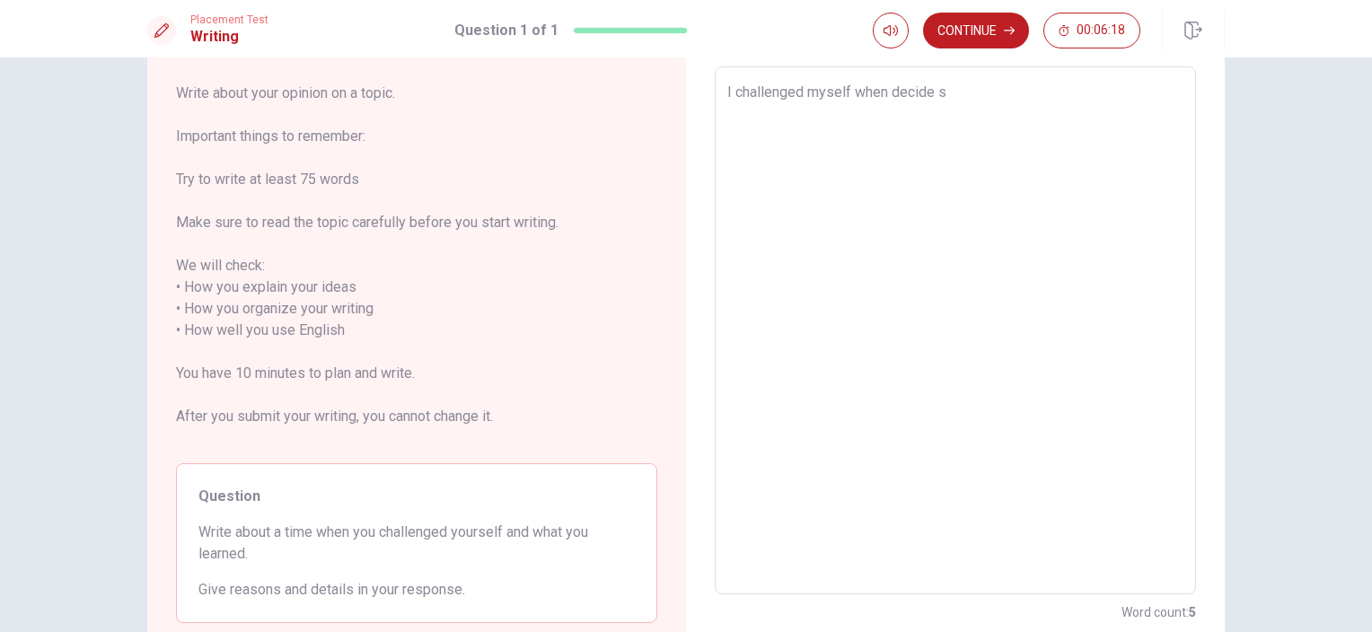
type textarea "x"
type textarea "I challenged myself when decide st"
type textarea "x"
type textarea "I challenged myself when decide sta"
type textarea "x"
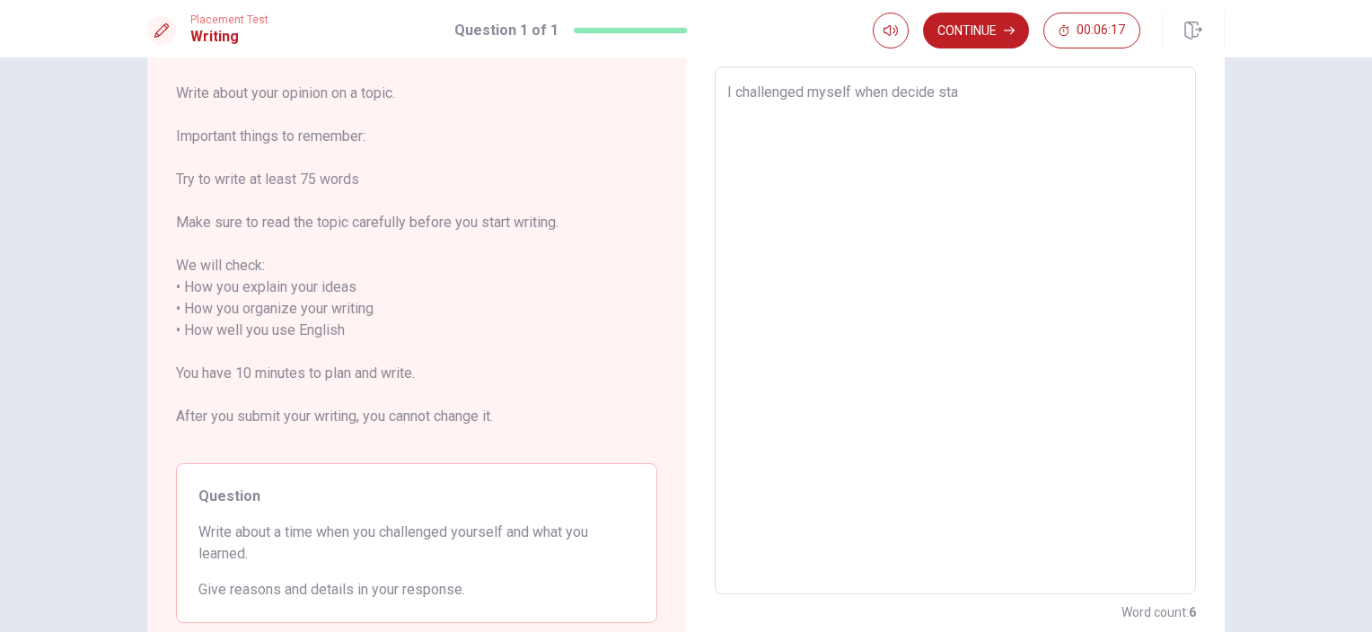
type textarea "I challenged myself when decide star"
type textarea "x"
type textarea "I challenged myself when decide start"
type textarea "x"
type textarea "I challenged myself when decide start"
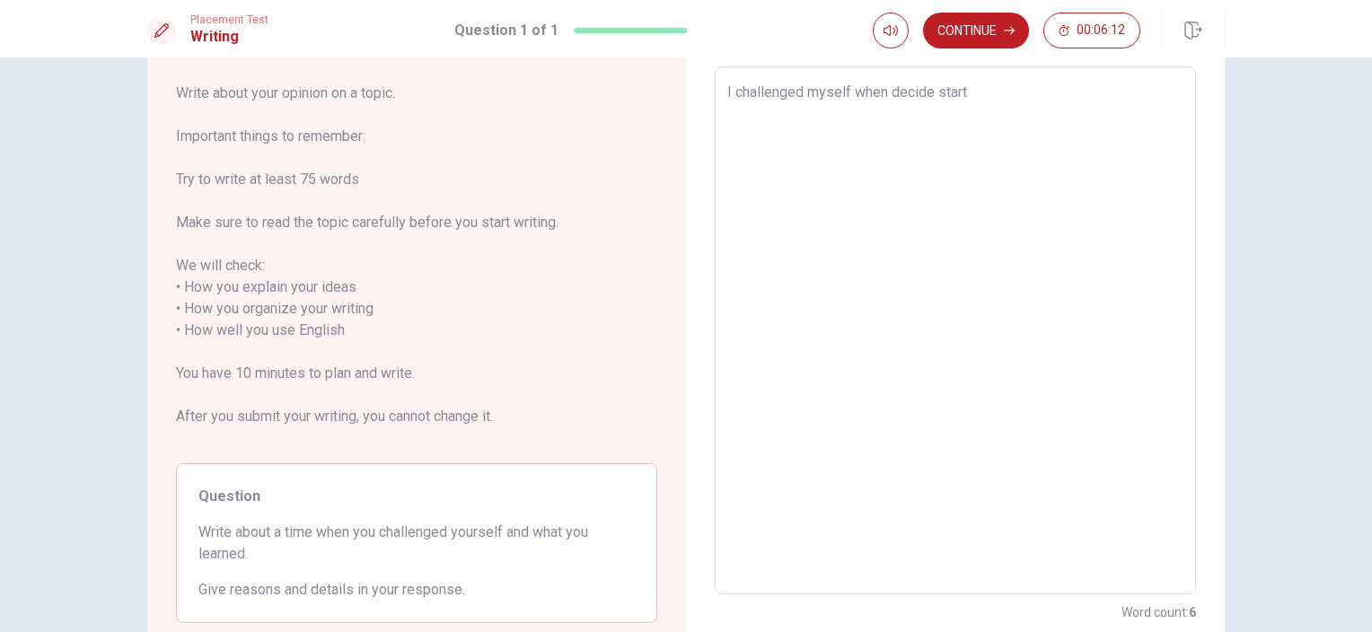
type textarea "x"
type textarea "I challenged myself when decide start m"
type textarea "x"
type textarea "I challenged myself when decide start my"
type textarea "x"
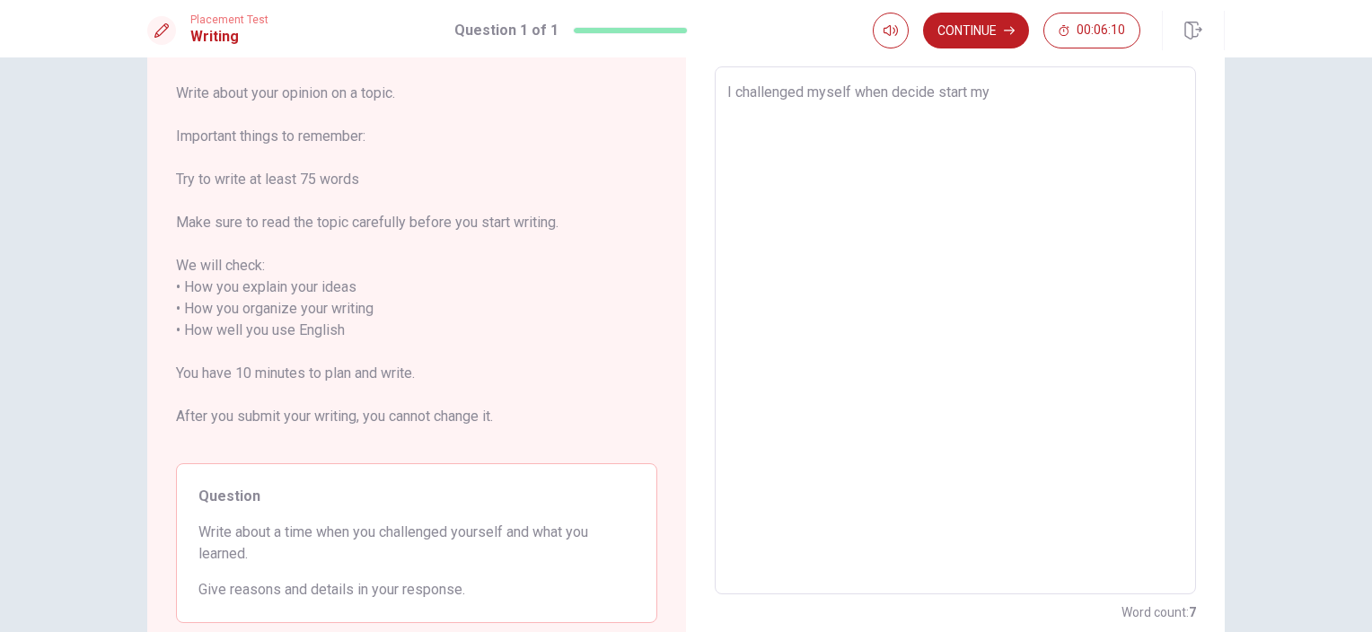
type textarea "I challenged myself when decide start my"
type textarea "x"
type textarea "I challenged myself when decide start my l"
type textarea "x"
type textarea "I challenged myself when decide start my li"
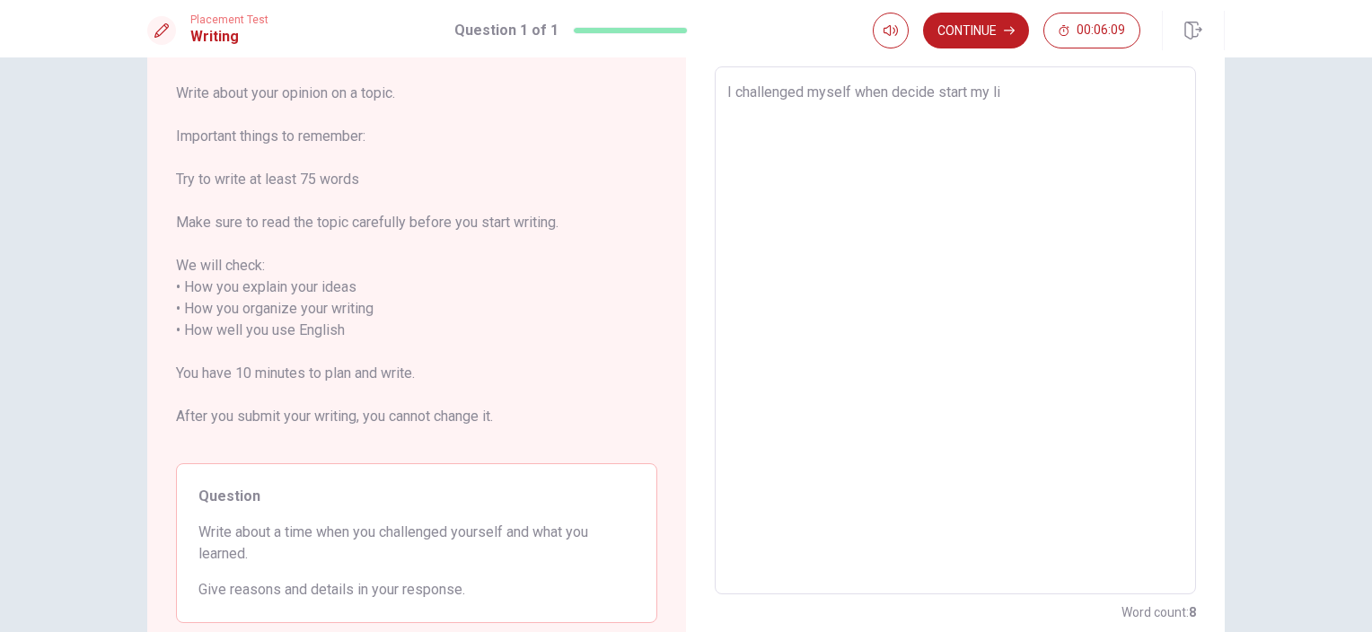
type textarea "x"
type textarea "I challenged myself when decide start my lif"
type textarea "x"
type textarea "I challenged myself when decide start my life"
type textarea "x"
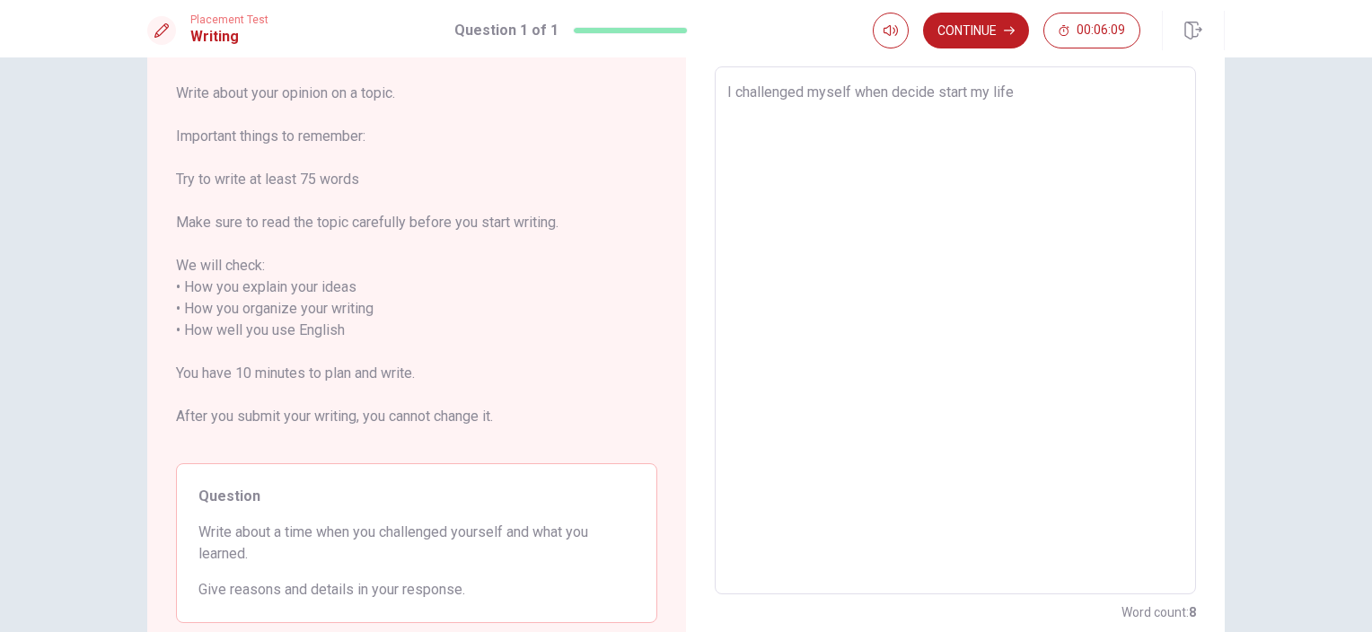
type textarea "I challenged myself when decide start my life"
type textarea "x"
type textarea "I challenged myself when decide start my life i"
type textarea "x"
type textarea "I challenged myself when decide start my life in"
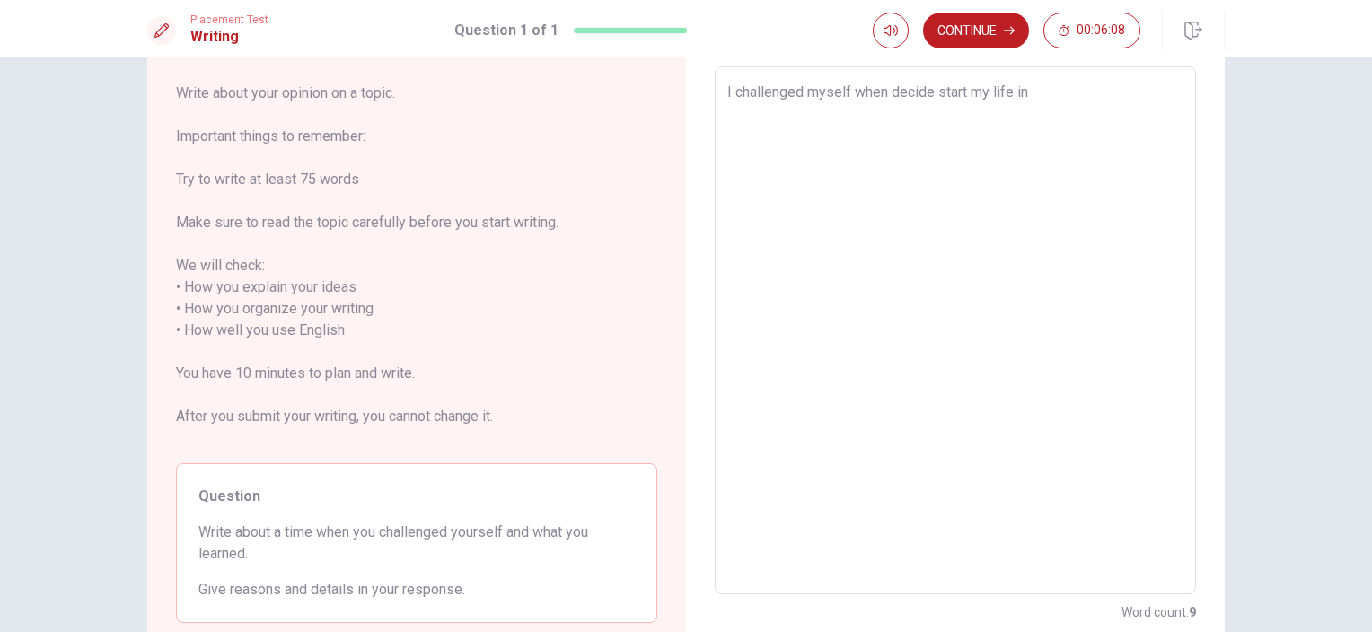
type textarea "x"
type textarea "I challenged myself when decide start my life in"
type textarea "x"
type textarea "I challenged myself when decide start my life in a"
type textarea "x"
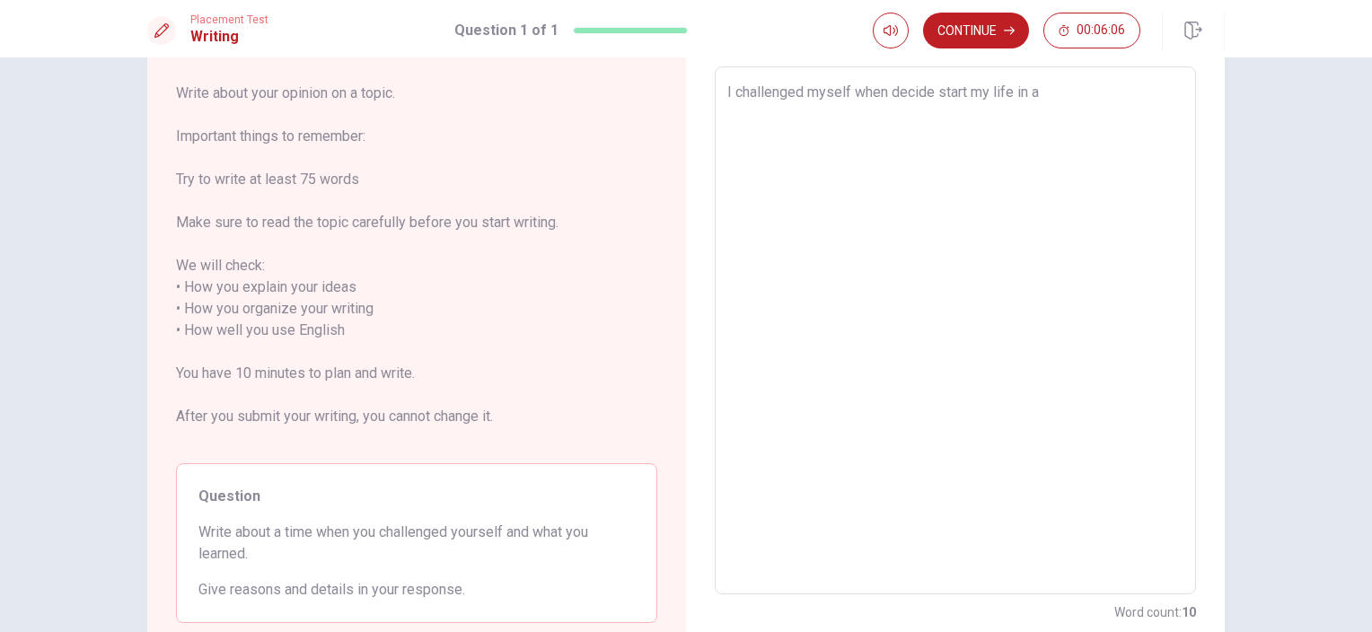
type textarea "I challenged myself when decide start my life in a"
type textarea "x"
type textarea "I challenged myself when decide start my life in a"
type textarea "x"
type textarea "I challenged myself when decide start my life in"
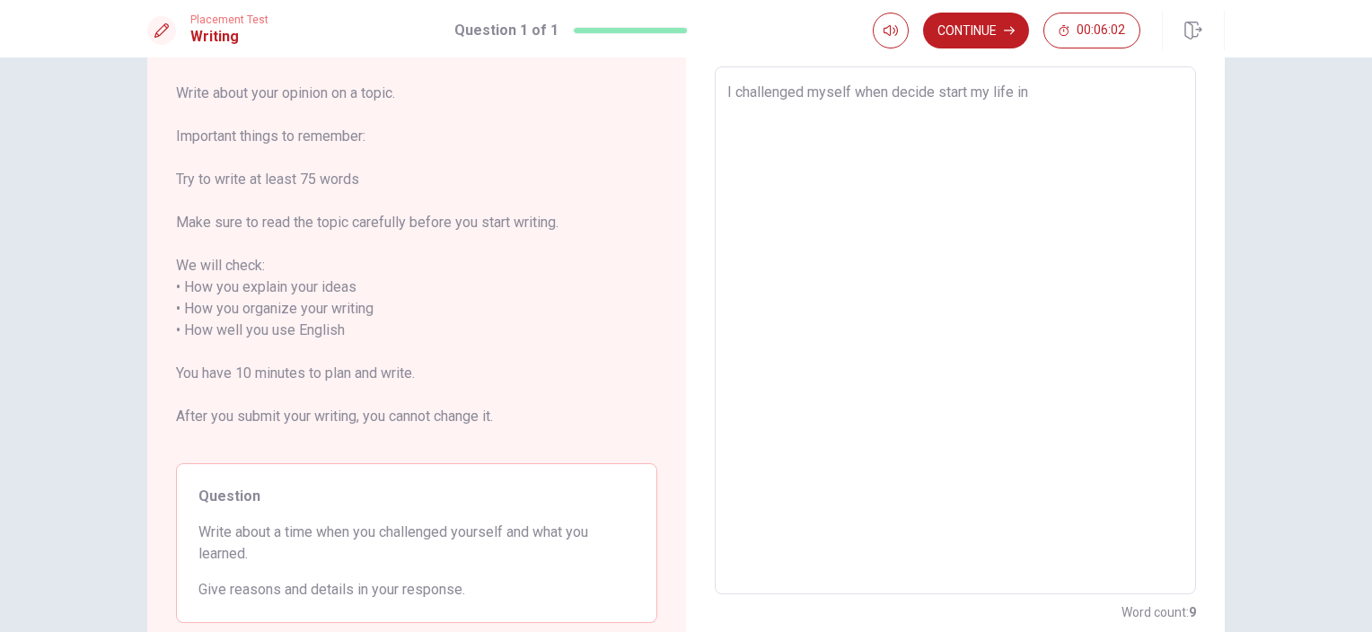
type textarea "x"
type textarea "I challenged myself when decide start my life in a"
type textarea "x"
type textarea "I challenged myself when decide start my life in an"
type textarea "x"
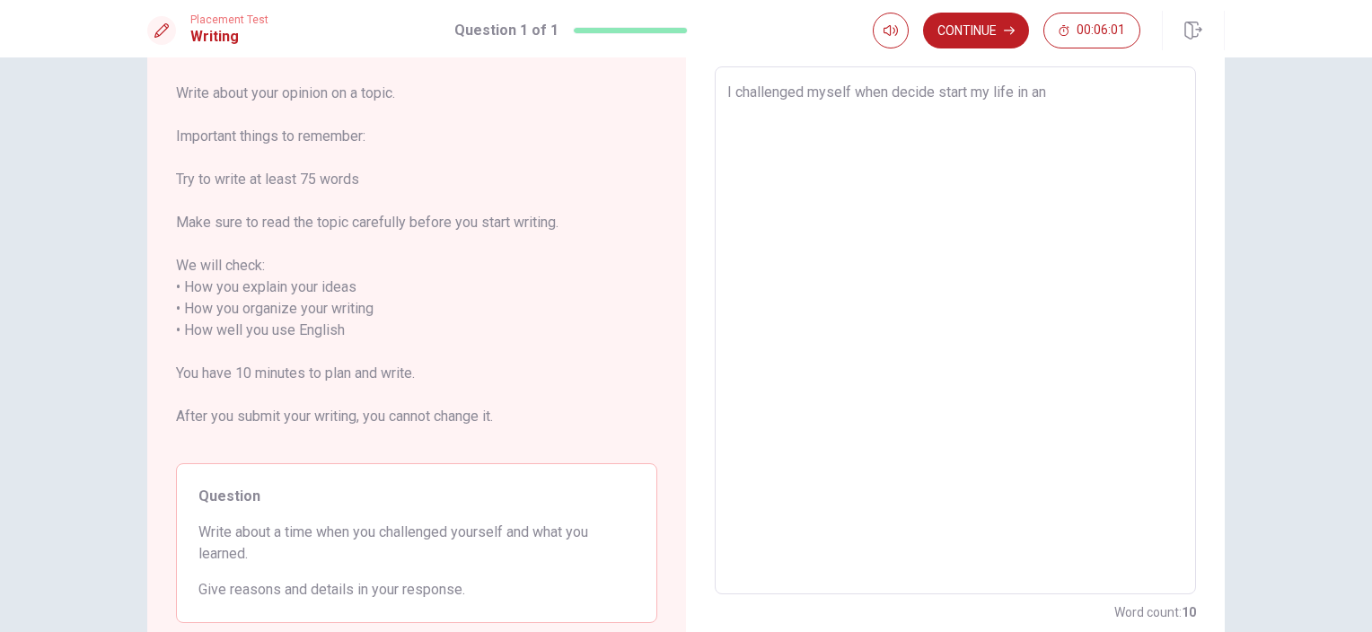
type textarea "I challenged myself when decide start my life in ano"
type textarea "x"
type textarea "I challenged myself when decide start my life in anot"
type textarea "x"
type textarea "I challenged myself when decide start my life in anoth"
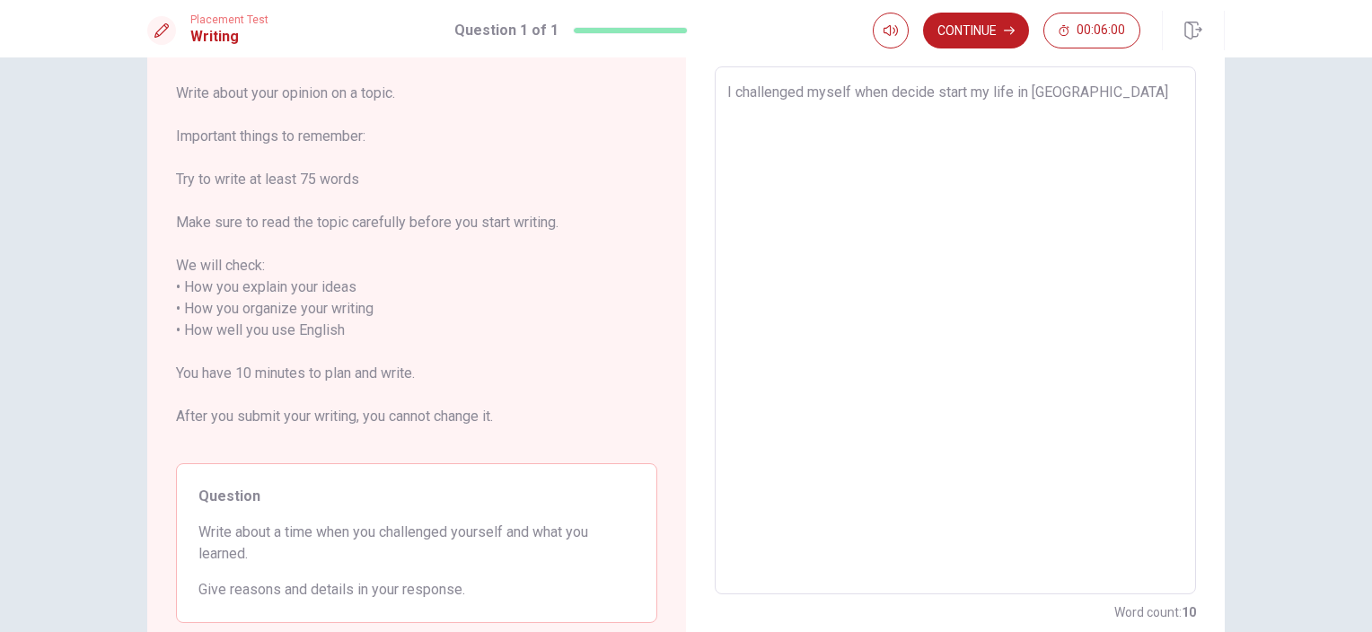
type textarea "x"
type textarea "I challenged myself when decide start my life in anothe"
type textarea "x"
type textarea "I challenged myself when decide start my life in another"
type textarea "x"
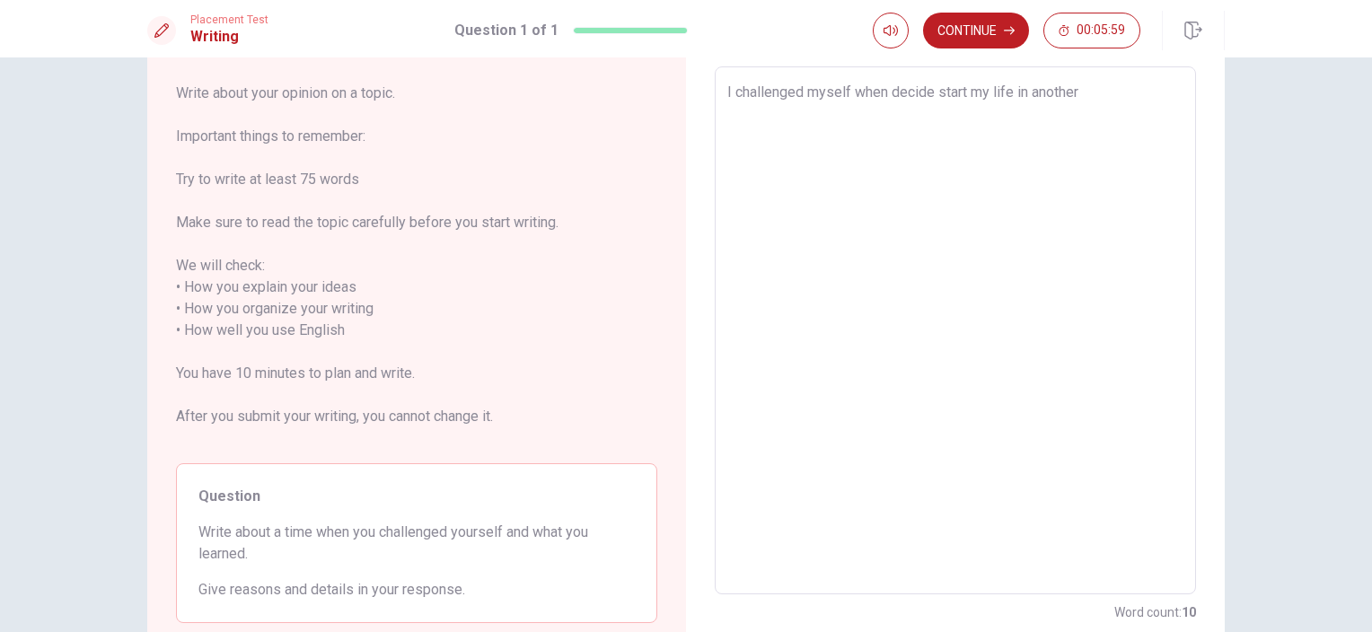
type textarea "I challenged myself when decide start my life in another"
type textarea "x"
type textarea "I challenged myself when decide start my life in another c"
type textarea "x"
type textarea "I challenged myself when decide start my life in another co"
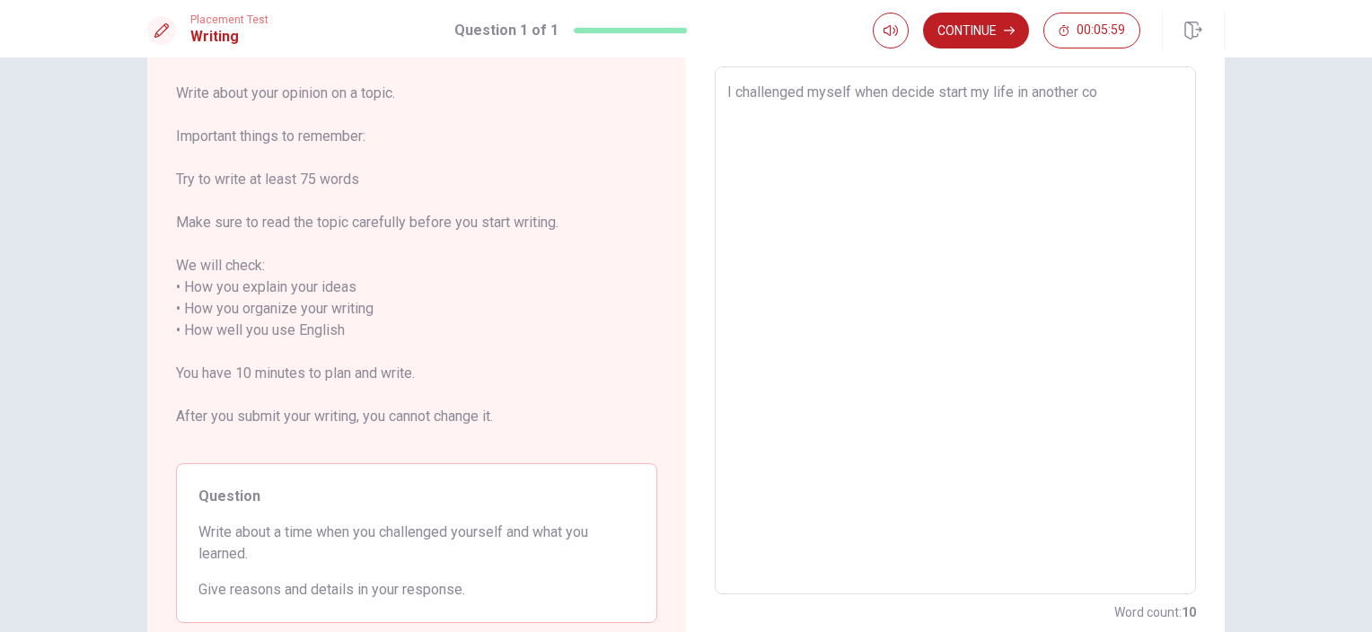
type textarea "x"
type textarea "I challenged myself when decide start my life in another cou"
type textarea "x"
type textarea "I challenged myself when decide start my life in another coun"
type textarea "x"
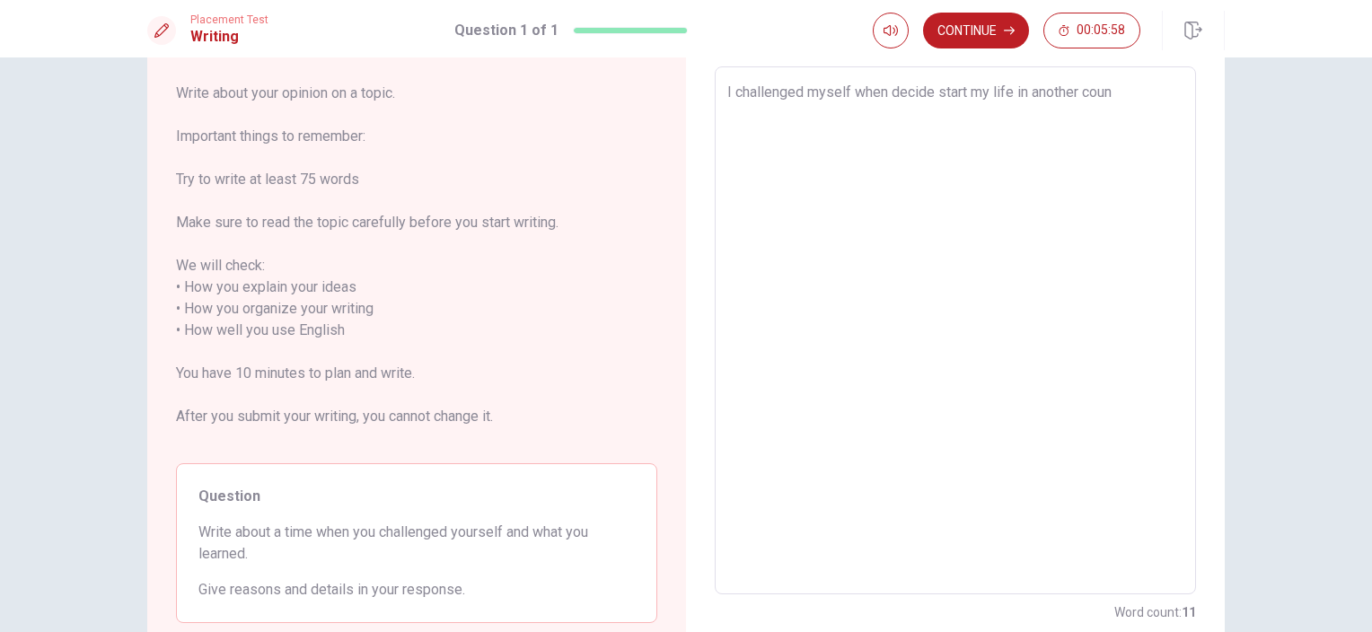
type textarea "I challenged myself when decide start my life in another count"
type textarea "x"
type textarea "I challenged myself when decide start my life in another countr"
type textarea "x"
type textarea "I challenged myself when decide start my life in another country"
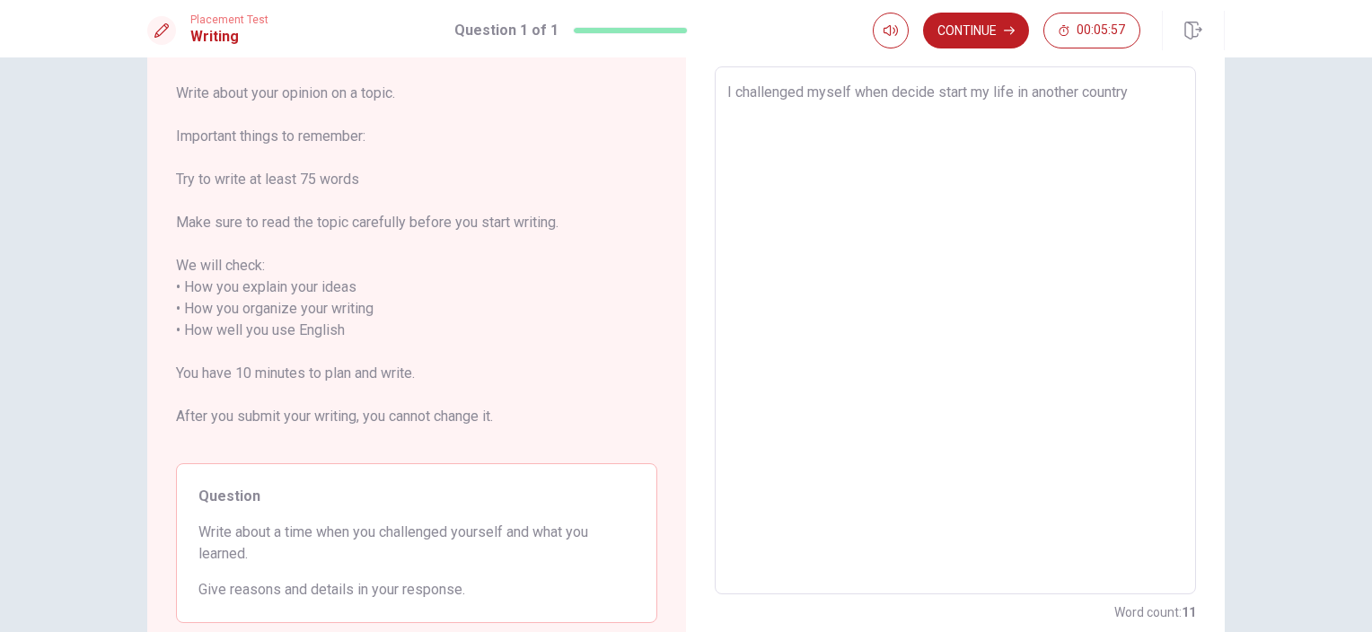
type textarea "x"
type textarea "I challenged myself when decide start my life in another country"
type textarea "x"
type textarea "I challenged myself when decide start my life in another country"
type textarea "x"
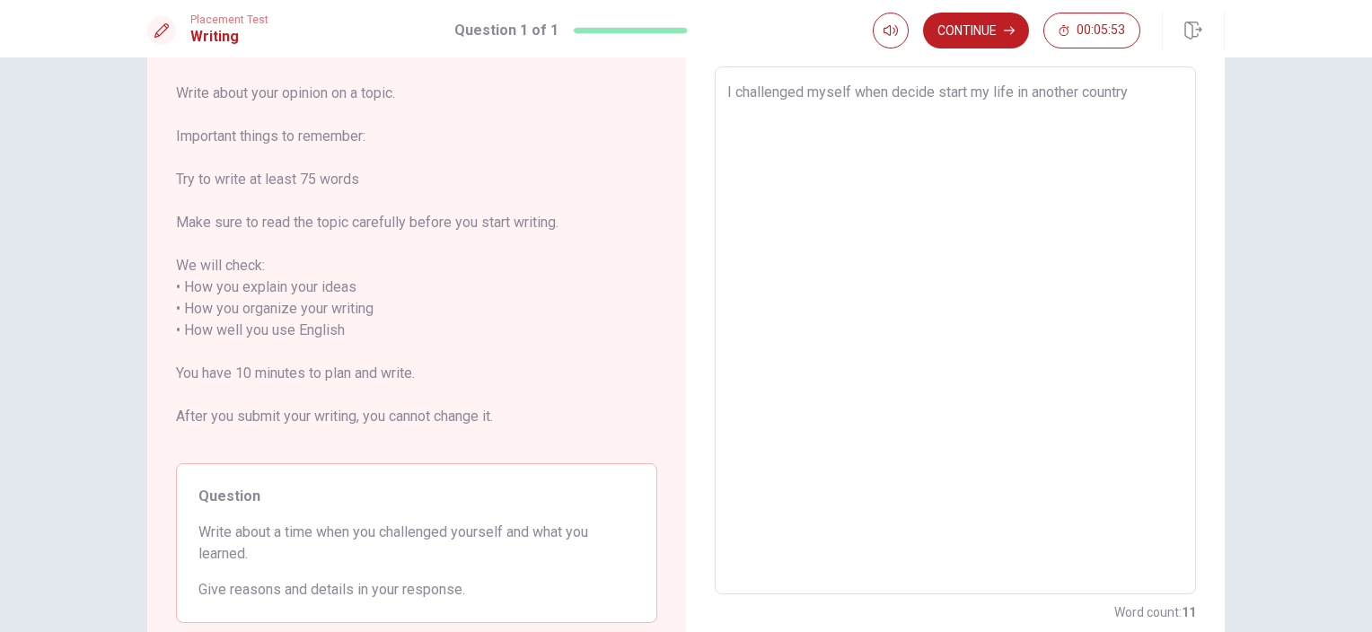
type textarea "I challenged myself when decide start my life in another country,"
type textarea "x"
type textarea "I challenged myself when decide start my life in another country"
type textarea "x"
type textarea "I challenged myself when decide start my life in another country"
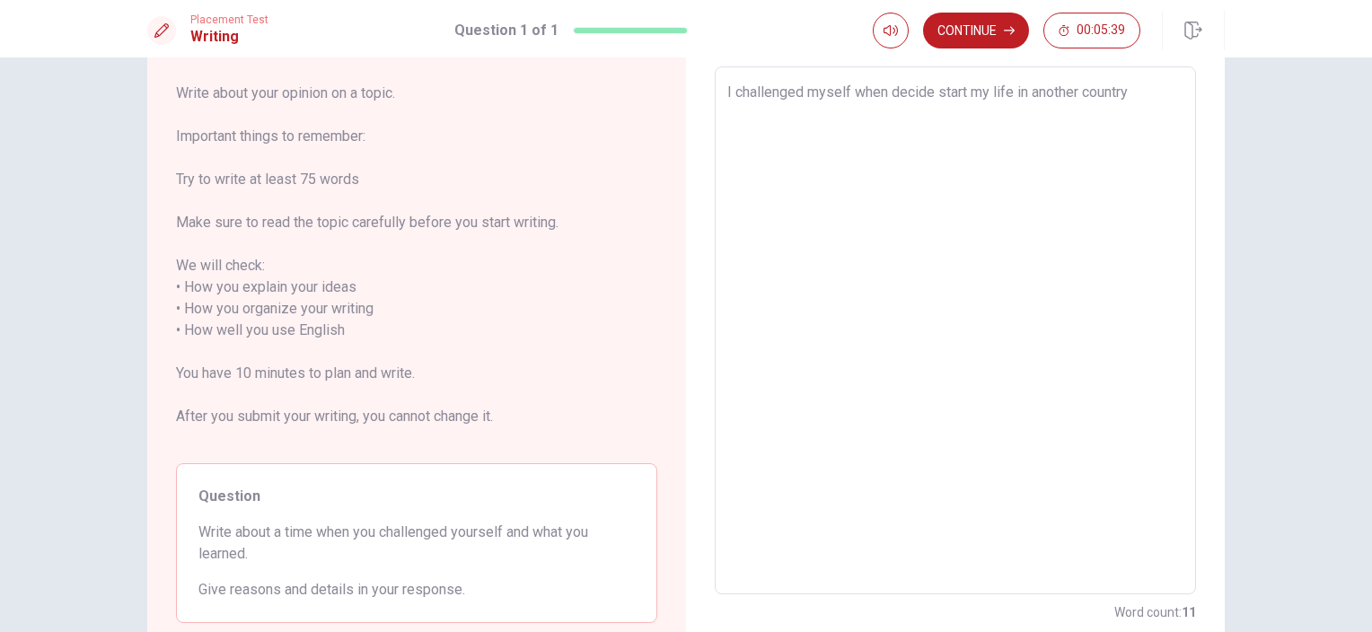
type textarea "x"
type textarea "I challenged myself when decide start my life in another country w"
type textarea "x"
type textarea "I challenged myself when decide start my life in another country wh"
type textarea "x"
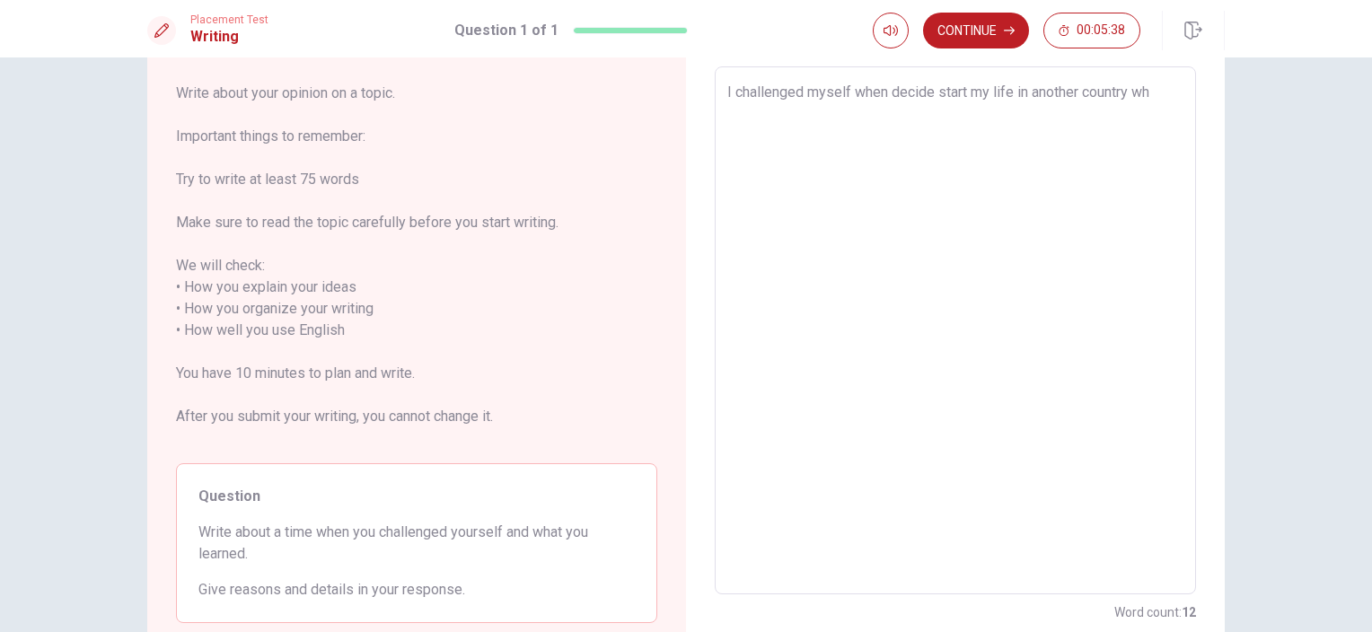
type textarea "I challenged myself when decide start my life in another country whe"
type textarea "x"
type textarea "I challenged myself when decide start my life in another country when"
type textarea "x"
type textarea "I challenged myself when decide start my life in another country when"
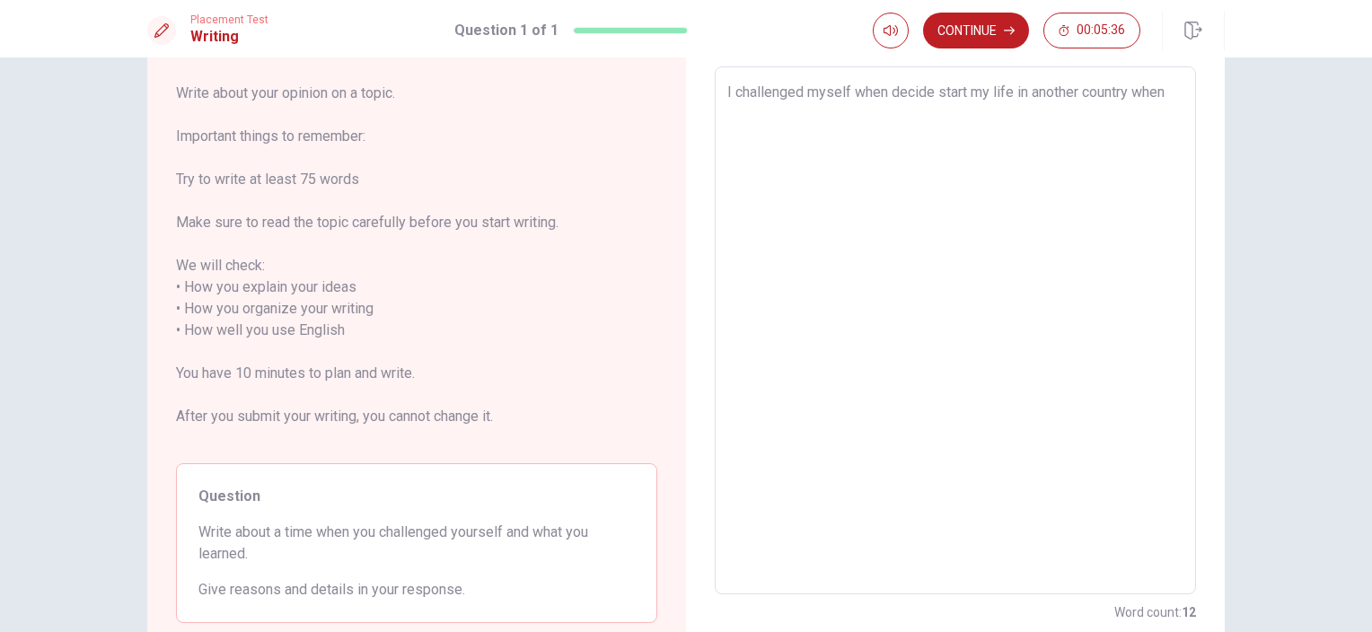
type textarea "x"
type textarea "I challenged myself when decide start my life in another country when I"
type textarea "x"
type textarea "I challenged myself when decide start my life in another country when I"
type textarea "x"
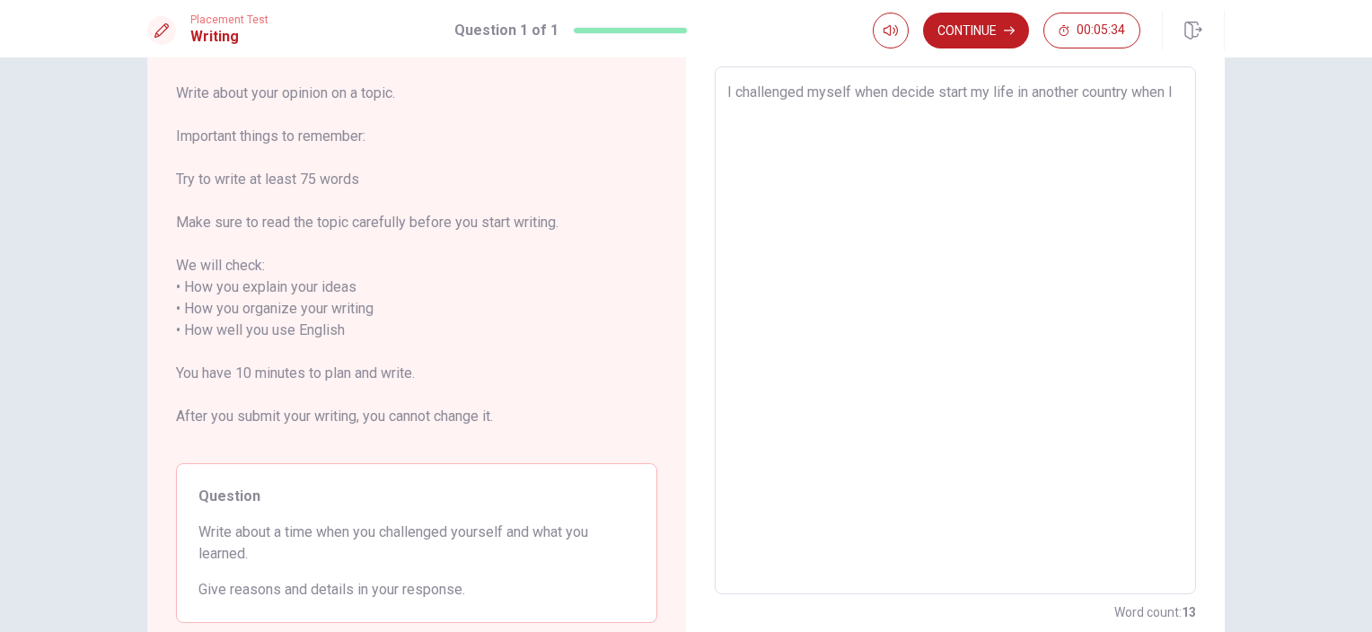
type textarea "I challenged myself when decide start my life in another country when I o"
type textarea "x"
type textarea "I challenged myself when decide start my life in another country when I on"
type textarea "x"
type textarea "I challenged myself when decide start my life in another country when I onl"
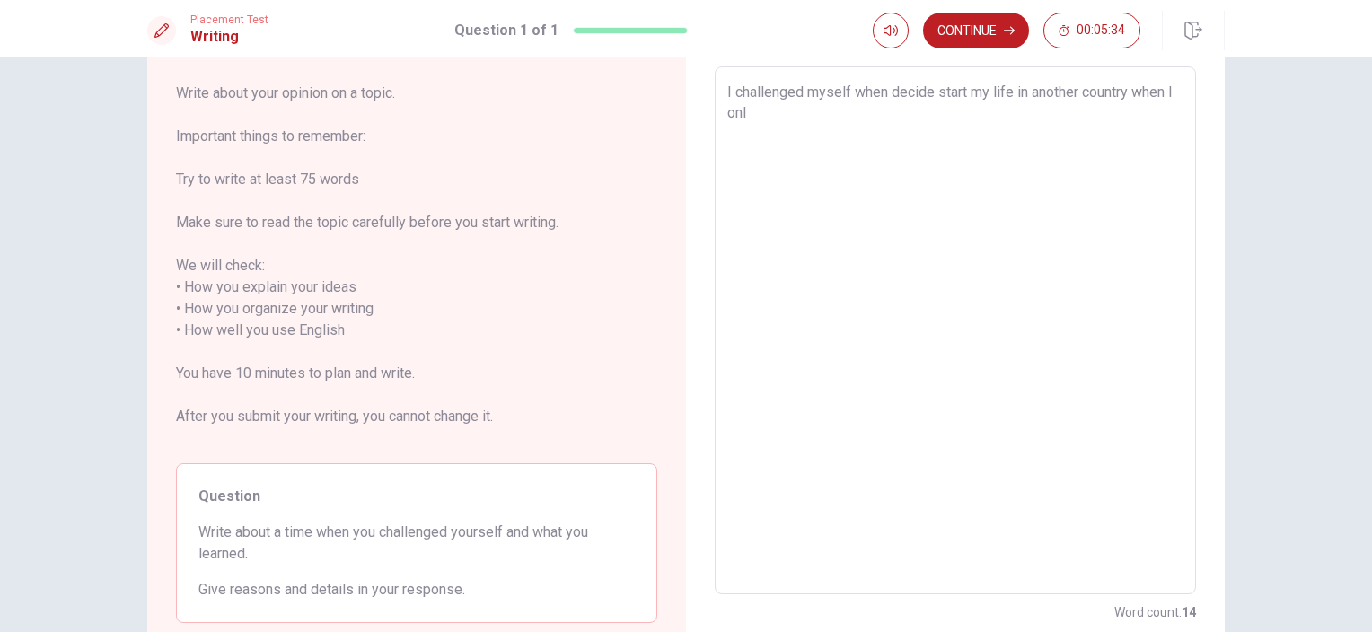
type textarea "x"
type textarea "I challenged myself when decide start my life in another country when I only"
type textarea "x"
type textarea "I challenged myself when decide start my life in another country when I only"
type textarea "x"
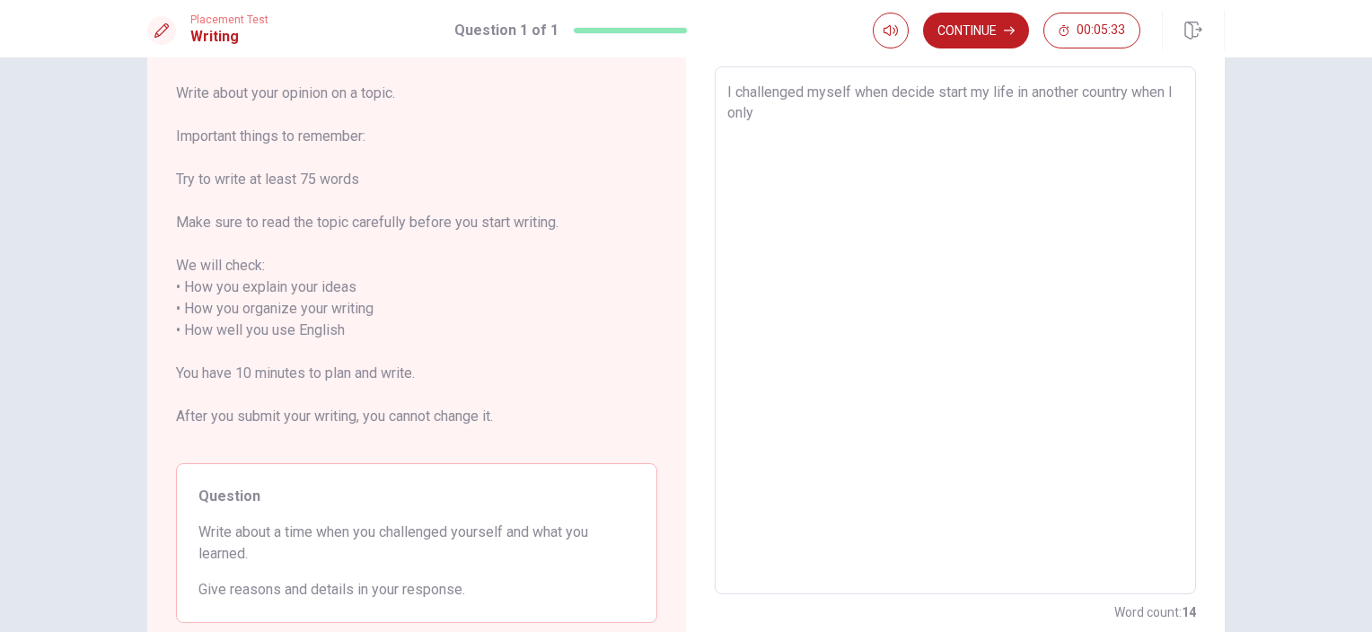
type textarea "I challenged myself when decide start my life in another country when I only h"
type textarea "x"
type textarea "I challenged myself when decide start my life in another country when I only ha"
type textarea "x"
type textarea "I challenged myself when decide start my life in another country when I only hav"
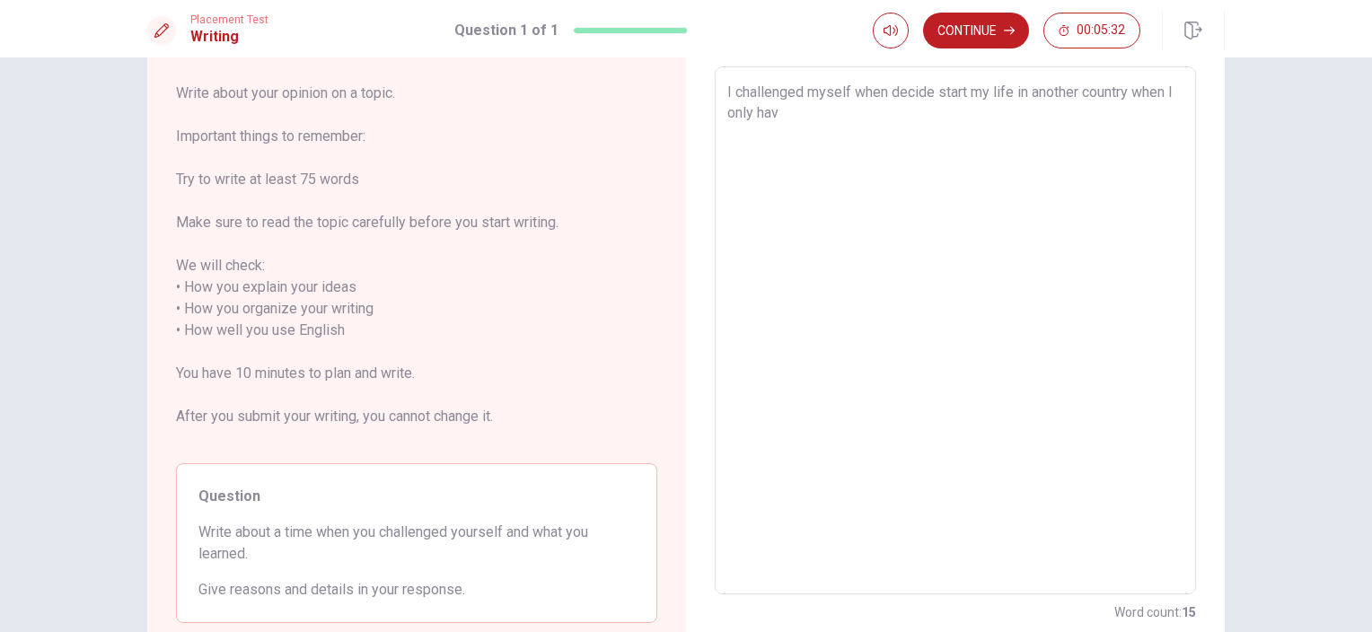
type textarea "x"
type textarea "I challenged myself when decide start my life in another country when I only ha…"
type textarea "x"
type textarea "I challenged myself when decide start my life in another country when I only ha…"
type textarea "x"
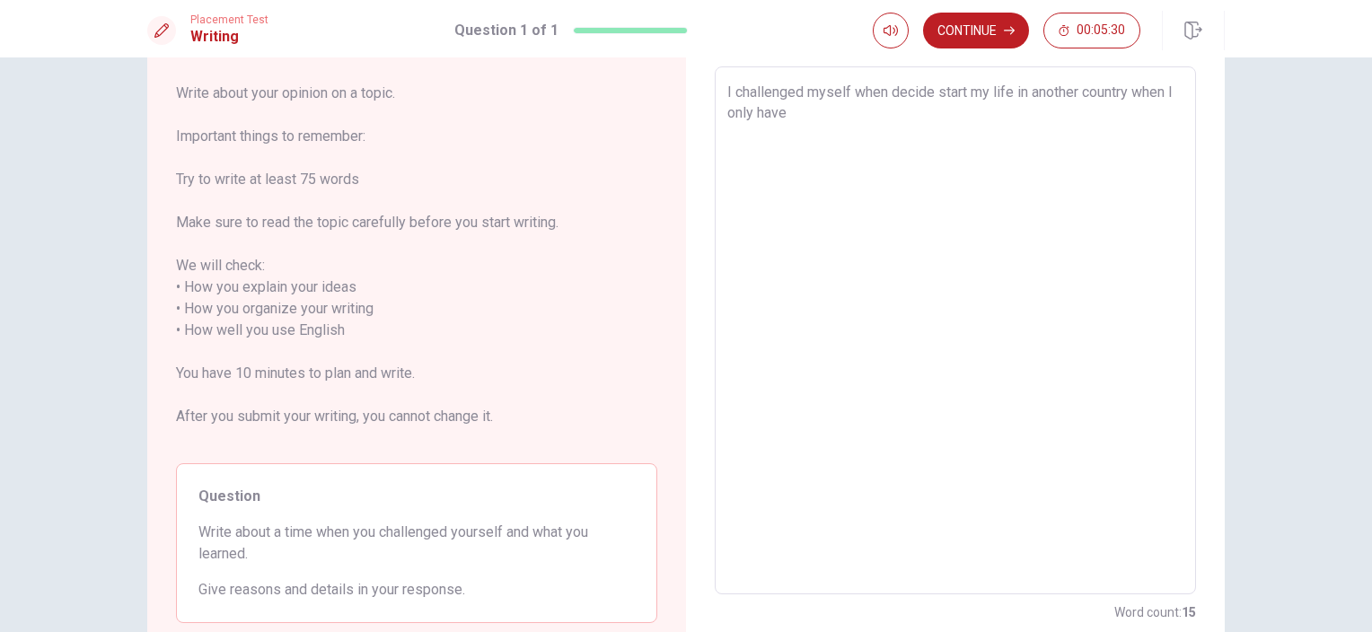
type textarea "I challenged myself when decide start my life in another country when I only ha…"
type textarea "x"
type textarea "I challenged myself when decide start my life in another country when I only ha…"
type textarea "x"
type textarea "I challenged myself when decide start my life in another country when I only ha…"
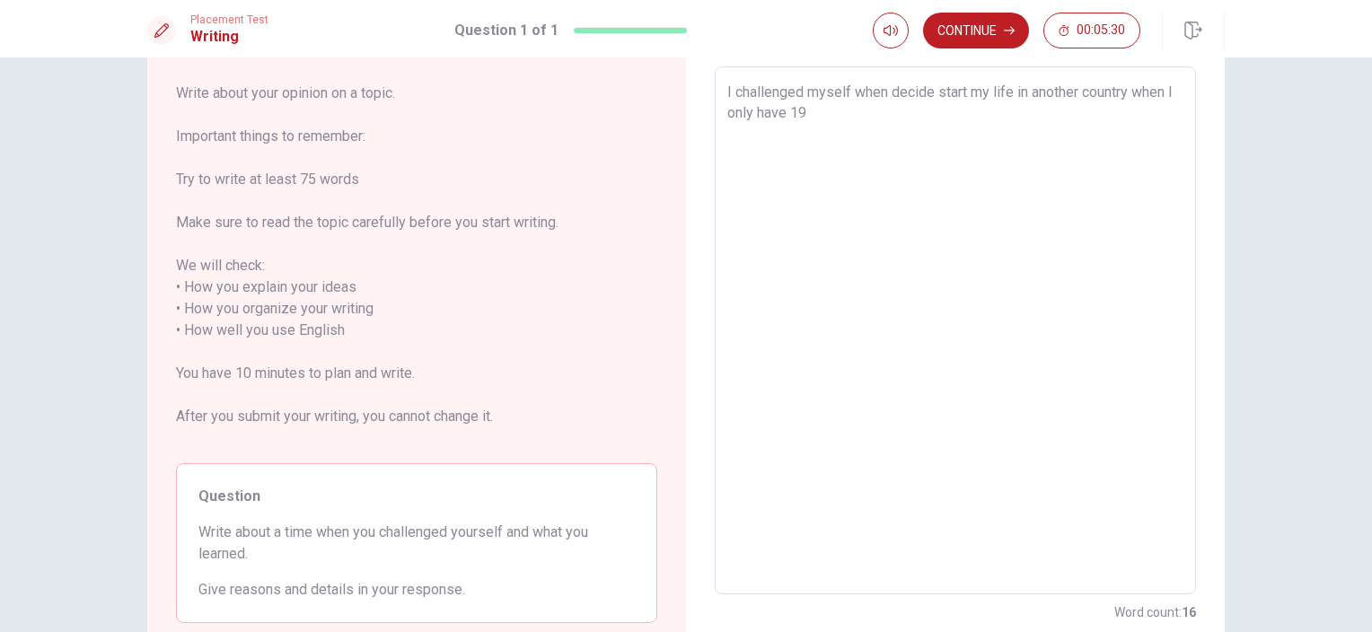
type textarea "x"
type textarea "I challenged myself when decide start my life in another country when I only ha…"
type textarea "x"
type textarea "I challenged myself when decide start my life in another country when I only ha…"
type textarea "x"
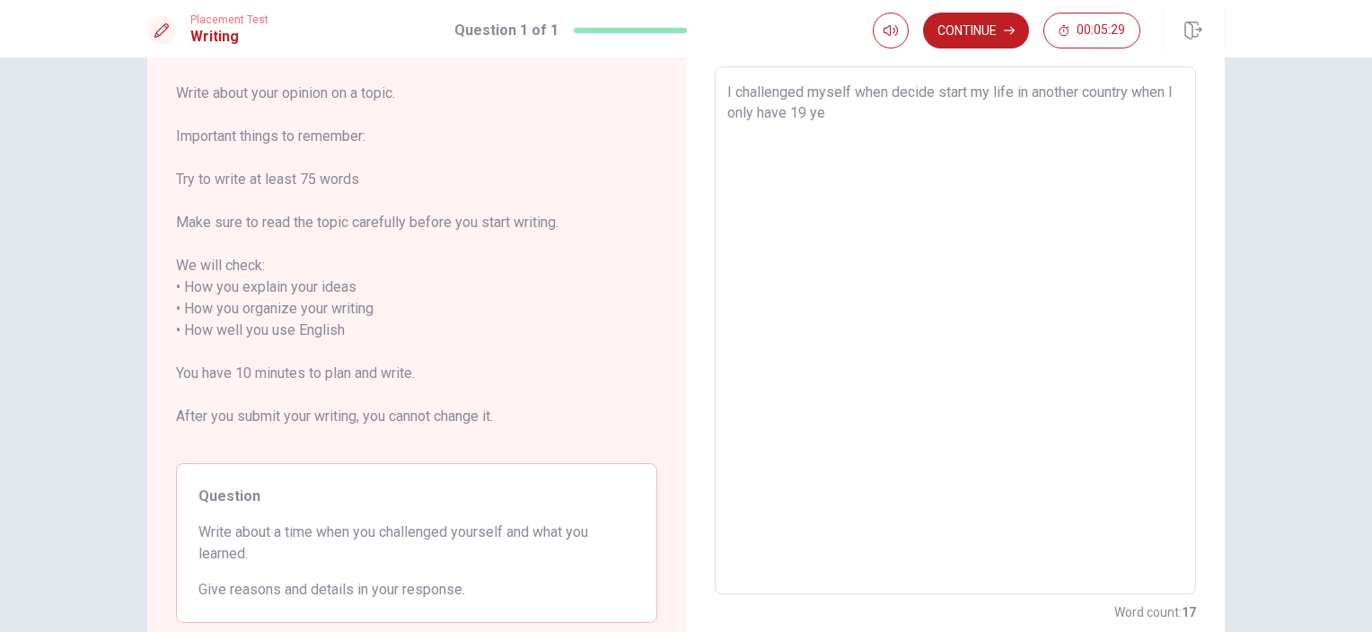
type textarea "I challenged myself when decide start my life in another country when I only ha…"
type textarea "x"
type textarea "I challenged myself when decide start my life in another country when I only ha…"
type textarea "x"
type textarea "I challenged myself when decide start my life in another country when I only ha…"
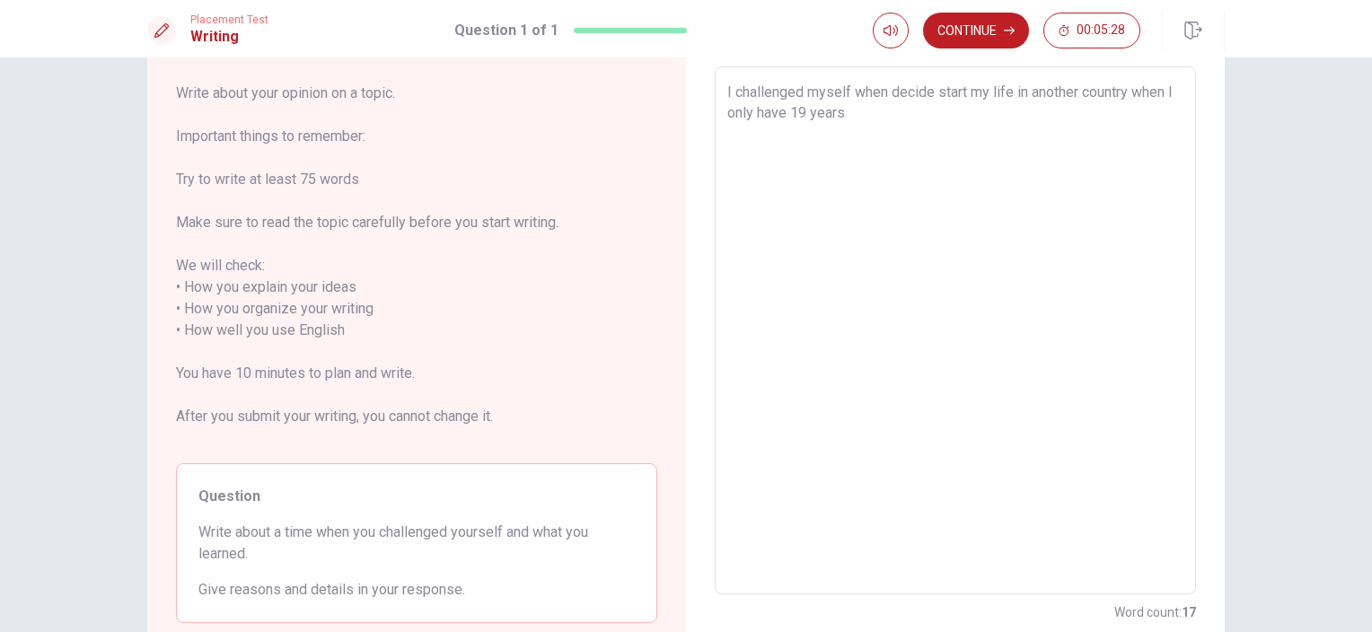
type textarea "x"
click at [1010, 91] on textarea "I challenged myself when decide start my life in another country when I only ha…" at bounding box center [955, 331] width 456 height 498
click at [920, 110] on textarea "I challenged myself when decide start my life only in another country when I on…" at bounding box center [955, 331] width 456 height 498
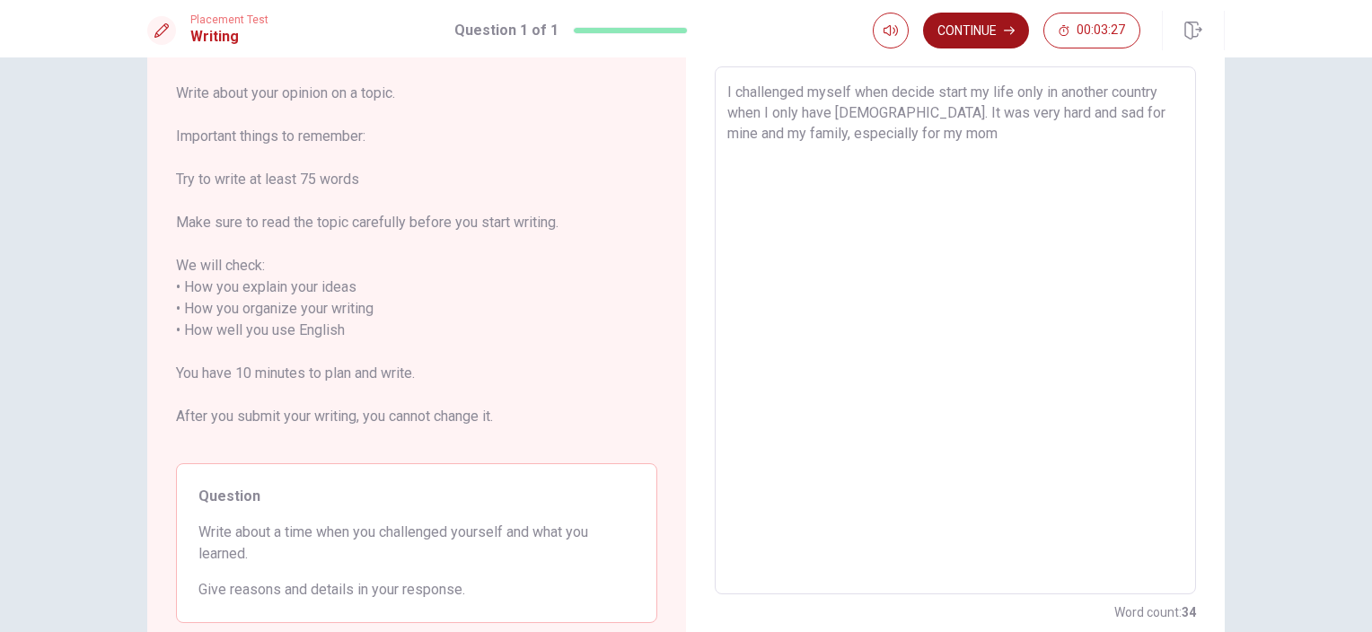
click at [999, 26] on button "Continue" at bounding box center [976, 31] width 106 height 36
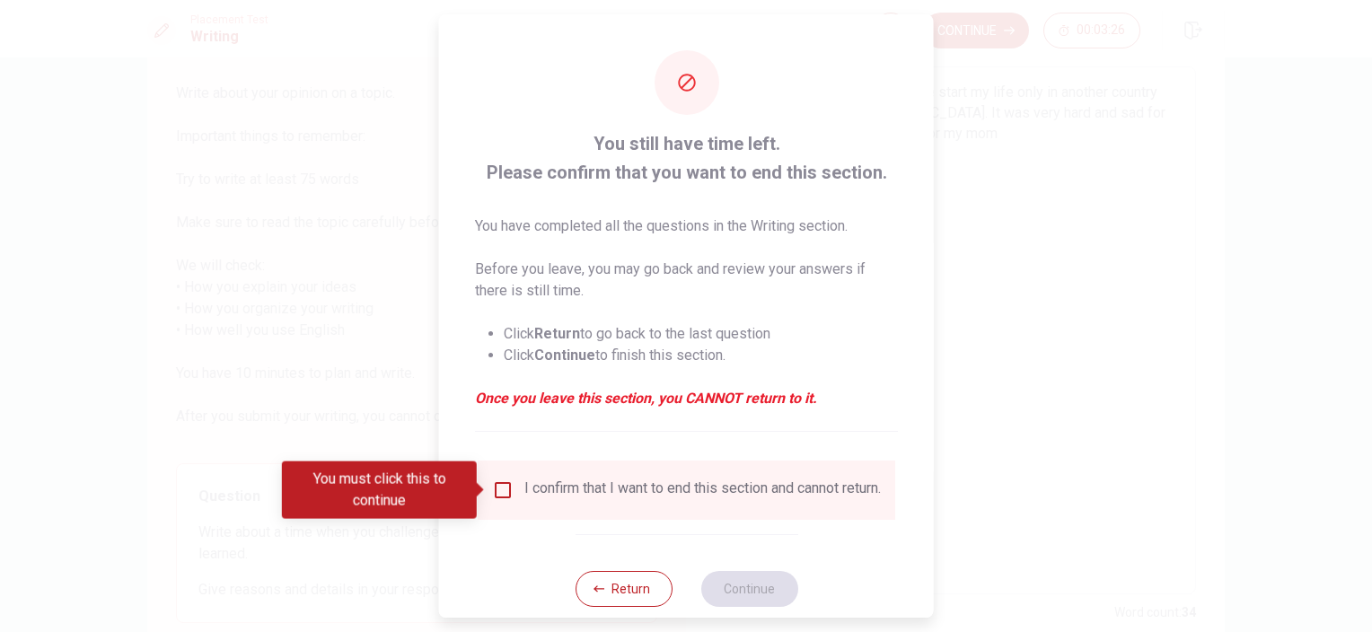
click at [524, 499] on div "I confirm that I want to end this section and cannot return." at bounding box center [702, 491] width 356 height 22
click at [513, 492] on div "I confirm that I want to end this section and cannot return." at bounding box center [686, 491] width 389 height 22
click at [509, 489] on input "You must click this to continue" at bounding box center [503, 491] width 22 height 22
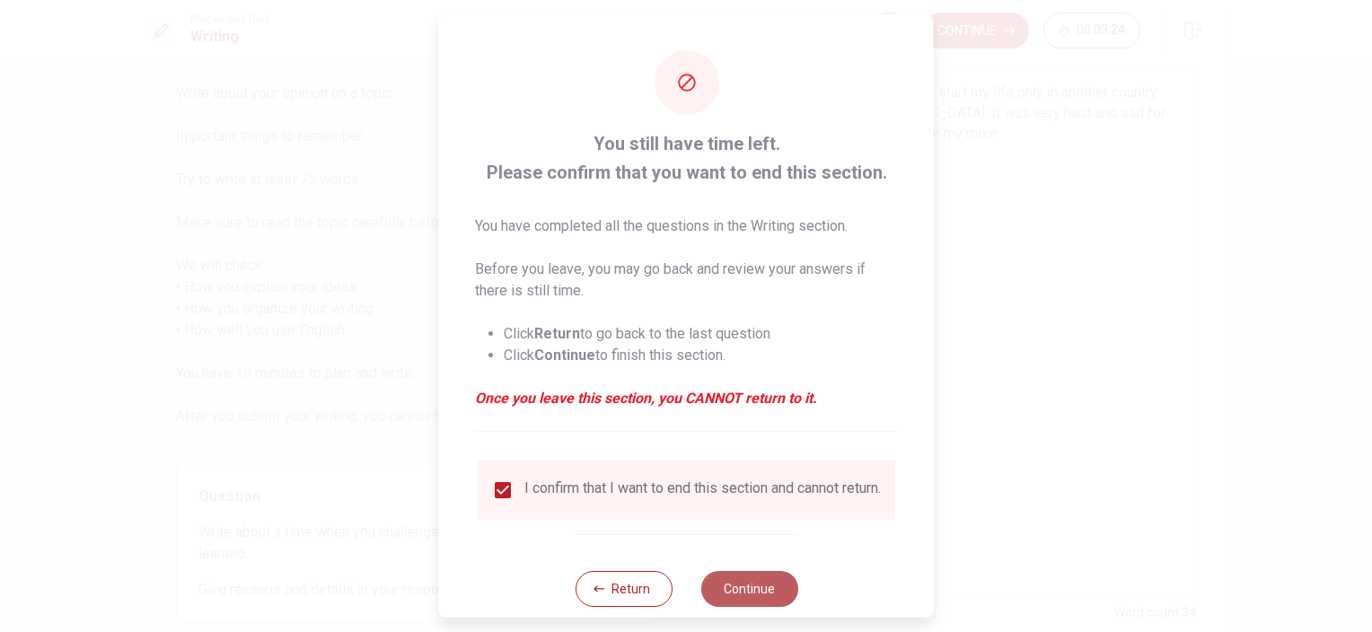
click at [729, 600] on button "Continue" at bounding box center [748, 589] width 97 height 36
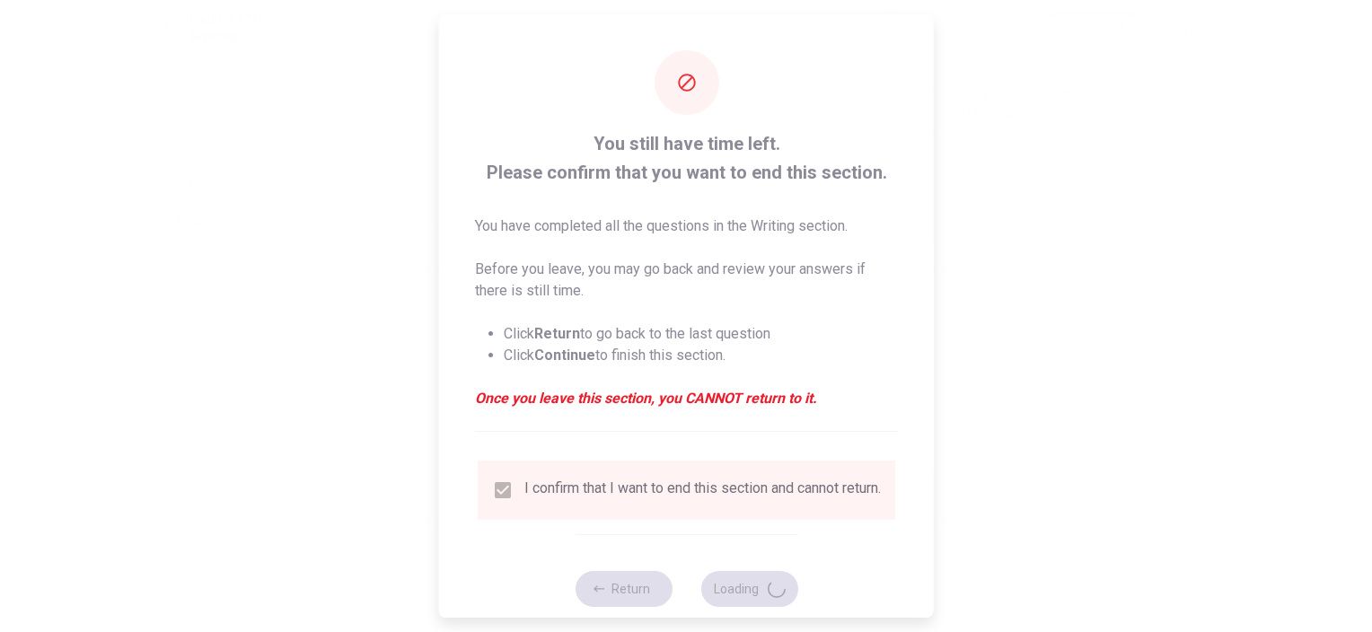
scroll to position [0, 0]
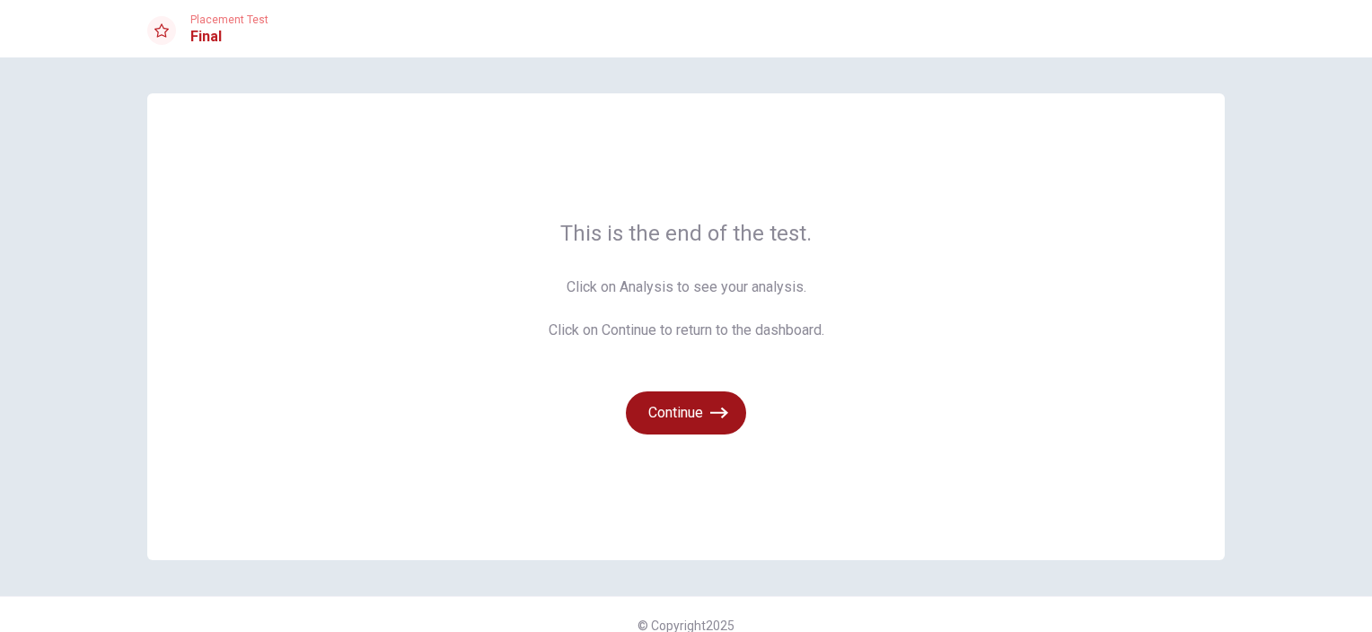
click at [661, 408] on button "Continue" at bounding box center [686, 413] width 120 height 43
